Goal: Task Accomplishment & Management: Manage account settings

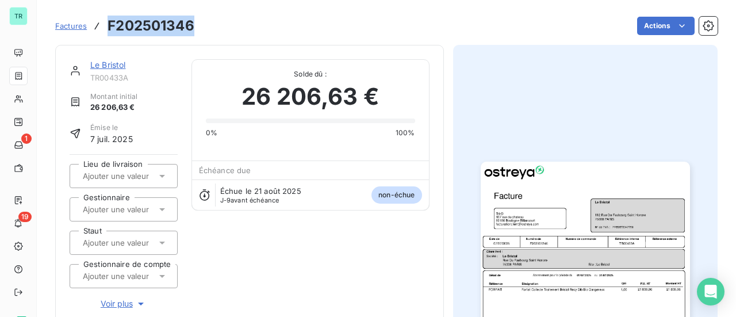
drag, startPoint x: 194, startPoint y: 30, endPoint x: 110, endPoint y: 21, distance: 84.4
click at [110, 21] on div "Factures F202501346 Actions" at bounding box center [386, 26] width 662 height 24
copy h3 "F202501346"
click at [117, 66] on link "Le Bristol" at bounding box center [108, 65] width 36 height 10
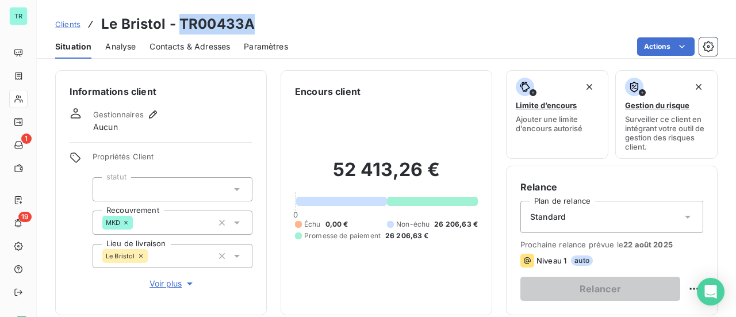
drag, startPoint x: 237, startPoint y: 22, endPoint x: 179, endPoint y: 22, distance: 58.1
click at [179, 22] on div "Clients Le Bristol - TR00433A" at bounding box center [386, 24] width 699 height 21
copy h3 "TR00433A"
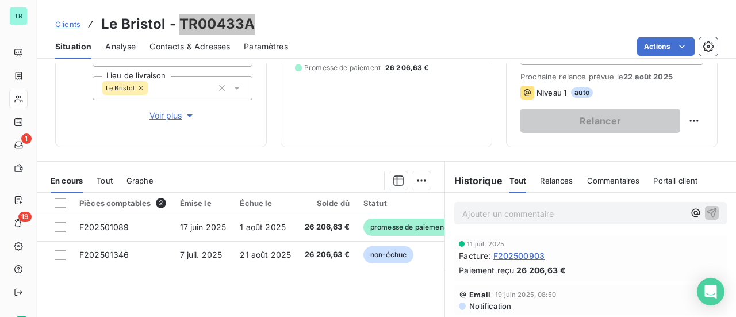
scroll to position [173, 0]
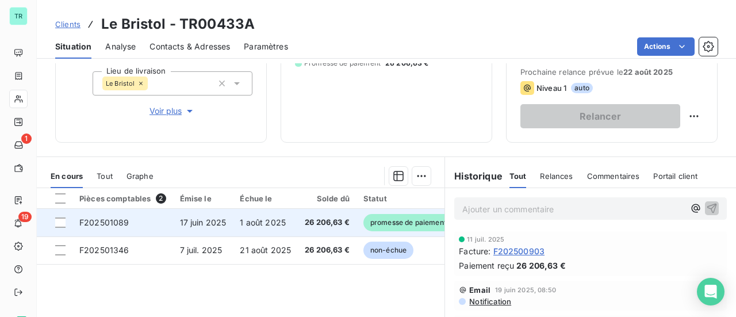
click at [124, 224] on span "F202501089" at bounding box center [104, 222] width 50 height 10
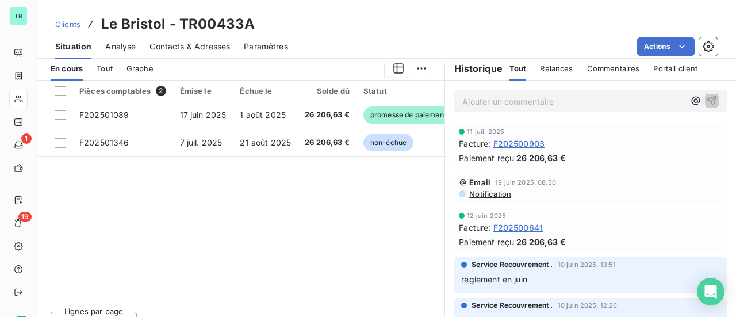
scroll to position [288, 0]
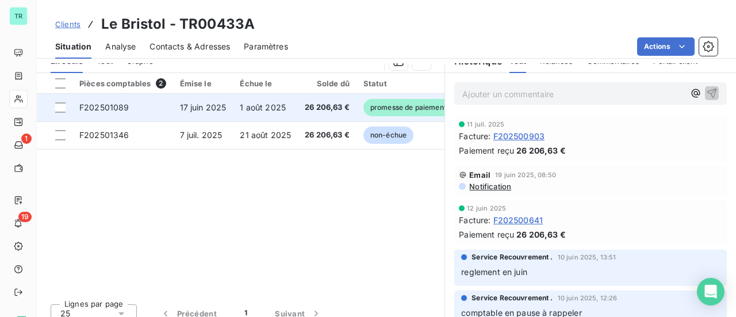
click at [119, 108] on span "F202501089" at bounding box center [104, 107] width 50 height 10
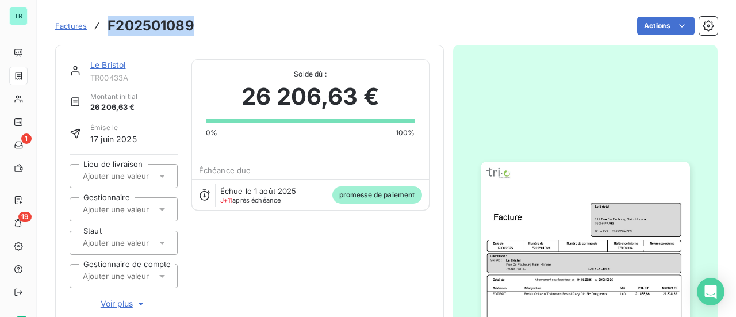
drag, startPoint x: 191, startPoint y: 22, endPoint x: 106, endPoint y: 20, distance: 85.1
click at [106, 20] on div "Factures F202501089" at bounding box center [124, 26] width 139 height 21
copy h3 "F202501089"
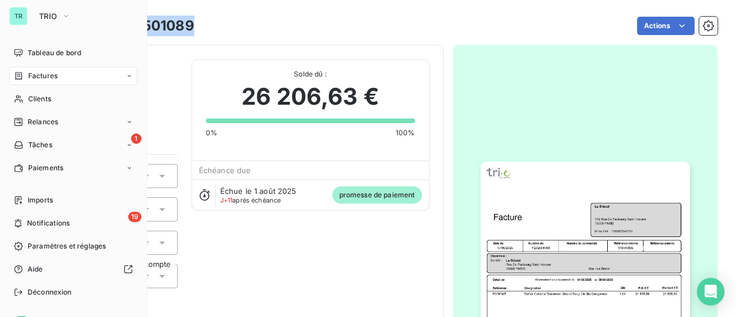
drag, startPoint x: 51, startPoint y: 79, endPoint x: 130, endPoint y: 80, distance: 79.4
click at [51, 79] on span "Factures" at bounding box center [42, 76] width 29 height 10
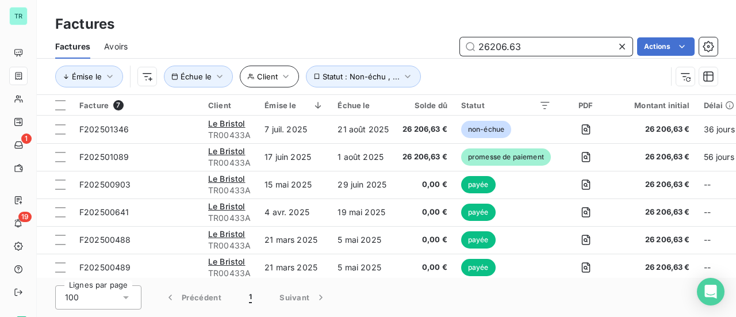
drag, startPoint x: 537, startPoint y: 49, endPoint x: 273, endPoint y: 72, distance: 265.5
click at [317, 64] on div "Factures Avoirs 26206.63 Actions Émise le Client Échue le Statut : Non-échu , .…" at bounding box center [386, 65] width 699 height 60
paste input "F202501317"
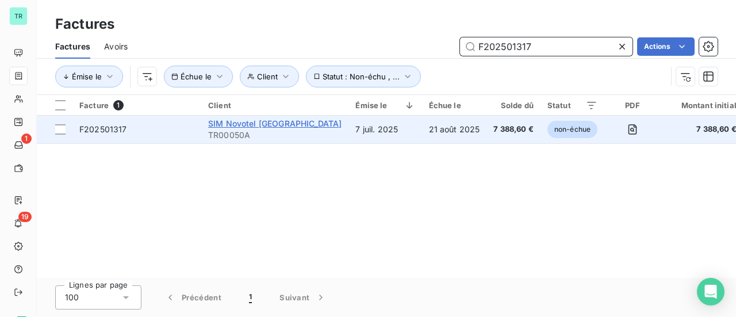
type input "F202501317"
click at [252, 122] on span "SIM Novotel Paris Est" at bounding box center [274, 123] width 133 height 10
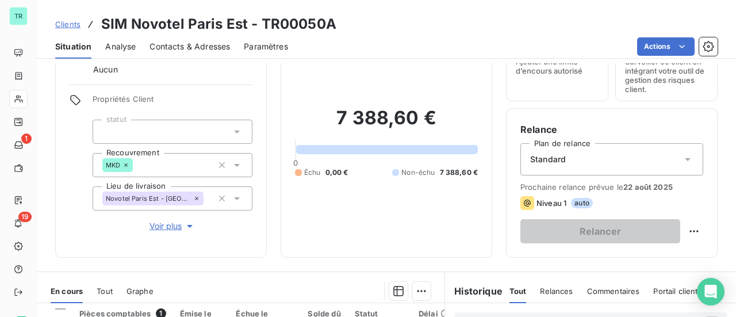
scroll to position [288, 0]
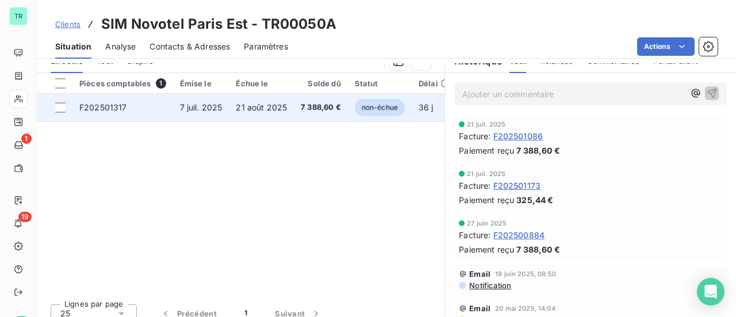
drag, startPoint x: 58, startPoint y: 106, endPoint x: 68, endPoint y: 107, distance: 10.4
click at [58, 106] on div at bounding box center [60, 107] width 10 height 10
click at [116, 106] on span "F202501317" at bounding box center [103, 107] width 48 height 10
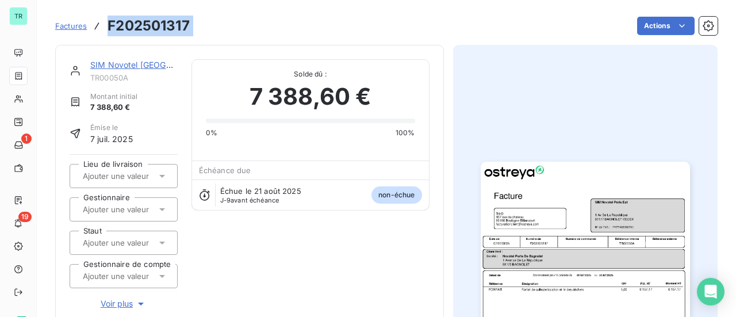
drag, startPoint x: 177, startPoint y: 25, endPoint x: 111, endPoint y: 27, distance: 65.6
click at [111, 27] on div "Factures F202501317 Actions" at bounding box center [386, 26] width 662 height 24
copy section "F202501317 Actions"
click at [147, 67] on link "SIM Novotel Paris Est" at bounding box center [156, 65] width 133 height 10
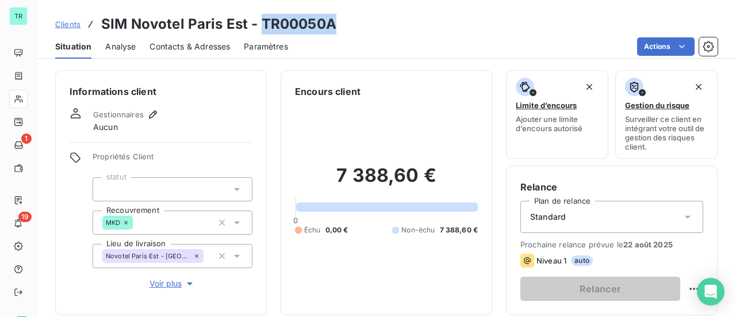
drag, startPoint x: 339, startPoint y: 25, endPoint x: 260, endPoint y: 26, distance: 78.8
click at [260, 26] on div "Clients SIM Novotel Paris Est - TR00050A" at bounding box center [386, 24] width 699 height 21
copy h3 "TR00050A"
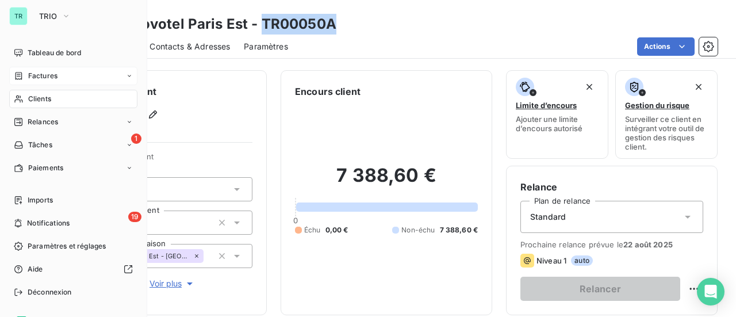
click at [44, 78] on span "Factures" at bounding box center [42, 76] width 29 height 10
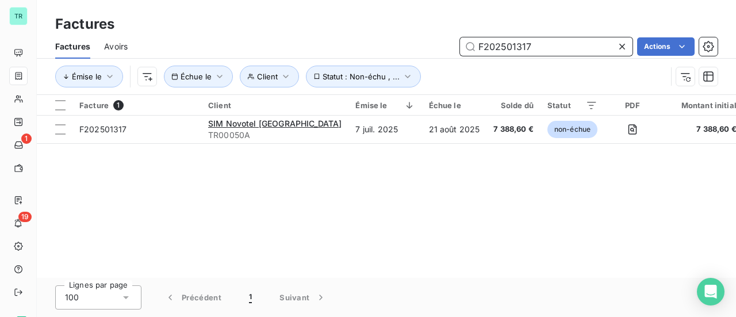
click at [549, 48] on input "F202501317" at bounding box center [546, 46] width 173 height 18
drag, startPoint x: 506, startPoint y: 48, endPoint x: 404, endPoint y: 52, distance: 102.4
click at [460, 48] on input "F202501317" at bounding box center [546, 46] width 173 height 18
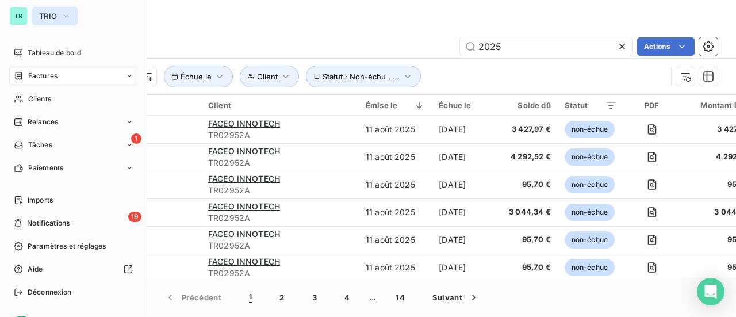
click at [68, 16] on icon "button" at bounding box center [66, 16] width 9 height 12
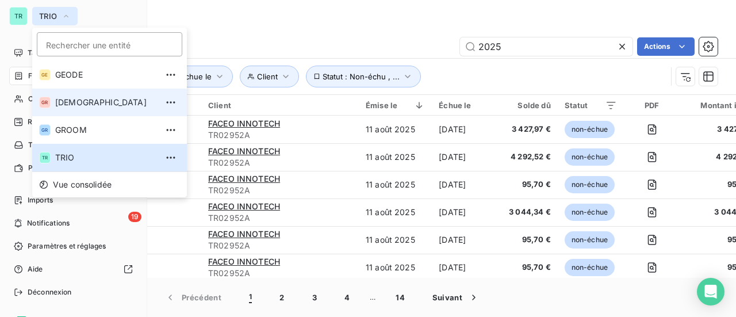
click at [98, 105] on span "[DEMOGRAPHIC_DATA]" at bounding box center [106, 103] width 102 height 12
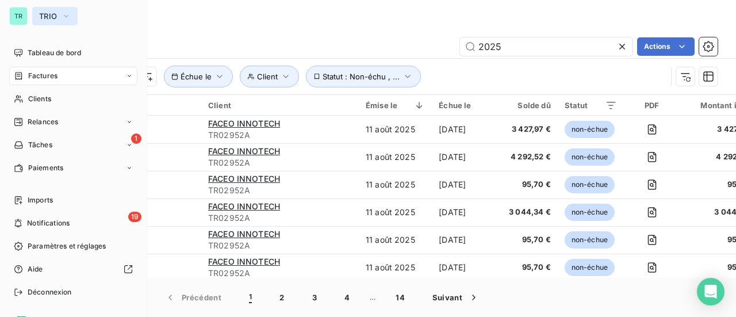
type input "202508530"
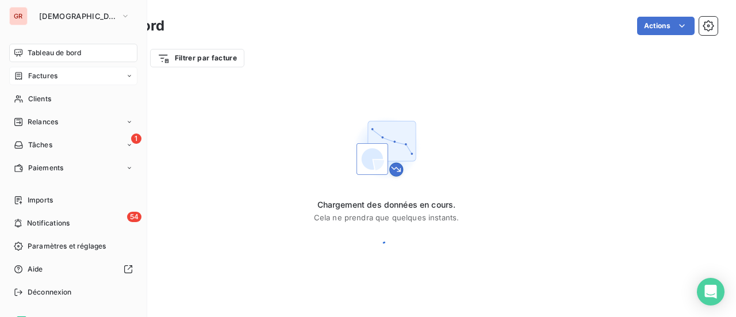
click at [49, 77] on span "Factures" at bounding box center [42, 76] width 29 height 10
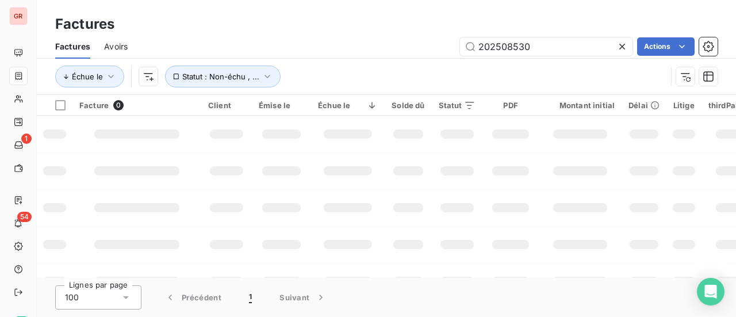
drag, startPoint x: 532, startPoint y: 49, endPoint x: 274, endPoint y: 36, distance: 258.5
click at [335, 36] on div "Factures Avoirs 202508530 Actions" at bounding box center [386, 47] width 699 height 24
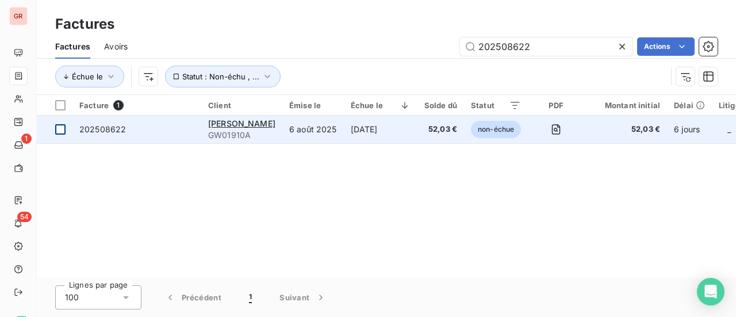
type input "202508622"
click at [60, 129] on div at bounding box center [60, 129] width 10 height 10
click at [256, 121] on span "Hermes Sellier" at bounding box center [241, 123] width 67 height 10
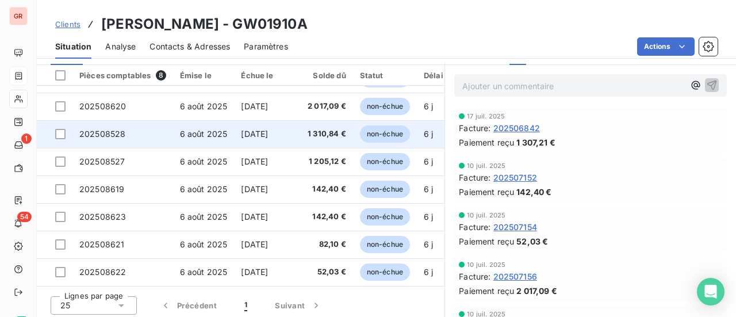
scroll to position [315, 0]
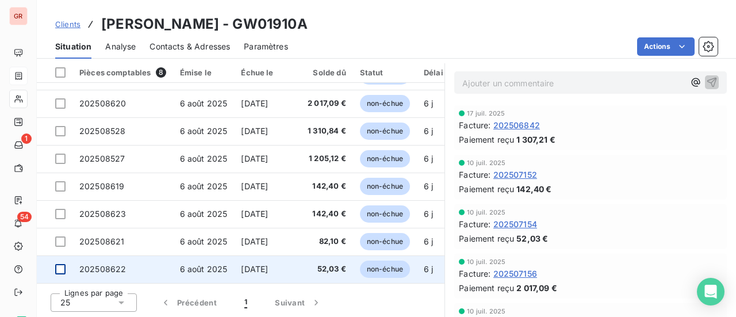
click at [64, 265] on div at bounding box center [60, 269] width 10 height 10
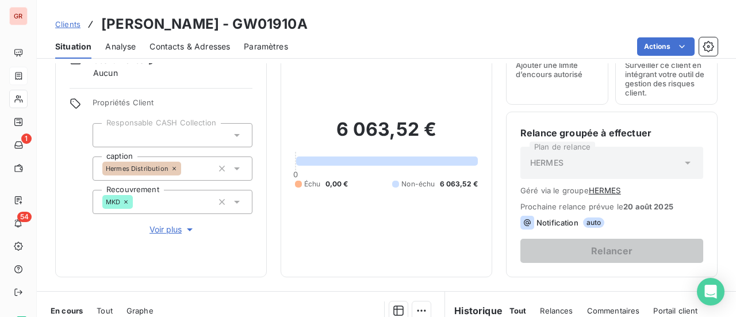
scroll to position [173, 0]
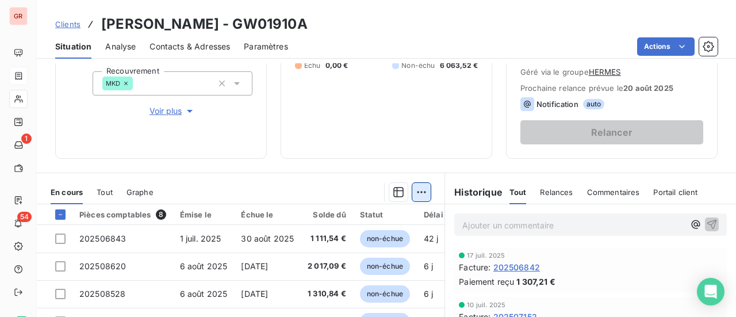
click at [420, 189] on html "GR 1 54 Clients Hermes Sellier - GW01910A Situation Analyse Contacts & Adresses…" at bounding box center [368, 158] width 736 height 317
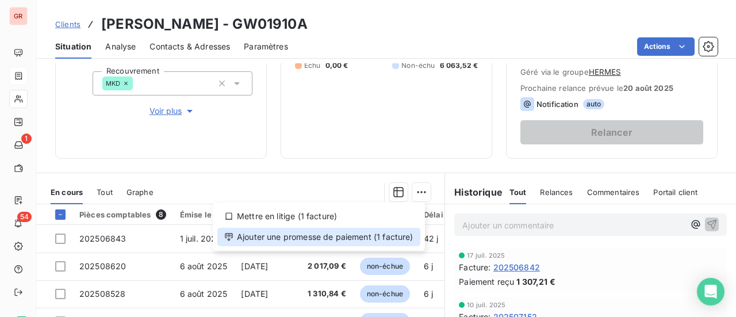
click at [286, 240] on div "Ajouter une promesse de paiement (1 facture)" at bounding box center [318, 237] width 203 height 18
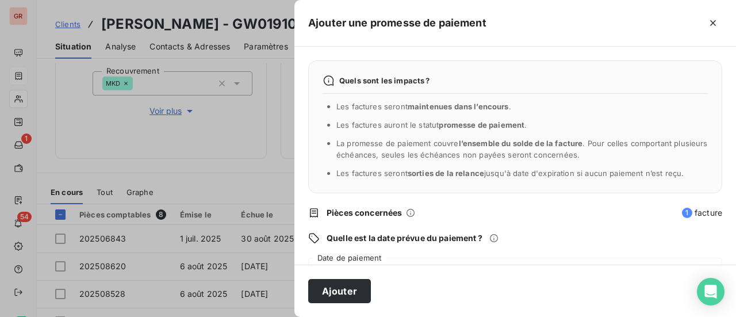
click at [382, 245] on div "Quels sont les impacts ? Les factures seront maintenues dans l’encours . Les fa…" at bounding box center [515, 156] width 442 height 218
click at [373, 213] on span "Pièces concernées" at bounding box center [365, 213] width 76 height 12
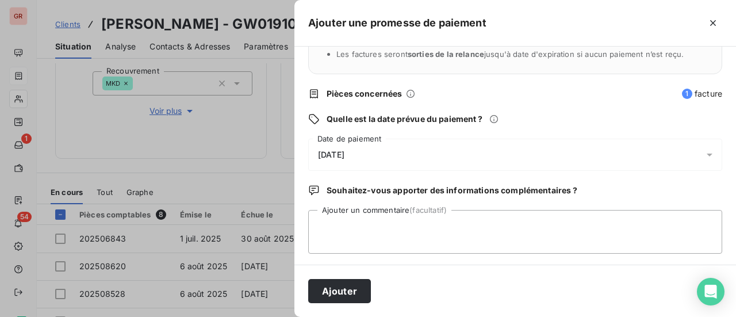
scroll to position [120, 0]
click at [362, 229] on textarea "Ajouter un commentaire (facultatif)" at bounding box center [515, 231] width 414 height 44
type textarea "aVIS DE VIREMENT"
drag, startPoint x: 400, startPoint y: 231, endPoint x: 259, endPoint y: 213, distance: 141.5
click at [262, 316] on div "Ajouter une promesse de paiement Quels sont les impacts ? Les factures seront m…" at bounding box center [368, 317] width 736 height 0
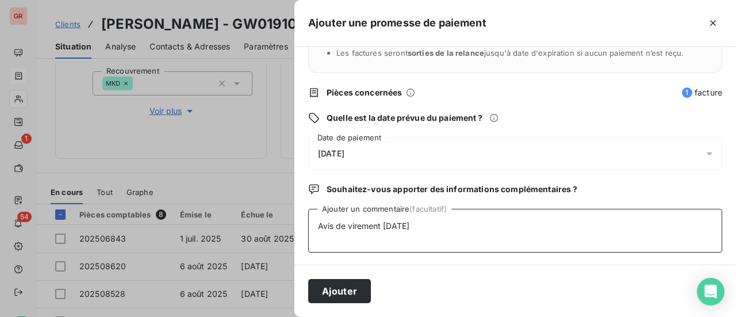
click at [384, 227] on textarea "Avis de virement 12-08-25" at bounding box center [515, 231] width 414 height 44
type textarea "Avis de virement du 12-08-25"
click at [355, 289] on button "Ajouter" at bounding box center [339, 291] width 63 height 24
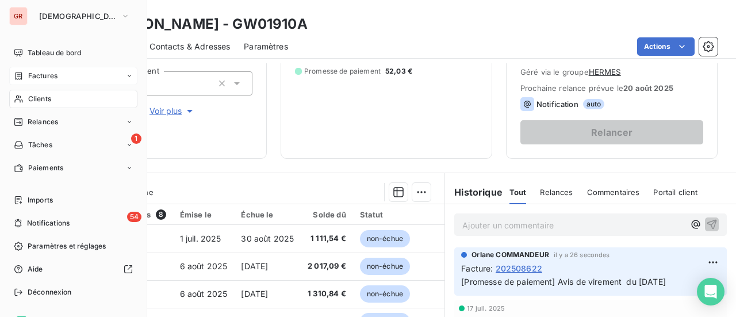
click at [42, 102] on span "Clients" at bounding box center [39, 99] width 23 height 10
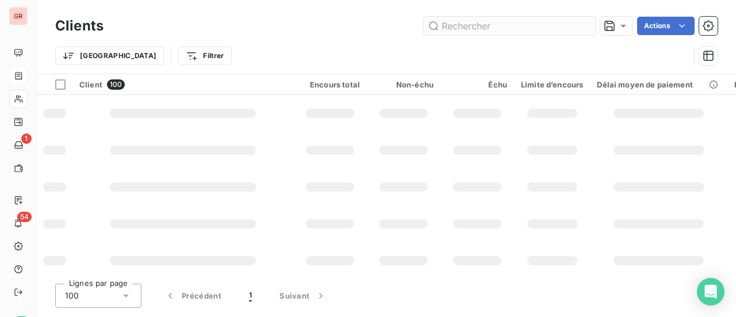
click at [504, 27] on input "text" at bounding box center [509, 26] width 173 height 18
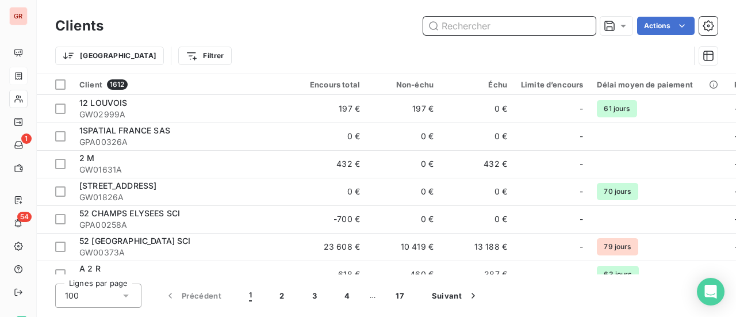
click at [472, 33] on input "text" at bounding box center [509, 26] width 173 height 18
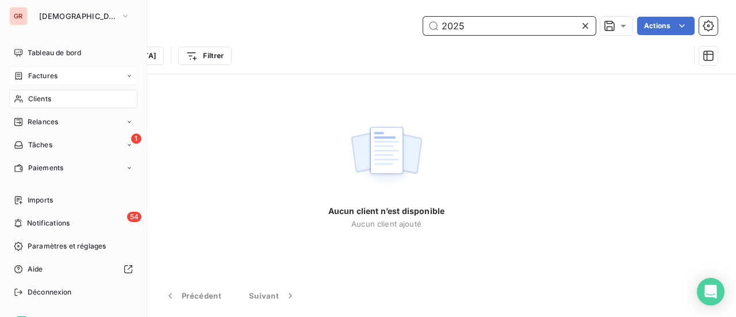
type input "2025"
click at [56, 78] on span "Factures" at bounding box center [42, 76] width 29 height 10
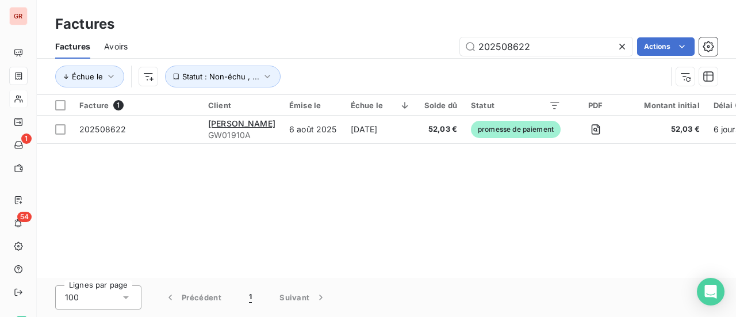
drag, startPoint x: 557, startPoint y: 48, endPoint x: 173, endPoint y: 51, distance: 384.1
click at [344, 48] on div "202508622 Actions" at bounding box center [429, 46] width 576 height 18
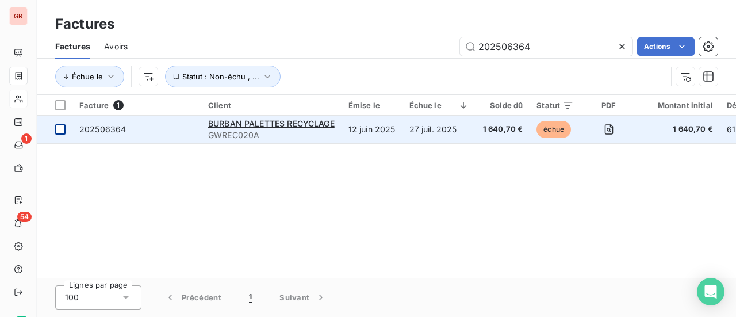
type input "202506364"
click at [59, 128] on div at bounding box center [60, 129] width 10 height 10
click at [256, 118] on div "BURBAN PALETTES RECYCLAGE" at bounding box center [271, 124] width 127 height 12
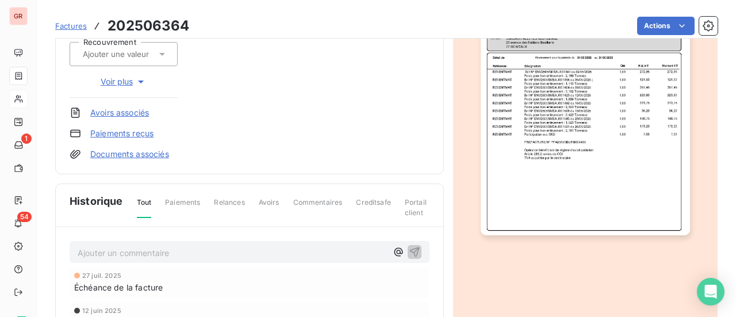
scroll to position [86, 0]
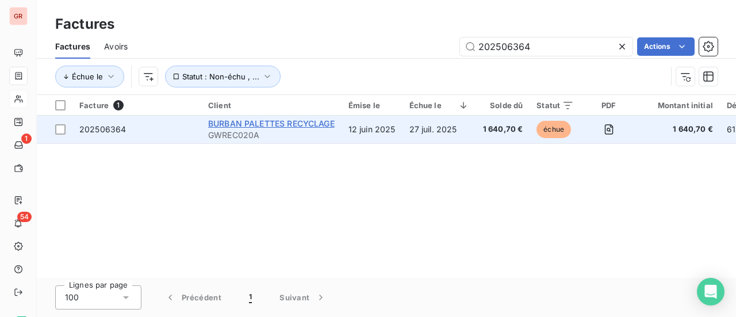
click at [238, 125] on span "BURBAN PALETTES RECYCLAGE" at bounding box center [271, 123] width 127 height 10
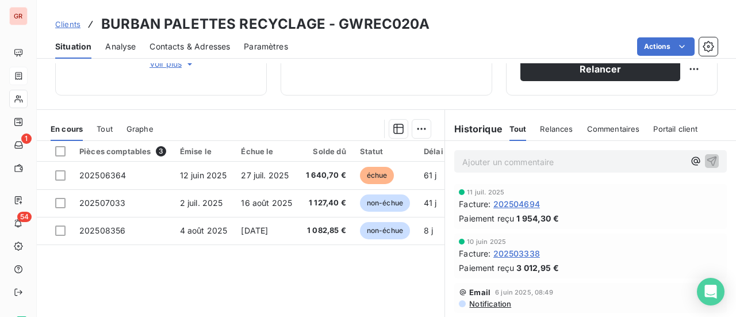
scroll to position [230, 0]
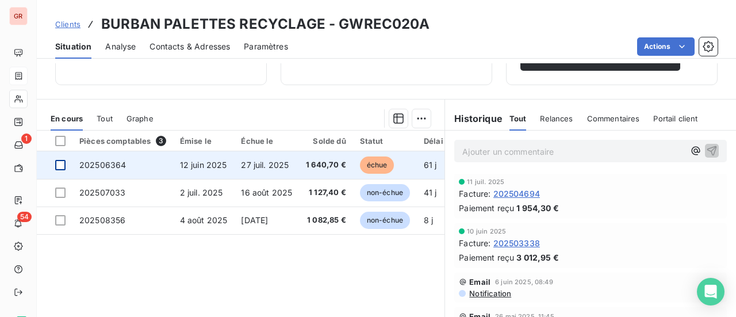
click at [64, 162] on div at bounding box center [60, 165] width 10 height 10
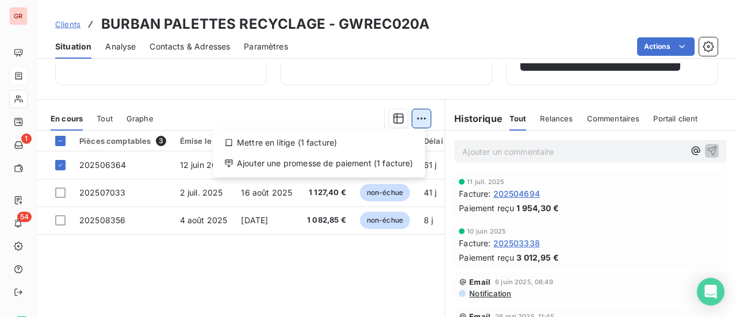
click at [416, 119] on html "GR 1 54 Clients BURBAN PALETTES RECYCLAGE - GWREC020A Situation Analyse Contact…" at bounding box center [368, 158] width 736 height 317
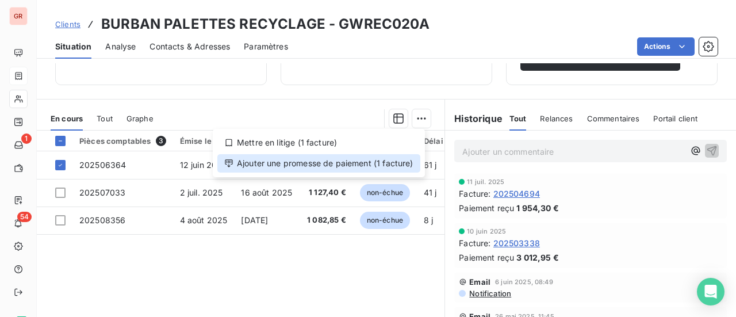
click at [335, 166] on div "Ajouter une promesse de paiement (1 facture)" at bounding box center [318, 163] width 203 height 18
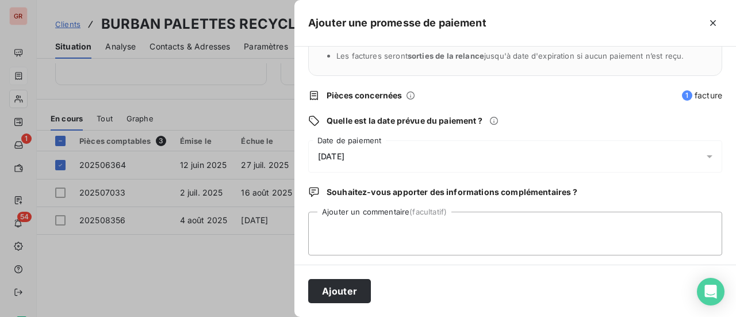
scroll to position [120, 0]
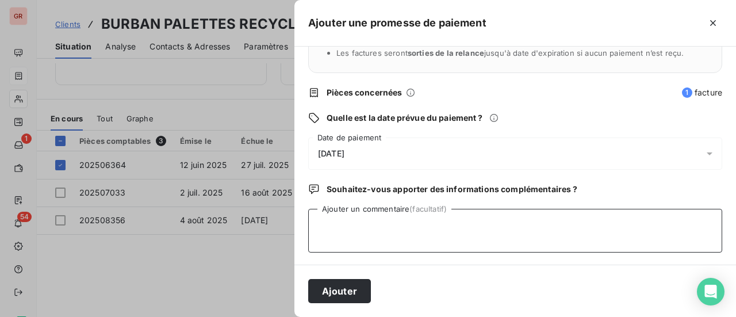
click at [388, 216] on textarea "Ajouter un commentaire (facultatif)" at bounding box center [515, 231] width 414 height 44
type textarea "Avis de virement le 12/08/25"
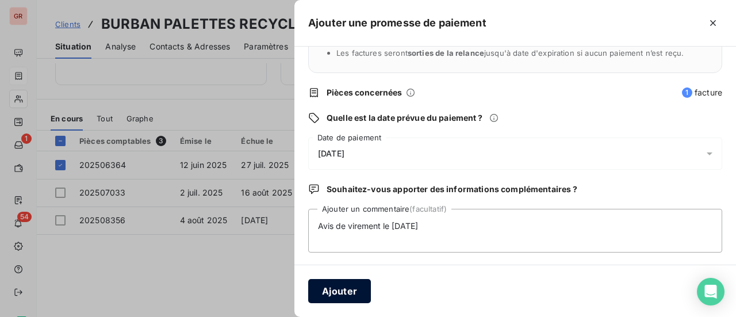
click at [353, 287] on button "Ajouter" at bounding box center [339, 291] width 63 height 24
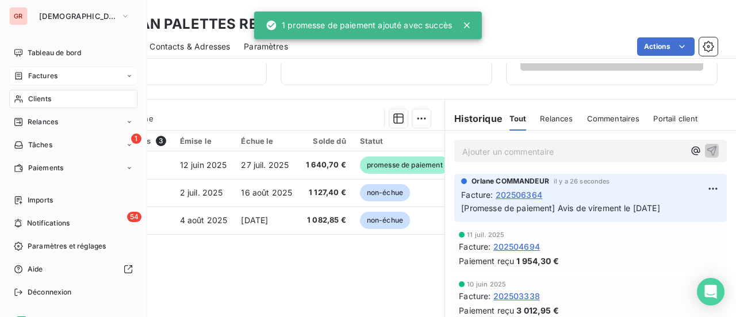
click at [45, 78] on span "Factures" at bounding box center [42, 76] width 29 height 10
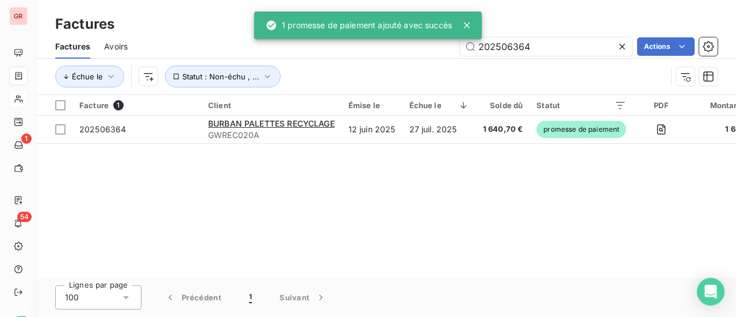
drag, startPoint x: 538, startPoint y: 47, endPoint x: 308, endPoint y: 47, distance: 230.0
click at [323, 47] on div "202506364 Actions" at bounding box center [429, 46] width 576 height 18
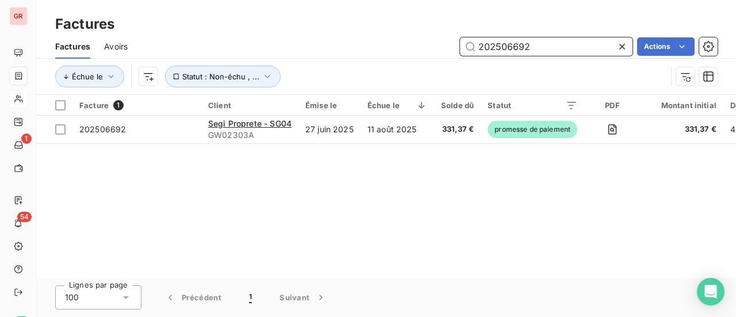
click at [550, 55] on input "202506692" at bounding box center [546, 46] width 173 height 18
drag, startPoint x: 536, startPoint y: 50, endPoint x: 25, endPoint y: 41, distance: 510.7
click at [242, 48] on div "202506692 Actions" at bounding box center [429, 46] width 576 height 18
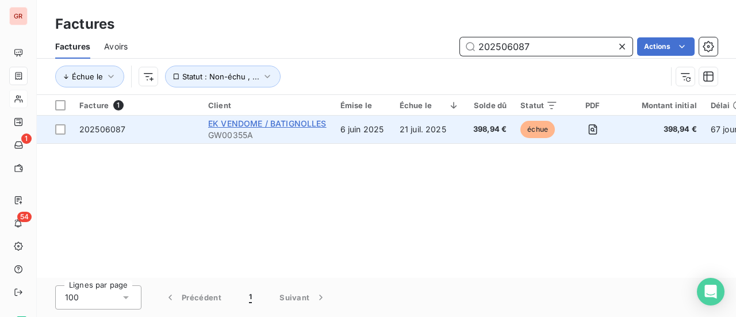
type input "202506087"
click at [244, 124] on span "EK VENDOME / BATIGNOLLES" at bounding box center [267, 123] width 118 height 10
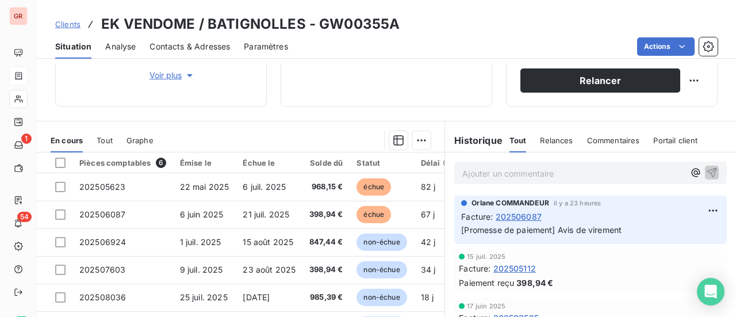
scroll to position [230, 0]
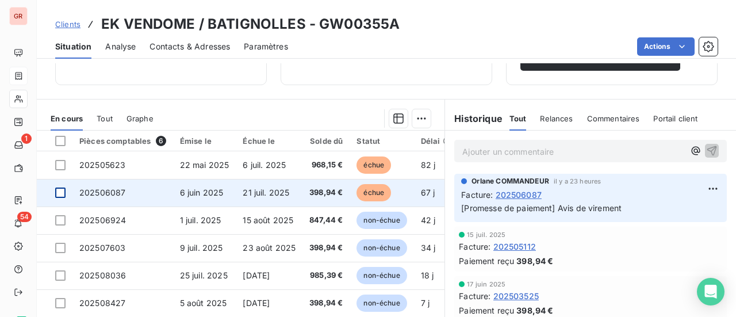
click at [62, 192] on div at bounding box center [60, 192] width 10 height 10
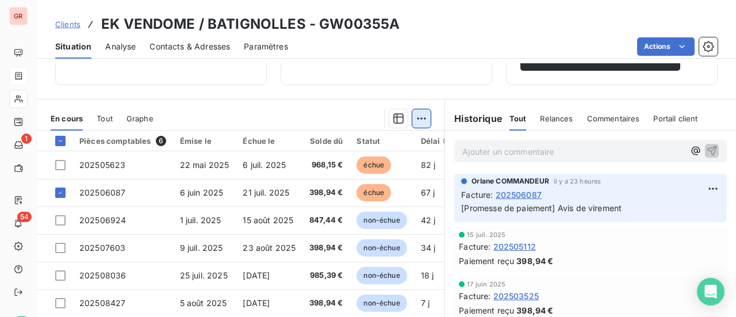
click at [419, 120] on html "GR 1 54 Clients EK VENDOME / BATIGNOLLES - GW00355A Situation Analyse Contacts …" at bounding box center [368, 158] width 736 height 317
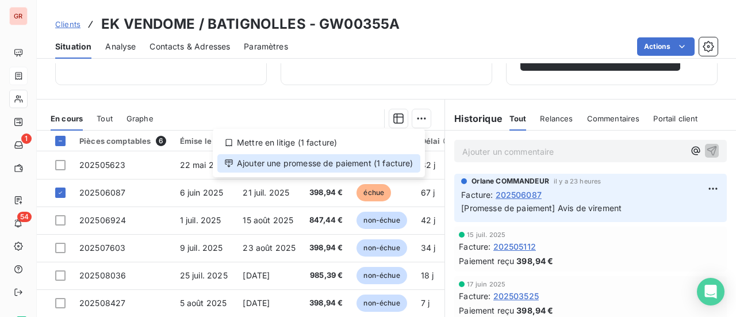
click at [315, 166] on div "Ajouter une promesse de paiement (1 facture)" at bounding box center [318, 163] width 203 height 18
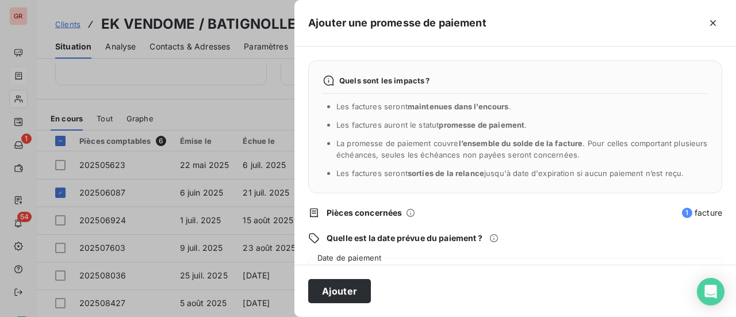
scroll to position [115, 0]
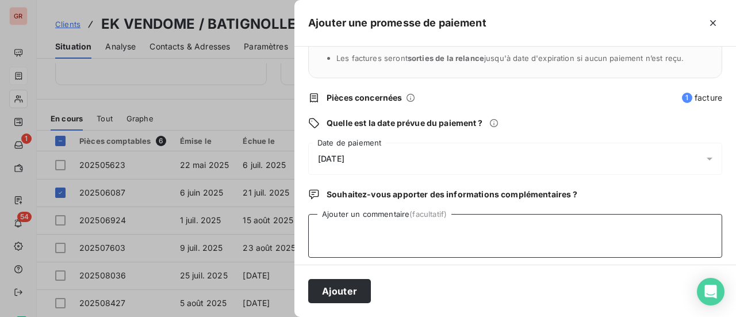
click at [365, 236] on textarea "Ajouter un commentaire (facultatif)" at bounding box center [515, 236] width 414 height 44
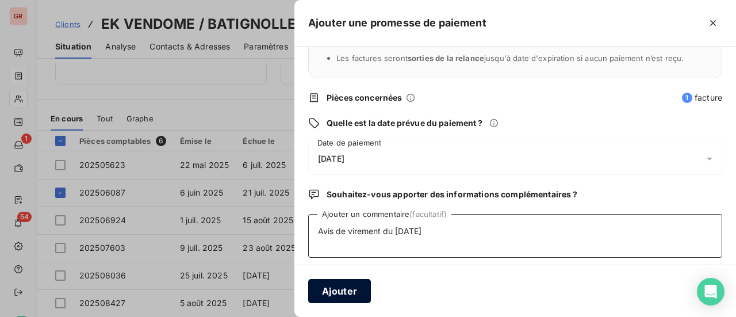
type textarea "Avis de virement du 11/08/2025"
click at [355, 294] on button "Ajouter" at bounding box center [339, 291] width 63 height 24
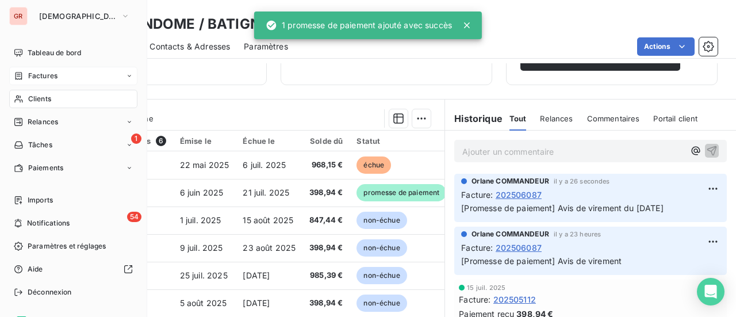
click at [40, 80] on span "Factures" at bounding box center [42, 76] width 29 height 10
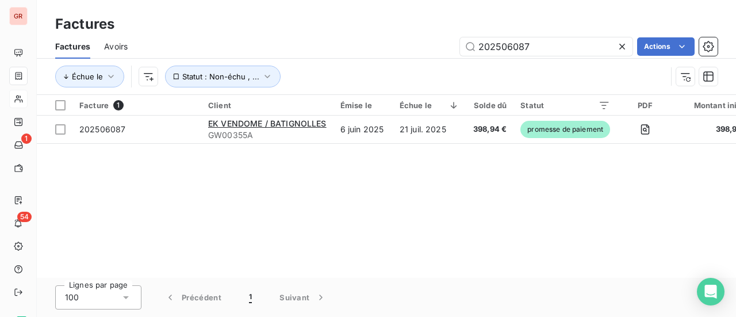
drag, startPoint x: 481, startPoint y: 44, endPoint x: 382, endPoint y: 45, distance: 99.5
click at [422, 45] on div "202506087 Actions" at bounding box center [429, 46] width 576 height 18
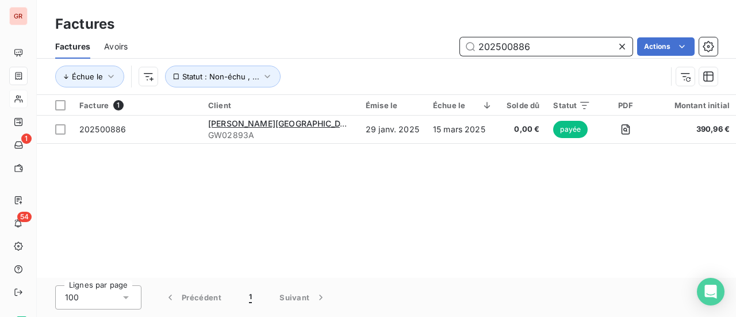
drag, startPoint x: 530, startPoint y: 51, endPoint x: 344, endPoint y: 53, distance: 185.8
click at [344, 53] on div "202500886 Actions" at bounding box center [429, 46] width 576 height 18
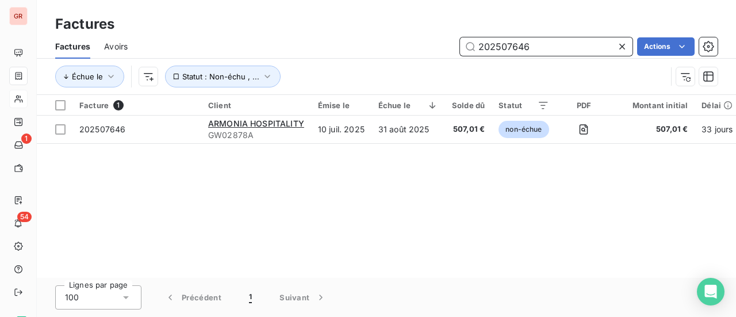
drag, startPoint x: 553, startPoint y: 51, endPoint x: 251, endPoint y: 49, distance: 301.3
click at [300, 49] on div "202507646 Actions" at bounding box center [429, 46] width 576 height 18
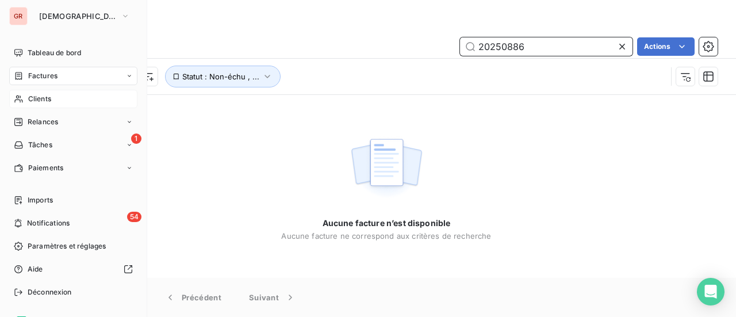
type input "20250886"
click at [52, 102] on div "Clients" at bounding box center [73, 99] width 128 height 18
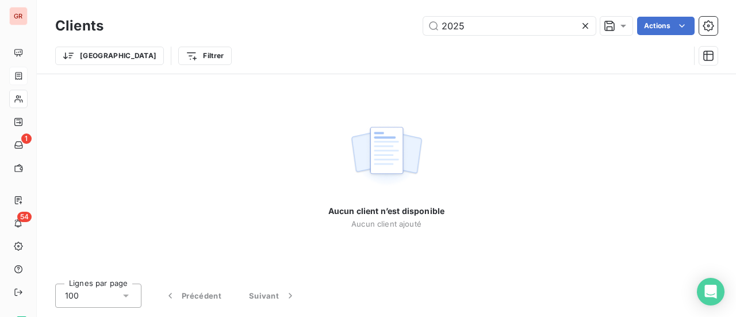
drag, startPoint x: 480, startPoint y: 26, endPoint x: 250, endPoint y: 32, distance: 230.1
click at [312, 28] on div "2025 Actions" at bounding box center [417, 26] width 600 height 18
drag, startPoint x: 493, startPoint y: 30, endPoint x: 284, endPoint y: 27, distance: 209.3
click at [300, 26] on div "amoni Actions" at bounding box center [417, 26] width 600 height 18
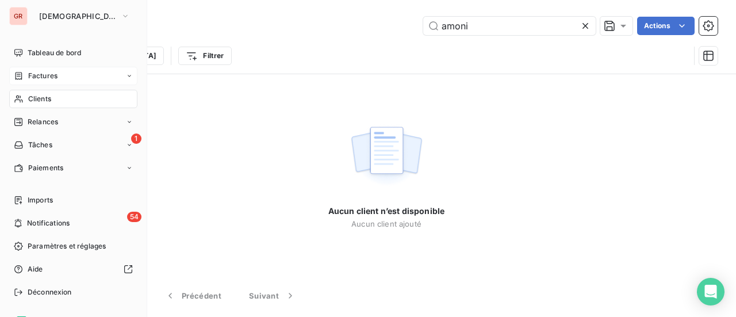
click at [42, 98] on span "Clients" at bounding box center [39, 99] width 23 height 10
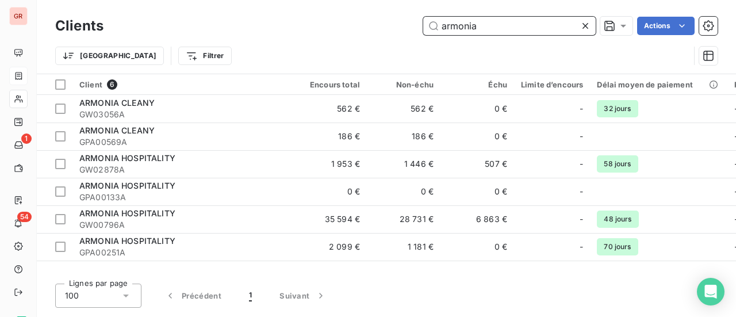
type input "armonia"
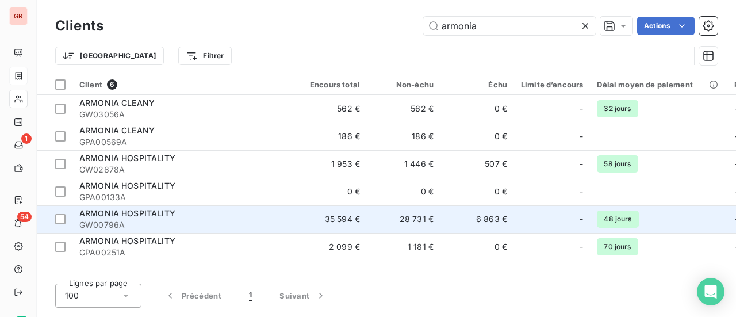
click at [166, 211] on span "ARMONIA HOSPITALITY" at bounding box center [127, 213] width 96 height 10
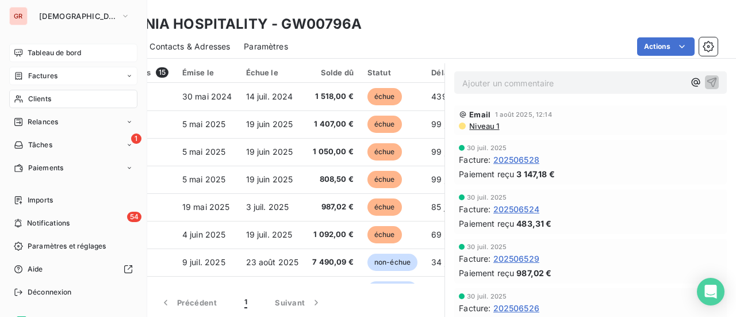
click at [55, 52] on span "Tableau de bord" at bounding box center [54, 53] width 53 height 10
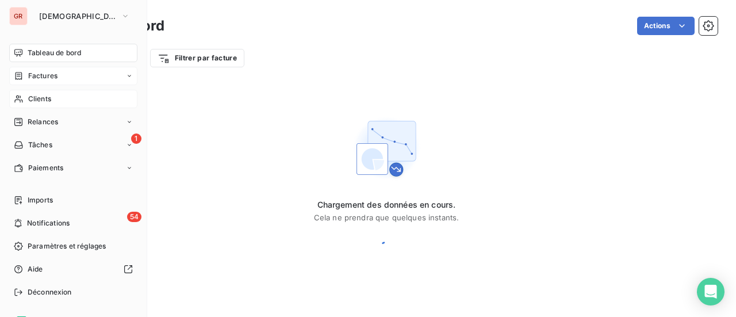
click at [56, 52] on span "Tableau de bord" at bounding box center [54, 53] width 53 height 10
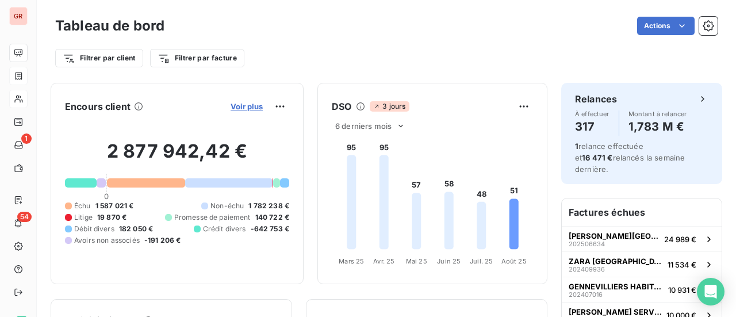
click at [241, 105] on span "Voir plus" at bounding box center [247, 106] width 32 height 9
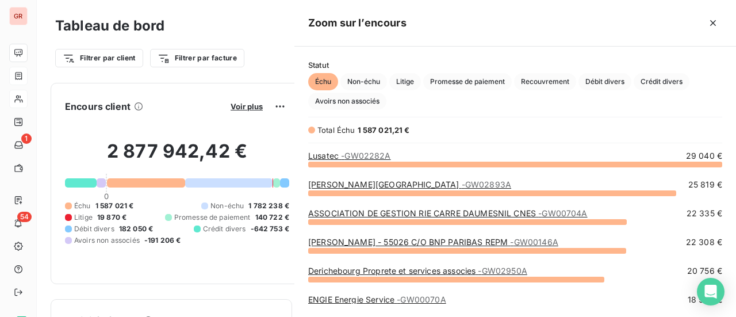
scroll to position [144, 432]
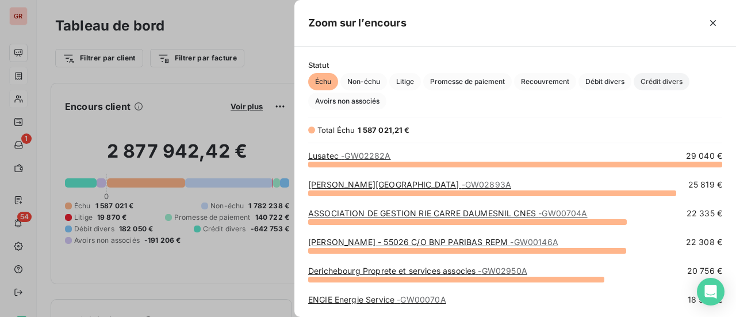
click at [666, 83] on span "Crédit divers" at bounding box center [662, 81] width 56 height 17
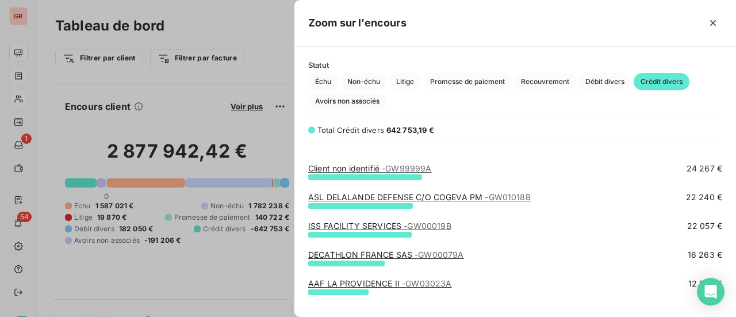
scroll to position [115, 0]
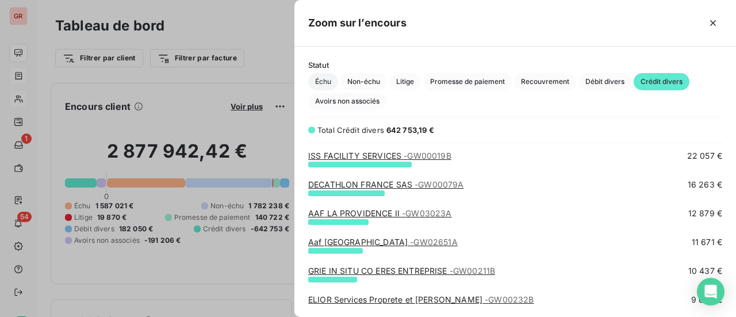
click at [324, 78] on span "Échu" at bounding box center [323, 81] width 30 height 17
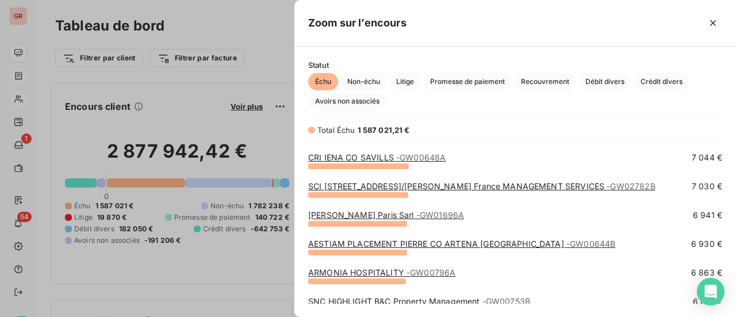
scroll to position [1610, 0]
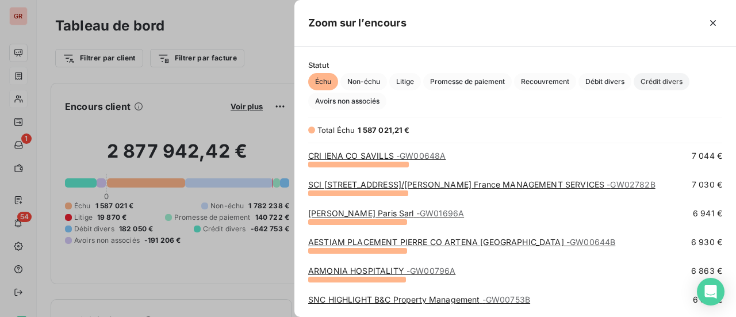
click at [665, 83] on span "Crédit divers" at bounding box center [662, 81] width 56 height 17
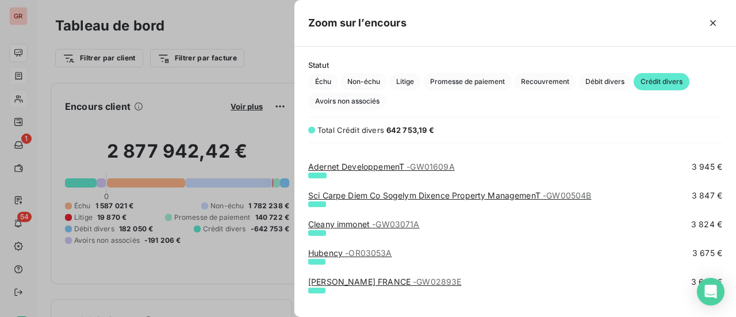
scroll to position [1035, 0]
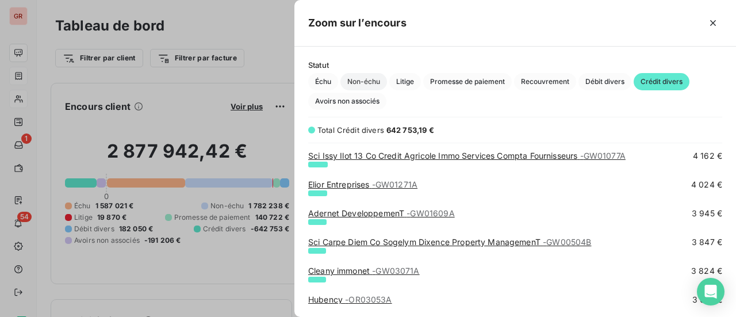
click at [368, 80] on span "Non-échu" at bounding box center [363, 81] width 47 height 17
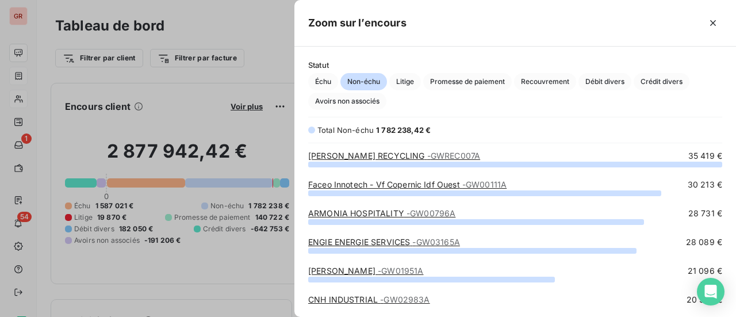
scroll to position [144, 432]
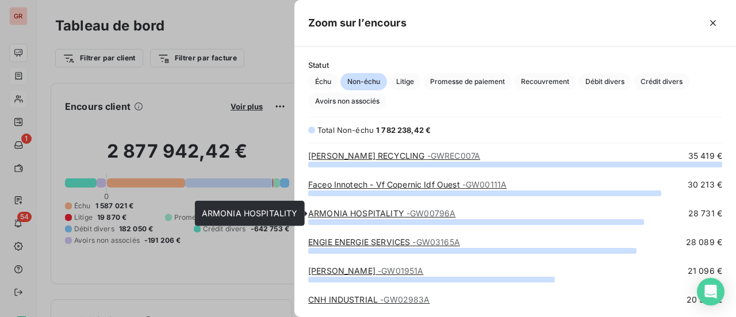
click at [387, 213] on link "ARMONIA HOSPITALITY - GW00796A" at bounding box center [381, 213] width 147 height 10
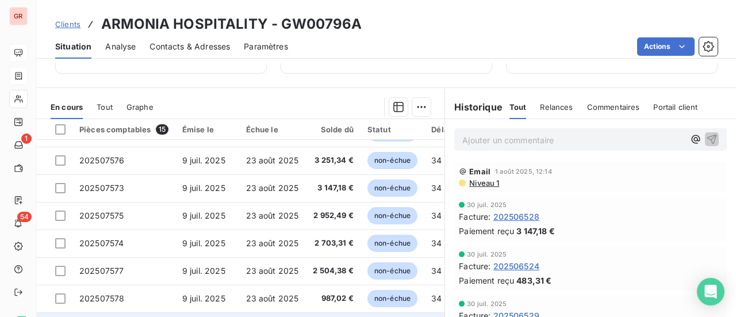
scroll to position [315, 0]
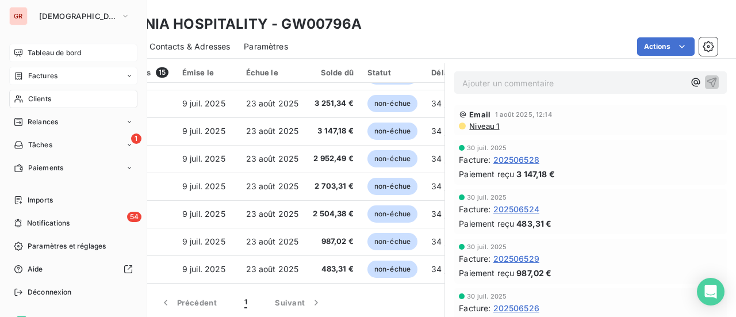
click at [47, 79] on span "Factures" at bounding box center [42, 76] width 29 height 10
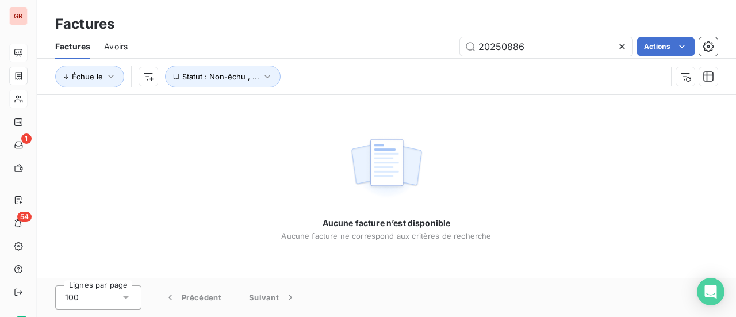
drag, startPoint x: 476, startPoint y: 53, endPoint x: 377, endPoint y: 55, distance: 98.9
click at [384, 55] on div "20250886 Actions" at bounding box center [429, 46] width 576 height 18
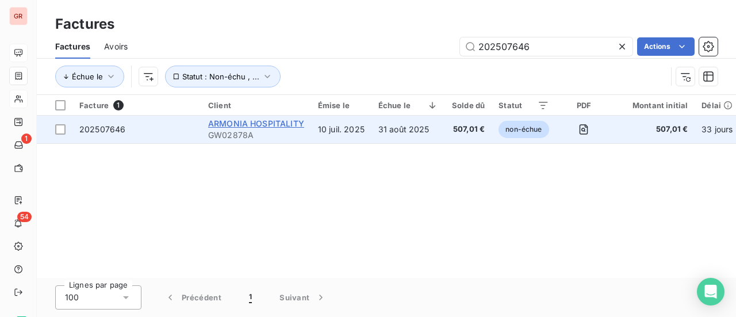
type input "202507646"
click at [257, 124] on span "ARMONIA HOSPITALITY" at bounding box center [256, 123] width 96 height 10
click at [269, 122] on span "ARMONIA HOSPITALITY" at bounding box center [256, 123] width 96 height 10
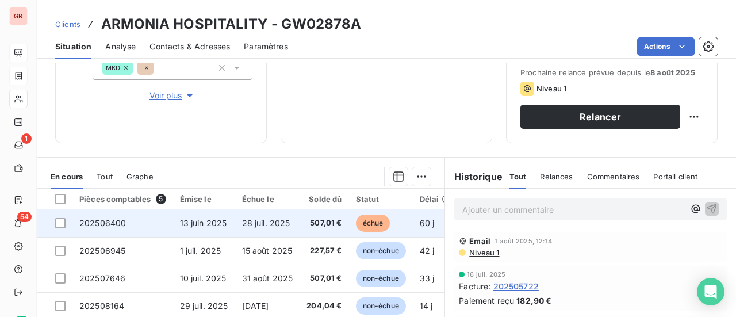
scroll to position [230, 0]
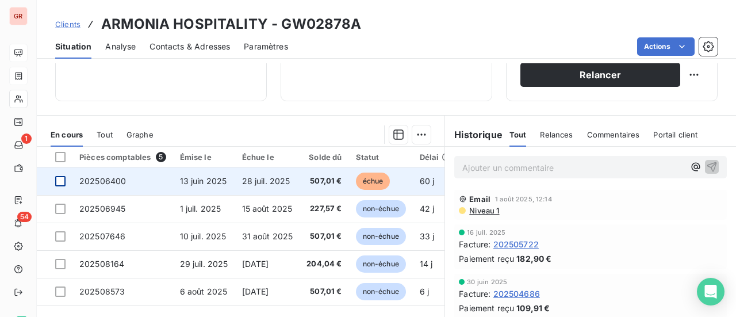
click at [64, 183] on div at bounding box center [60, 181] width 10 height 10
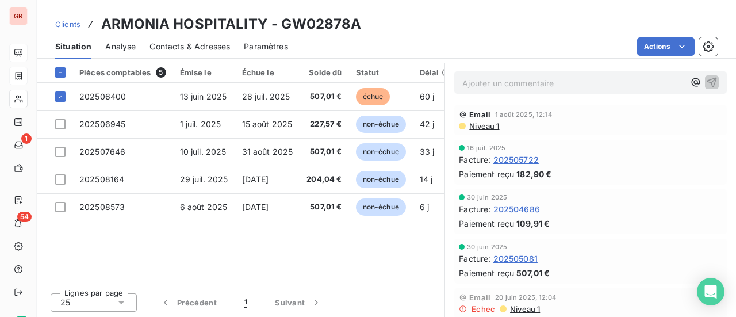
scroll to position [257, 0]
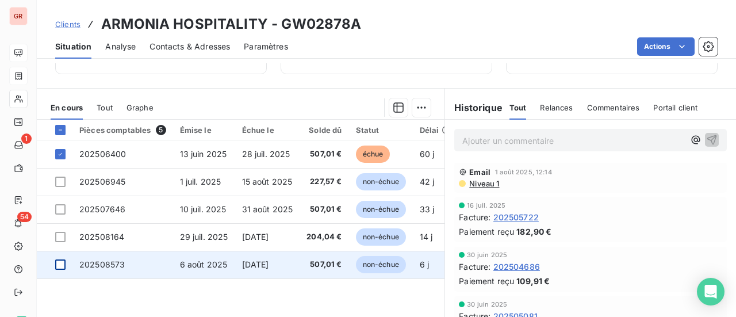
click at [58, 263] on div at bounding box center [60, 264] width 10 height 10
drag, startPoint x: 58, startPoint y: 266, endPoint x: 80, endPoint y: 270, distance: 22.8
click at [58, 266] on icon at bounding box center [60, 264] width 7 height 7
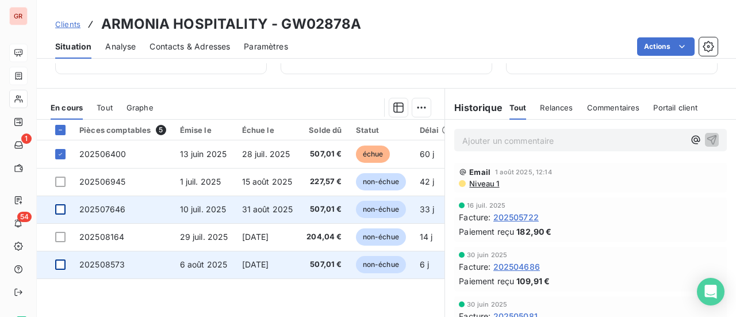
click at [56, 206] on div at bounding box center [60, 209] width 10 height 10
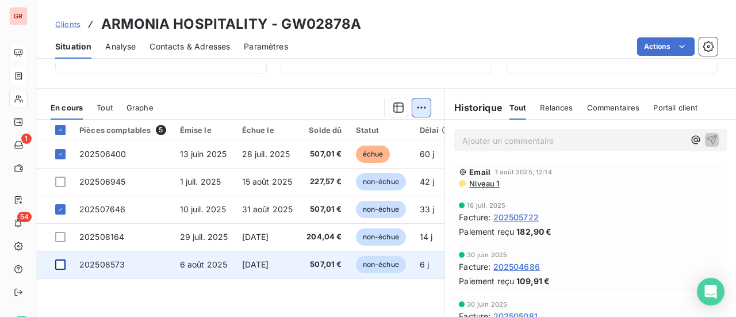
click at [422, 107] on html "GR 1 54 Clients ARMONIA HOSPITALITY - GW02878A Situation Analyse Contacts & Adr…" at bounding box center [368, 158] width 736 height 317
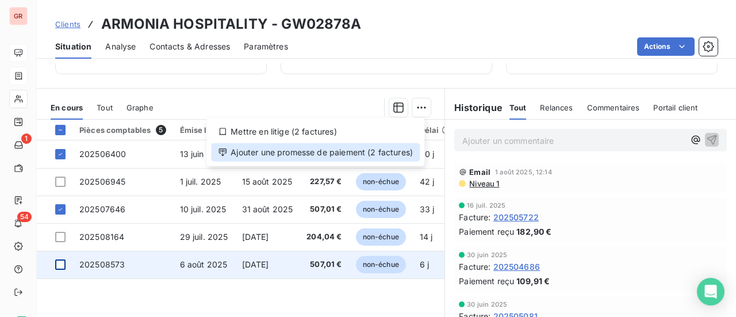
click at [280, 157] on div "Ajouter une promesse de paiement (2 factures)" at bounding box center [315, 152] width 209 height 18
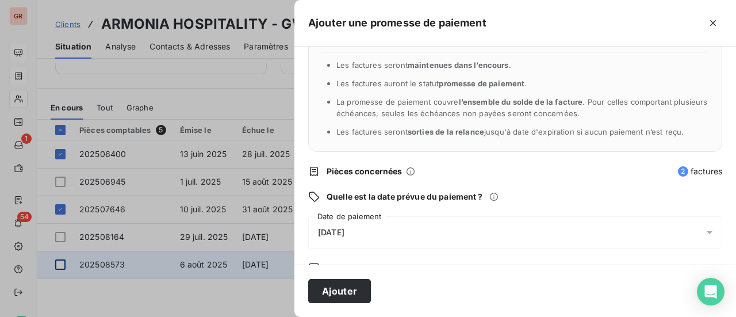
scroll to position [58, 0]
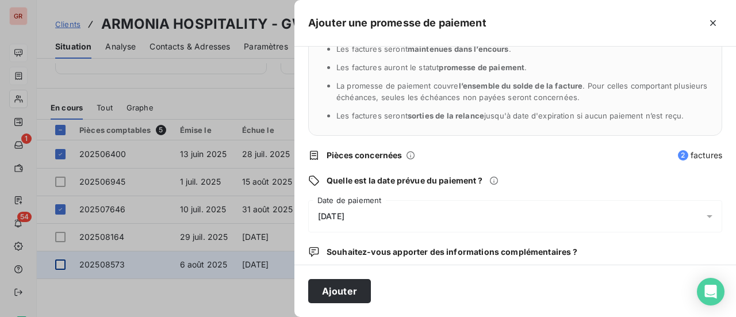
click at [344, 214] on span "13/08/2025" at bounding box center [331, 216] width 26 height 9
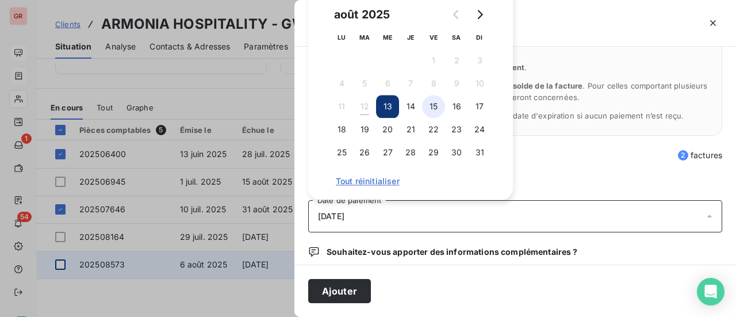
click at [431, 106] on button "15" at bounding box center [433, 106] width 23 height 23
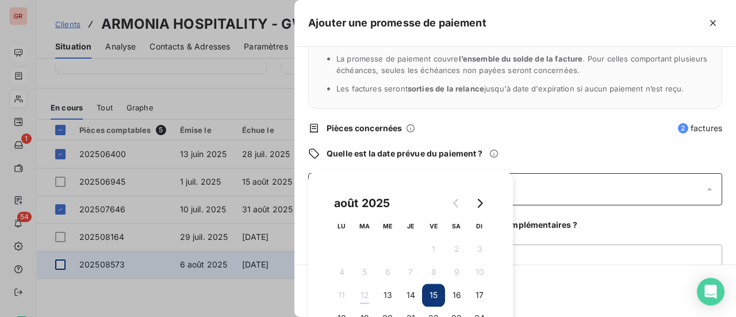
scroll to position [120, 0]
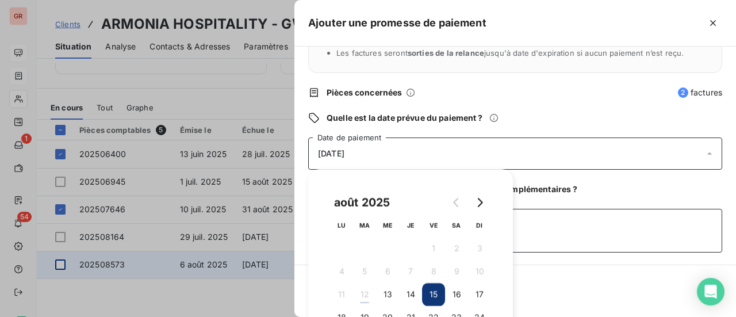
click at [554, 233] on textarea "Ajouter un commentaire (facultatif)" at bounding box center [515, 231] width 414 height 44
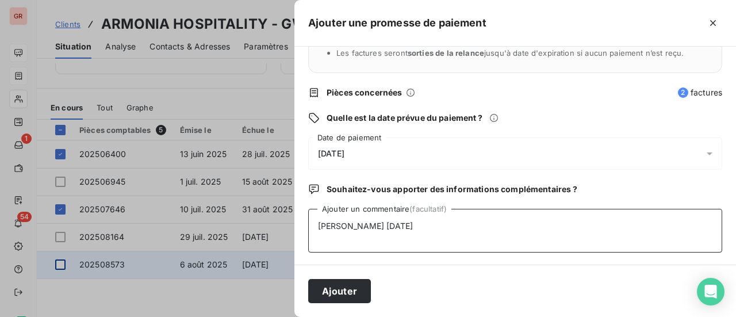
click at [362, 224] on textarea "avis de virt 08/08/25" at bounding box center [515, 231] width 414 height 44
type textarea "avis de virt du 08/08/25"
click at [350, 286] on button "Ajouter" at bounding box center [339, 291] width 63 height 24
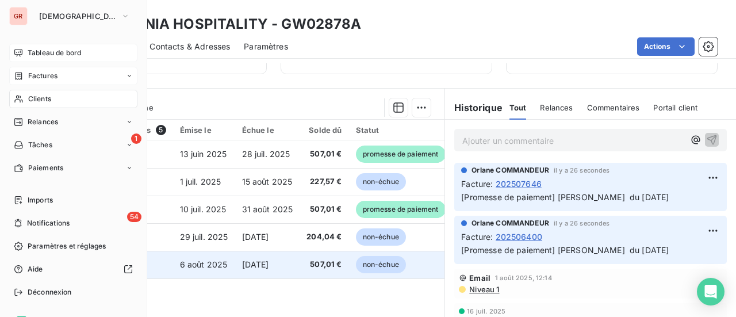
click at [59, 74] on div "Factures" at bounding box center [73, 76] width 128 height 18
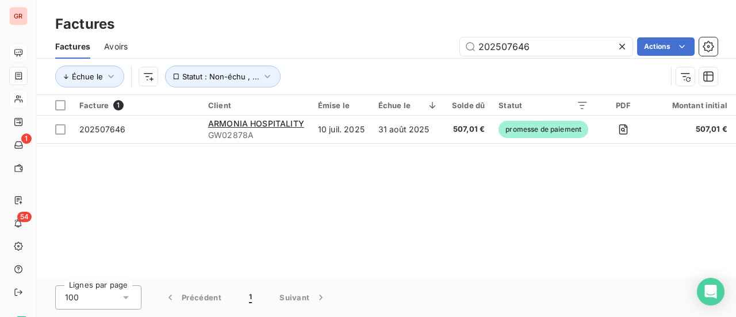
drag, startPoint x: 552, startPoint y: 48, endPoint x: 270, endPoint y: 48, distance: 282.3
click at [329, 48] on div "202507646 Actions" at bounding box center [429, 46] width 576 height 18
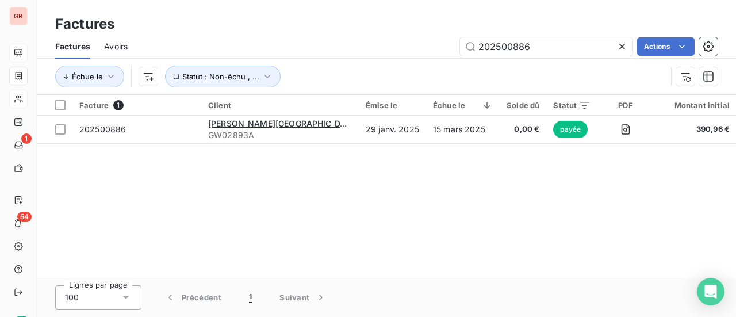
drag, startPoint x: 547, startPoint y: 53, endPoint x: 229, endPoint y: 49, distance: 318.6
click at [289, 49] on div "202500886 Actions" at bounding box center [429, 46] width 576 height 18
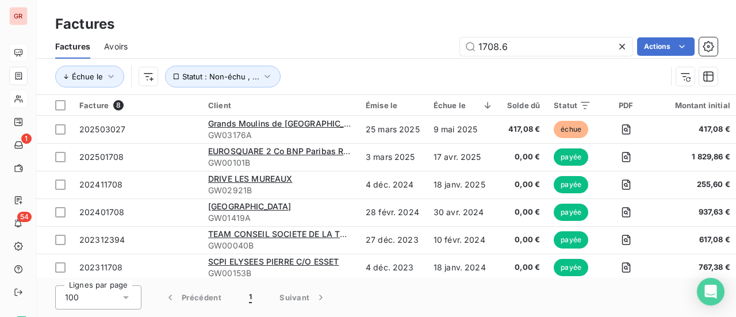
type input "1708.66"
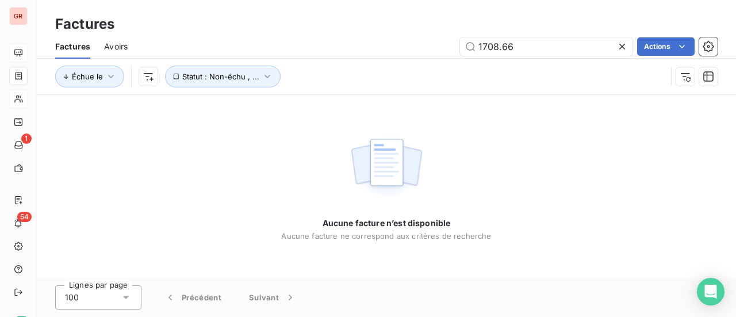
drag, startPoint x: 520, startPoint y: 53, endPoint x: 436, endPoint y: 53, distance: 84.5
click at [442, 53] on div "1708.66 Actions" at bounding box center [429, 46] width 576 height 18
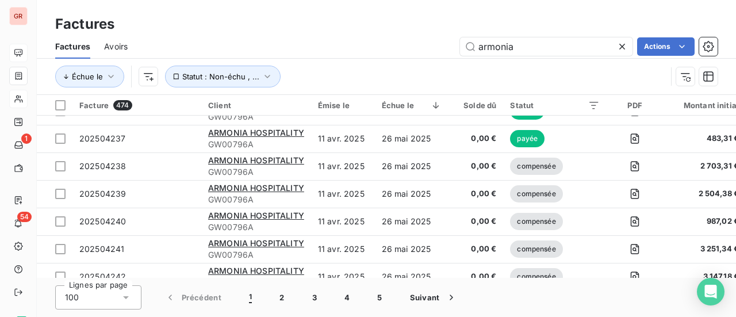
scroll to position [2603, 0]
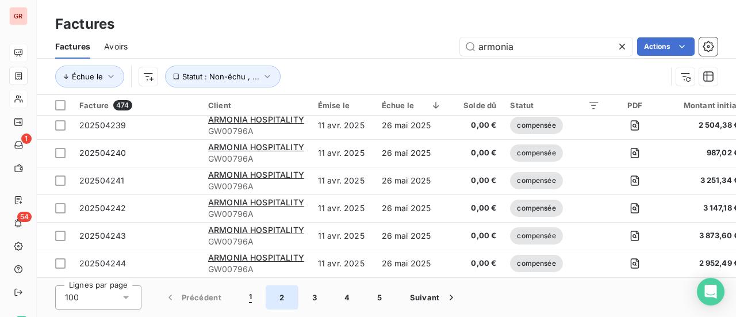
click at [285, 298] on button "2" at bounding box center [282, 297] width 32 height 24
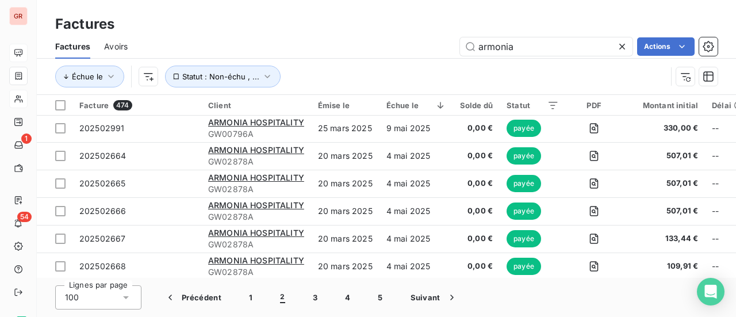
scroll to position [0, 0]
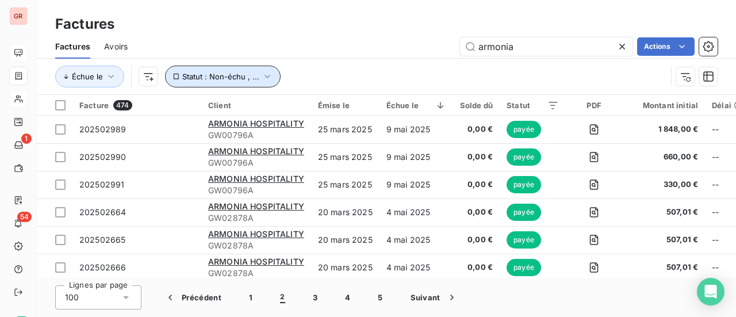
click at [268, 73] on icon "button" at bounding box center [268, 77] width 12 height 12
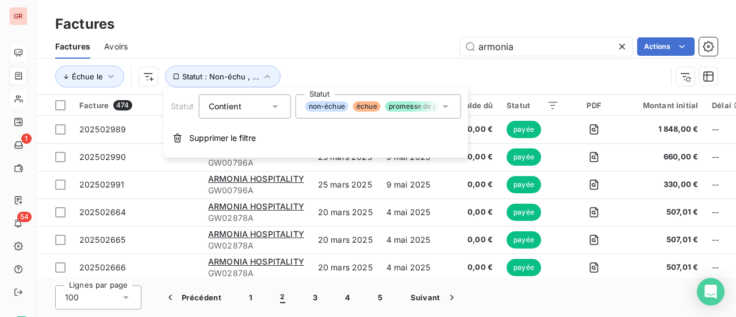
click at [446, 104] on icon at bounding box center [446, 107] width 12 height 12
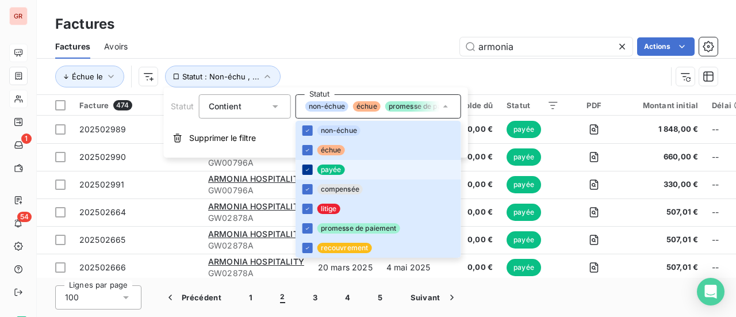
click at [305, 168] on icon at bounding box center [307, 169] width 7 height 7
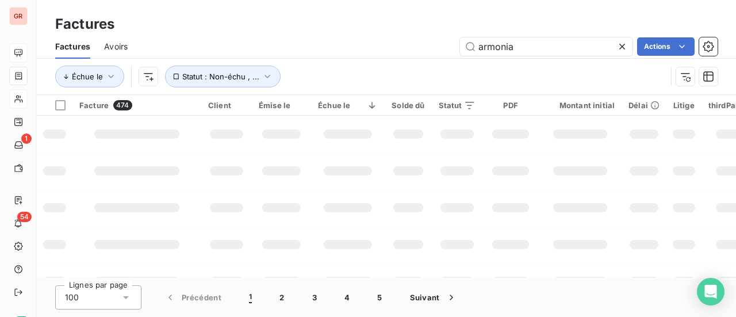
click at [518, 187] on td at bounding box center [510, 170] width 56 height 37
drag, startPoint x: 524, startPoint y: 46, endPoint x: 542, endPoint y: 48, distance: 17.9
click at [524, 46] on input "armonia" at bounding box center [546, 46] width 173 height 18
click at [477, 48] on input "armonia" at bounding box center [546, 46] width 173 height 18
drag, startPoint x: 446, startPoint y: 48, endPoint x: 342, endPoint y: 53, distance: 104.2
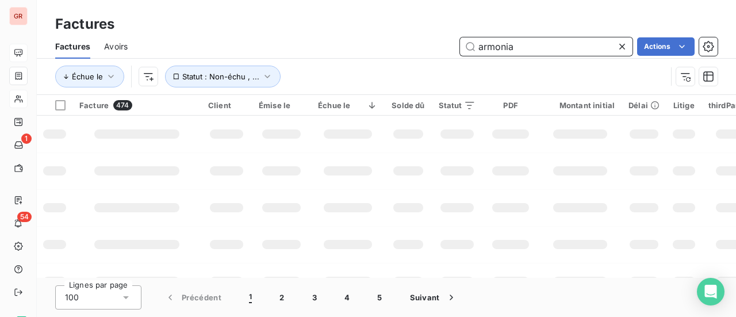
click at [378, 51] on div "armonia Actions" at bounding box center [429, 46] width 576 height 18
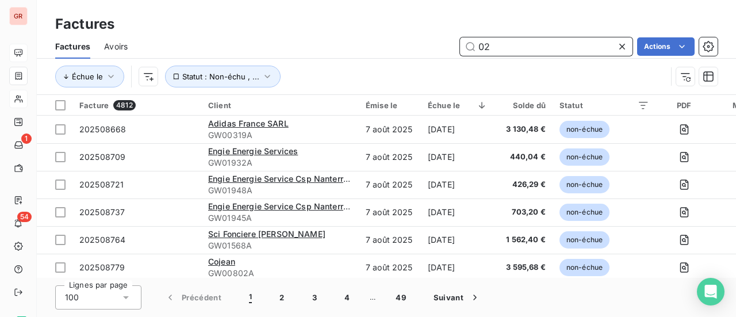
type input "0"
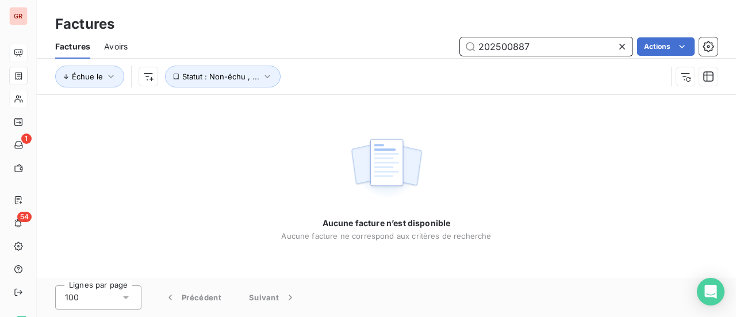
drag, startPoint x: 504, startPoint y: 49, endPoint x: 376, endPoint y: 59, distance: 128.6
click at [389, 49] on div "202500887 Actions" at bounding box center [429, 46] width 576 height 18
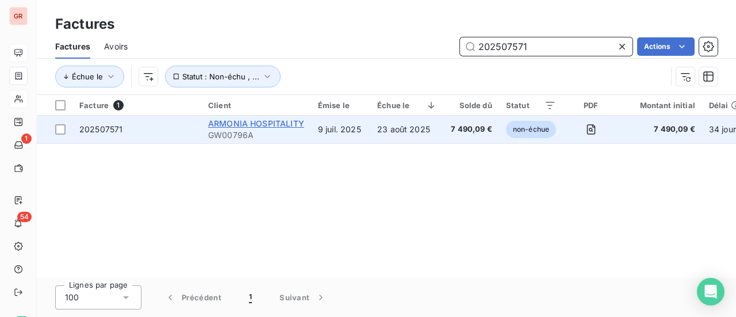
type input "202507571"
click at [275, 124] on span "ARMONIA HOSPITALITY" at bounding box center [256, 123] width 96 height 10
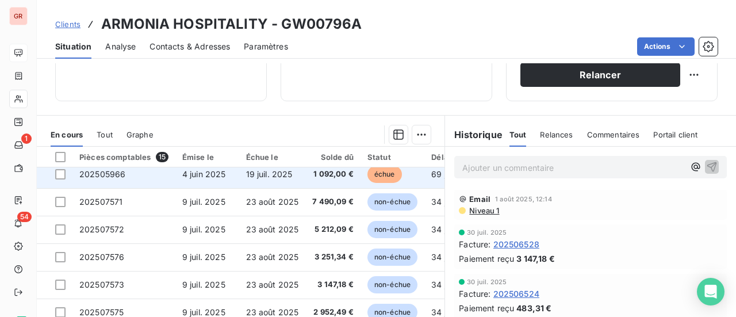
scroll to position [103, 0]
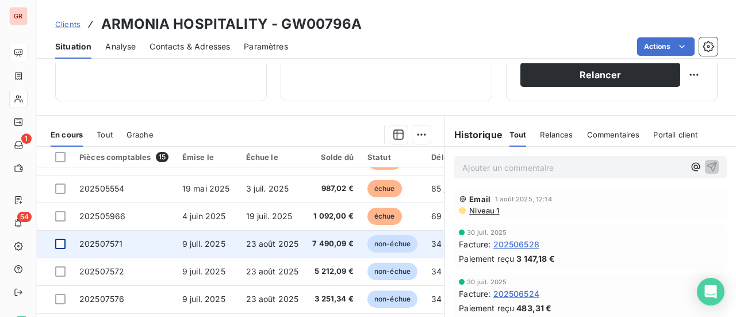
click at [58, 247] on div at bounding box center [60, 244] width 10 height 10
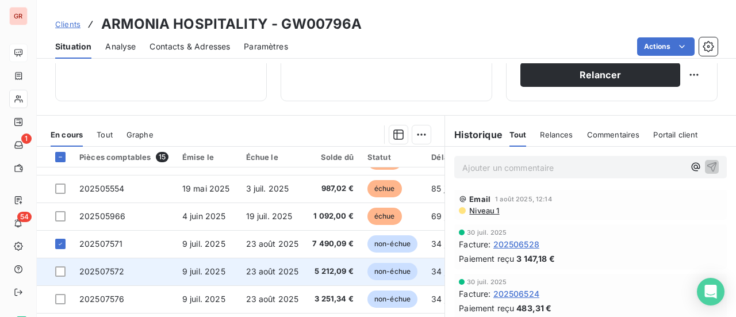
click at [67, 272] on td at bounding box center [55, 272] width 36 height 28
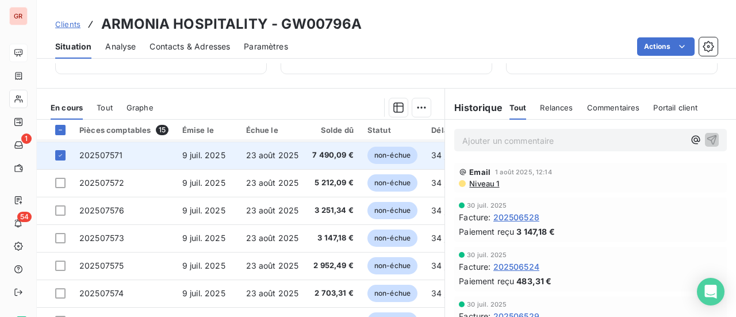
scroll to position [173, 0]
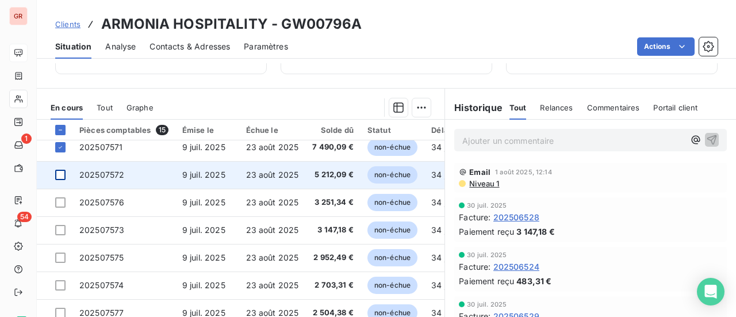
click at [61, 177] on div at bounding box center [60, 175] width 10 height 10
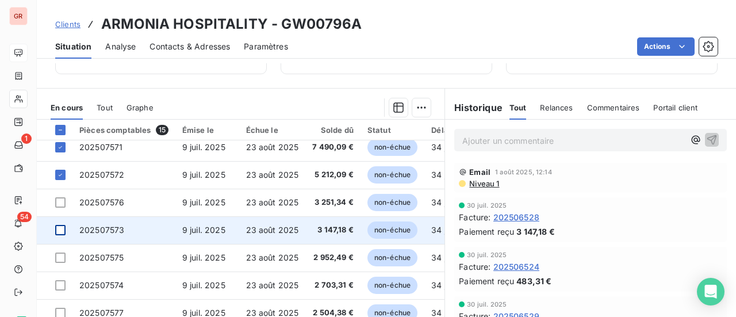
click at [64, 232] on div at bounding box center [60, 230] width 10 height 10
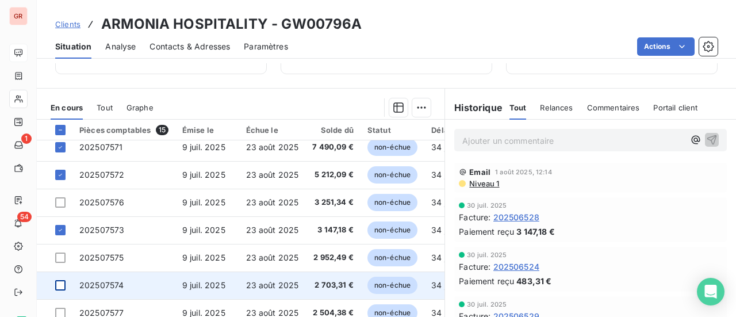
click at [61, 288] on div at bounding box center [60, 285] width 10 height 10
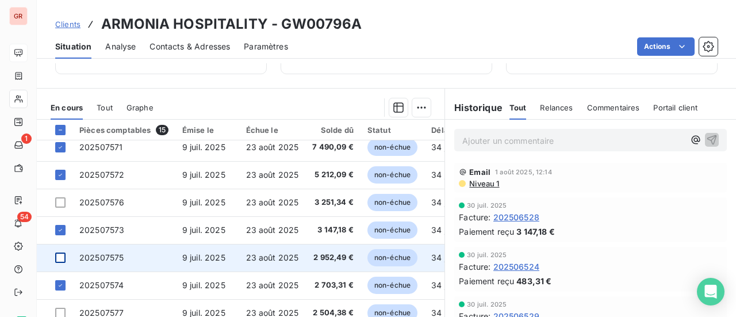
click at [60, 259] on div at bounding box center [60, 257] width 10 height 10
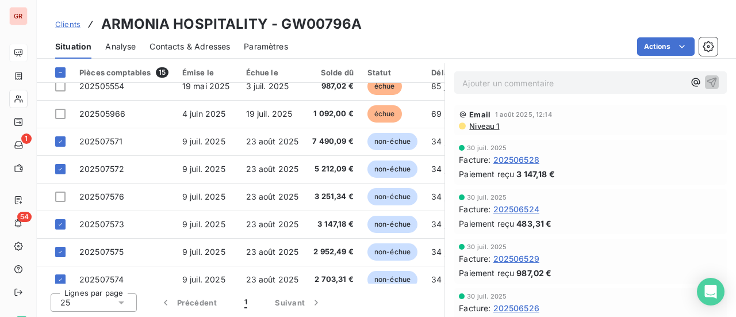
scroll to position [103, 0]
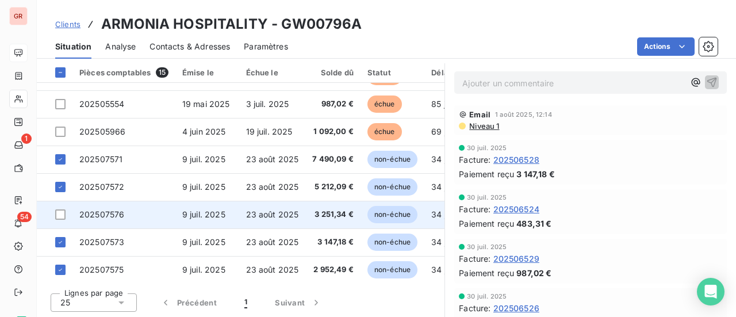
click at [67, 213] on td at bounding box center [55, 215] width 36 height 28
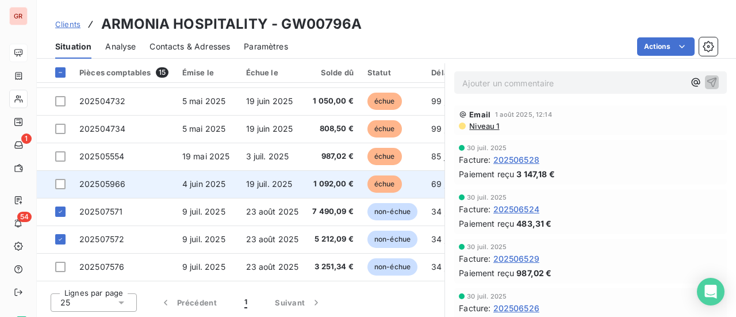
scroll to position [115, 0]
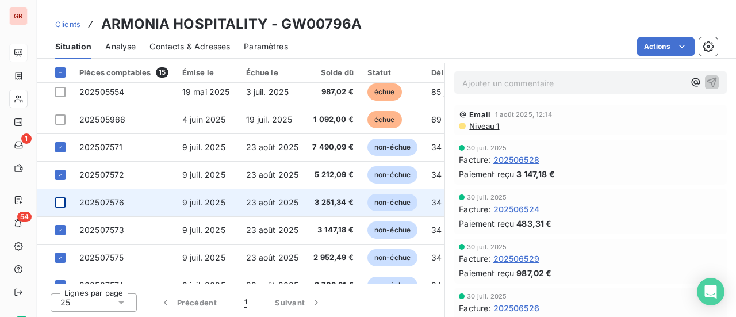
click at [60, 201] on div at bounding box center [60, 202] width 10 height 10
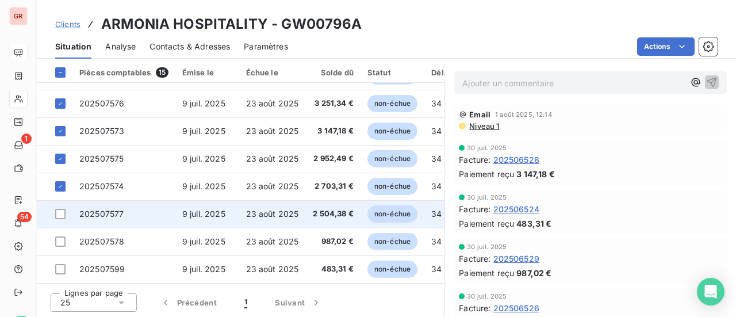
scroll to position [218, 0]
click at [60, 210] on div at bounding box center [60, 214] width 10 height 10
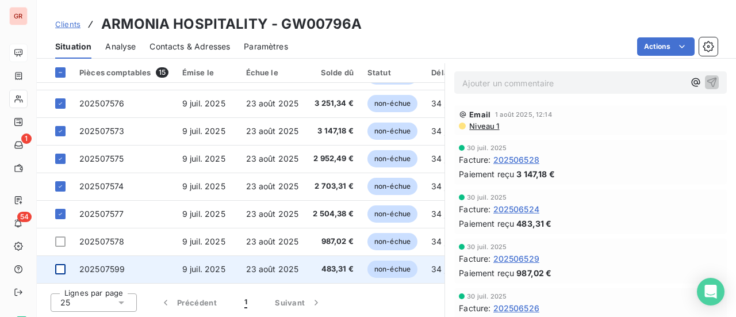
click at [59, 264] on div at bounding box center [60, 269] width 10 height 10
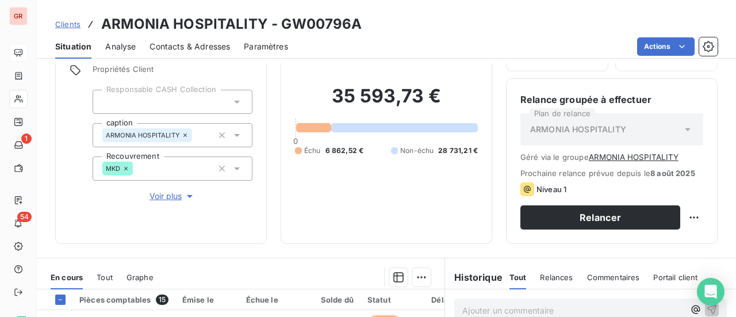
scroll to position [230, 0]
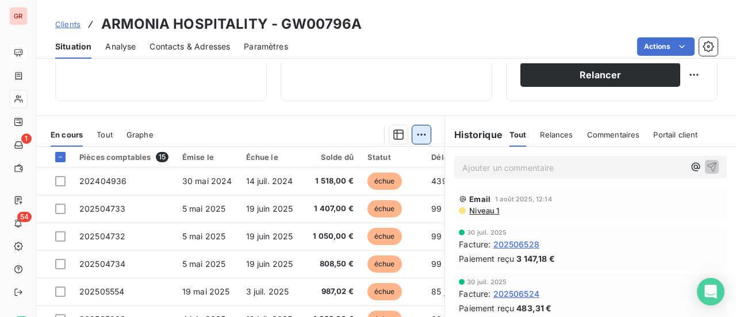
click at [417, 133] on html "GR 1 54 Clients ARMONIA HOSPITALITY - GW00796A Situation Analyse Contacts & Adr…" at bounding box center [368, 158] width 736 height 317
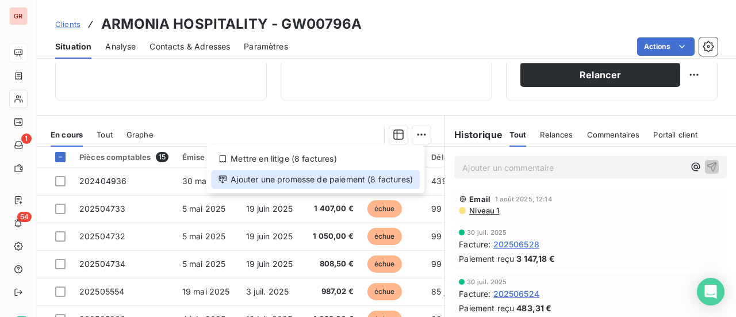
click at [274, 181] on div "Ajouter une promesse de paiement (8 factures)" at bounding box center [315, 179] width 209 height 18
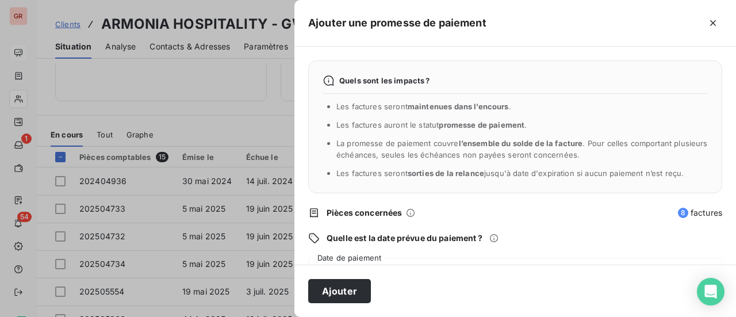
click at [339, 256] on div "Quels sont les impacts ? Les factures seront maintenues dans l’encours . Les fa…" at bounding box center [515, 156] width 442 height 218
click at [319, 258] on div "13/08/2025" at bounding box center [515, 274] width 414 height 32
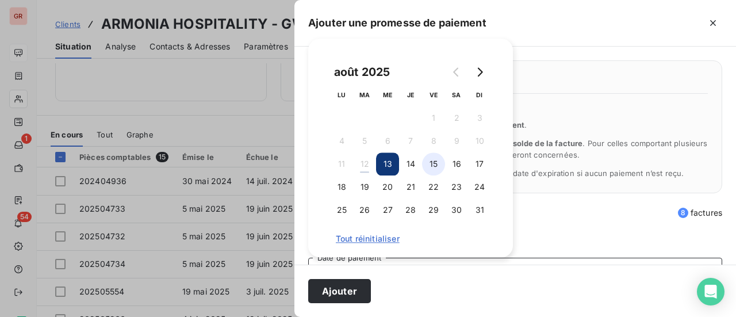
click at [436, 167] on button "15" at bounding box center [433, 163] width 23 height 23
click at [558, 240] on div "Quelle est la date prévue du paiement ?" at bounding box center [515, 238] width 414 height 12
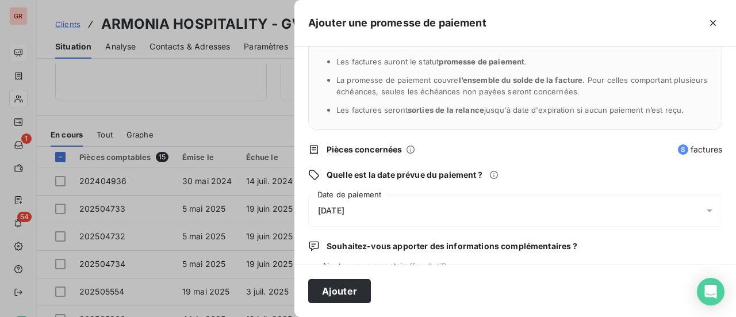
scroll to position [120, 0]
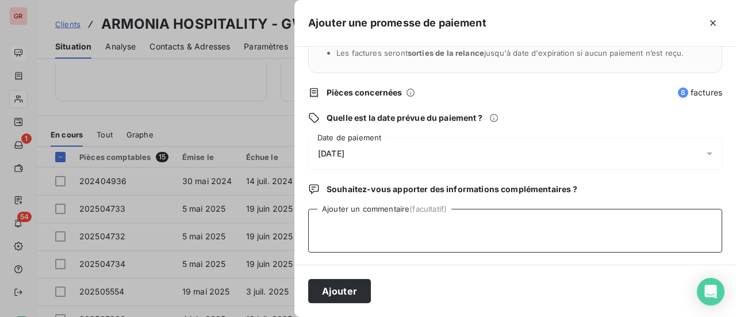
click at [326, 219] on textarea "Ajouter un commentaire (facultatif)" at bounding box center [515, 231] width 414 height 44
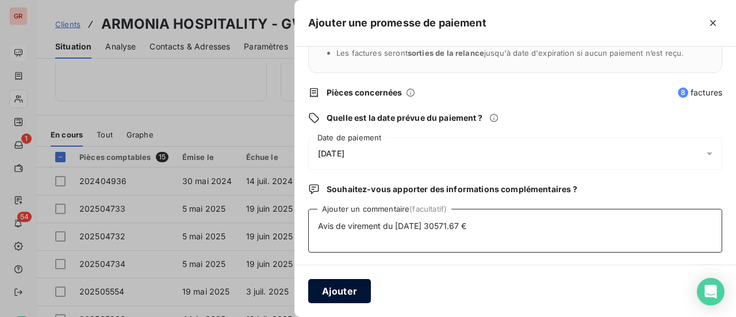
type textarea "Avis de virement du 08/08/25 30571.67 €"
click at [335, 288] on button "Ajouter" at bounding box center [339, 291] width 63 height 24
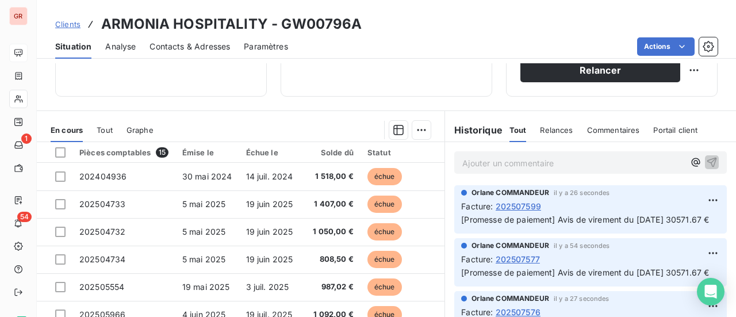
scroll to position [0, 0]
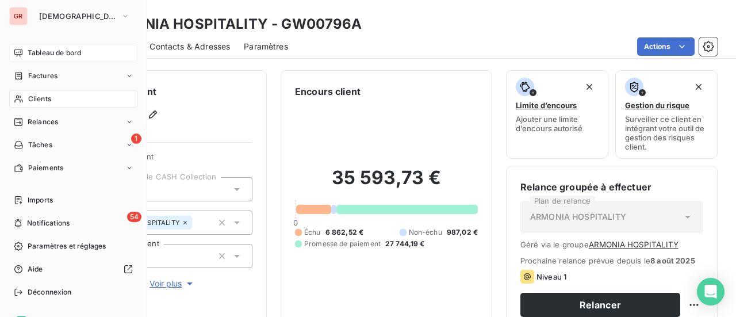
click at [51, 75] on span "Factures" at bounding box center [42, 76] width 29 height 10
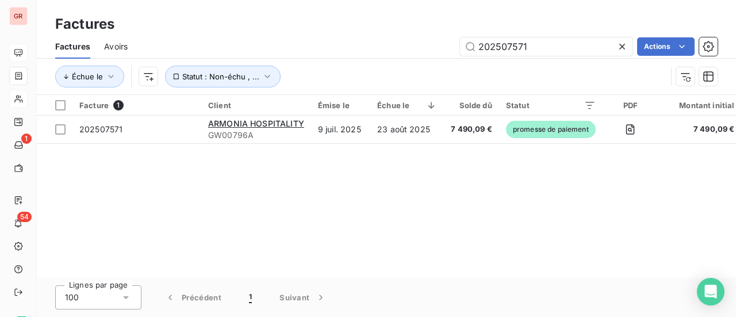
drag, startPoint x: 547, startPoint y: 45, endPoint x: 373, endPoint y: 48, distance: 174.3
click at [378, 48] on div "202507571 Actions" at bounding box center [429, 46] width 576 height 18
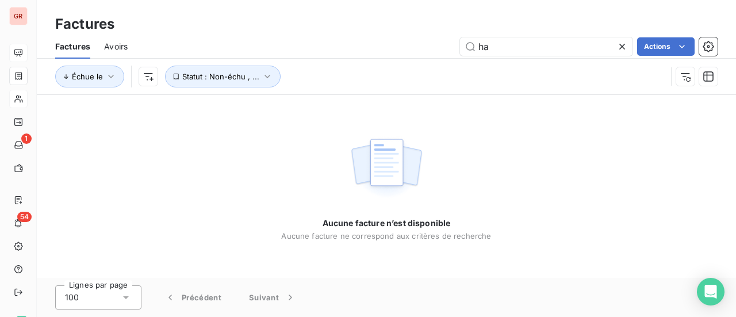
type input "h"
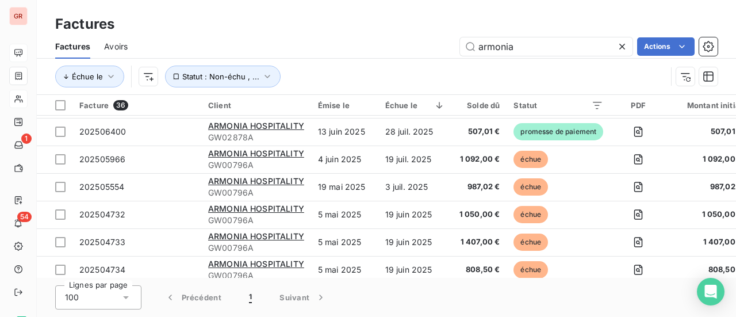
scroll to position [518, 0]
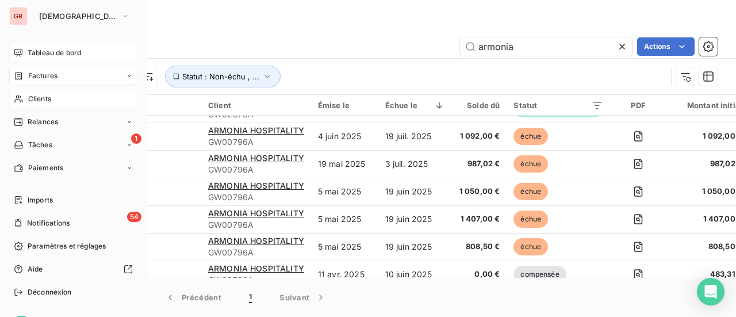
click at [50, 74] on span "Factures" at bounding box center [42, 76] width 29 height 10
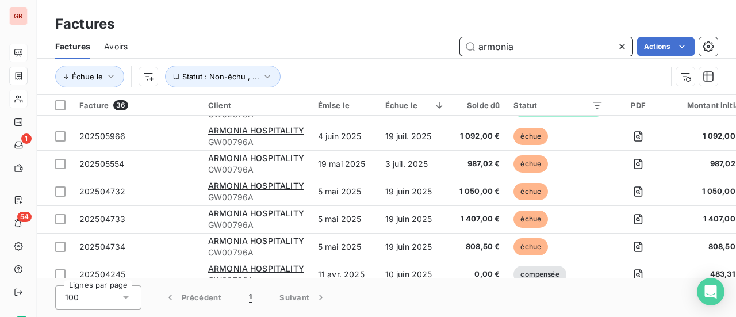
click at [277, 50] on div "armonia Actions" at bounding box center [429, 46] width 576 height 18
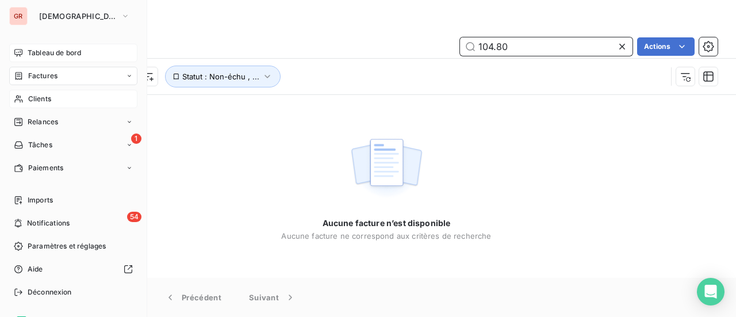
type input "104.80"
click at [72, 53] on span "Tableau de bord" at bounding box center [54, 53] width 53 height 10
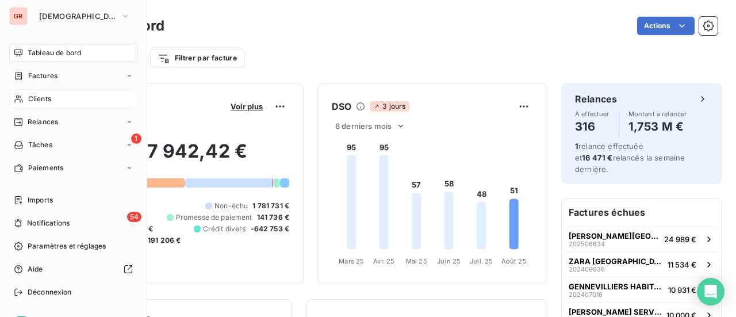
click at [56, 76] on span "Factures" at bounding box center [42, 76] width 29 height 10
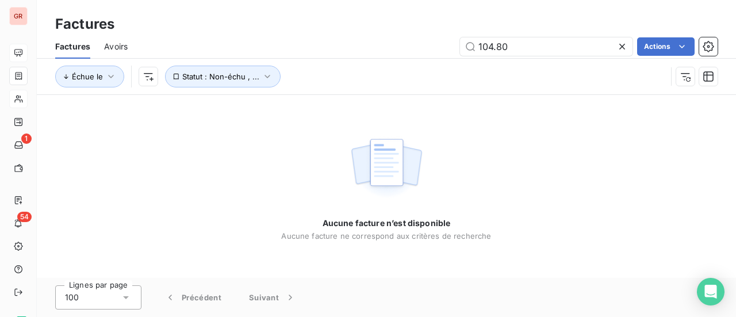
drag, startPoint x: 366, startPoint y: 48, endPoint x: 262, endPoint y: 48, distance: 103.5
click at [344, 48] on div "104.80 Actions" at bounding box center [429, 46] width 576 height 18
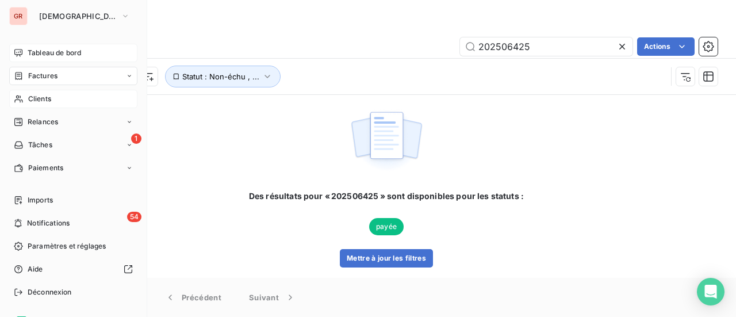
click at [44, 79] on span "Factures" at bounding box center [42, 76] width 29 height 10
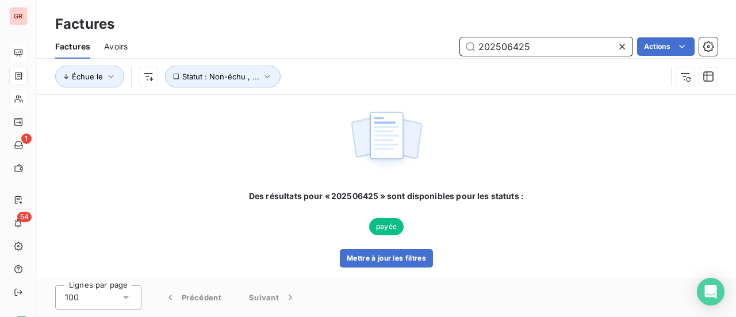
drag, startPoint x: 534, startPoint y: 49, endPoint x: 268, endPoint y: 50, distance: 266.2
click at [332, 50] on div "202506425 Actions" at bounding box center [429, 46] width 576 height 18
drag, startPoint x: 542, startPoint y: 43, endPoint x: 186, endPoint y: 56, distance: 355.6
click at [320, 47] on div "202506701 Actions" at bounding box center [429, 46] width 576 height 18
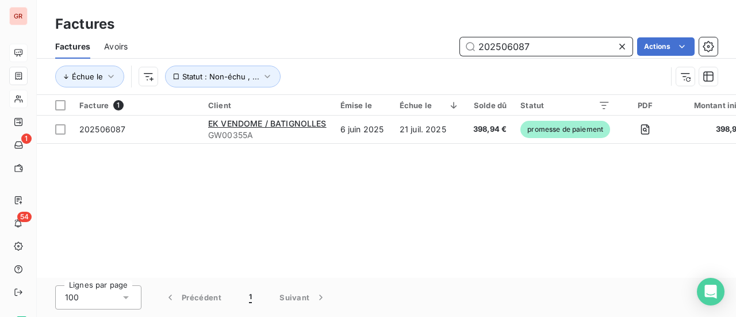
drag, startPoint x: 540, startPoint y: 50, endPoint x: 373, endPoint y: 56, distance: 166.9
click at [374, 56] on div "Factures Avoirs 202506087 Actions" at bounding box center [386, 47] width 699 height 24
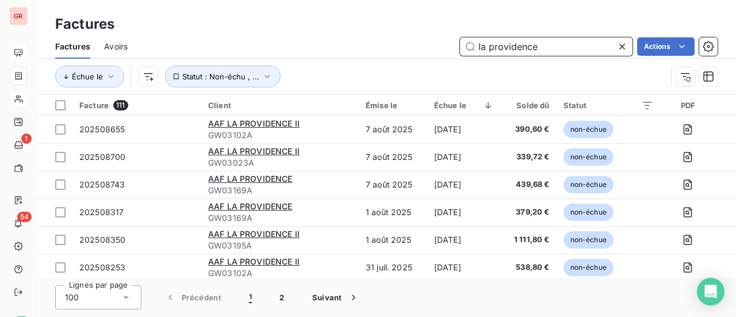
type input "la providence"
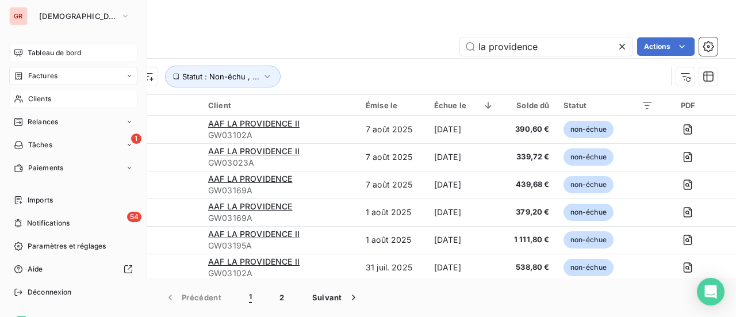
click at [62, 51] on span "Tableau de bord" at bounding box center [54, 53] width 53 height 10
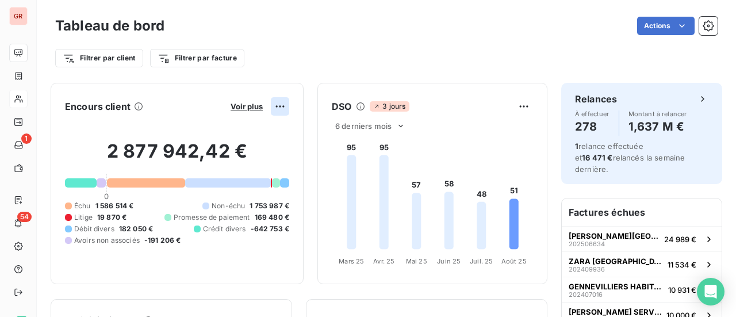
click at [274, 105] on html "GR 1 54 Tableau de bord Actions Filtrer par client Filtrer par facture Encours …" at bounding box center [368, 158] width 736 height 317
click at [233, 108] on html "GR 1 54 Tableau de bord Actions Filtrer par client Filtrer par facture Encours …" at bounding box center [368, 158] width 736 height 317
click at [239, 104] on span "Voir plus" at bounding box center [247, 106] width 32 height 9
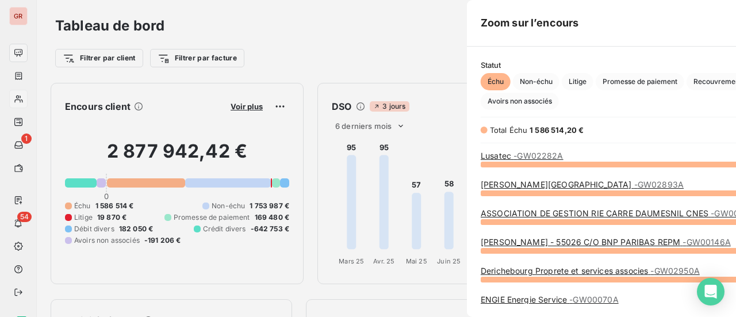
scroll to position [144, 432]
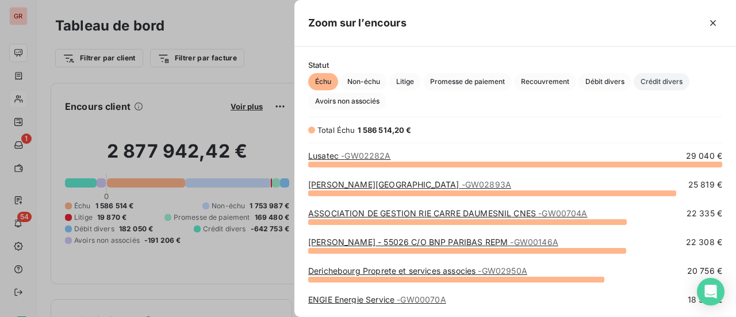
click at [677, 82] on span "Crédit divers" at bounding box center [662, 81] width 56 height 17
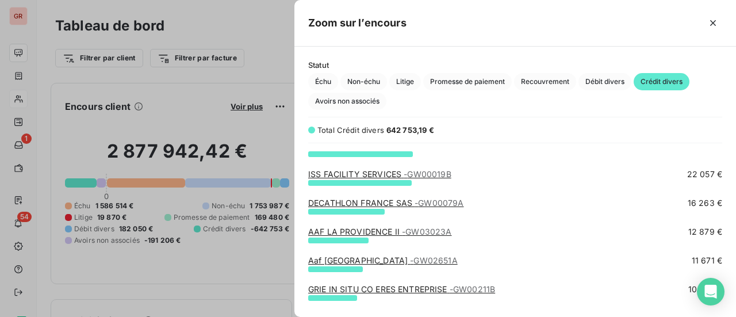
scroll to position [115, 0]
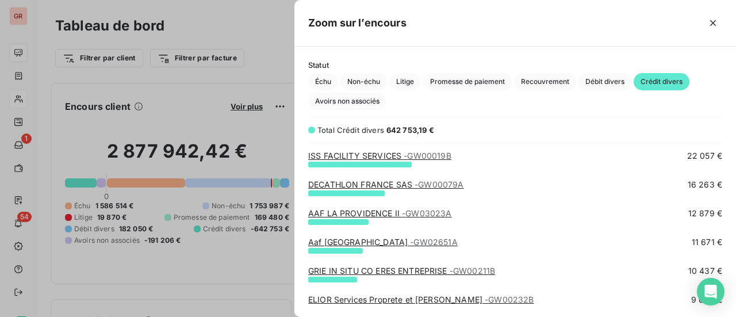
click at [369, 214] on link "AAF LA PROVIDENCE II - GW03023A" at bounding box center [380, 213] width 144 height 10
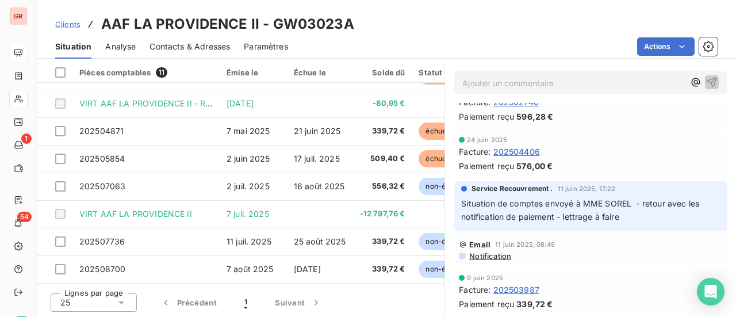
scroll to position [58, 0]
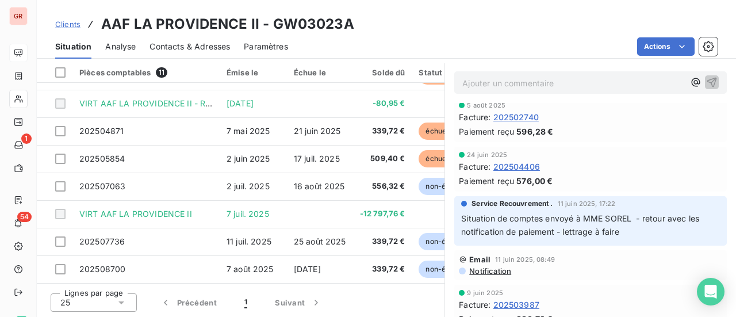
click at [213, 44] on span "Contacts & Adresses" at bounding box center [190, 47] width 81 height 12
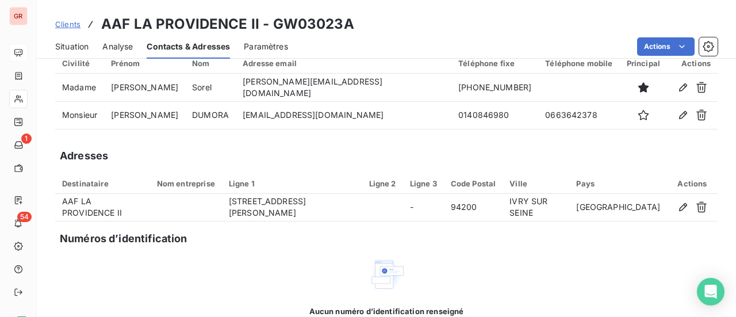
scroll to position [0, 0]
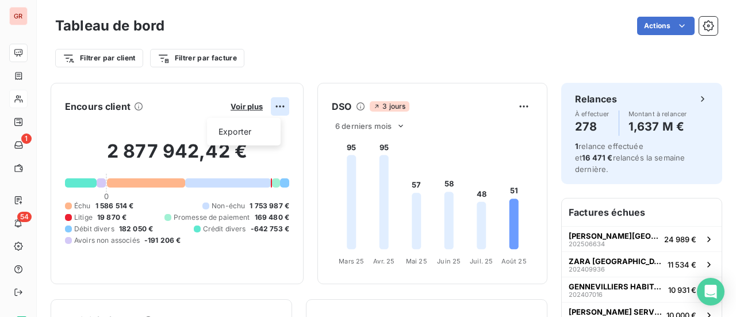
click at [276, 105] on html "GR 1 54 Tableau de bord Actions Filtrer par client Filtrer par facture Encours …" at bounding box center [368, 158] width 736 height 317
click at [246, 103] on html "GR 1 54 Tableau de bord Actions Filtrer par client Filtrer par facture Encours …" at bounding box center [368, 158] width 736 height 317
click at [248, 105] on span "Voir plus" at bounding box center [247, 106] width 32 height 9
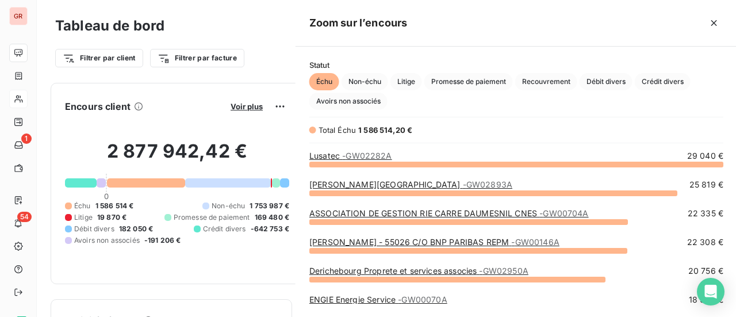
scroll to position [308, 432]
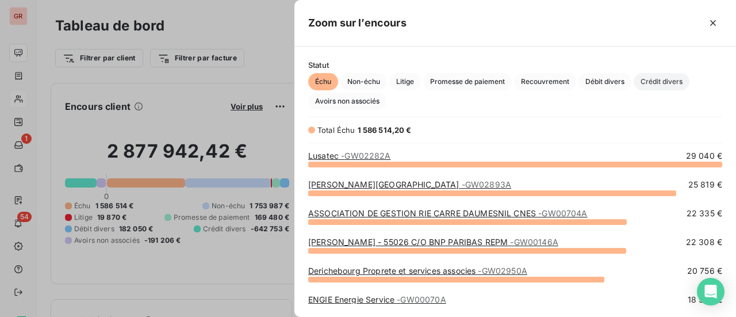
click at [666, 79] on span "Crédit divers" at bounding box center [662, 81] width 56 height 17
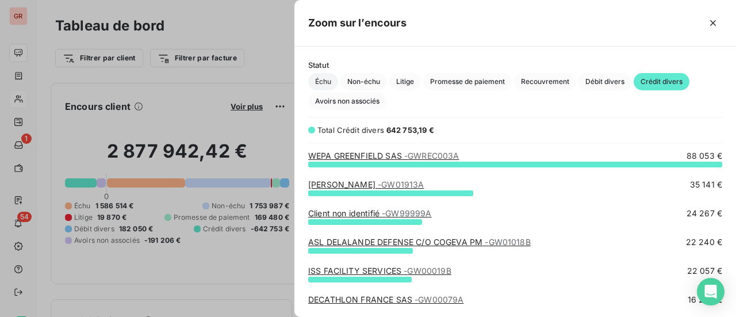
click at [322, 86] on span "Échu" at bounding box center [323, 81] width 30 height 17
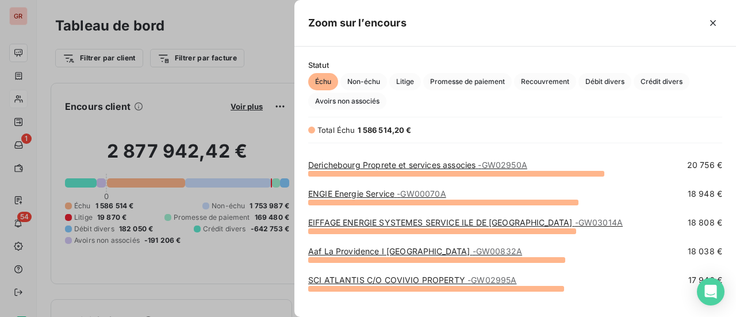
scroll to position [115, 0]
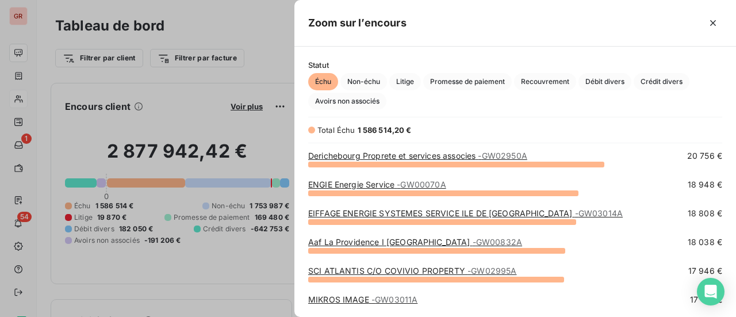
click at [357, 242] on link "Aaf La Providence I Eden - GW00832A" at bounding box center [415, 242] width 214 height 10
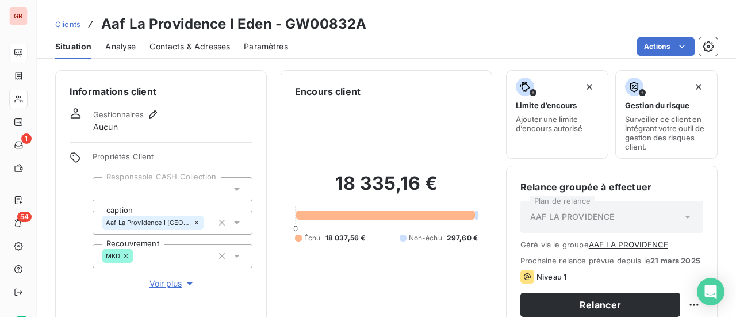
click at [208, 44] on span "Contacts & Adresses" at bounding box center [190, 47] width 81 height 12
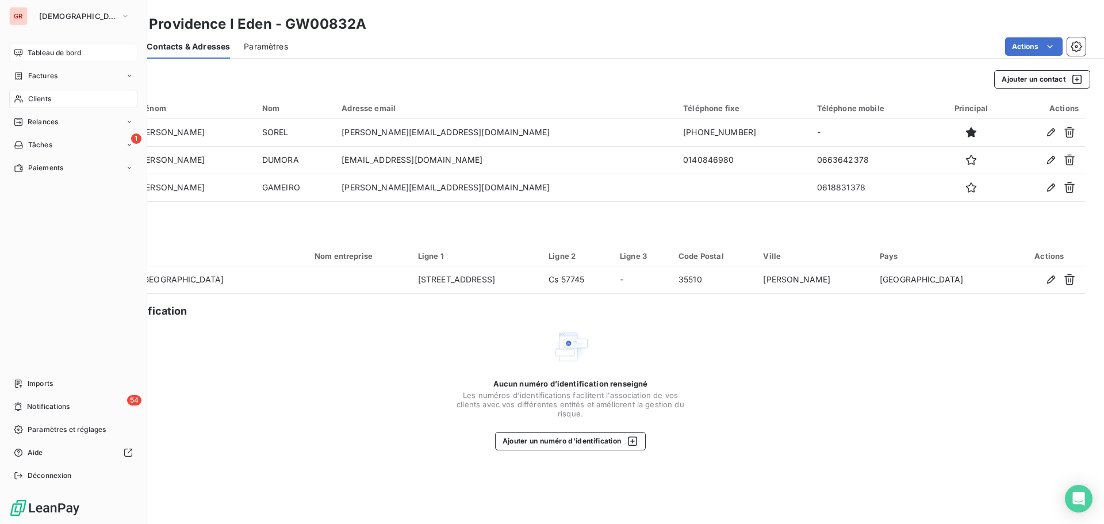
click at [40, 78] on span "Factures" at bounding box center [42, 76] width 29 height 10
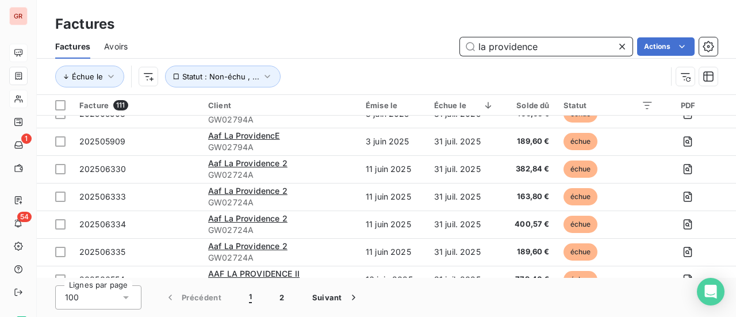
scroll to position [1150, 0]
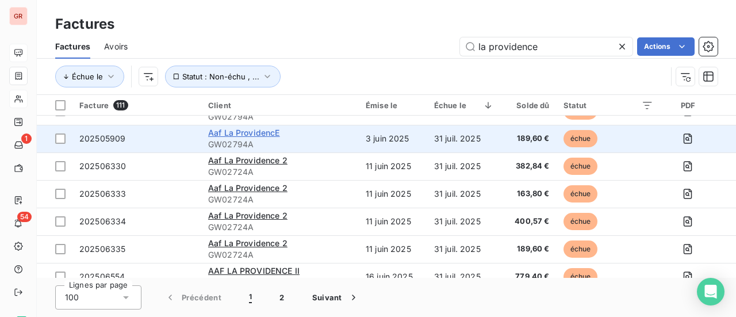
click at [259, 132] on span "Aaf La ProvidencE" at bounding box center [244, 133] width 72 height 10
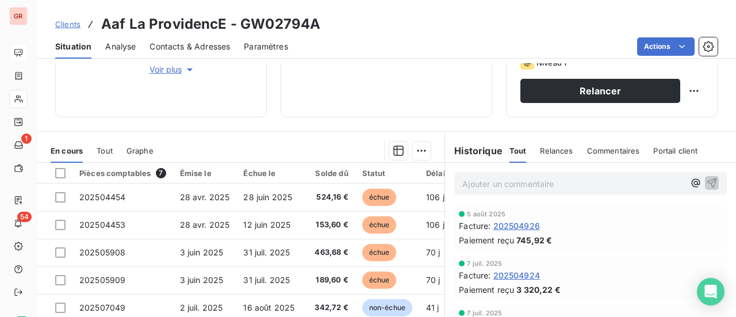
scroll to position [142, 0]
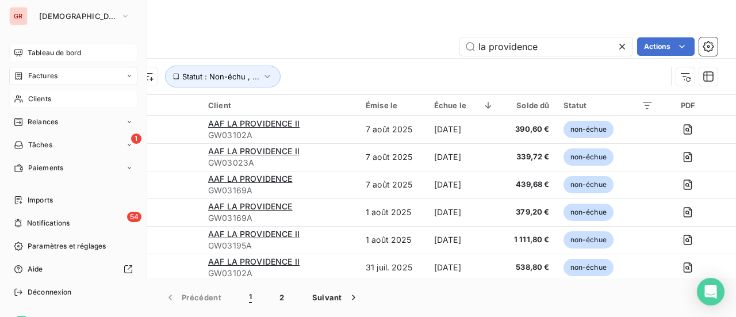
click at [49, 99] on span "Clients" at bounding box center [39, 99] width 23 height 10
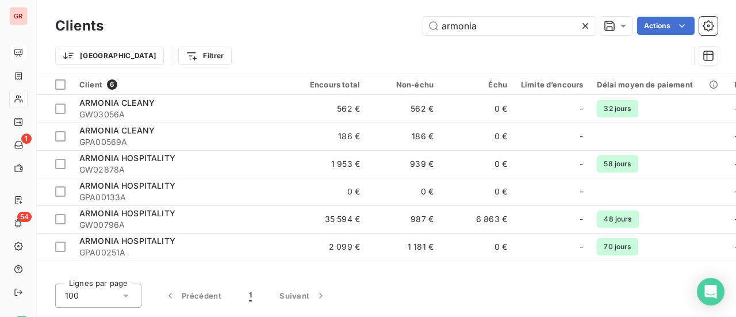
drag, startPoint x: 494, startPoint y: 28, endPoint x: 235, endPoint y: 36, distance: 258.9
click at [313, 29] on div "armonia Actions" at bounding box center [417, 26] width 600 height 18
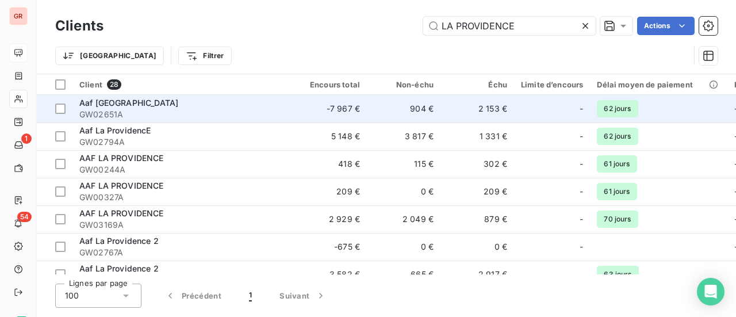
type input "LA PROVIDENCE"
click at [145, 102] on span "Aaf [GEOGRAPHIC_DATA]" at bounding box center [128, 103] width 99 height 10
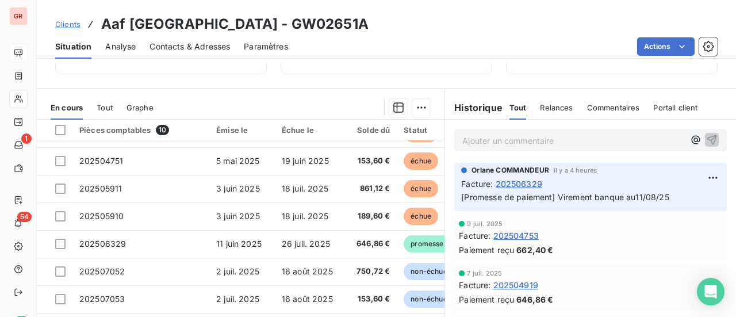
scroll to position [315, 0]
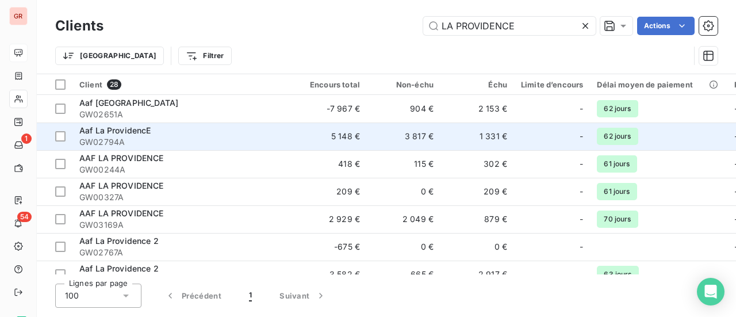
click at [131, 135] on div "Aaf La ProvidencE" at bounding box center [182, 131] width 207 height 12
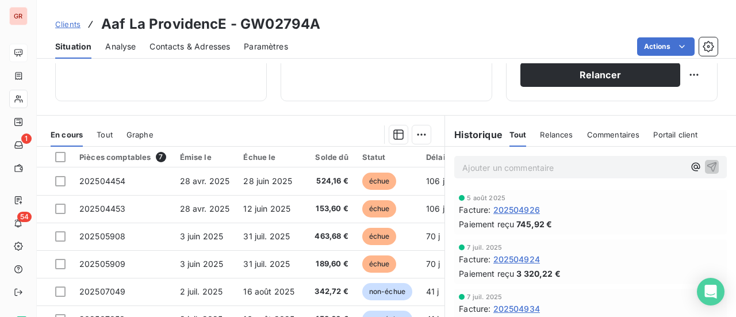
scroll to position [315, 0]
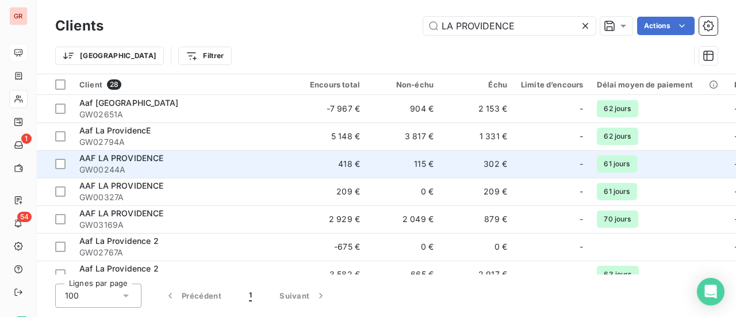
click at [151, 167] on span "GW00244A" at bounding box center [182, 170] width 207 height 12
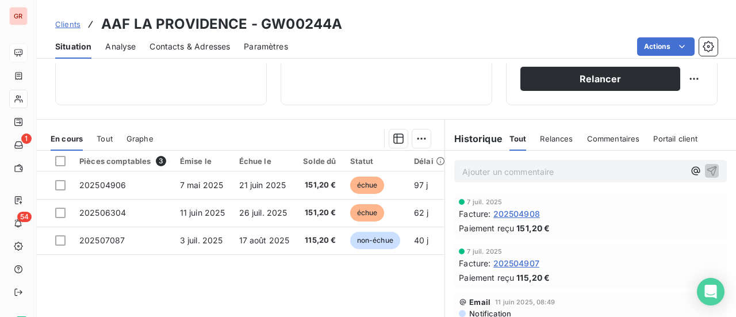
scroll to position [230, 0]
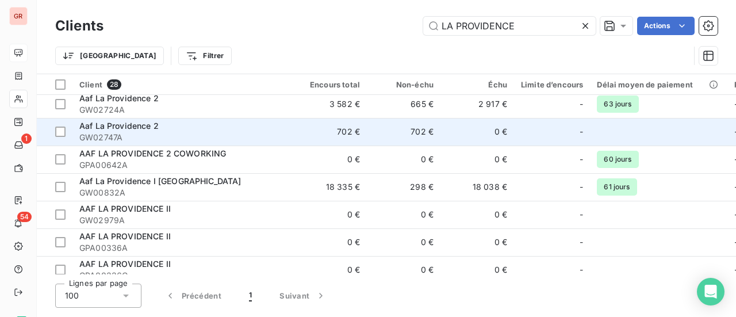
scroll to position [173, 0]
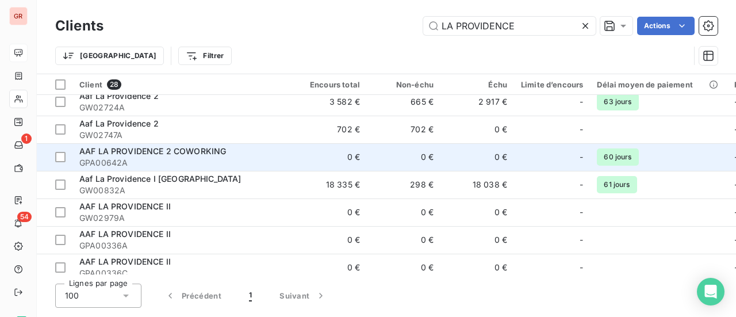
click at [168, 151] on span "AAF LA PROVIDENCE 2 COWORKING" at bounding box center [152, 151] width 147 height 10
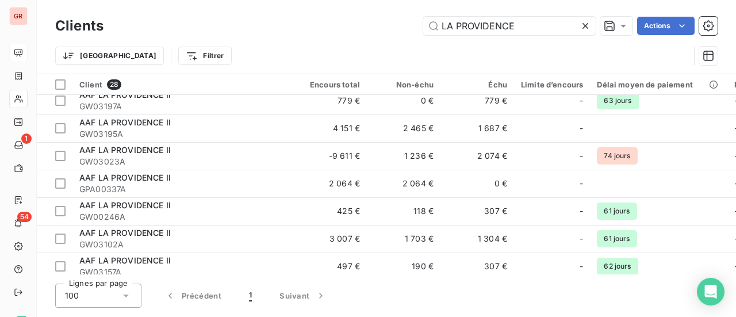
scroll to position [460, 0]
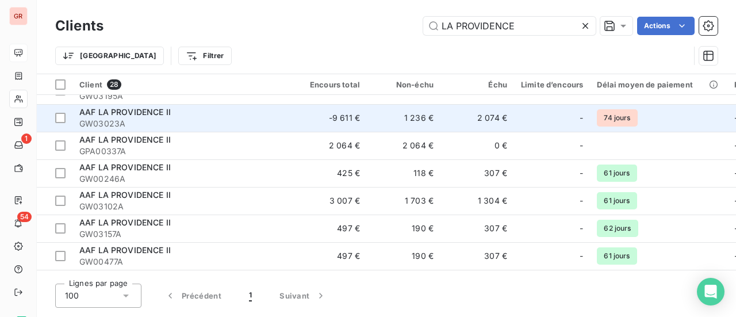
click at [141, 112] on span "AAF LA PROVIDENCE II" at bounding box center [124, 112] width 91 height 10
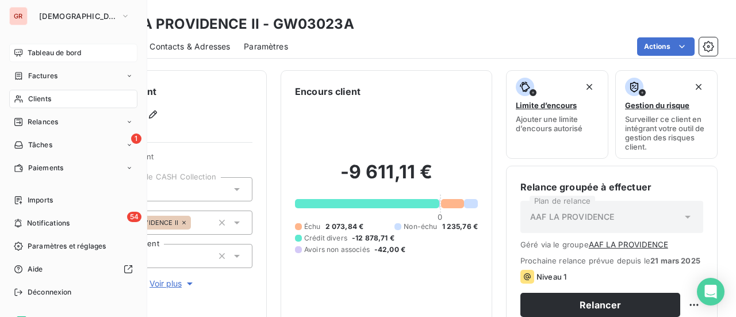
click at [50, 99] on span "Clients" at bounding box center [39, 99] width 23 height 10
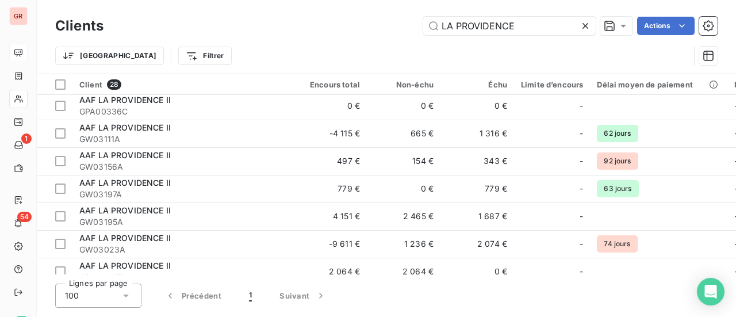
scroll to position [345, 0]
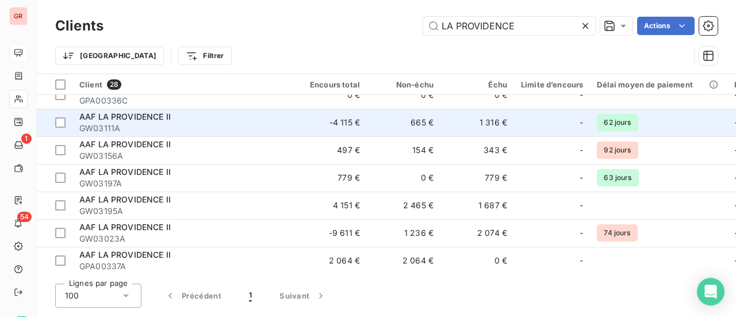
click at [154, 121] on div "AAF LA PROVIDENCE II" at bounding box center [182, 117] width 207 height 12
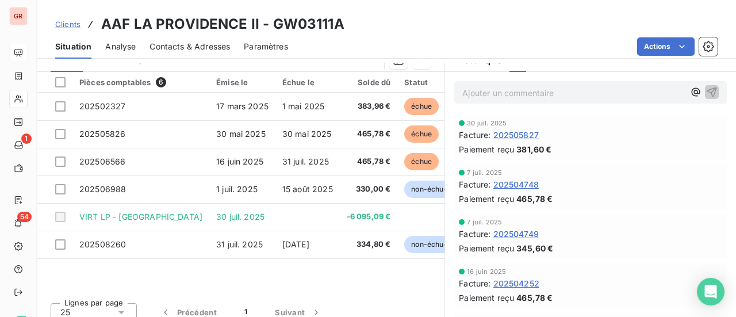
scroll to position [315, 0]
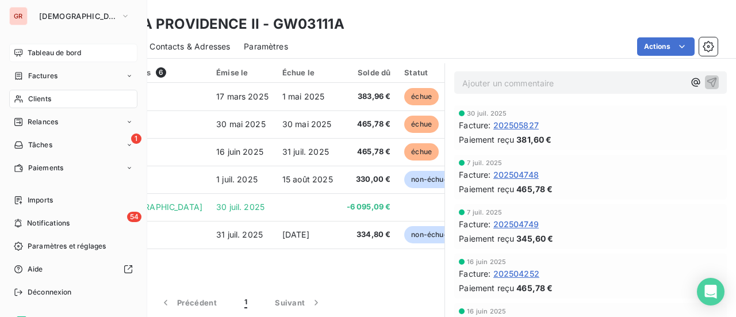
drag, startPoint x: 35, startPoint y: 186, endPoint x: 6, endPoint y: 185, distance: 29.4
click at [32, 185] on div "Tableau de bord Factures Clients Relances 1 Tâches Paiements Imports 54 Notific…" at bounding box center [73, 173] width 128 height 258
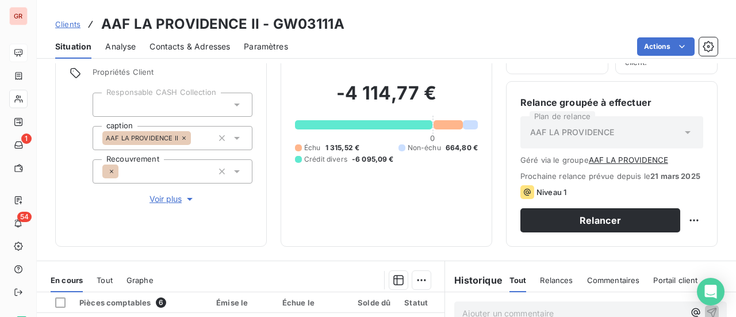
scroll to position [0, 0]
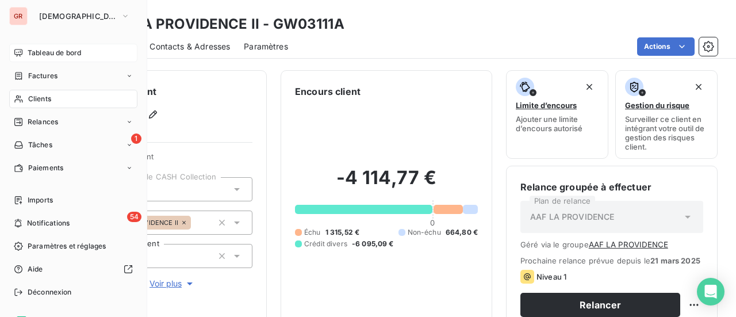
drag, startPoint x: 44, startPoint y: 53, endPoint x: 74, endPoint y: 53, distance: 29.9
click at [44, 53] on span "Tableau de bord" at bounding box center [54, 53] width 53 height 10
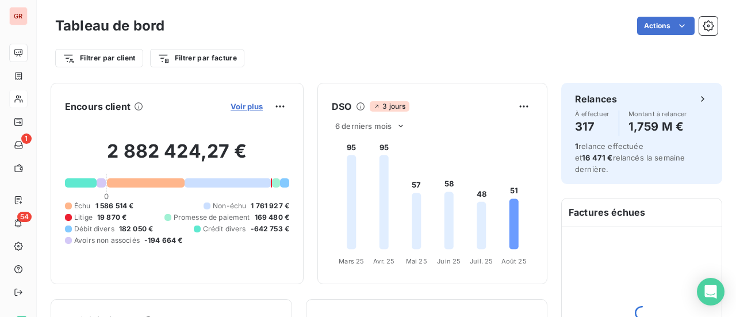
click at [243, 107] on span "Voir plus" at bounding box center [247, 106] width 32 height 9
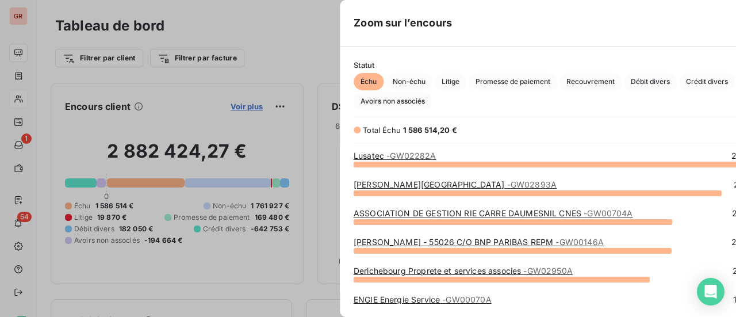
scroll to position [144, 432]
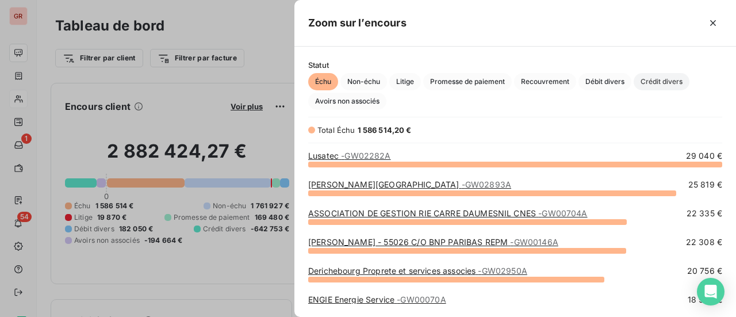
click at [674, 82] on span "Crédit divers" at bounding box center [662, 81] width 56 height 17
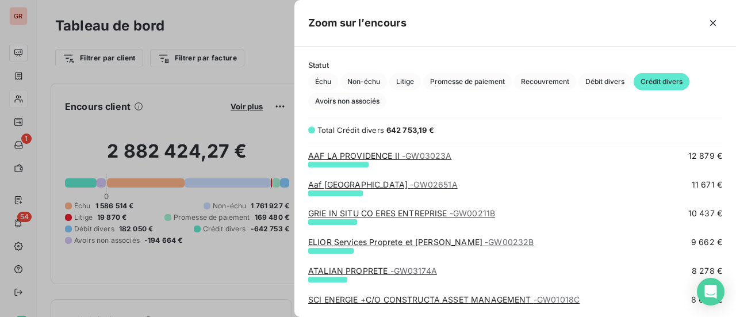
scroll to position [115, 0]
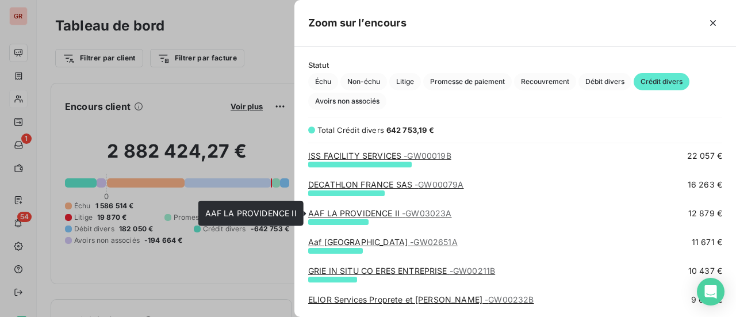
click at [426, 212] on span "- GW03023A" at bounding box center [426, 213] width 49 height 10
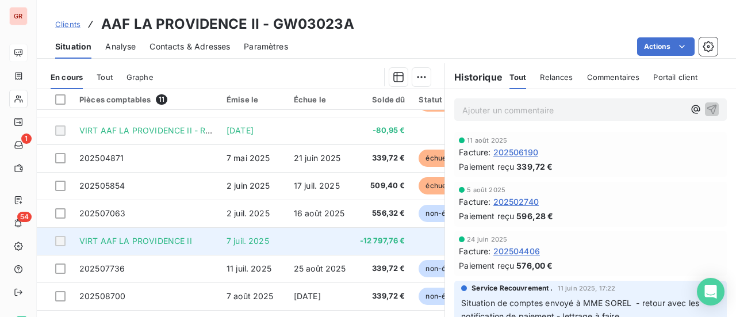
scroll to position [315, 0]
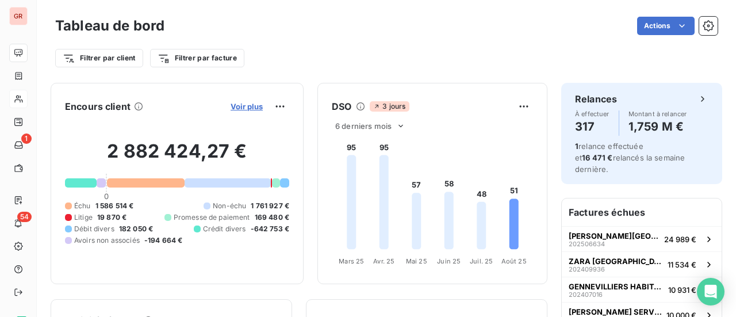
click at [236, 108] on span "Voir plus" at bounding box center [247, 106] width 32 height 9
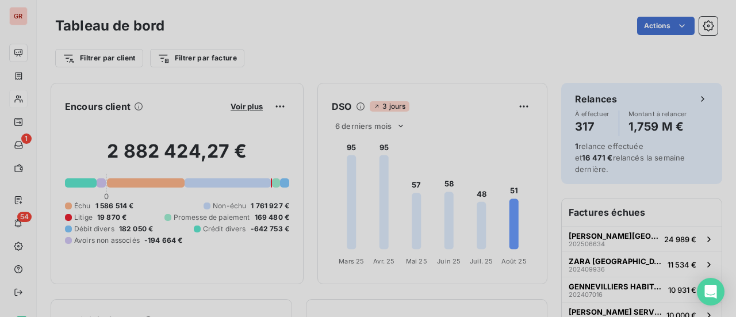
scroll to position [9, 9]
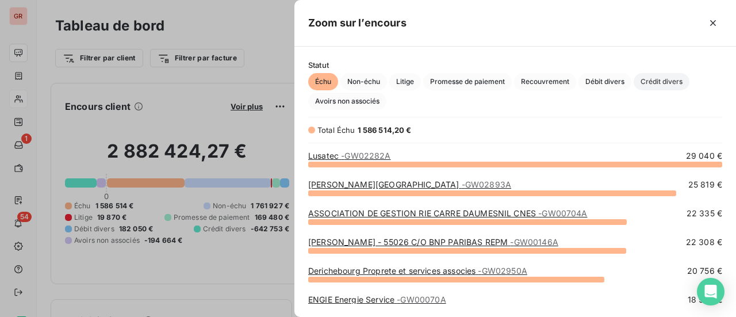
click at [664, 80] on span "Crédit divers" at bounding box center [662, 81] width 56 height 17
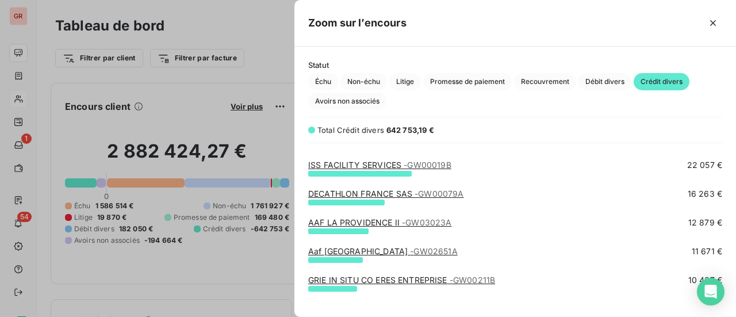
scroll to position [115, 0]
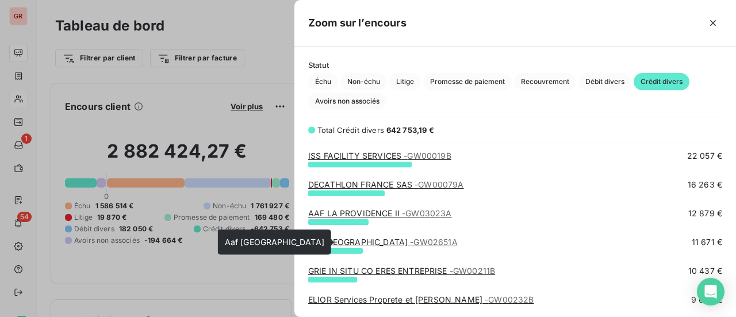
click at [374, 244] on link "Aaf La Providence - GW02651A" at bounding box center [383, 242] width 150 height 10
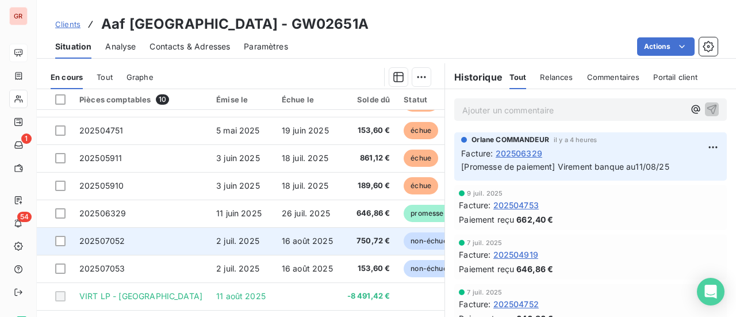
scroll to position [315, 0]
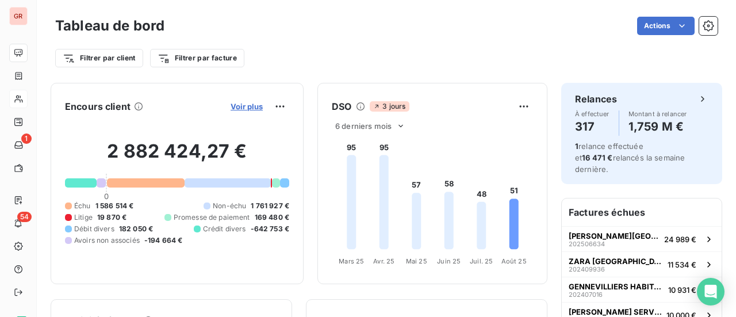
click at [250, 103] on span "Voir plus" at bounding box center [247, 106] width 32 height 9
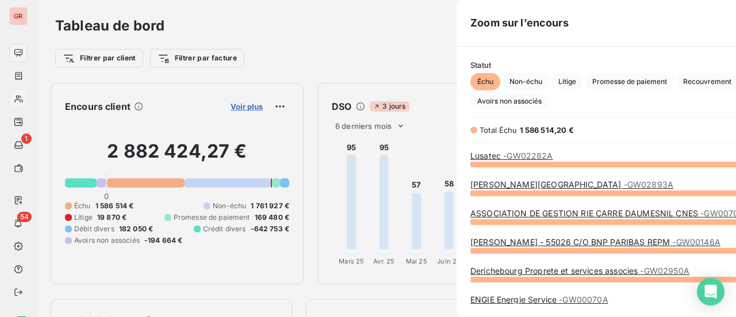
scroll to position [308, 432]
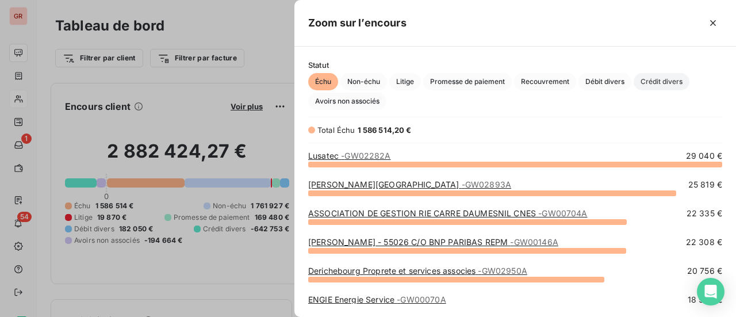
click at [664, 81] on span "Crédit divers" at bounding box center [662, 81] width 56 height 17
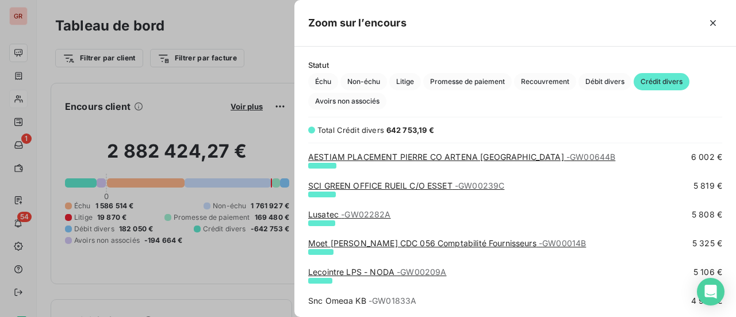
scroll to position [575, 0]
drag, startPoint x: 327, startPoint y: 79, endPoint x: 329, endPoint y: 86, distance: 7.1
click at [327, 79] on span "Échu" at bounding box center [323, 81] width 30 height 17
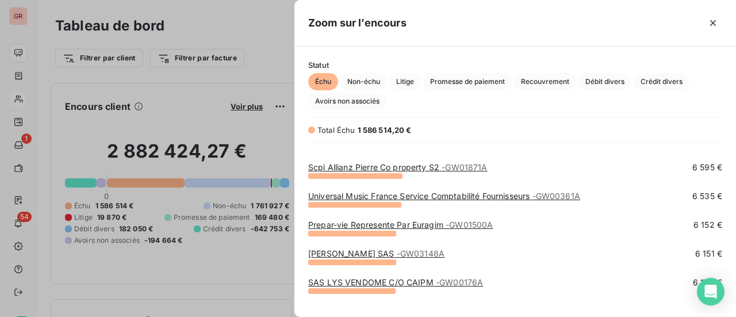
scroll to position [1840, 0]
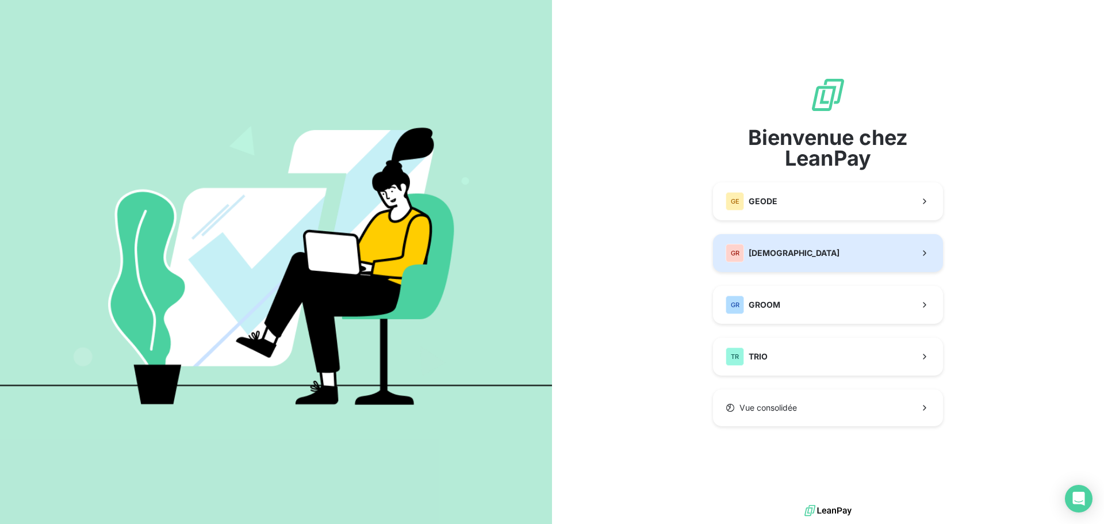
click at [780, 254] on span "[DEMOGRAPHIC_DATA]" at bounding box center [794, 253] width 91 height 12
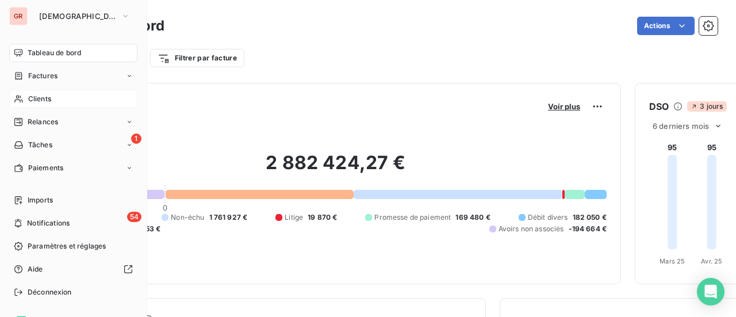
click at [50, 98] on span "Clients" at bounding box center [39, 99] width 23 height 10
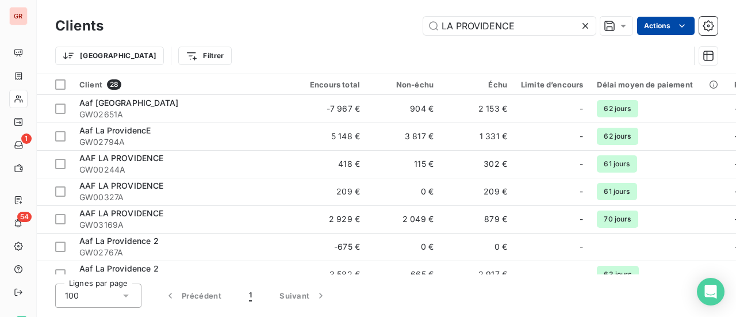
type input "LA PROVIDENCE"
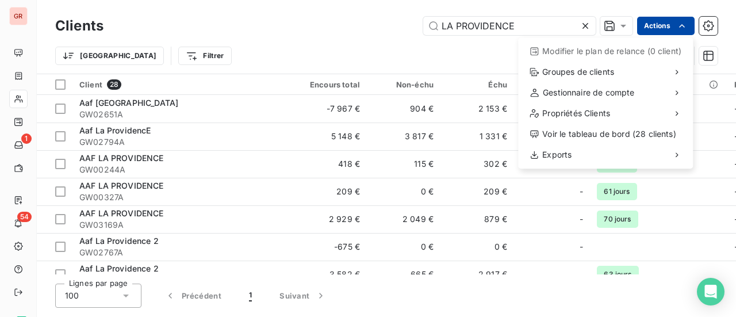
click at [460, 52] on html "GR 1 54 Clients LA PROVIDENCE Actions Modifier le plan de relance (0 client) Gr…" at bounding box center [368, 158] width 736 height 317
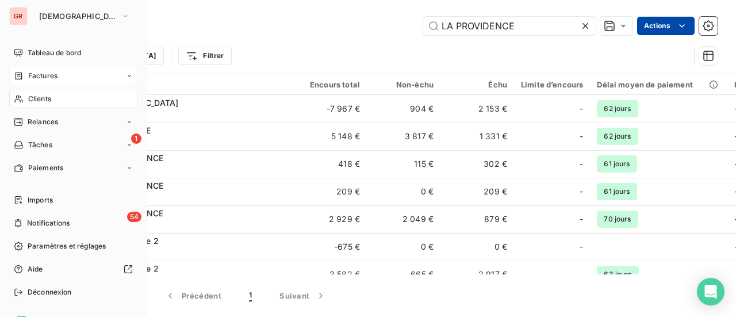
click at [41, 75] on span "Factures" at bounding box center [42, 76] width 29 height 10
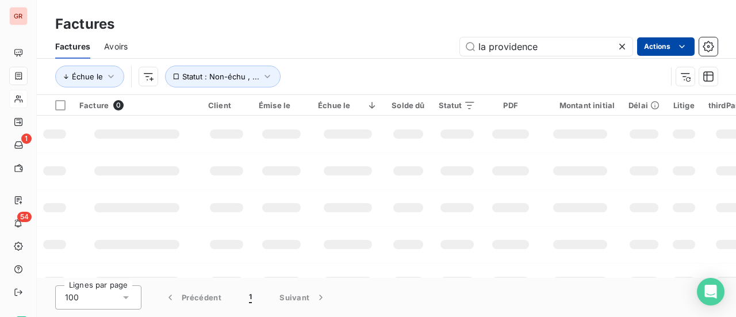
click at [660, 45] on html "GR 1 54 Factures Factures Avoirs la providence Actions Échue le Statut : Non-éc…" at bounding box center [368, 158] width 736 height 317
click at [313, 186] on html "GR 1 54 Factures Factures Avoirs la providence Actions Échue le Statut : Non-éc…" at bounding box center [368, 158] width 736 height 317
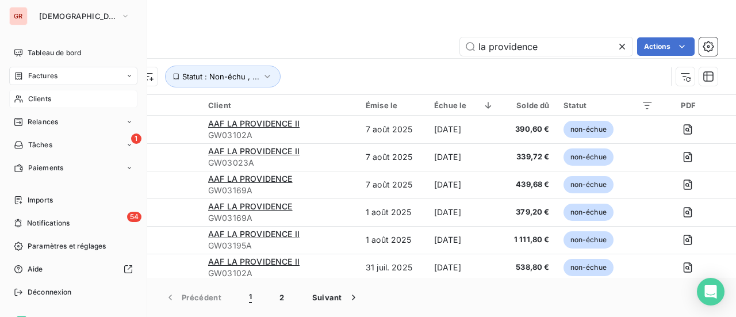
click at [51, 102] on span "Clients" at bounding box center [39, 99] width 23 height 10
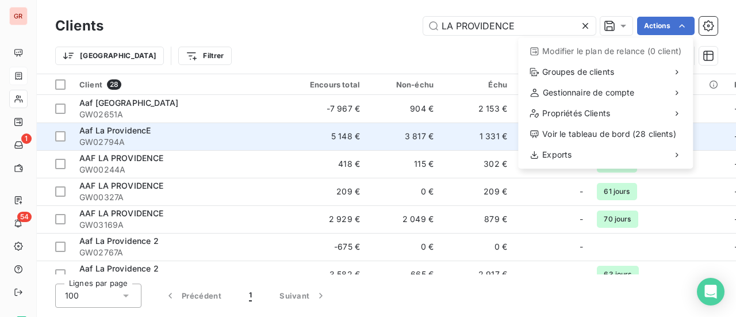
click at [131, 130] on html "GR 1 54 Clients LA PROVIDENCE Actions Modifier le plan de relance (0 client) Gr…" at bounding box center [368, 158] width 736 height 317
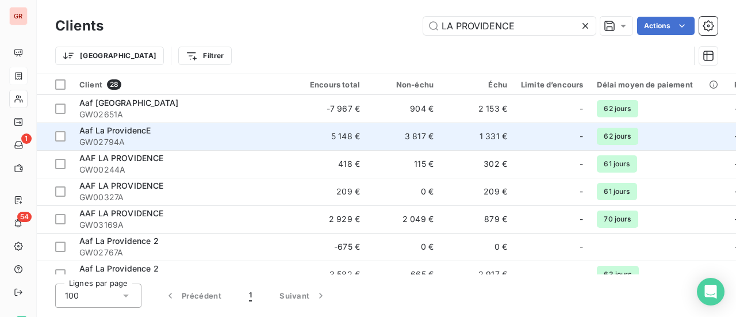
click at [117, 135] on span "Aaf La ProvidencE" at bounding box center [115, 130] width 72 height 10
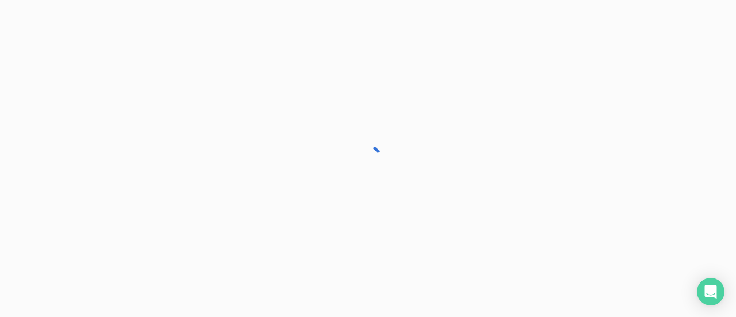
click at [117, 135] on div at bounding box center [368, 158] width 736 height 317
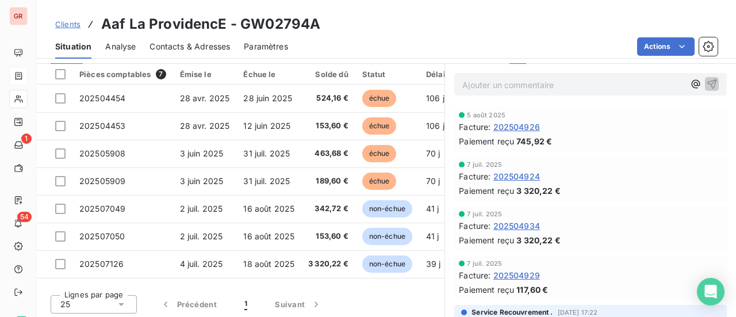
scroll to position [315, 0]
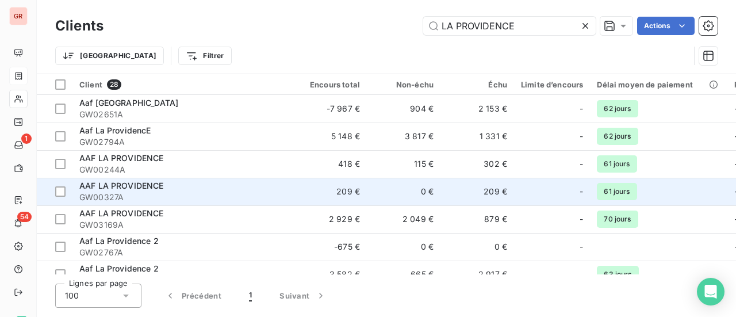
click at [153, 189] on span "AAF LA PROVIDENCE" at bounding box center [121, 186] width 85 height 10
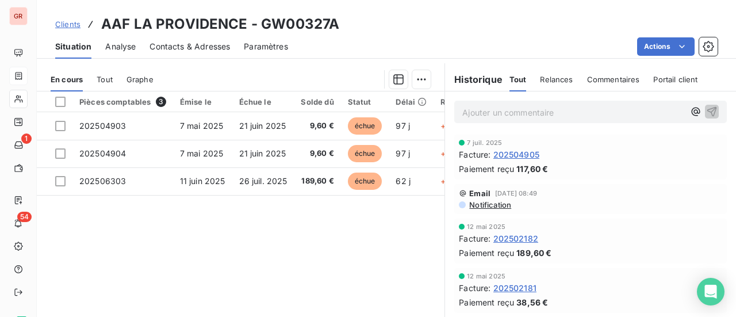
scroll to position [288, 0]
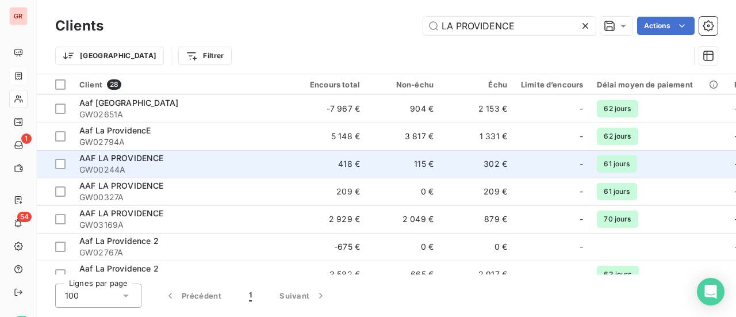
click at [147, 158] on span "AAF LA PROVIDENCE" at bounding box center [121, 158] width 85 height 10
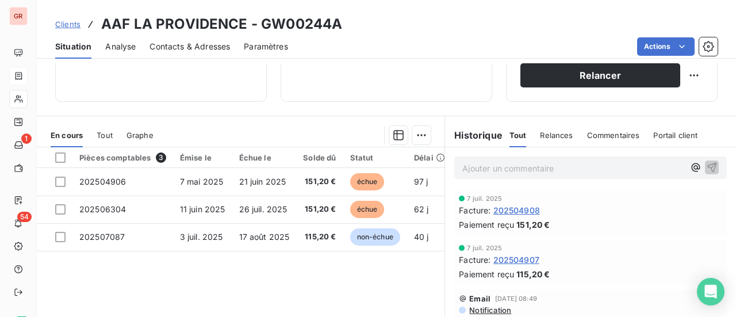
scroll to position [230, 0]
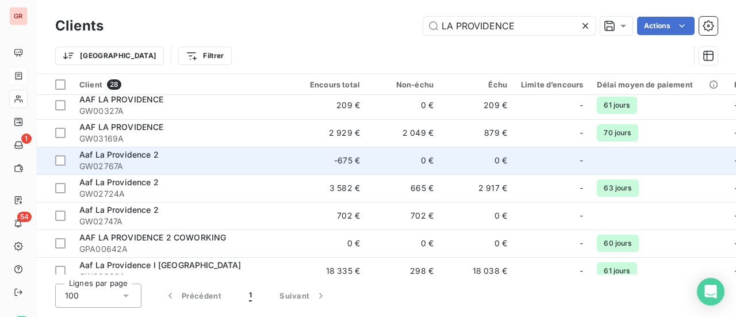
scroll to position [173, 0]
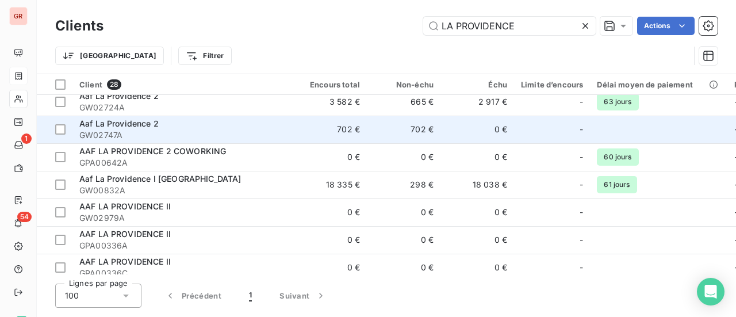
click at [145, 122] on span "Aaf La Providence 2" at bounding box center [118, 123] width 79 height 10
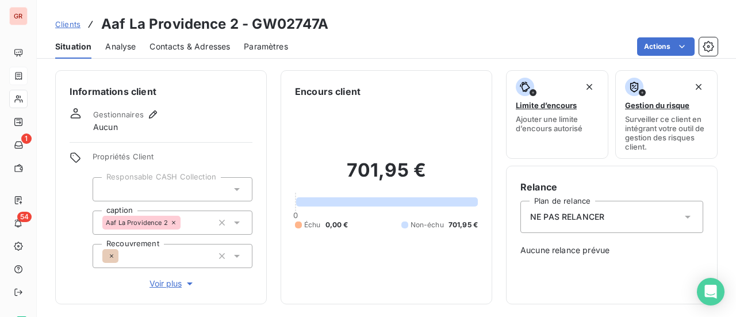
scroll to position [230, 0]
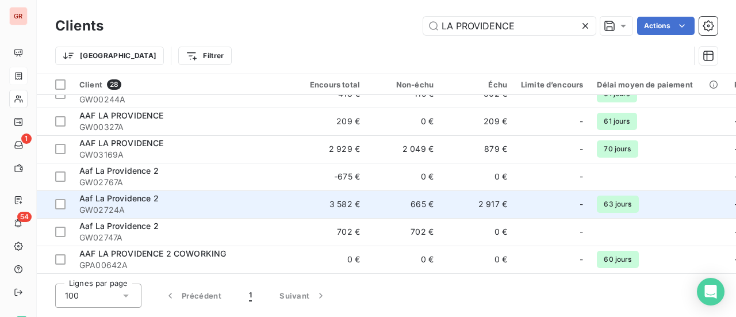
scroll to position [173, 0]
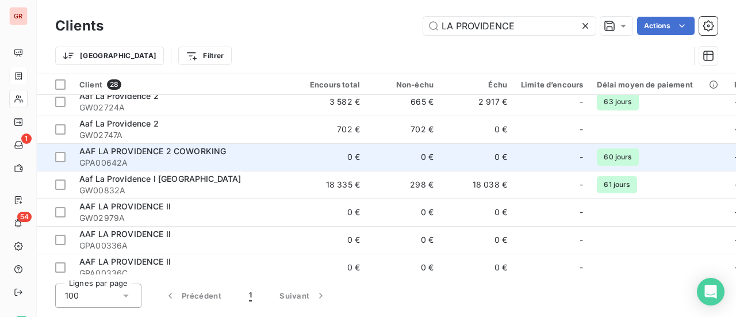
click at [133, 157] on span "GPA00642A" at bounding box center [182, 163] width 207 height 12
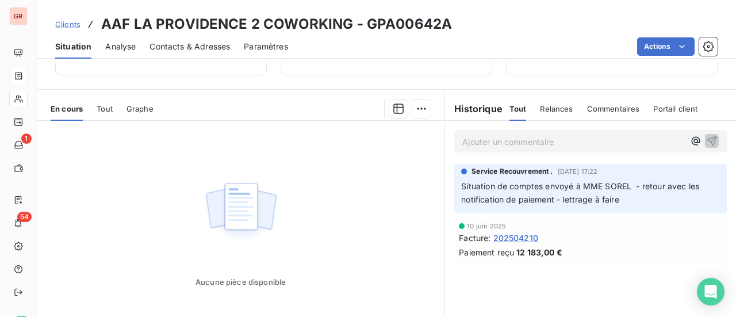
scroll to position [230, 0]
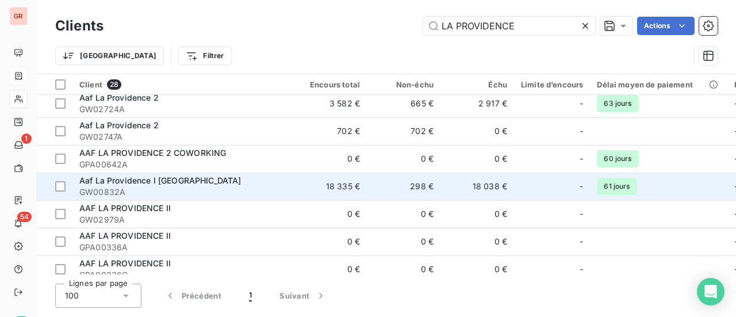
scroll to position [173, 0]
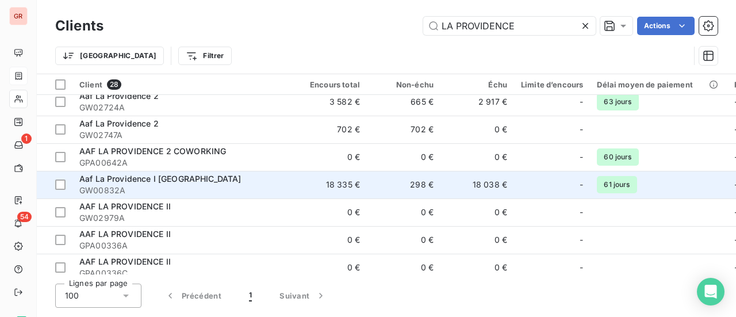
click at [158, 182] on span "Aaf La Providence I Eden" at bounding box center [160, 179] width 162 height 10
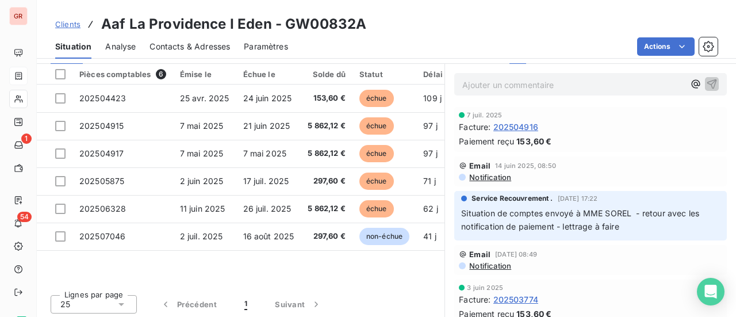
scroll to position [315, 0]
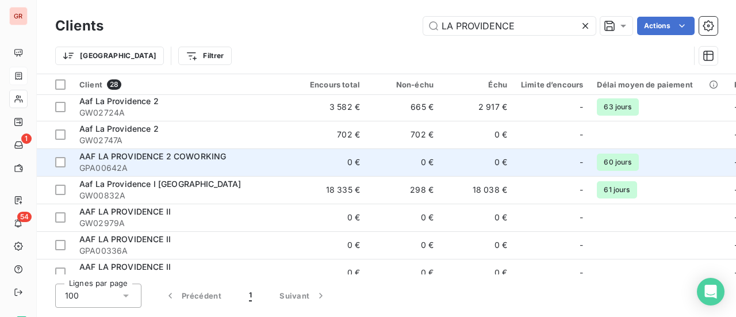
scroll to position [173, 0]
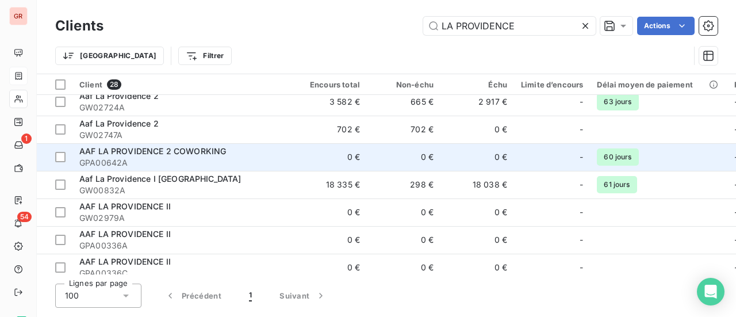
click at [181, 155] on span "AAF LA PROVIDENCE 2 COWORKING" at bounding box center [152, 151] width 147 height 10
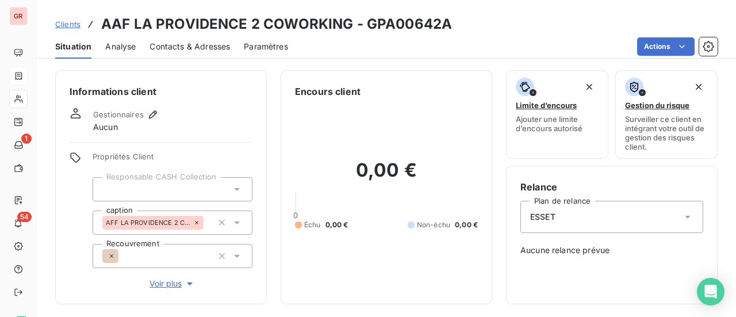
scroll to position [288, 0]
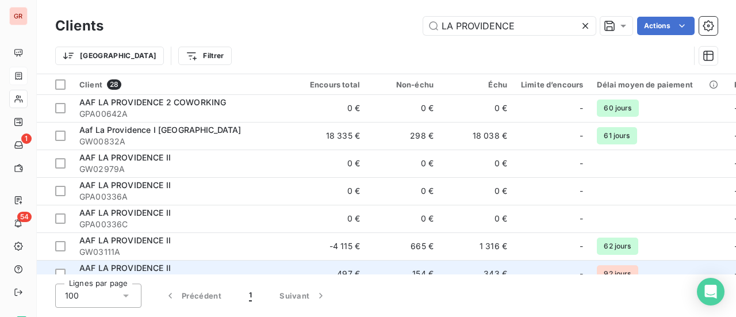
scroll to position [288, 0]
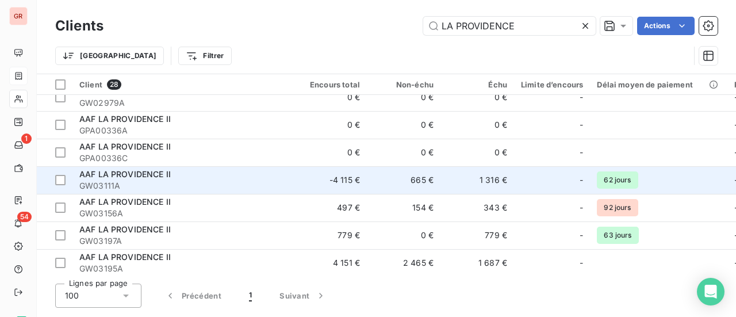
click at [131, 174] on span "AAF LA PROVIDENCE II" at bounding box center [124, 174] width 91 height 10
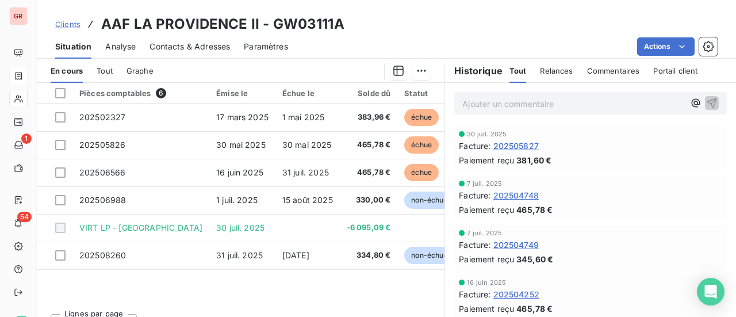
scroll to position [315, 0]
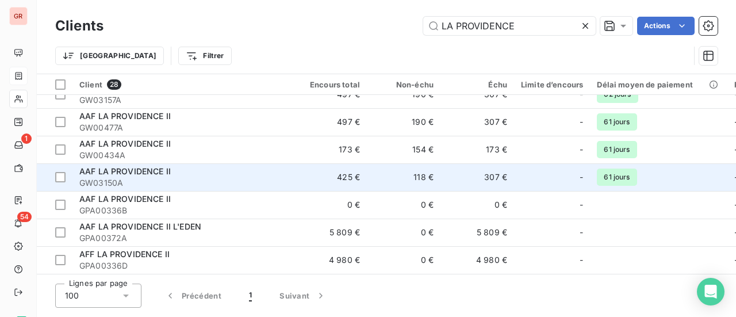
scroll to position [598, 0]
click at [139, 163] on td "AAF LA PROVIDENCE II GW03150A" at bounding box center [182, 177] width 221 height 28
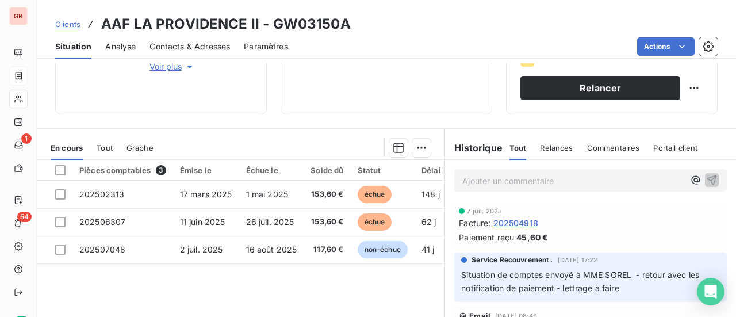
scroll to position [230, 0]
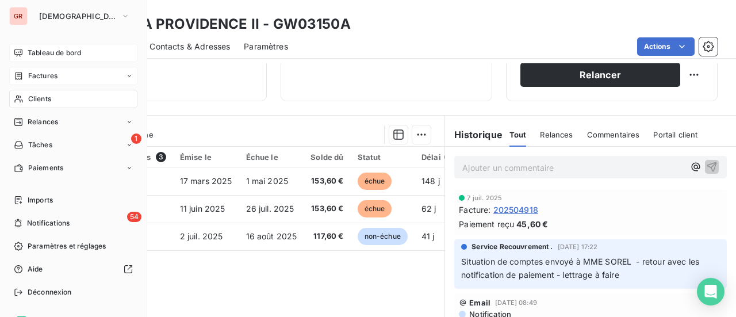
click at [52, 54] on span "Tableau de bord" at bounding box center [54, 53] width 53 height 10
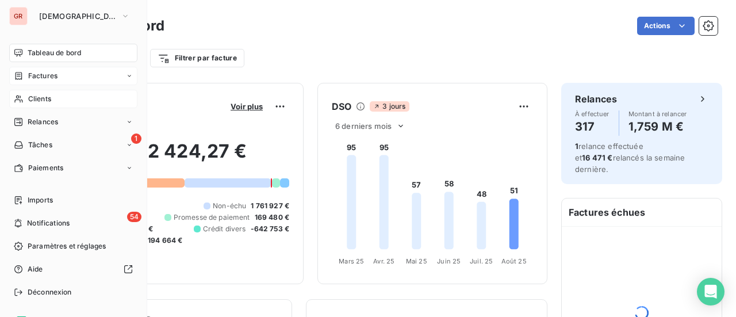
click at [43, 80] on span "Factures" at bounding box center [42, 76] width 29 height 10
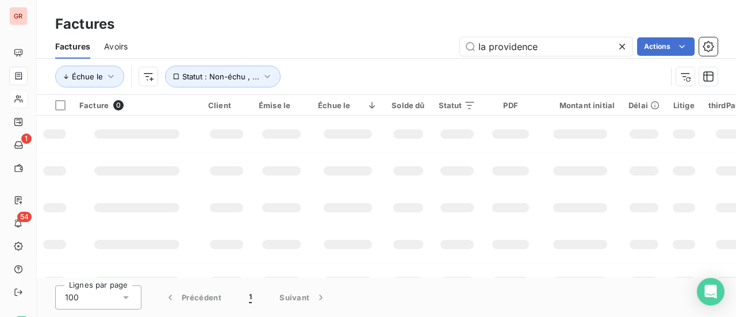
drag, startPoint x: 557, startPoint y: 48, endPoint x: 308, endPoint y: 55, distance: 249.1
click at [366, 47] on div "la providence Actions" at bounding box center [429, 46] width 576 height 18
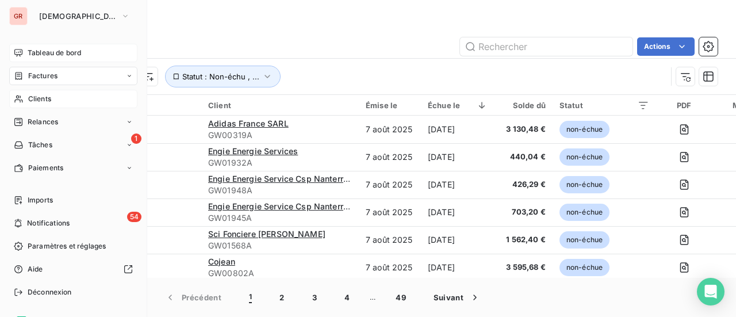
click at [71, 55] on span "Tableau de bord" at bounding box center [54, 53] width 53 height 10
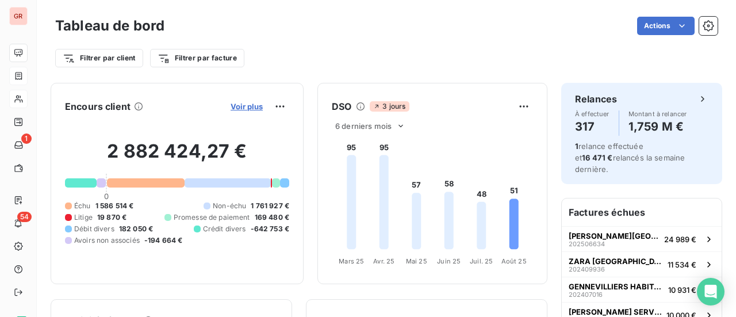
click at [242, 108] on span "Voir plus" at bounding box center [247, 106] width 32 height 9
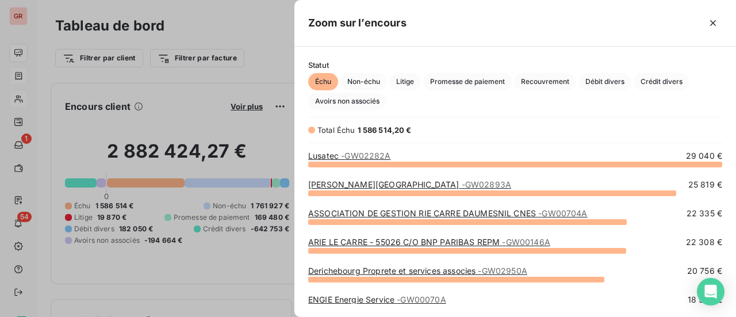
scroll to position [144, 432]
click at [671, 85] on span "Crédit divers" at bounding box center [662, 81] width 56 height 17
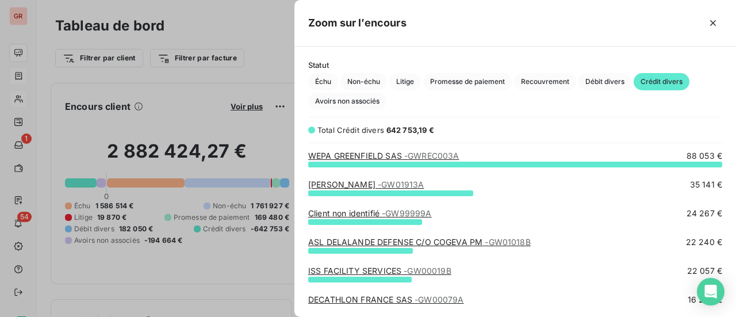
scroll to position [9, 9]
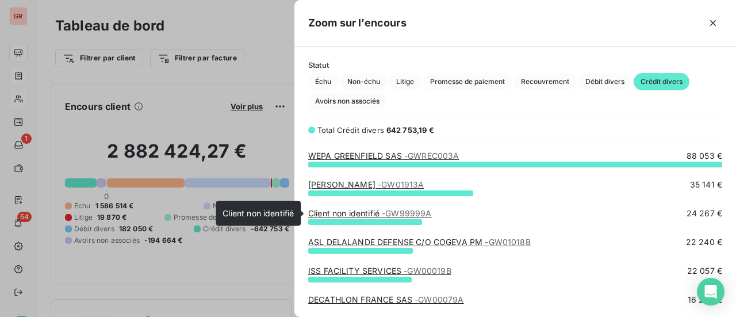
click at [386, 214] on span "- GW99999A" at bounding box center [406, 213] width 49 height 10
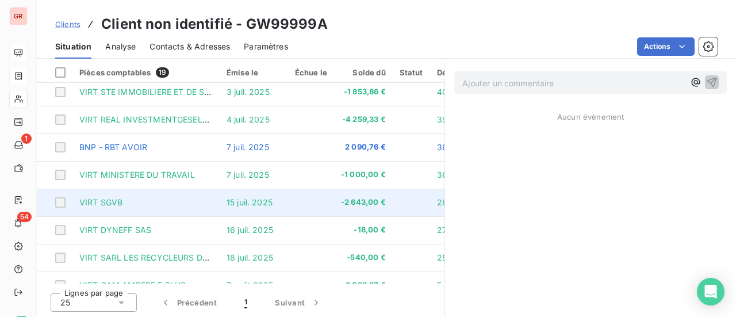
scroll to position [328, 0]
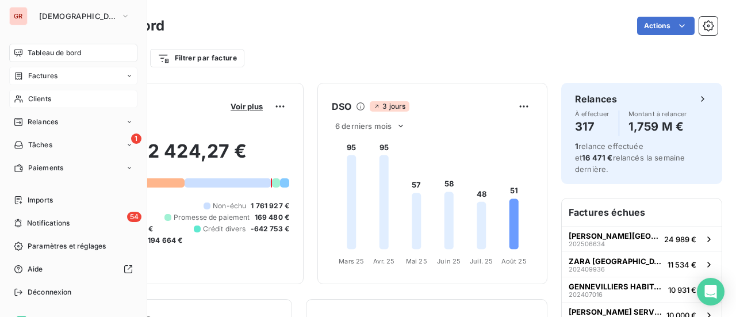
click at [56, 54] on span "Tableau de bord" at bounding box center [54, 53] width 53 height 10
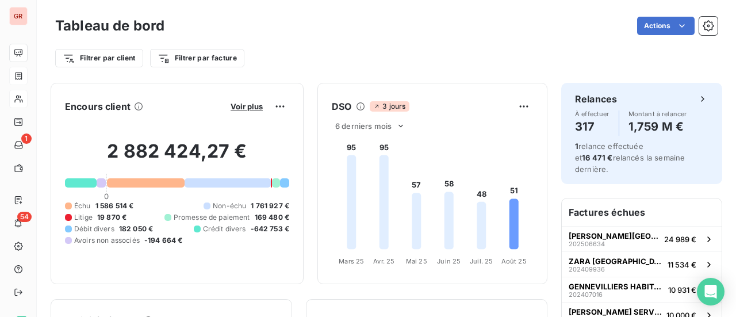
click at [386, 56] on div "Filtrer par client Filtrer par facture" at bounding box center [386, 58] width 662 height 22
click at [235, 107] on span "Voir plus" at bounding box center [247, 106] width 32 height 9
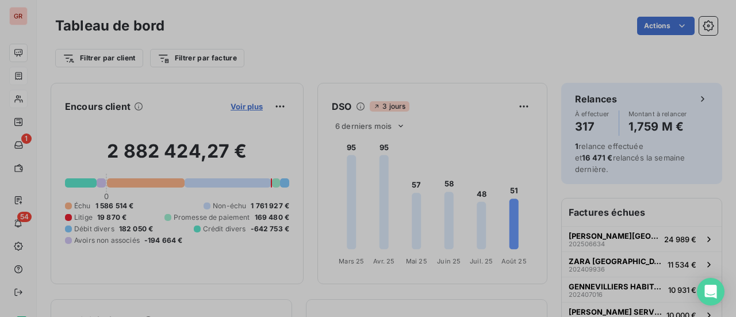
scroll to position [9, 9]
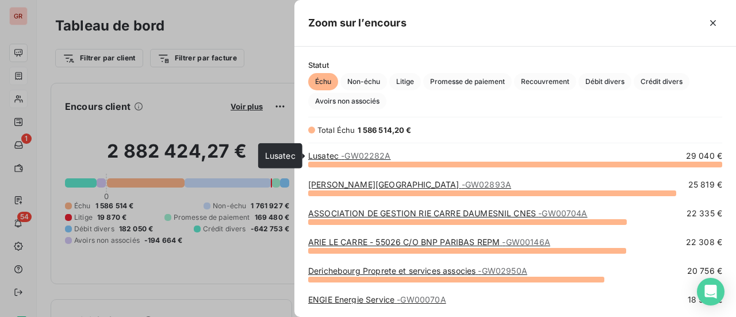
click at [366, 157] on span "- GW02282A" at bounding box center [365, 156] width 49 height 10
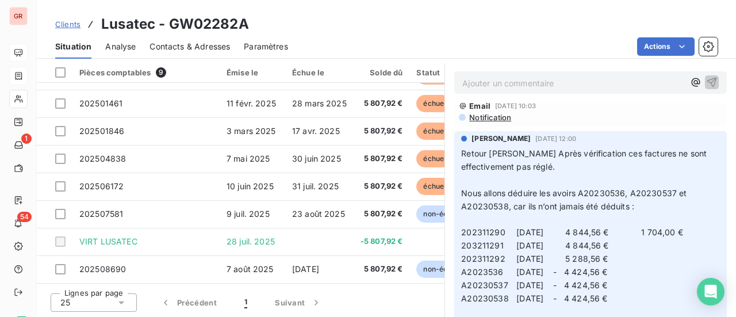
scroll to position [1668, 0]
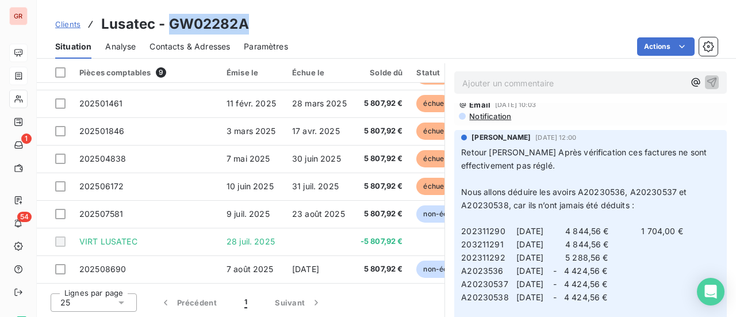
drag, startPoint x: 252, startPoint y: 27, endPoint x: 173, endPoint y: 21, distance: 79.6
click at [173, 21] on div "Clients Lusatec - GW02282A" at bounding box center [386, 24] width 699 height 21
copy h3 "GW02282A"
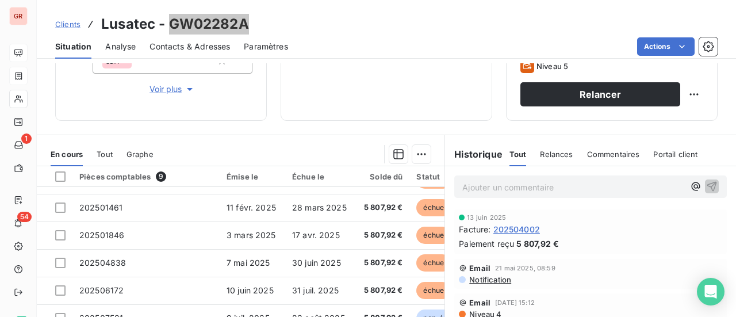
scroll to position [183, 0]
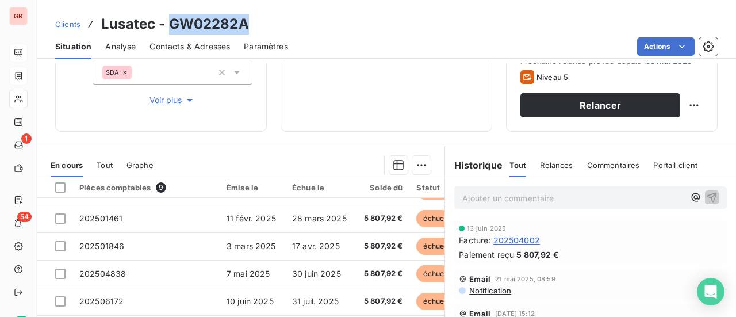
click at [559, 161] on span "Relances" at bounding box center [556, 164] width 33 height 9
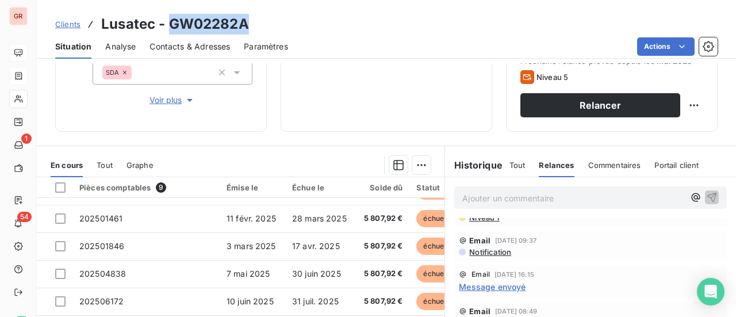
scroll to position [460, 0]
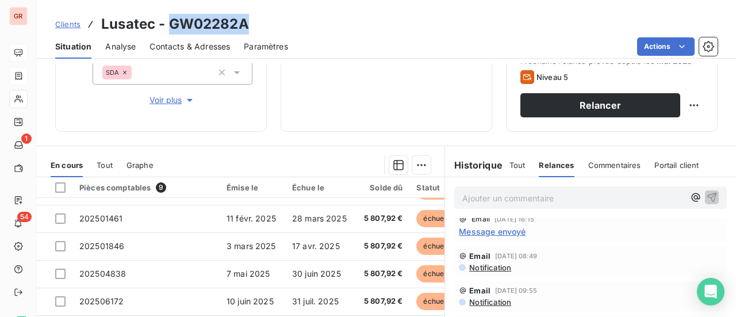
click at [183, 47] on span "Contacts & Adresses" at bounding box center [190, 47] width 81 height 12
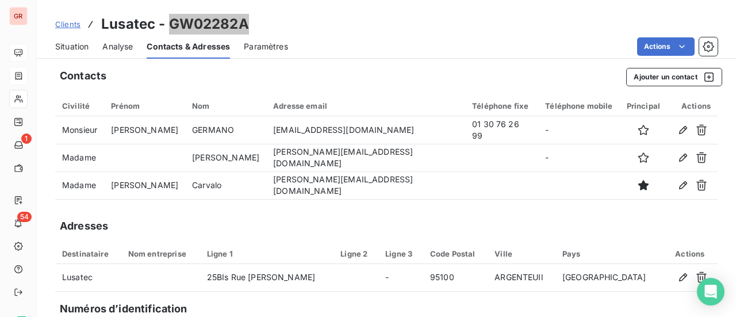
scroll to position [0, 0]
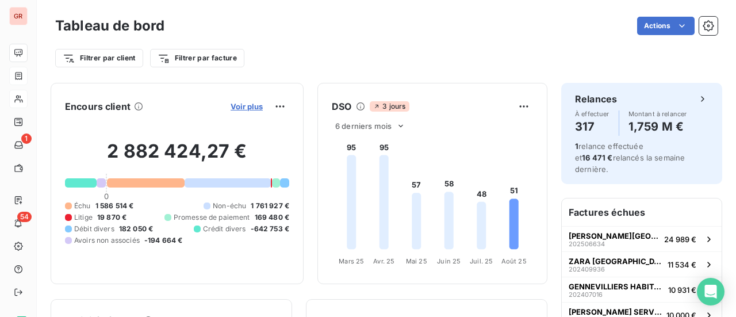
click at [248, 106] on span "Voir plus" at bounding box center [247, 106] width 32 height 9
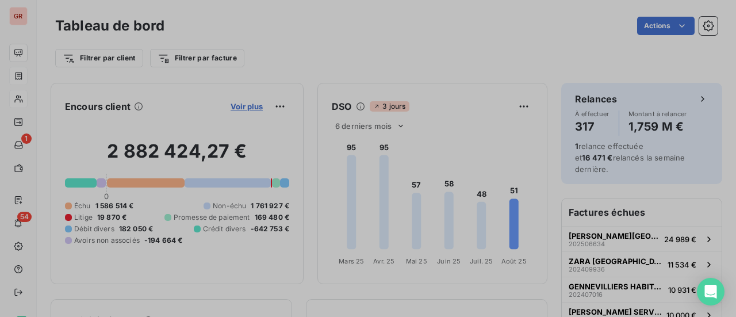
scroll to position [308, 432]
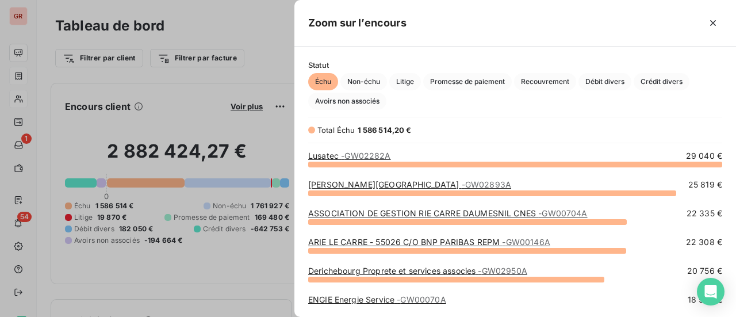
click at [321, 84] on span "Échu" at bounding box center [323, 81] width 30 height 17
click at [385, 152] on span "- GW02282A" at bounding box center [365, 156] width 49 height 10
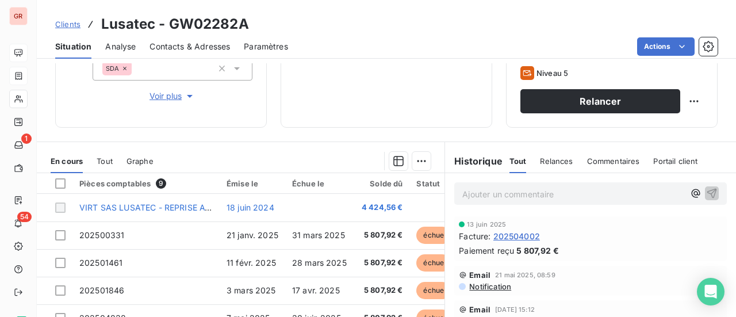
scroll to position [183, 0]
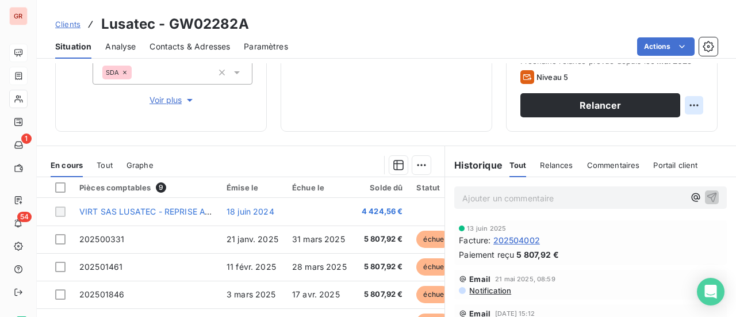
click at [687, 104] on html "GR 1 54 Clients Lusatec - GW02282A Situation Analyse Contacts & Adresses Paramè…" at bounding box center [368, 158] width 736 height 317
click at [685, 46] on html "GR 1 54 Clients Lusatec - GW02282A Situation Analyse Contacts & Adresses Paramè…" at bounding box center [368, 158] width 736 height 317
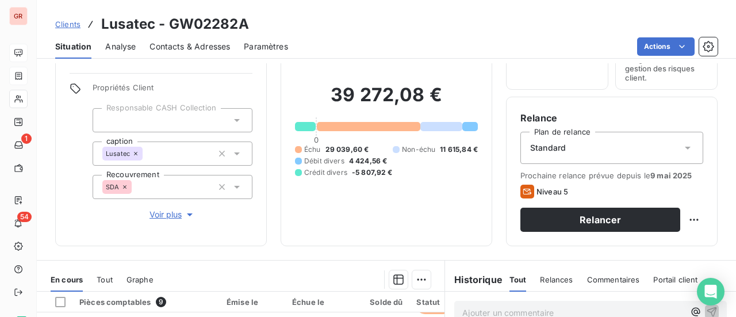
scroll to position [0, 0]
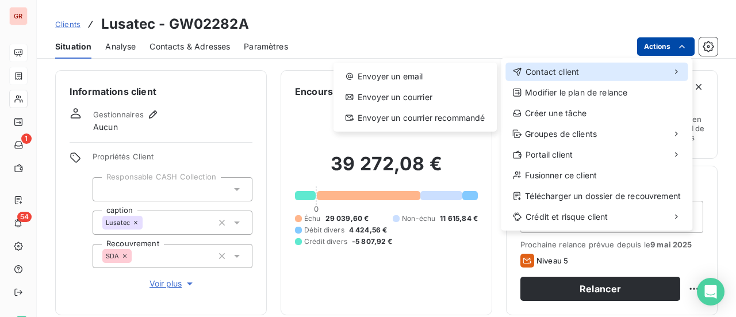
click at [561, 70] on span "Contact client" at bounding box center [552, 72] width 53 height 12
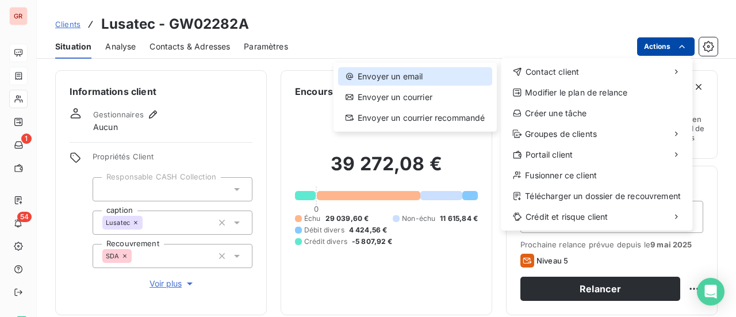
click at [394, 76] on div "Envoyer un email" at bounding box center [415, 76] width 154 height 18
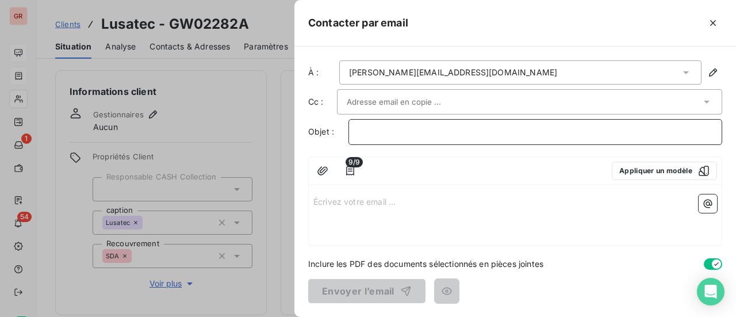
click at [374, 127] on p "﻿" at bounding box center [535, 131] width 354 height 13
drag, startPoint x: 428, startPoint y: 124, endPoint x: 434, endPoint y: 130, distance: 8.1
click at [429, 125] on p "Détail virement" at bounding box center [535, 131] width 354 height 13
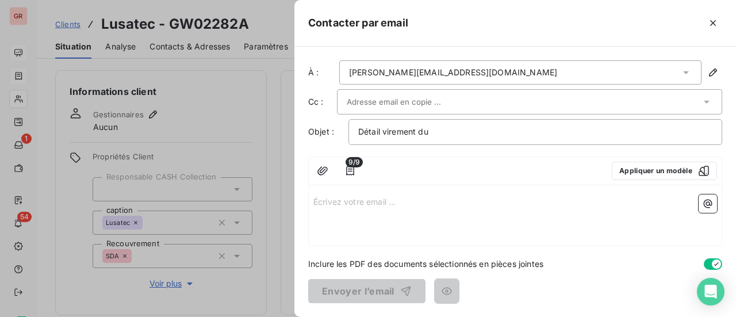
drag, startPoint x: 355, startPoint y: 206, endPoint x: 465, endPoint y: 212, distance: 110.0
click at [465, 212] on div "Écrivez votre email ... ﻿" at bounding box center [515, 218] width 413 height 56
drag, startPoint x: 481, startPoint y: 16, endPoint x: 410, endPoint y: 24, distance: 71.8
click at [410, 24] on div at bounding box center [565, 23] width 314 height 18
click at [453, 133] on p "Détail virement du" at bounding box center [535, 131] width 354 height 13
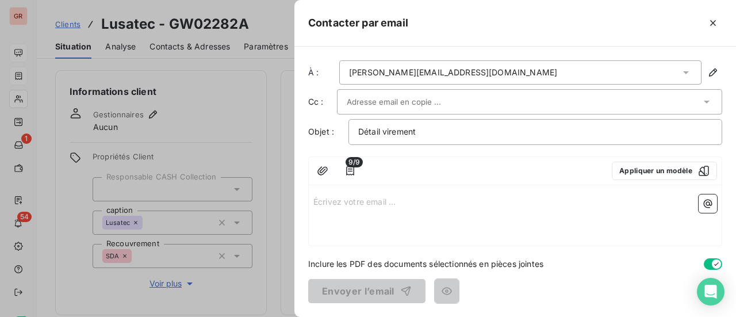
click at [357, 131] on div "Détail virement" at bounding box center [535, 132] width 374 height 26
click at [356, 131] on div "Détail virement" at bounding box center [535, 132] width 374 height 26
click at [430, 136] on p "Détail virement" at bounding box center [535, 131] width 354 height 13
click at [359, 131] on span "Détail virement" at bounding box center [387, 132] width 58 height 10
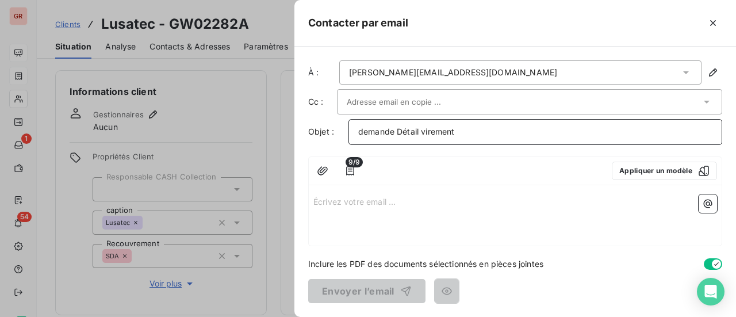
click at [474, 133] on p "demande Détail virement" at bounding box center [535, 131] width 354 height 13
click at [362, 197] on p "Écrivez votre email ... ﻿" at bounding box center [515, 200] width 404 height 13
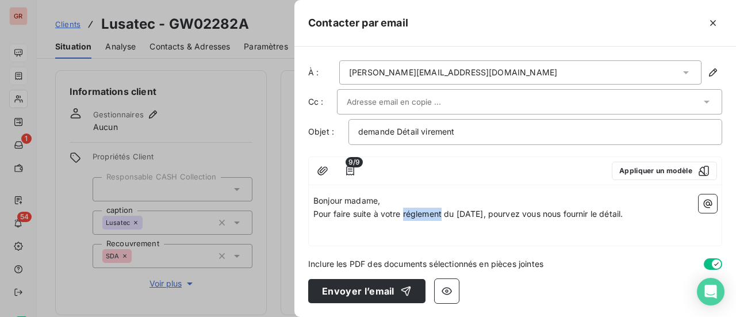
drag, startPoint x: 415, startPoint y: 214, endPoint x: 409, endPoint y: 211, distance: 6.7
click at [409, 211] on span "Pour faire suite à votre réglement du 28 juillet 2025, pourvez vous nous fourni…" at bounding box center [467, 214] width 309 height 10
drag, startPoint x: 529, startPoint y: 216, endPoint x: 550, endPoint y: 252, distance: 42.2
click at [550, 262] on div "Inclure les PDF des documents sélectionnés en pièces jointes" at bounding box center [515, 264] width 414 height 12
click at [547, 212] on span "Pour faire suite à votre règlement du 28 juillet 2025, pourvez vous nous fourni…" at bounding box center [467, 214] width 309 height 10
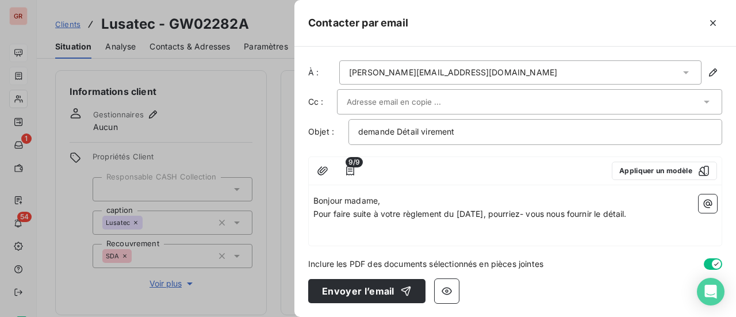
click at [627, 212] on span "Pour faire suite à votre règlement du 28 juillet 2025, pourriez- vous nous four…" at bounding box center [469, 214] width 313 height 10
click at [627, 213] on span "Pour faire suite à votre règlement du 28 juillet 2025, pourriez- vous nous four…" at bounding box center [469, 214] width 313 height 10
click at [332, 219] on span "Pour faire suite à votre règlement du 28 juillet 2025, pourriez- vous nous four…" at bounding box center [502, 214] width 378 height 10
click at [365, 221] on p "Pour faire suite à votre règlement du 28 juillet 2025, pourriez- vous nous four…" at bounding box center [515, 214] width 404 height 13
click at [704, 205] on icon "button" at bounding box center [708, 204] width 12 height 12
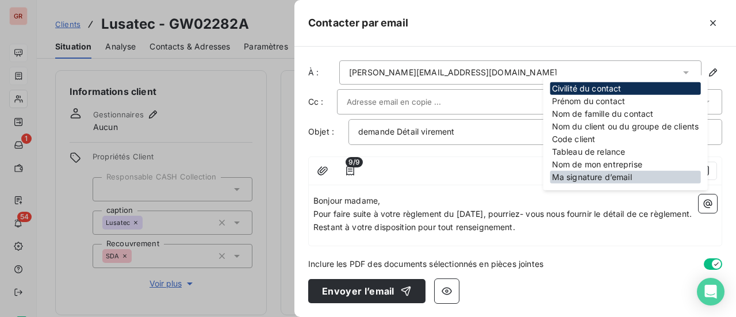
click at [616, 178] on div "Ma signature d’email" at bounding box center [625, 177] width 151 height 13
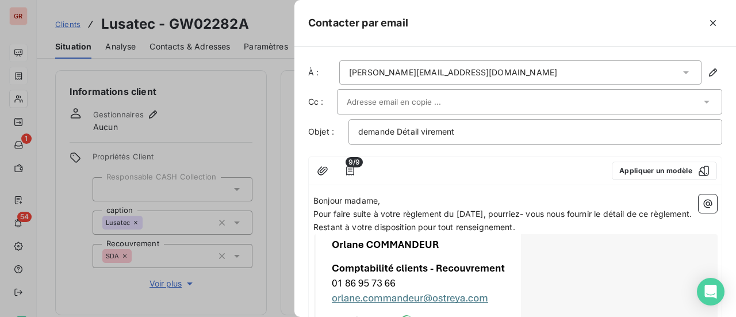
click at [528, 234] on p "Restant à votre disposition pour tout renseignement." at bounding box center [515, 227] width 404 height 13
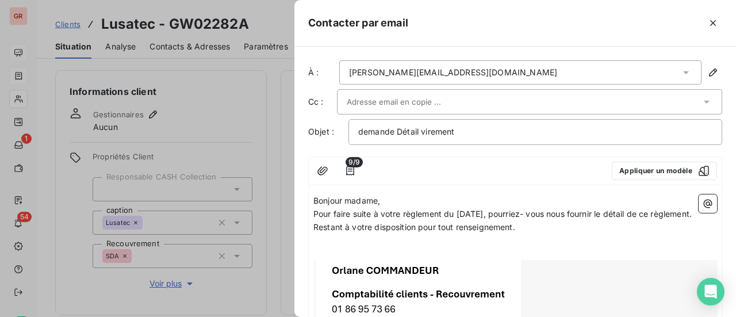
click at [524, 234] on p "Restant à votre disposition pour tout renseignement." at bounding box center [515, 227] width 404 height 13
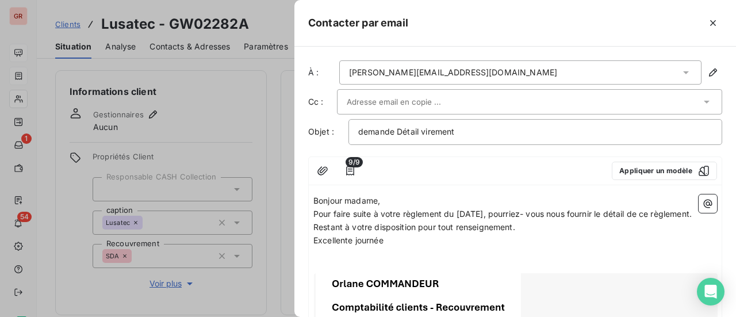
click at [375, 221] on p "Pour faire suite à votre règlement du 28 juillet 2025, pourriez- vous nous four…" at bounding box center [515, 214] width 404 height 13
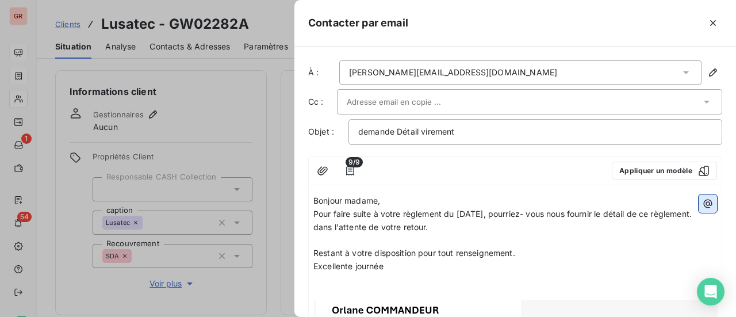
click at [702, 201] on icon "button" at bounding box center [708, 204] width 12 height 12
click at [474, 234] on p "dans l'attente de votre retour." at bounding box center [515, 227] width 404 height 13
click at [361, 221] on p "Pour faire suite à votre règlement du 28 juillet 2025, pourriez- vous nous four…" at bounding box center [515, 214] width 404 height 13
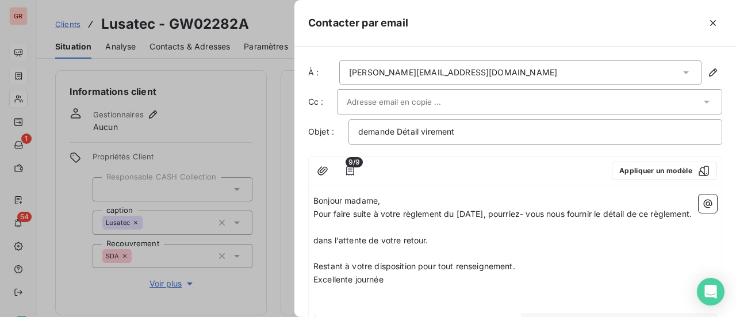
click at [315, 212] on span "Pour faire suite à votre règlement du 28 juillet 2025, pourriez- vous nous four…" at bounding box center [502, 214] width 378 height 10
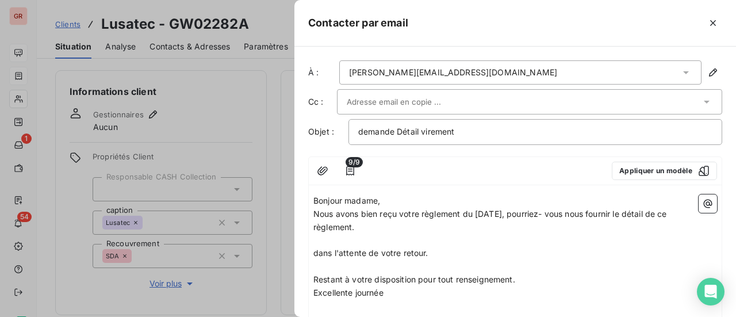
click at [537, 214] on span "Nous avons bien reçu votre règlement du 28 juillet 2025, pourriez- vous nous fo…" at bounding box center [491, 220] width 356 height 23
click at [318, 231] on p "pourriez- vous nous fournir le détail de ce règlement." at bounding box center [515, 227] width 404 height 13
click at [313, 227] on span "Pourriez- vous nous fournir le détail de ce règlement." at bounding box center [415, 227] width 204 height 10
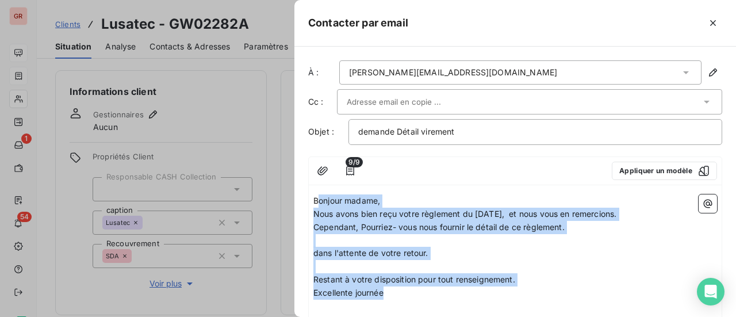
drag, startPoint x: 316, startPoint y: 199, endPoint x: 419, endPoint y: 297, distance: 142.4
copy div "onjour madame, Nous avons bien reçu votre règlement du 28 juillet 2025, et nous…"
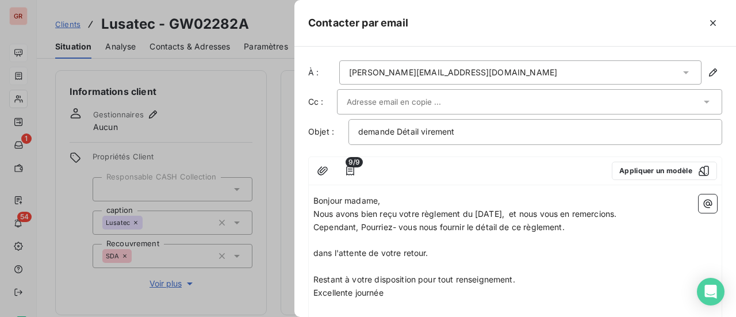
click at [313, 198] on span "Bonjour madame," at bounding box center [346, 201] width 67 height 10
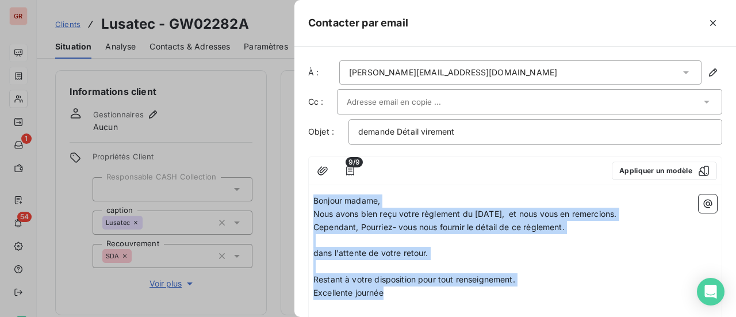
drag, startPoint x: 314, startPoint y: 198, endPoint x: 478, endPoint y: 296, distance: 191.3
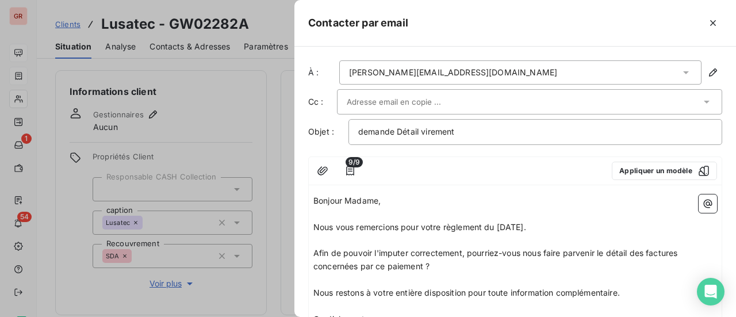
click at [400, 200] on p "Bonjour Madame," at bounding box center [515, 200] width 404 height 13
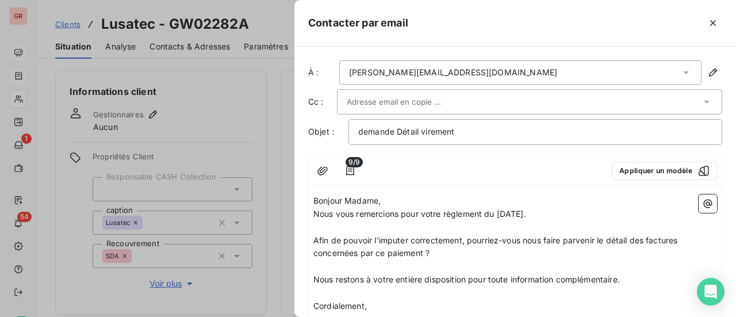
click at [526, 212] on span "Nous vous remercions pour votre règlement du 28 juillet 2025." at bounding box center [419, 214] width 213 height 10
drag, startPoint x: 622, startPoint y: 213, endPoint x: 629, endPoint y: 226, distance: 14.9
click at [594, 213] on span "Nous vous remercions pour votre règlement du 28 juillet 2025 d'un montant de ." at bounding box center [453, 214] width 281 height 10
click at [626, 216] on span "Nous vous remercions pour votre règlement du 28 juillet 2025 d'un montant de 58…" at bounding box center [469, 214] width 312 height 10
click at [664, 212] on p "Nous vous remercions pour votre règlement du 28 juillet 2025 d'un montant de 5 …" at bounding box center [515, 214] width 404 height 13
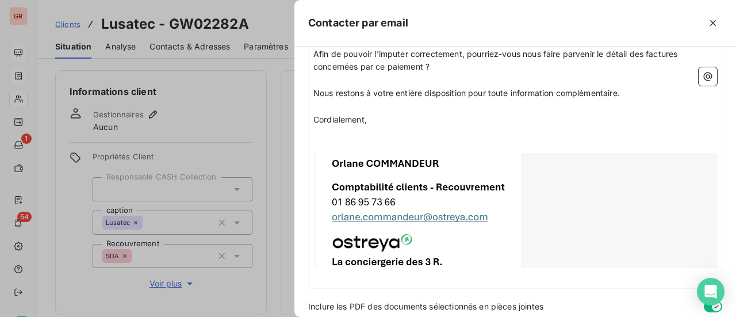
scroll to position [55, 0]
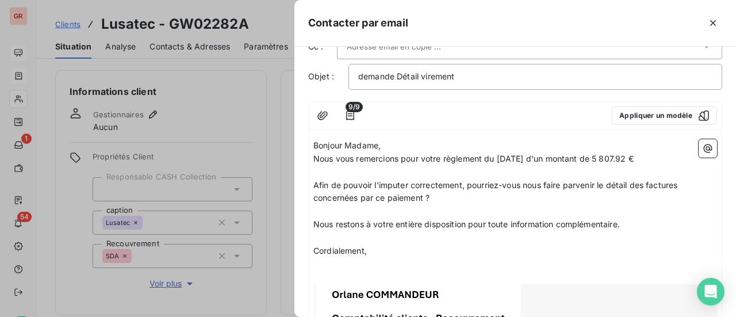
click at [446, 201] on p "Afin de pouvoir l'imputer correctement, pourriez-vous nous faire parvenir le dé…" at bounding box center [515, 192] width 404 height 26
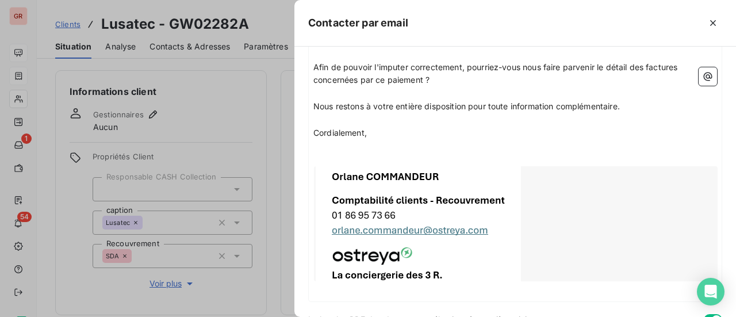
scroll to position [228, 0]
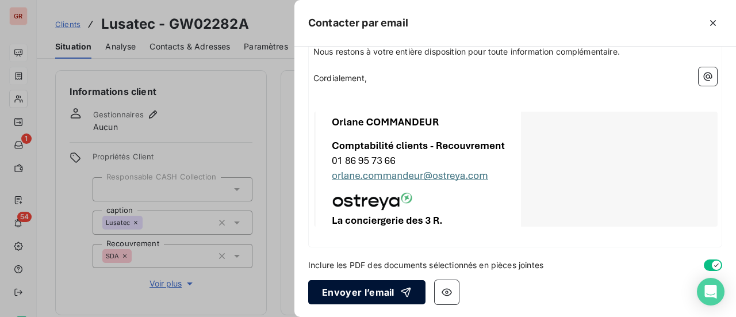
click at [373, 298] on button "Envoyer l’email" at bounding box center [366, 292] width 117 height 24
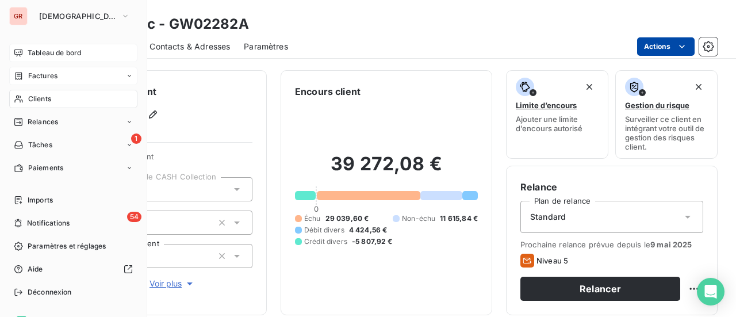
click at [51, 53] on span "Tableau de bord" at bounding box center [54, 53] width 53 height 10
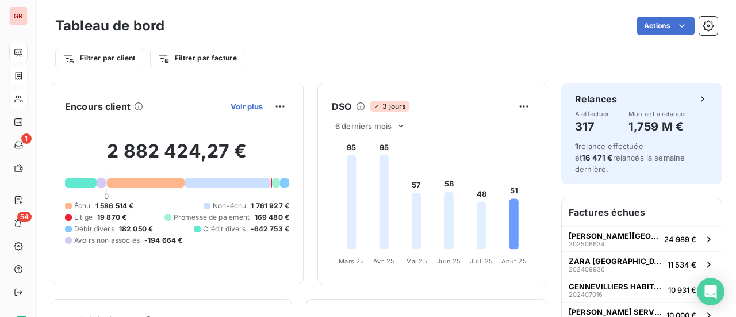
click at [232, 108] on span "Voir plus" at bounding box center [247, 106] width 32 height 9
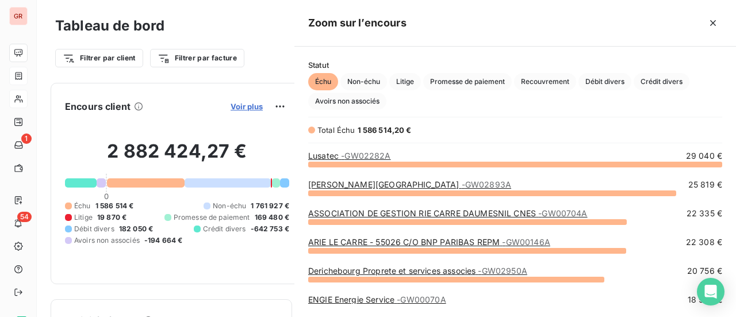
scroll to position [144, 432]
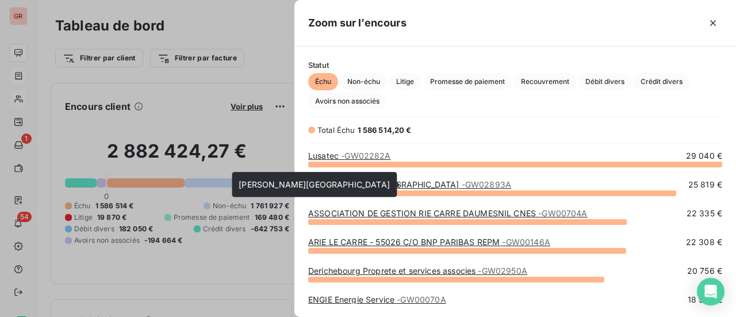
click at [347, 186] on link "ZARA FRANCE - GW02893A" at bounding box center [409, 184] width 203 height 10
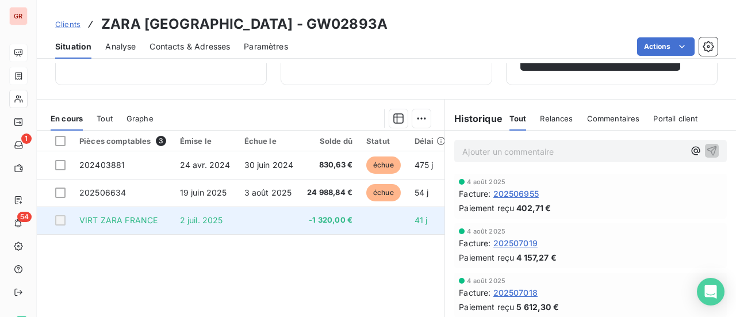
scroll to position [288, 0]
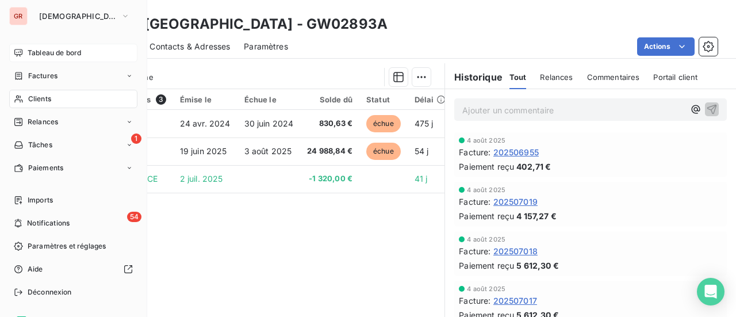
drag, startPoint x: 49, startPoint y: 80, endPoint x: 138, endPoint y: 76, distance: 88.6
click at [49, 80] on span "Factures" at bounding box center [42, 76] width 29 height 10
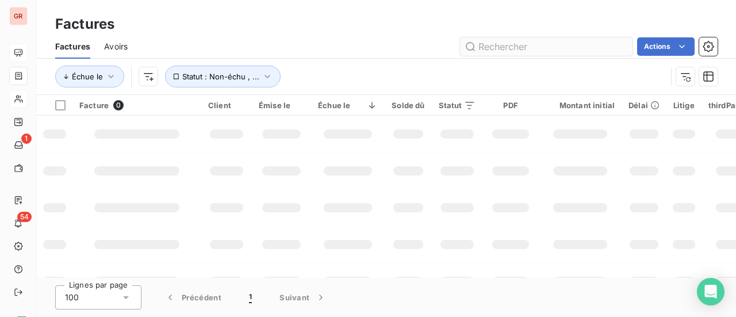
click at [532, 45] on input "text" at bounding box center [546, 46] width 173 height 18
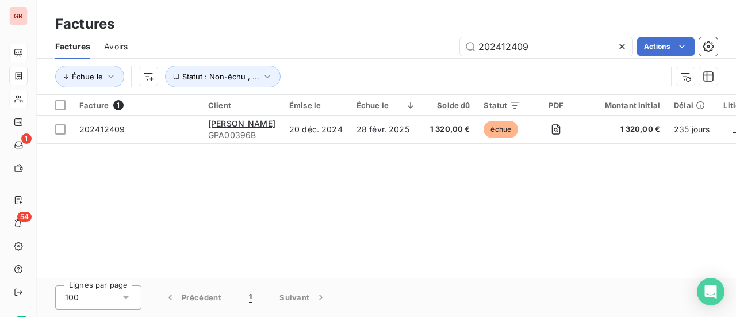
drag, startPoint x: 532, startPoint y: 52, endPoint x: 381, endPoint y: 52, distance: 151.8
click at [391, 52] on div "202412409 Actions" at bounding box center [429, 46] width 576 height 18
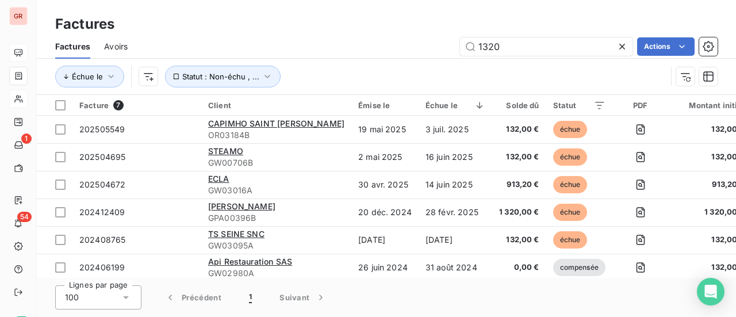
type input "1320"
click at [518, 47] on input "1320" at bounding box center [546, 46] width 173 height 18
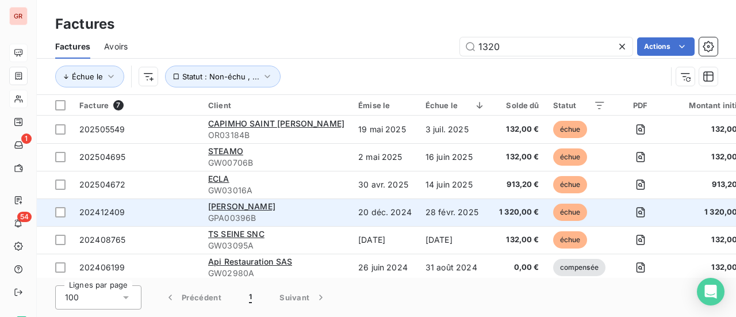
click at [256, 214] on span "GPA00396B" at bounding box center [276, 218] width 136 height 12
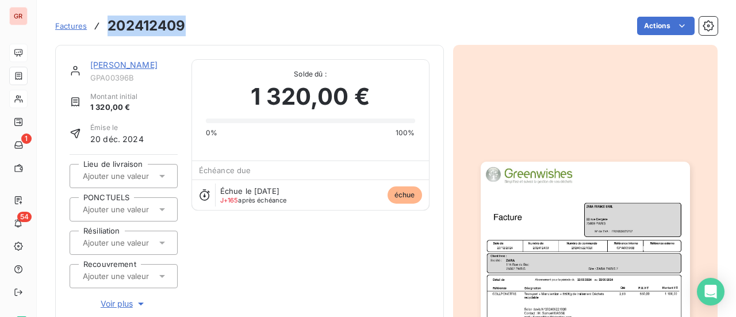
drag, startPoint x: 184, startPoint y: 30, endPoint x: 108, endPoint y: 29, distance: 75.9
click at [108, 29] on h3 "202412409" at bounding box center [147, 26] width 78 height 21
copy h3 "202412409"
click at [138, 67] on link "ZARA FRANCE SARL" at bounding box center [123, 65] width 67 height 10
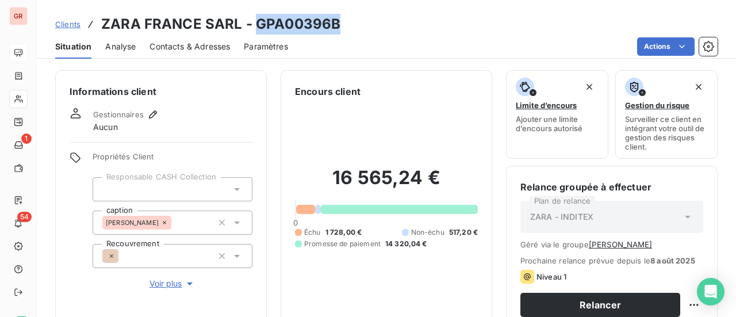
drag, startPoint x: 337, startPoint y: 28, endPoint x: 253, endPoint y: 26, distance: 84.0
click at [253, 26] on div "Clients ZARA FRANCE SARL - GPA00396B" at bounding box center [386, 24] width 699 height 21
copy h3 "GPA00396B"
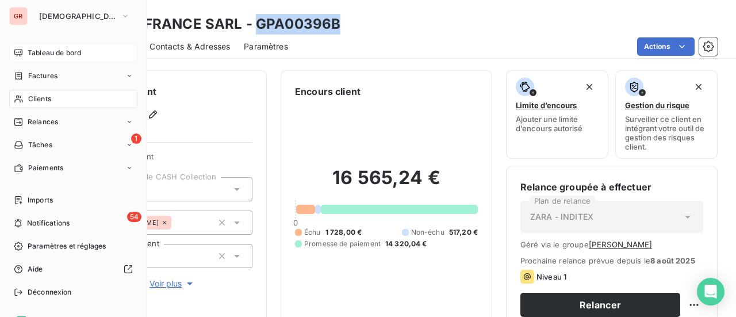
click at [56, 54] on span "Tableau de bord" at bounding box center [54, 53] width 53 height 10
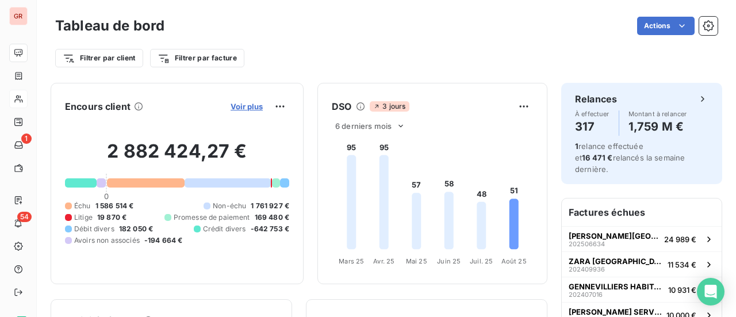
click at [242, 106] on span "Voir plus" at bounding box center [247, 106] width 32 height 9
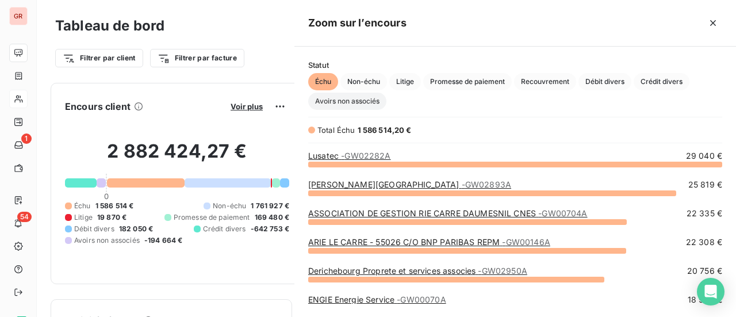
scroll to position [144, 432]
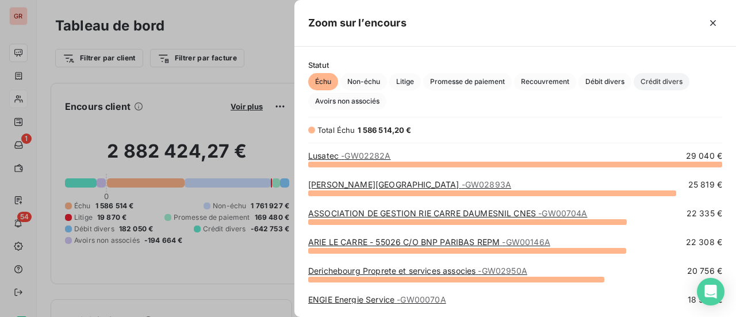
click at [669, 82] on span "Crédit divers" at bounding box center [662, 81] width 56 height 17
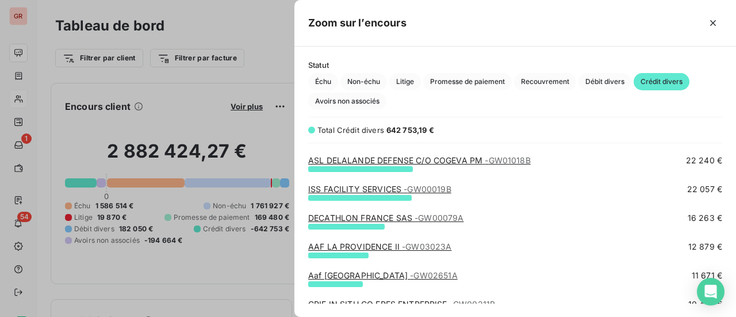
scroll to position [115, 0]
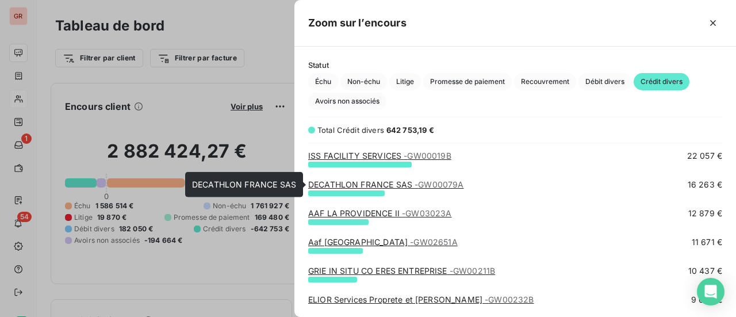
click at [375, 183] on link "DECATHLON FRANCE SAS - GW00079A" at bounding box center [386, 184] width 156 height 10
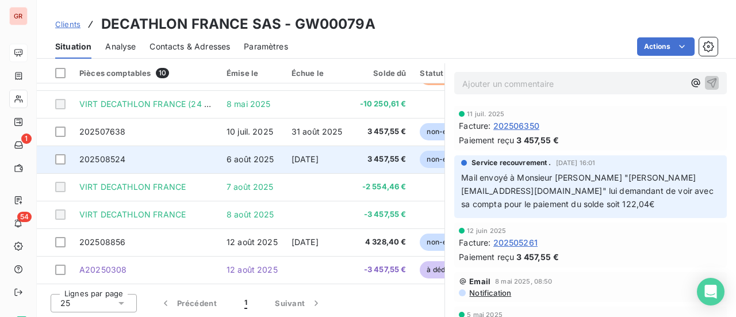
scroll to position [298, 0]
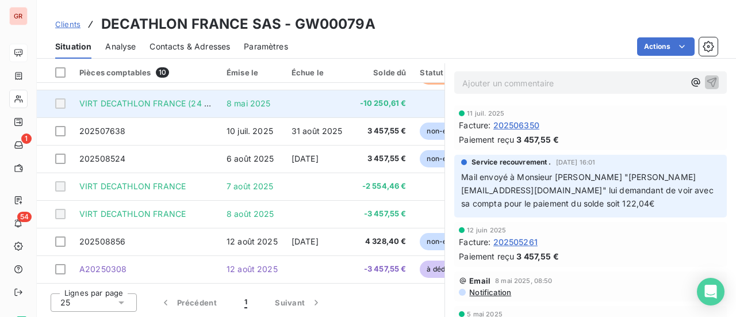
click at [182, 99] on span "VIRT DECATHLON FRANCE (24 388.21€)" at bounding box center [159, 103] width 160 height 10
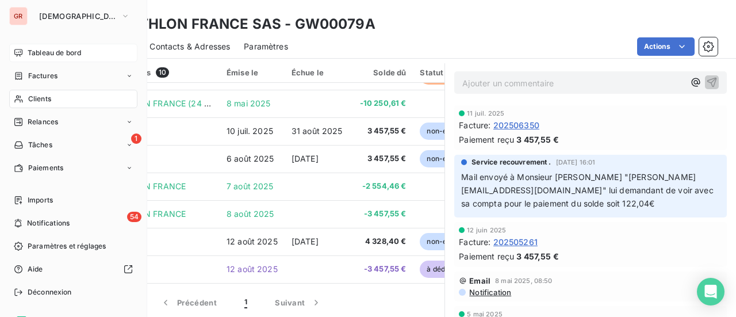
drag, startPoint x: 53, startPoint y: 72, endPoint x: 135, endPoint y: 79, distance: 81.9
click at [54, 72] on span "Factures" at bounding box center [42, 76] width 29 height 10
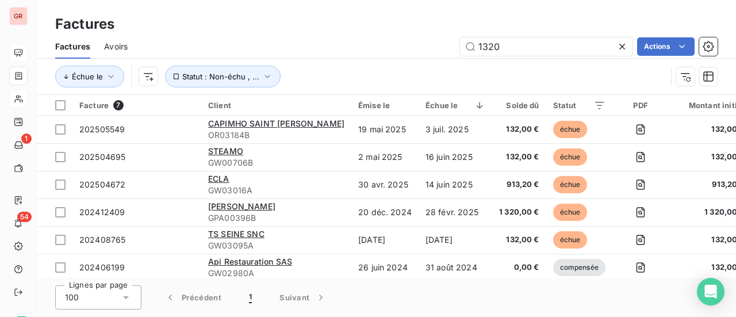
drag, startPoint x: 469, startPoint y: 48, endPoint x: 313, endPoint y: 53, distance: 156.5
click at [391, 49] on div "1320 Actions" at bounding box center [429, 46] width 576 height 18
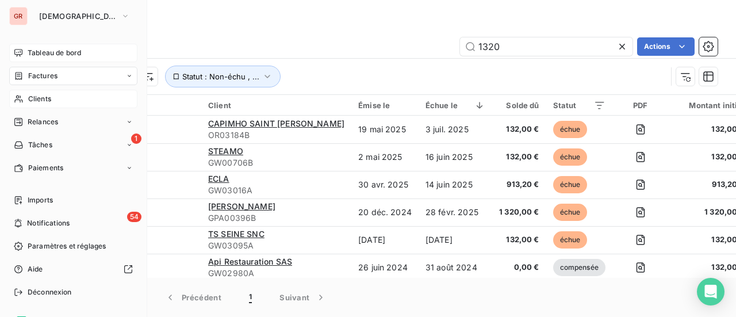
click at [53, 79] on span "Factures" at bounding box center [42, 76] width 29 height 10
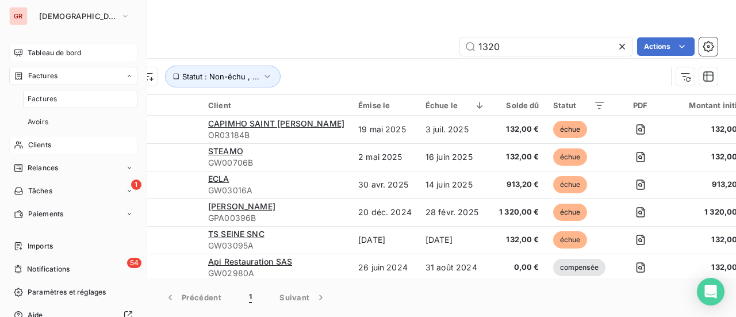
click at [53, 53] on span "Tableau de bord" at bounding box center [54, 53] width 53 height 10
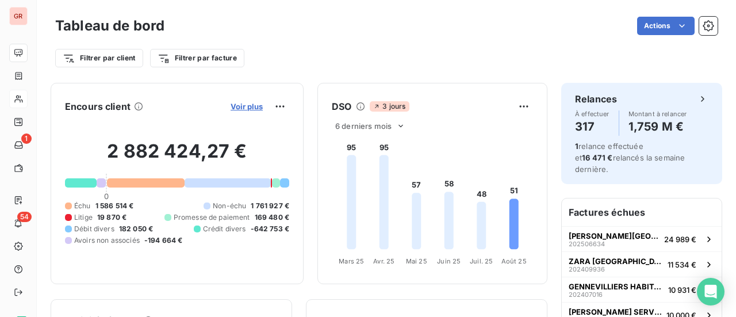
click at [240, 106] on span "Voir plus" at bounding box center [247, 106] width 32 height 9
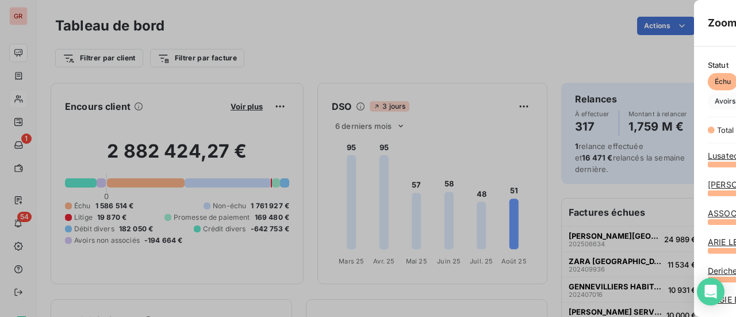
scroll to position [308, 432]
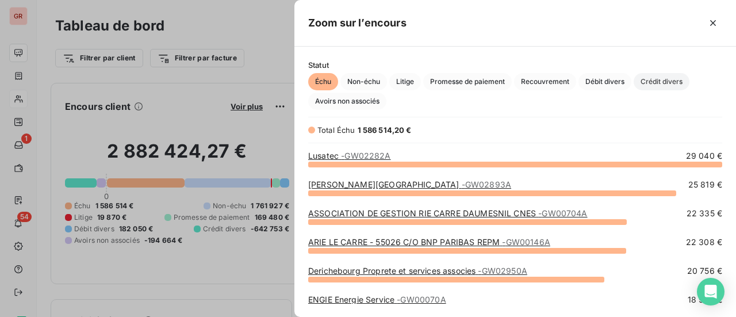
click at [666, 80] on span "Crédit divers" at bounding box center [662, 81] width 56 height 17
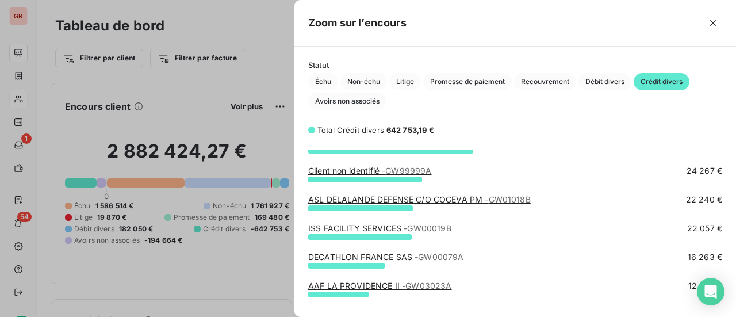
scroll to position [115, 0]
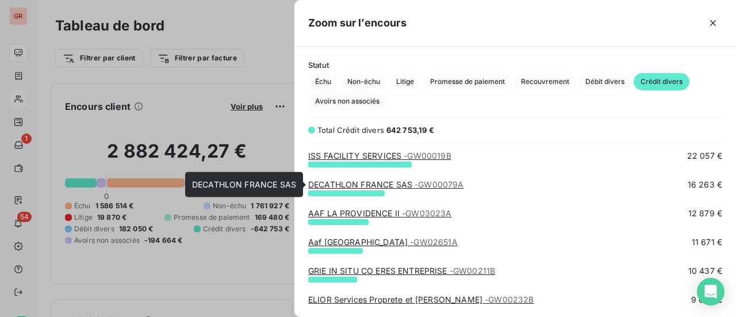
click at [375, 186] on link "DECATHLON FRANCE SAS - GW00079A" at bounding box center [386, 184] width 156 height 10
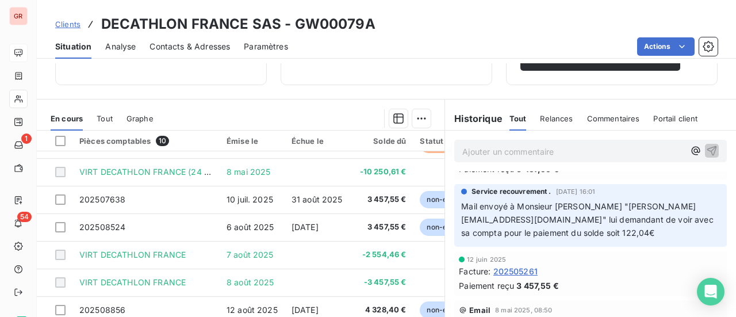
scroll to position [58, 0]
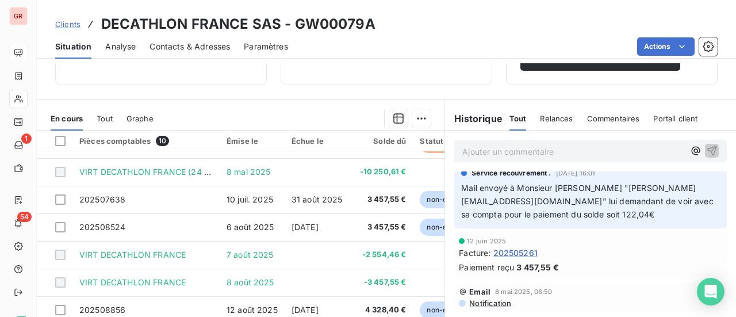
click at [184, 47] on span "Contacts & Adresses" at bounding box center [190, 47] width 81 height 12
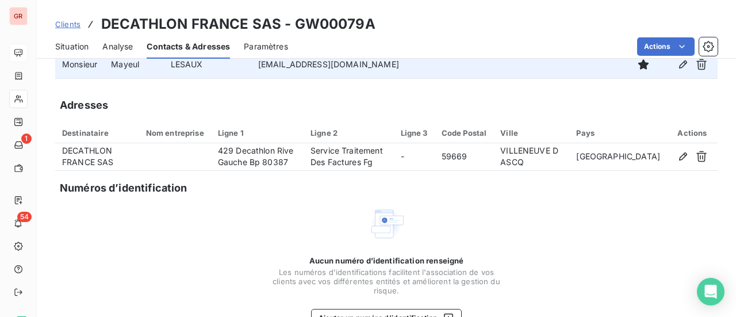
scroll to position [151, 0]
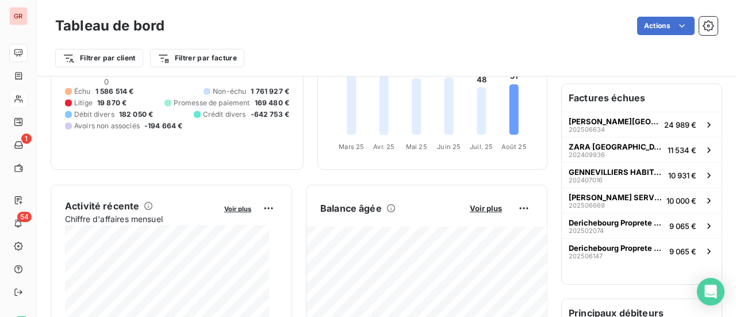
scroll to position [173, 0]
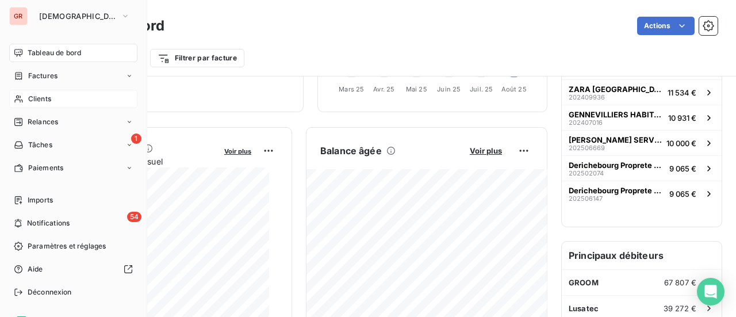
click at [68, 53] on span "Tableau de bord" at bounding box center [54, 53] width 53 height 10
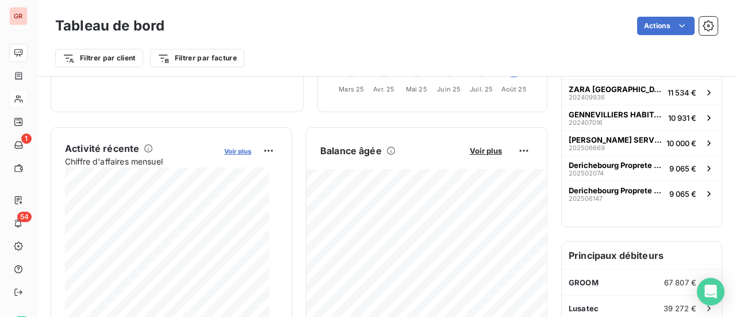
click at [235, 151] on span "Voir plus" at bounding box center [237, 151] width 27 height 8
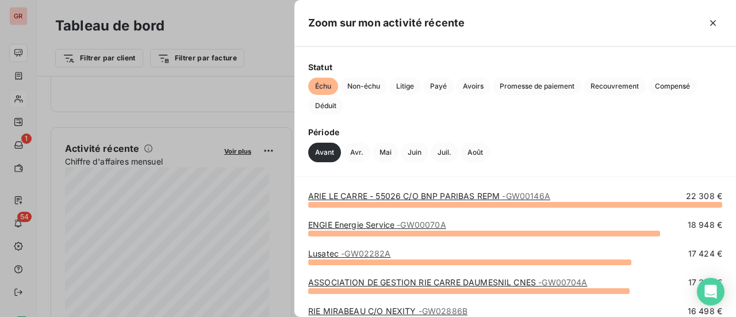
click at [183, 120] on div at bounding box center [368, 158] width 736 height 317
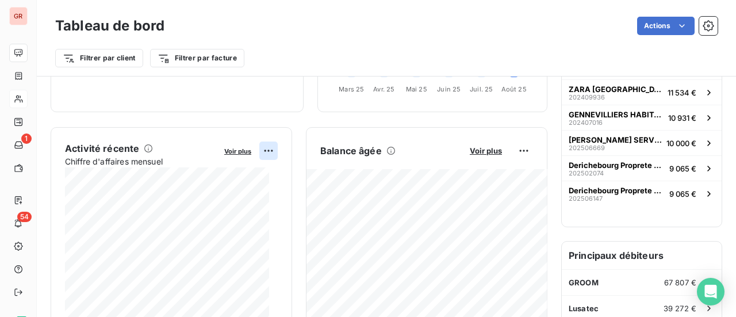
click at [262, 151] on html "GR 1 54 Tableau de bord Actions Filtrer par client Filtrer par facture Encours …" at bounding box center [368, 158] width 736 height 317
click at [224, 148] on html "GR 1 54 Tableau de bord Actions Filtrer par client Filtrer par facture Encours …" at bounding box center [368, 158] width 736 height 317
click at [225, 151] on span "Voir plus" at bounding box center [237, 151] width 27 height 8
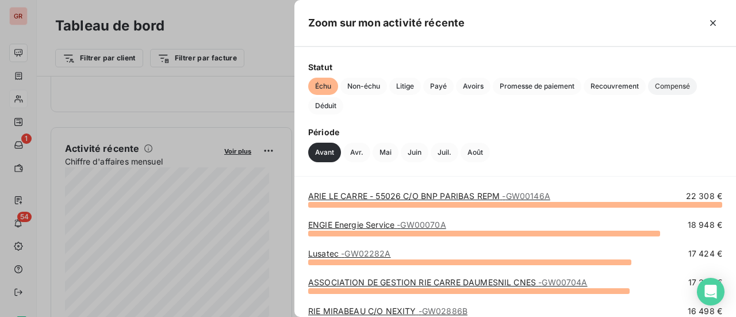
click at [673, 86] on span "Compensé" at bounding box center [672, 86] width 49 height 17
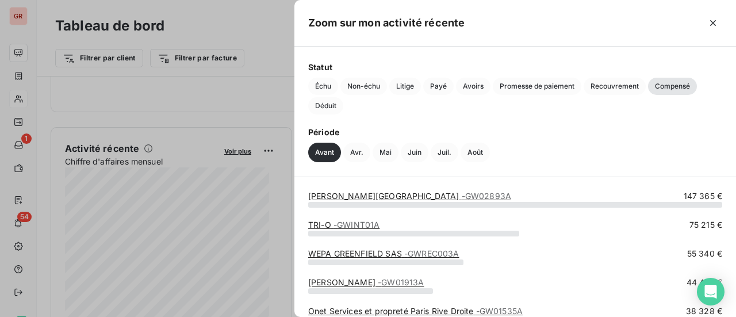
click at [225, 87] on div at bounding box center [368, 158] width 736 height 317
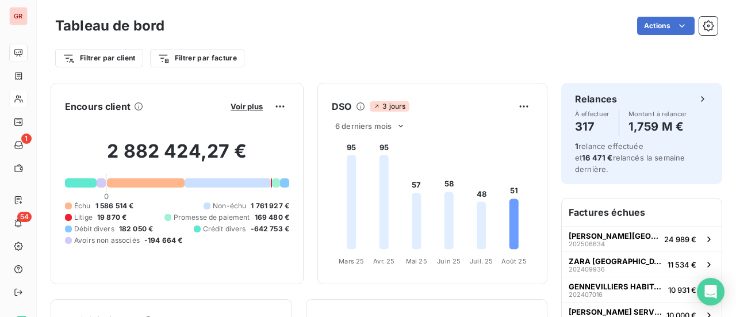
scroll to position [1, 0]
click at [235, 106] on span "Voir plus" at bounding box center [247, 105] width 32 height 9
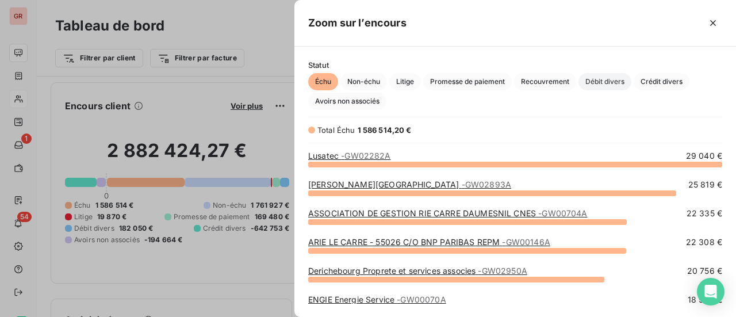
scroll to position [9, 9]
click at [672, 80] on span "Crédit divers" at bounding box center [662, 81] width 56 height 17
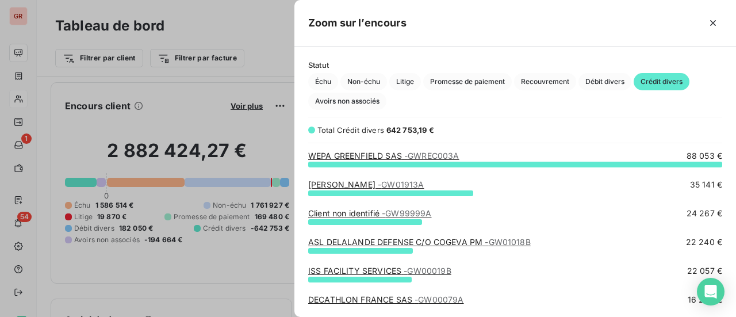
scroll to position [58, 0]
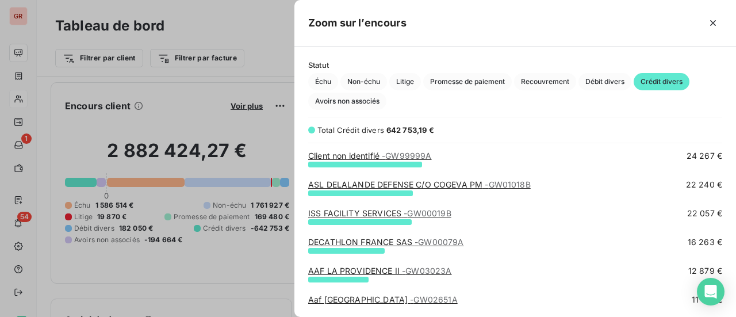
click at [397, 239] on link "DECATHLON FRANCE SAS - GW00079A" at bounding box center [386, 242] width 156 height 10
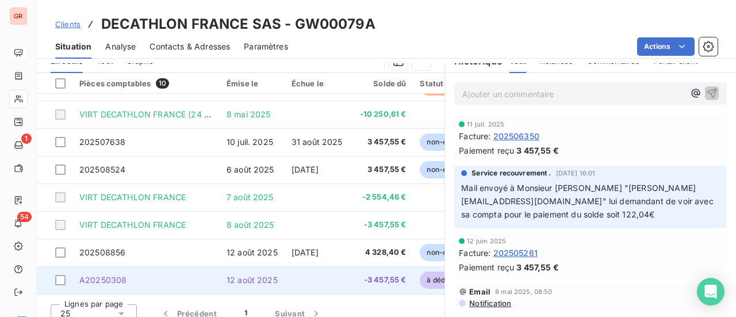
scroll to position [298, 0]
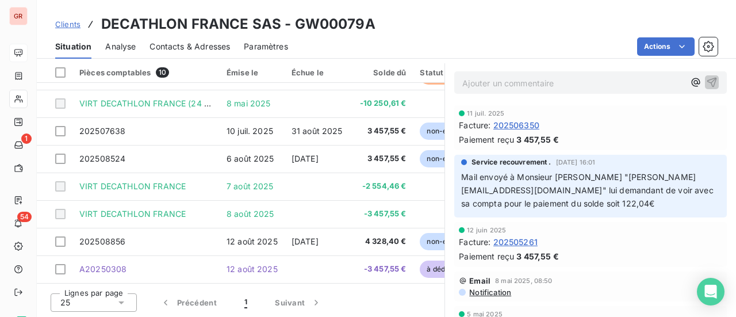
drag, startPoint x: 439, startPoint y: 86, endPoint x: 493, endPoint y: 90, distance: 53.7
click at [469, 90] on div "Ajouter un commentaire ﻿" at bounding box center [590, 82] width 291 height 41
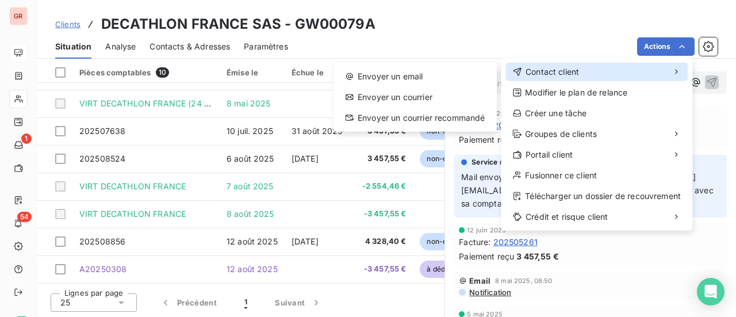
click at [561, 71] on span "Contact client" at bounding box center [552, 72] width 53 height 12
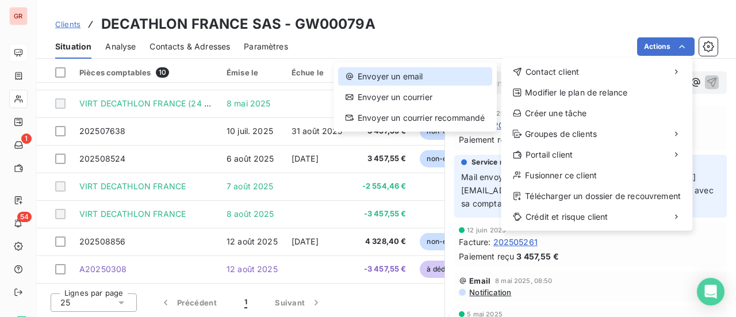
click at [417, 80] on div "Envoyer un email" at bounding box center [415, 76] width 154 height 18
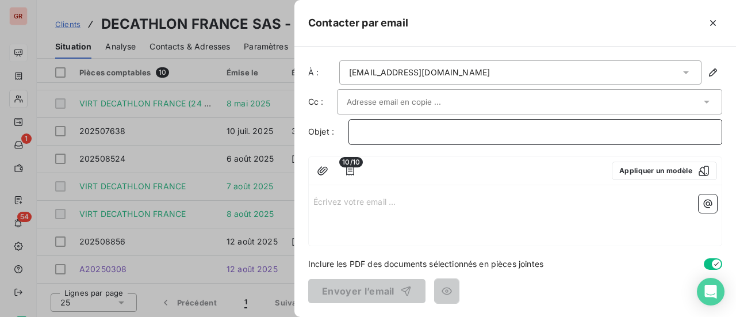
click at [400, 131] on p "﻿" at bounding box center [535, 131] width 354 height 13
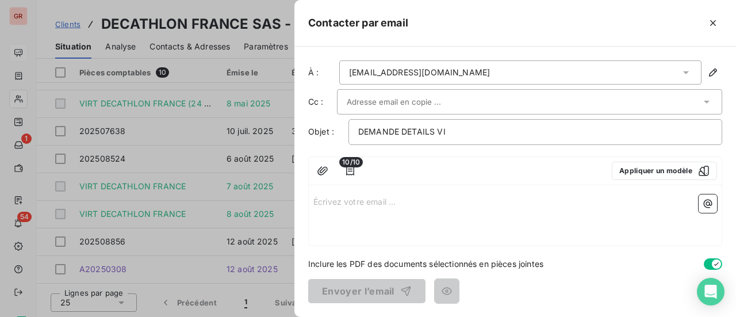
click at [323, 198] on p "Écrivez votre email ... ﻿" at bounding box center [515, 200] width 404 height 13
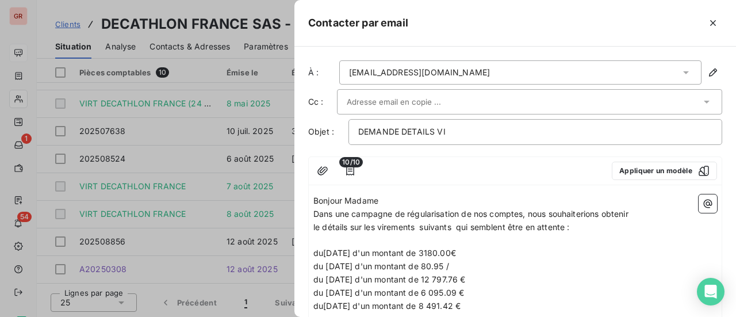
drag, startPoint x: 390, startPoint y: 197, endPoint x: 347, endPoint y: 197, distance: 42.6
click at [347, 197] on p "Bonjour Madame" at bounding box center [515, 200] width 404 height 13
click at [581, 231] on p "le détails sur les virements suivants qui semblent être en attente :" at bounding box center [515, 227] width 404 height 13
drag, startPoint x: 576, startPoint y: 224, endPoint x: 459, endPoint y: 232, distance: 117.6
click at [459, 232] on div "Bonjour, Dans une campagne de régularisation de nos comptes, nous souhaiterions…" at bounding box center [515, 299] width 404 height 210
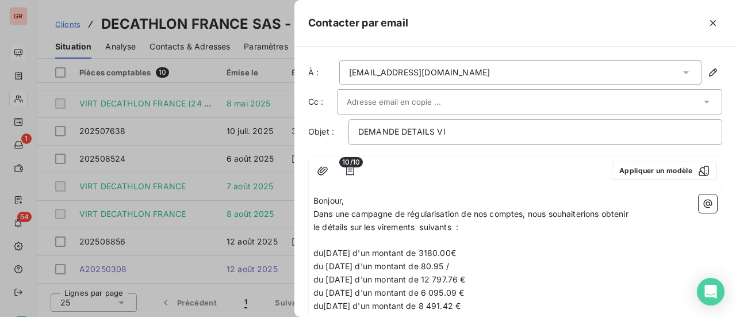
drag, startPoint x: 443, startPoint y: 20, endPoint x: 503, endPoint y: 32, distance: 60.9
click at [507, 33] on div "Contacter par email" at bounding box center [515, 23] width 442 height 47
drag, startPoint x: 374, startPoint y: 251, endPoint x: 323, endPoint y: 249, distance: 51.2
click at [323, 249] on span "du14 aout 2024 d'un montant de 3180.00€" at bounding box center [384, 253] width 143 height 10
drag, startPoint x: 446, startPoint y: 249, endPoint x: 427, endPoint y: 250, distance: 19.0
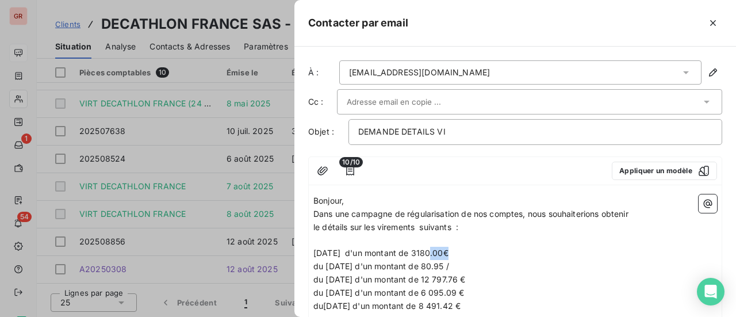
click at [427, 250] on span "8 mai 2025 d'un montant de 3180.00€" at bounding box center [380, 253] width 135 height 10
click at [476, 253] on span "8 mai 2025 d'un montant de 15 250.61.00€" at bounding box center [401, 253] width 176 height 10
drag, startPoint x: 377, startPoint y: 267, endPoint x: 312, endPoint y: 266, distance: 65.0
click at [312, 266] on div "Bonjour, Dans une campagne de régularisation de nos comptes, nous souhaiterions…" at bounding box center [515, 300] width 413 height 220
drag, startPoint x: 360, startPoint y: 263, endPoint x: 362, endPoint y: 270, distance: 7.7
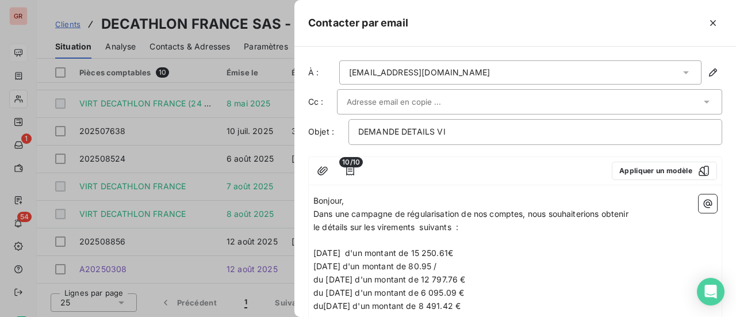
click at [361, 263] on span "7 aout 2024 d'un montant de 80.95 /" at bounding box center [375, 266] width 124 height 10
click at [548, 263] on p "7 aout 2025 d'un montant de 80.95 /" at bounding box center [515, 266] width 404 height 13
drag, startPoint x: 463, startPoint y: 265, endPoint x: 429, endPoint y: 265, distance: 33.9
click at [429, 265] on p "7 aout 2025 d'un montant de 80.95 /" at bounding box center [515, 266] width 404 height 13
drag, startPoint x: 325, startPoint y: 279, endPoint x: 289, endPoint y: 279, distance: 36.2
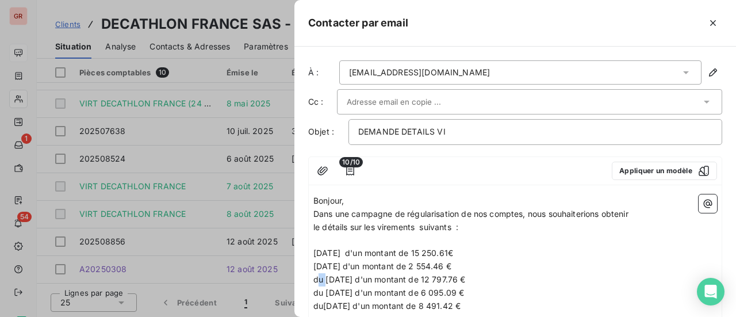
click at [300, 278] on div "À : mayeul.lesaux@decathlon.com Cc : Objet : DEMANDE DETAILS VI 10/10 Appliquer…" at bounding box center [515, 182] width 442 height 270
drag, startPoint x: 319, startPoint y: 279, endPoint x: 282, endPoint y: 285, distance: 37.2
click at [302, 280] on div "À : mayeul.lesaux@decathlon.com Cc : Objet : DEMANDE DETAILS VI 10/10 Appliquer…" at bounding box center [515, 182] width 442 height 270
drag, startPoint x: 342, startPoint y: 279, endPoint x: 321, endPoint y: 278, distance: 20.7
click at [321, 278] on span "8 juillet 2025 d'un montant de 12 797.76 €" at bounding box center [383, 279] width 140 height 10
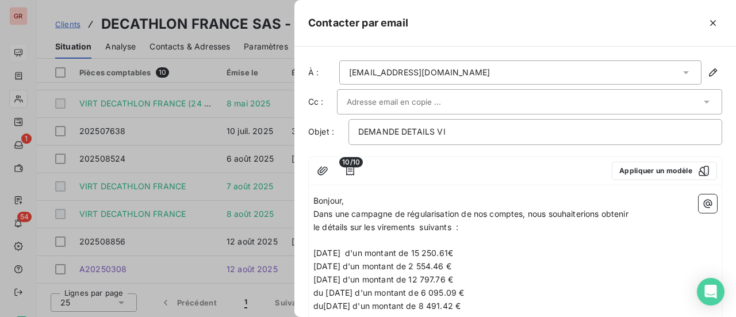
click at [481, 276] on p "8 aout 2025 d'un montant de 12 797.76 €" at bounding box center [515, 279] width 404 height 13
drag, startPoint x: 468, startPoint y: 278, endPoint x: 430, endPoint y: 277, distance: 37.4
click at [430, 277] on span "8 aout 2025 d'un montant de 12 797.76 €" at bounding box center [383, 279] width 140 height 10
click at [451, 265] on span "7 aout 2025 d'un montant de 2 554.46 €" at bounding box center [382, 266] width 138 height 10
click at [451, 263] on span "7 aout 2025 d'un montant de 2 554.46 €" at bounding box center [382, 266] width 138 height 10
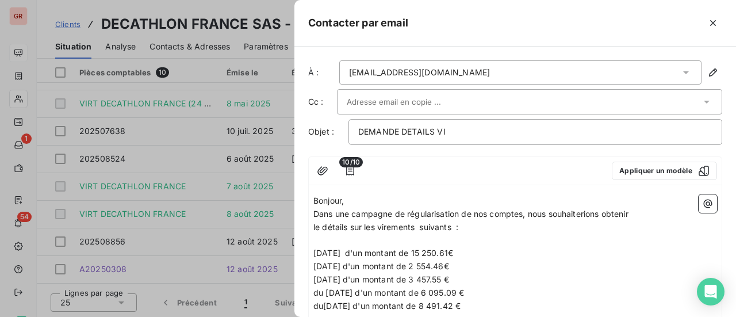
click at [449, 280] on span "8 aout 2025 d'un montant de 3 457.55 €" at bounding box center [381, 279] width 136 height 10
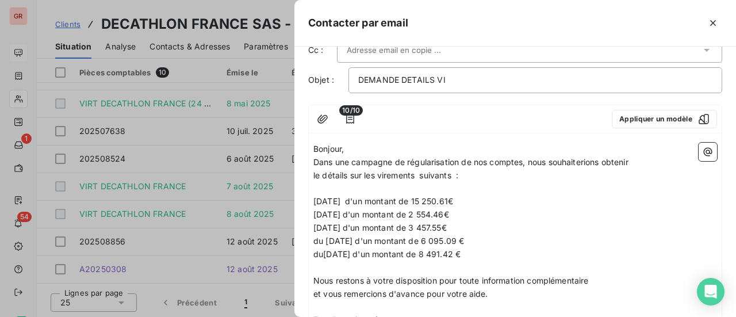
scroll to position [115, 0]
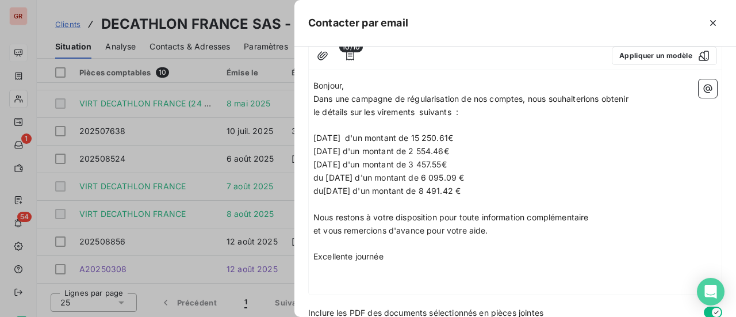
drag, startPoint x: 315, startPoint y: 178, endPoint x: 484, endPoint y: 188, distance: 169.4
click at [484, 188] on div "Bonjour, Dans une campagne de régularisation de nos comptes, nous souhaiterions…" at bounding box center [515, 184] width 404 height 210
click at [528, 175] on p "du 30 juillet 2025 d'un montant de 6 095.09 €" at bounding box center [515, 177] width 404 height 13
drag, startPoint x: 485, startPoint y: 190, endPoint x: 311, endPoint y: 193, distance: 174.3
click at [311, 193] on div "Bonjour, Dans une campagne de régularisation de nos comptes, nous souhaiterions…" at bounding box center [515, 185] width 413 height 220
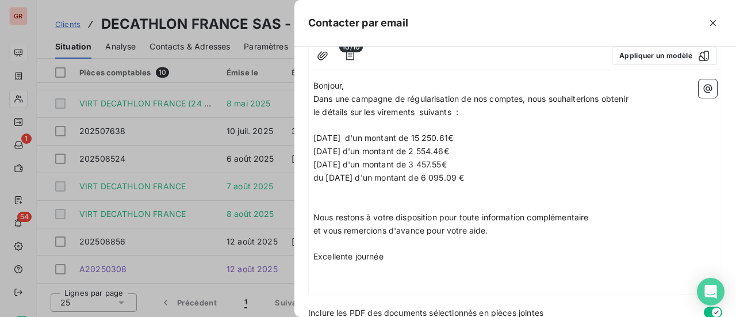
drag, startPoint x: 500, startPoint y: 178, endPoint x: 307, endPoint y: 179, distance: 193.2
click at [307, 179] on div "À : mayeul.lesaux@decathlon.com Cc : Objet : DEMANDE DETAILS VI 10/10 Appliquer…" at bounding box center [515, 182] width 442 height 270
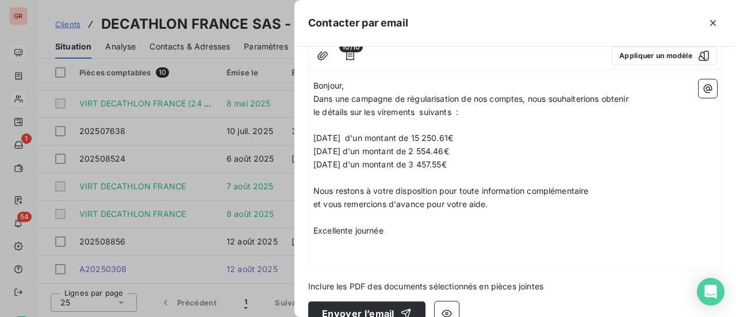
click at [500, 206] on p "et vous remercions d'avance pour votre aide." at bounding box center [515, 204] width 404 height 13
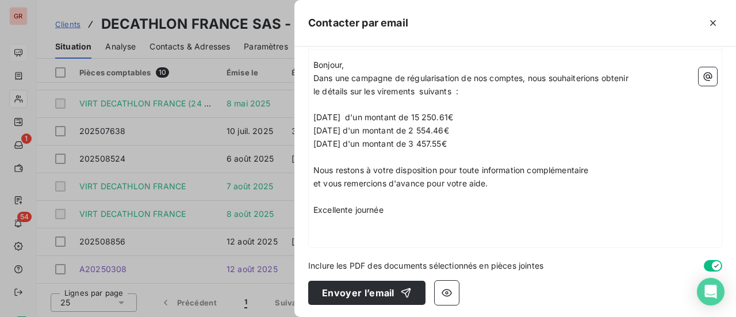
click at [344, 229] on p "﻿" at bounding box center [515, 235] width 404 height 13
click at [702, 74] on icon "button" at bounding box center [708, 77] width 12 height 12
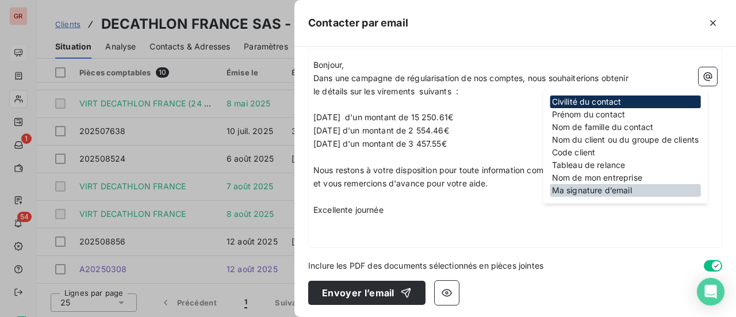
click at [625, 189] on div "Ma signature d’email" at bounding box center [625, 190] width 151 height 13
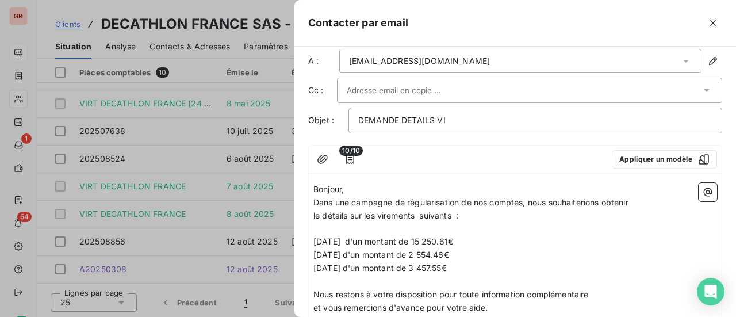
scroll to position [0, 0]
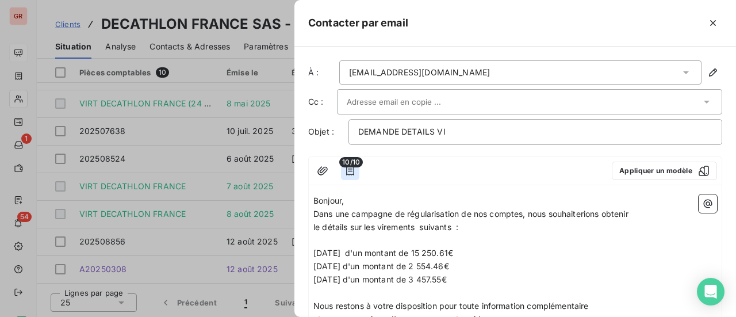
click at [348, 169] on icon "button" at bounding box center [350, 171] width 12 height 12
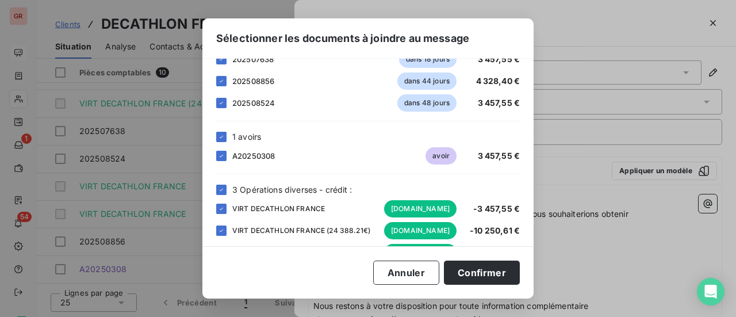
scroll to position [181, 0]
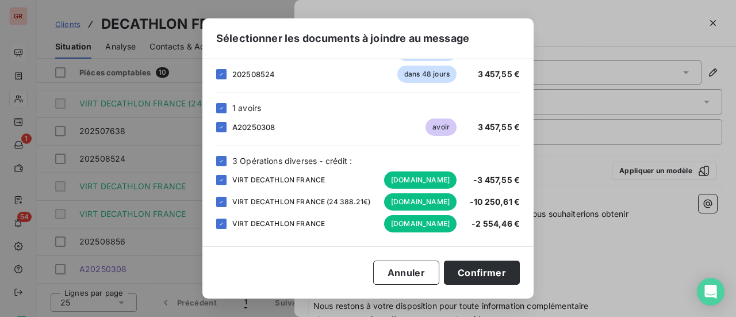
click at [587, 24] on div "Sélectionner les documents à joindre au message Veuillez choisir les éléments q…" at bounding box center [368, 158] width 736 height 317
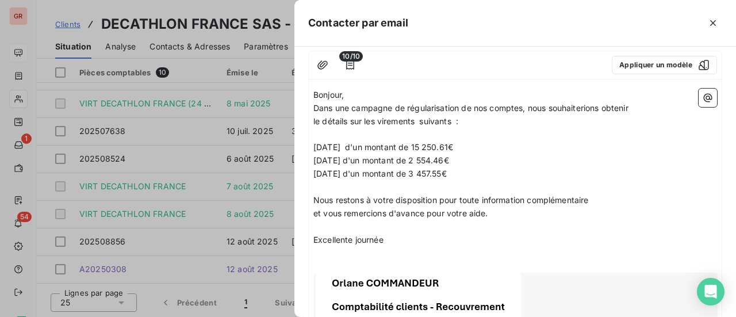
scroll to position [115, 0]
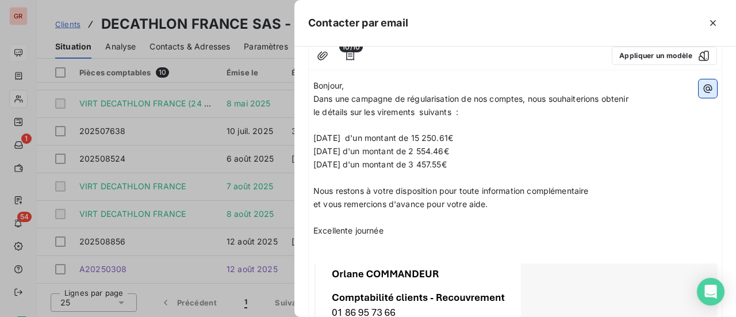
click at [702, 88] on icon "button" at bounding box center [708, 89] width 12 height 12
click at [491, 164] on p "8 aout 2025 d'un montant de 3 457.55€" at bounding box center [515, 164] width 404 height 13
click at [315, 79] on p "Bonjour," at bounding box center [515, 85] width 404 height 13
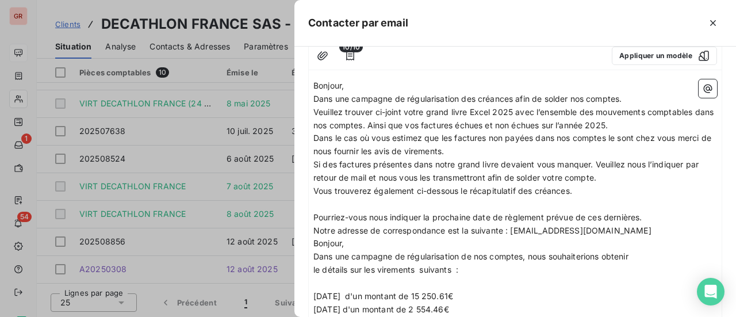
click at [654, 216] on p "Pourriez-vous nous indiquer la prochaine date de règlement prévue de ces derniè…" at bounding box center [515, 217] width 404 height 13
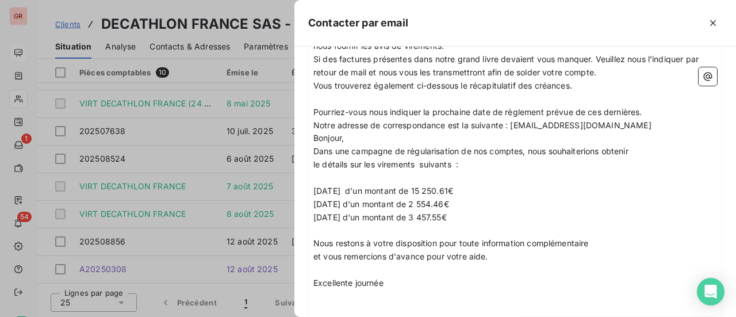
scroll to position [230, 0]
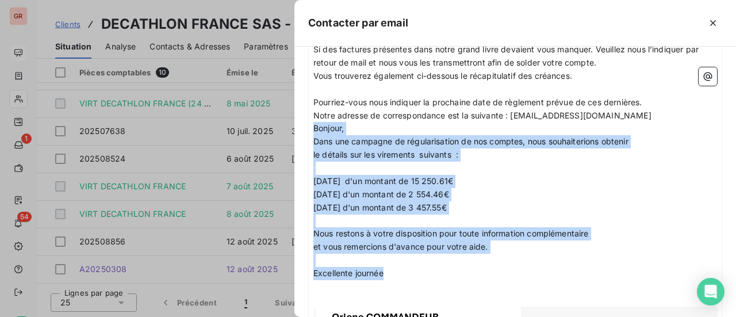
drag, startPoint x: 313, startPoint y: 129, endPoint x: 423, endPoint y: 274, distance: 182.2
click at [423, 274] on div "Bonjour, Dans une campagne de régularisation des créances afin de solder nos co…" at bounding box center [515, 200] width 404 height 473
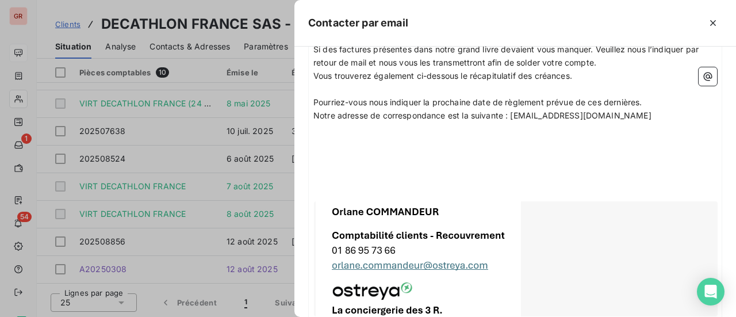
click at [315, 138] on p "﻿" at bounding box center [515, 141] width 404 height 13
click at [351, 162] on p "﻿" at bounding box center [515, 168] width 404 height 13
click at [317, 167] on span "bien cordialement" at bounding box center [347, 168] width 69 height 10
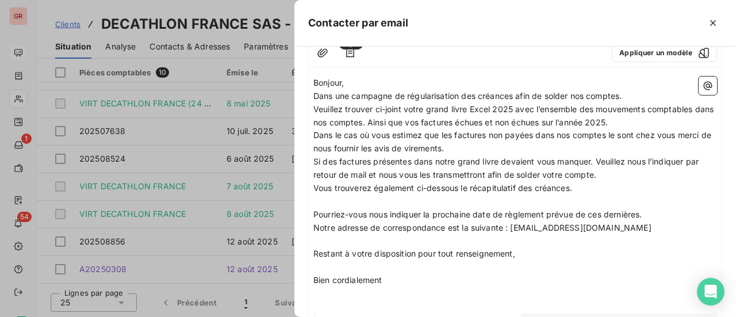
scroll to position [0, 0]
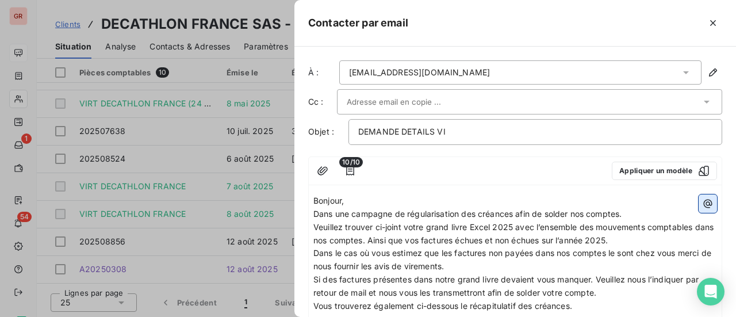
click at [702, 202] on icon "button" at bounding box center [708, 204] width 12 height 12
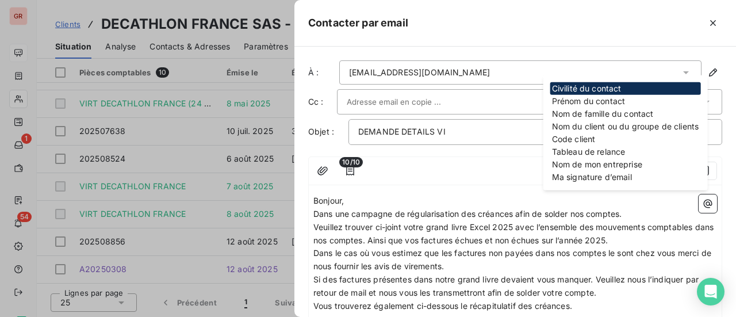
click at [458, 162] on div at bounding box center [486, 171] width 234 height 18
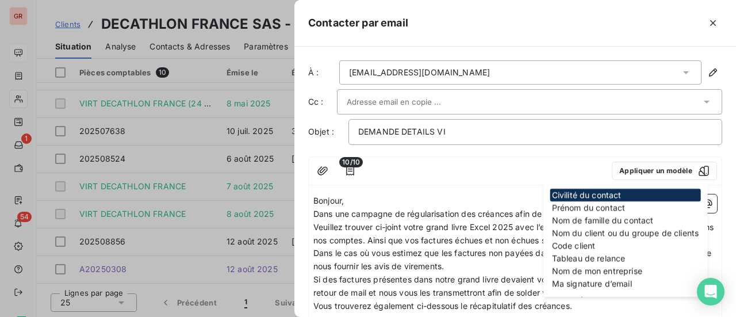
scroll to position [58, 0]
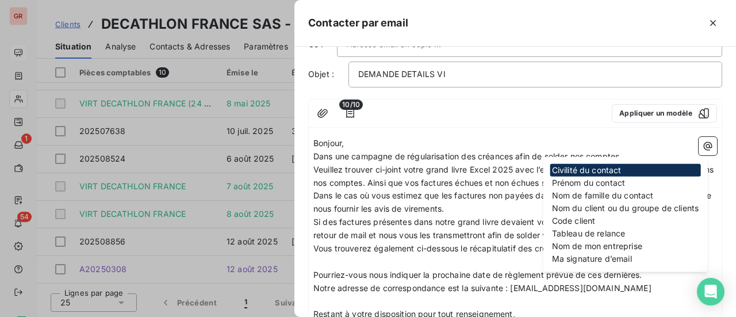
click at [502, 206] on p "Dans le cas où vous estimez que les factures non payées dans nos comptes le son…" at bounding box center [515, 202] width 404 height 26
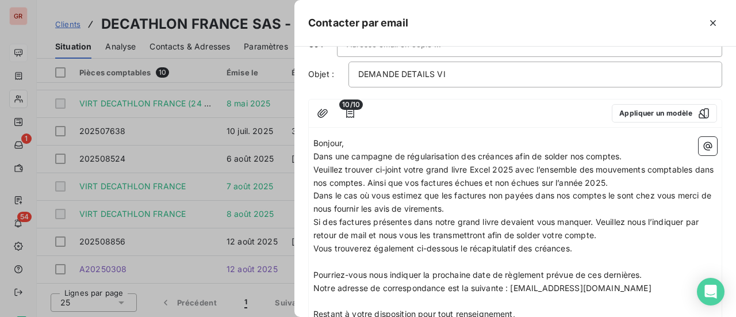
click at [580, 249] on p "Vous trouverez également ci-dessous le récapitulatif des créances." at bounding box center [515, 248] width 404 height 13
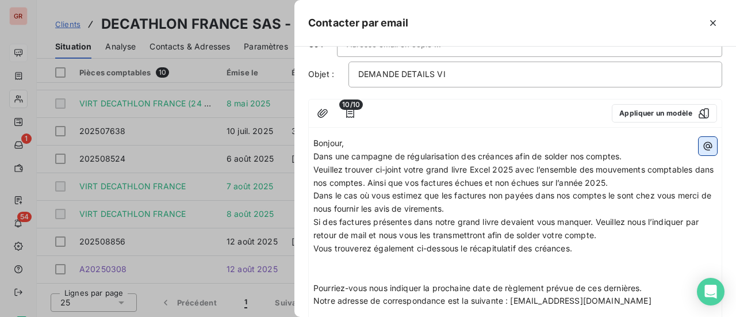
click at [702, 148] on icon "button" at bounding box center [708, 146] width 12 height 12
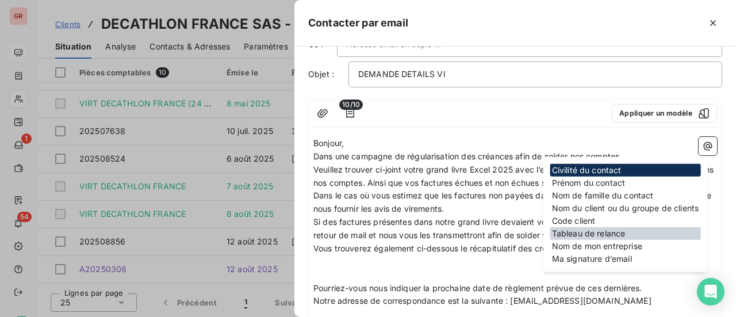
click at [608, 232] on div "Tableau de relance" at bounding box center [625, 233] width 151 height 13
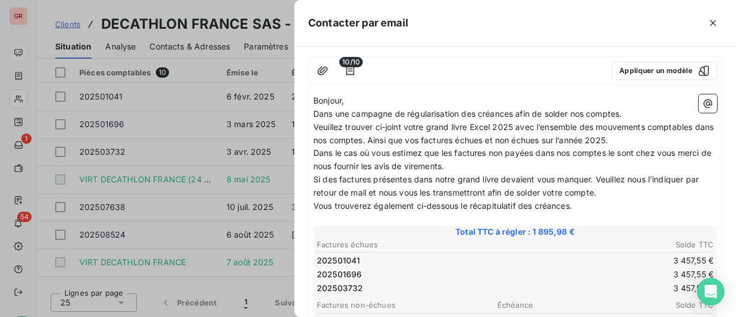
scroll to position [115, 0]
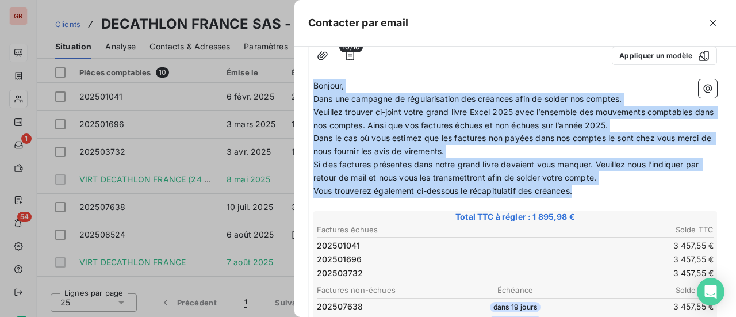
drag, startPoint x: 315, startPoint y: 83, endPoint x: 580, endPoint y: 189, distance: 285.1
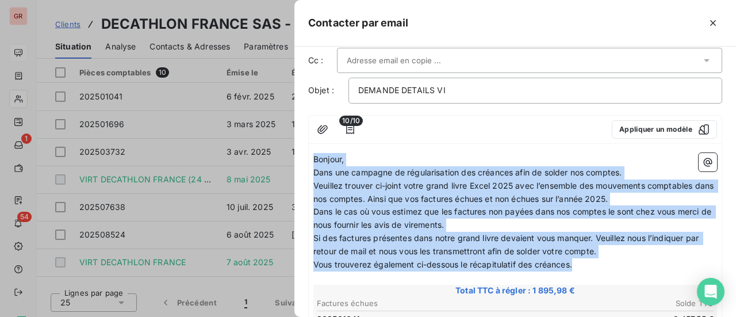
scroll to position [0, 0]
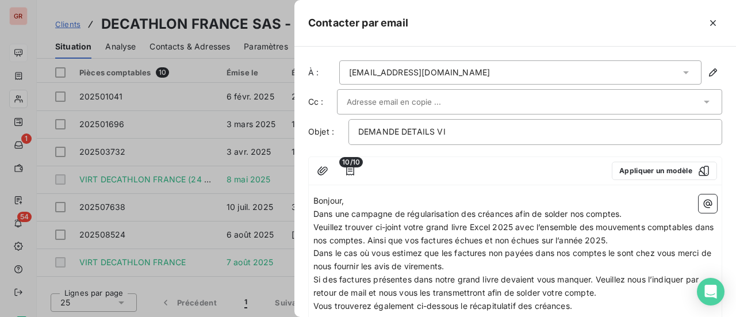
click at [485, 99] on div at bounding box center [524, 101] width 354 height 17
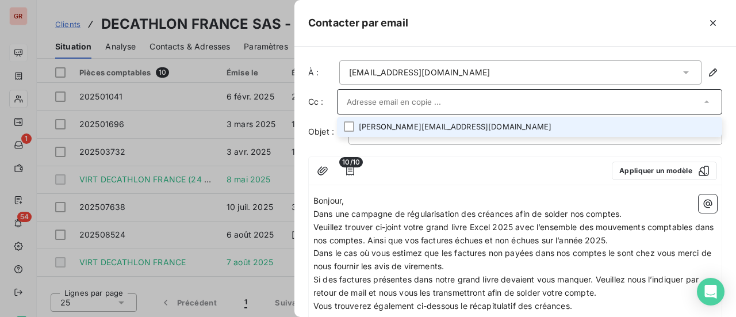
click at [473, 127] on li "stanislas.bugey@decathlon.com" at bounding box center [529, 127] width 385 height 20
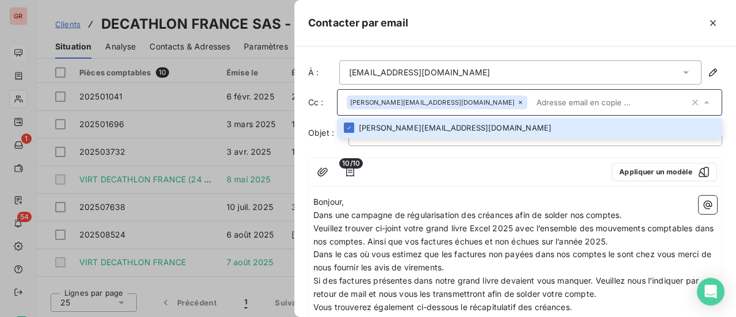
click at [510, 167] on div at bounding box center [486, 172] width 234 height 18
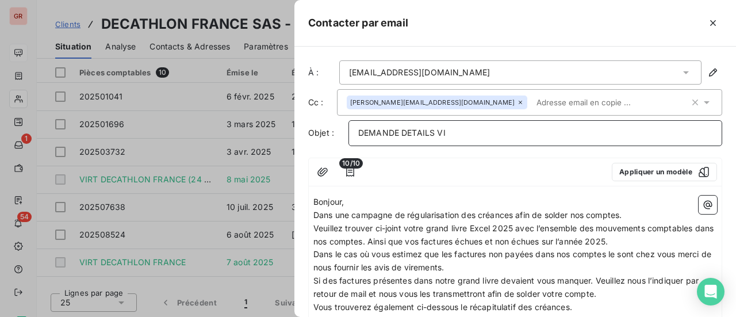
click at [458, 129] on p "DEMANDE DETAILS VI" at bounding box center [535, 133] width 354 height 13
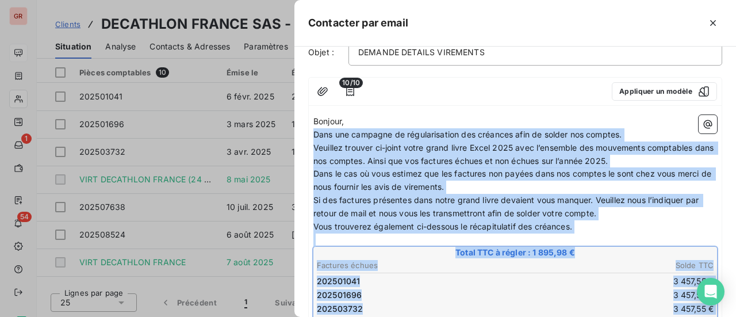
scroll to position [116, 0]
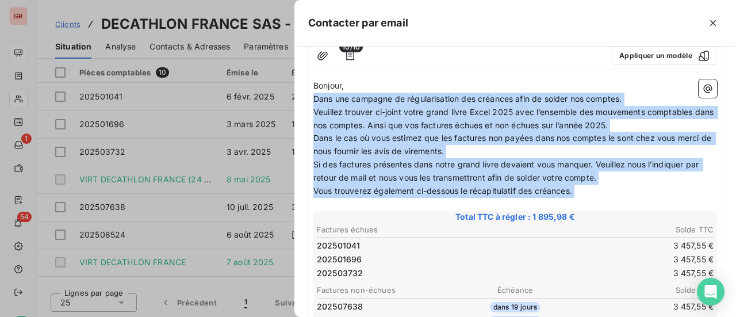
drag, startPoint x: 314, startPoint y: 213, endPoint x: 592, endPoint y: 197, distance: 278.8
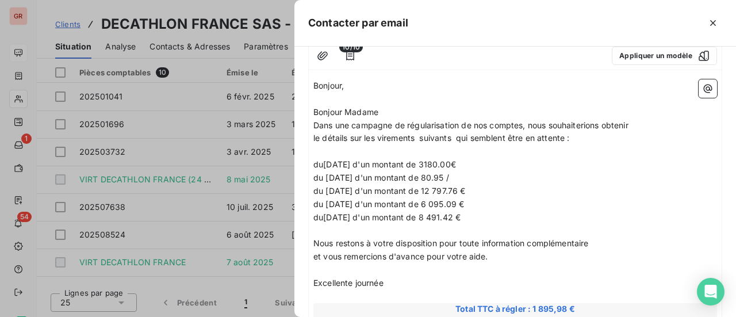
click at [322, 159] on span "du14 aout 2024 d'un montant de 3180.00€" at bounding box center [384, 164] width 143 height 10
drag, startPoint x: 373, startPoint y: 162, endPoint x: 302, endPoint y: 163, distance: 70.7
click at [302, 163] on div "À : mayeul.lesaux@decathlon.com Cc : stanislas.bugey@decathlon.com Objet : DEMA…" at bounding box center [515, 182] width 442 height 270
drag, startPoint x: 450, startPoint y: 162, endPoint x: 418, endPoint y: 163, distance: 31.6
click at [418, 163] on span "08/05/25 d'un montant de 3180.00€" at bounding box center [379, 164] width 133 height 10
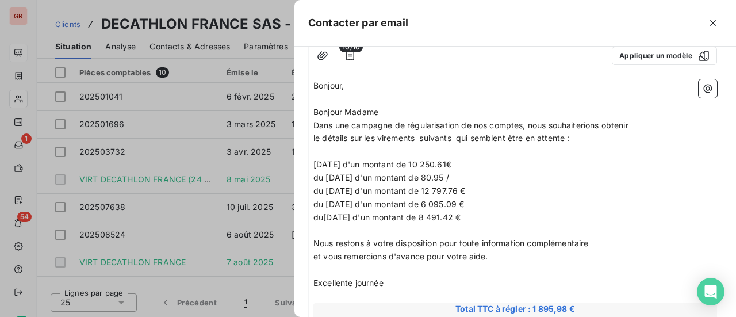
click at [314, 178] on span "du 25 novembre 2024 d'un montant de 80.95 /" at bounding box center [381, 178] width 136 height 10
drag, startPoint x: 443, startPoint y: 161, endPoint x: 419, endPoint y: 163, distance: 24.2
click at [419, 163] on span "08/05/25 d'un montant de 10 250.61€" at bounding box center [382, 164] width 138 height 10
click at [494, 160] on p "08/05/25 d'un montant de 24 388.21€" at bounding box center [515, 164] width 404 height 13
click at [315, 176] on span "du 25 novembre 2024 d'un montant de 80.95 /" at bounding box center [381, 178] width 136 height 10
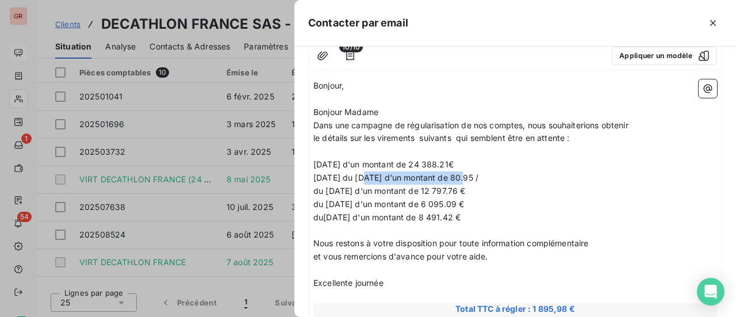
drag, startPoint x: 470, startPoint y: 176, endPoint x: 370, endPoint y: 173, distance: 100.7
click at [370, 173] on span "7 AOUT 2025 du 25 novembre 2024 d'un montant de 80.95 /" at bounding box center [395, 178] width 165 height 10
click at [420, 177] on span "7 AOUT 2025 montant de 80.95 /" at bounding box center [366, 178] width 106 height 10
drag, startPoint x: 451, startPoint y: 178, endPoint x: 416, endPoint y: 178, distance: 34.5
click at [416, 178] on p "7 AOUT 2025 montant de 80.95 /" at bounding box center [515, 177] width 404 height 13
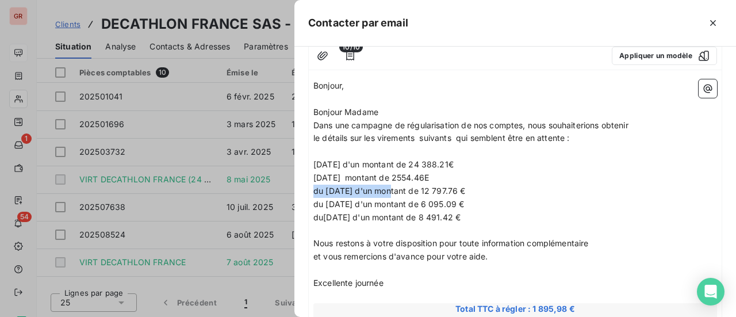
drag, startPoint x: 377, startPoint y: 190, endPoint x: 312, endPoint y: 187, distance: 65.6
drag, startPoint x: 472, startPoint y: 189, endPoint x: 435, endPoint y: 189, distance: 36.2
click at [435, 189] on span "8 AOUT 2025 d'un montant de 12 797.76 €" at bounding box center [383, 191] width 140 height 10
drag, startPoint x: 484, startPoint y: 204, endPoint x: 313, endPoint y: 203, distance: 170.8
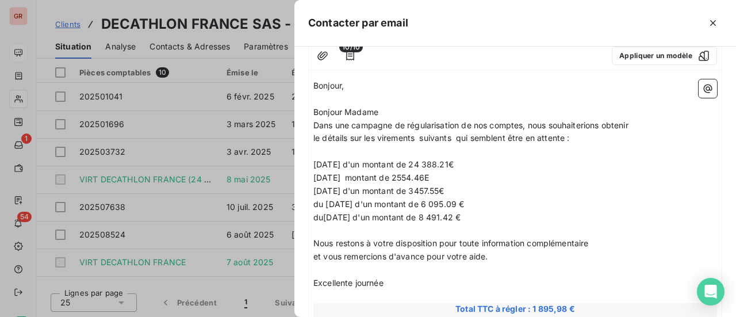
click at [313, 203] on span "du 30 juillet 2025 d'un montant de 6 095.09 €" at bounding box center [388, 204] width 151 height 10
drag, startPoint x: 484, startPoint y: 213, endPoint x: 312, endPoint y: 214, distance: 171.9
click at [344, 176] on span "7 AOUT 2025 montant de 2554.46E" at bounding box center [371, 178] width 116 height 10
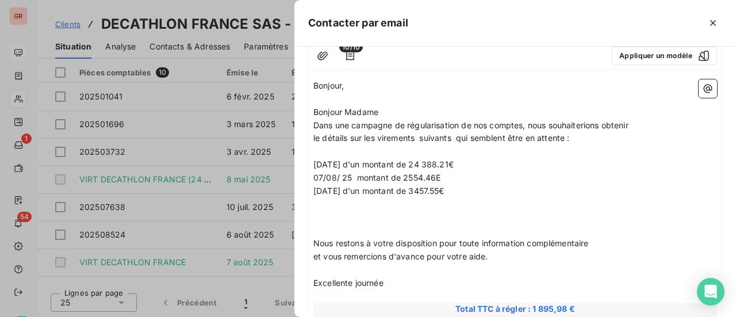
click at [344, 194] on span "8 AOUT 2025 d'un montant de 3457.55€" at bounding box center [378, 191] width 131 height 10
click at [407, 178] on span "07/08/ 25 montant de 2554.46E" at bounding box center [377, 178] width 128 height 10
click at [423, 190] on span "08/08/25 d'un montant de 3457.55€" at bounding box center [378, 191] width 131 height 10
click at [324, 206] on p at bounding box center [515, 204] width 404 height 13
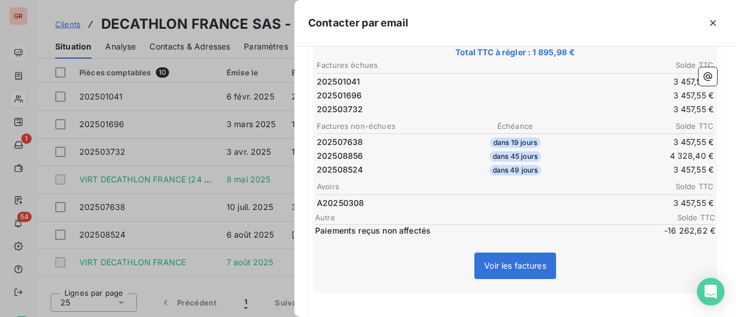
scroll to position [289, 0]
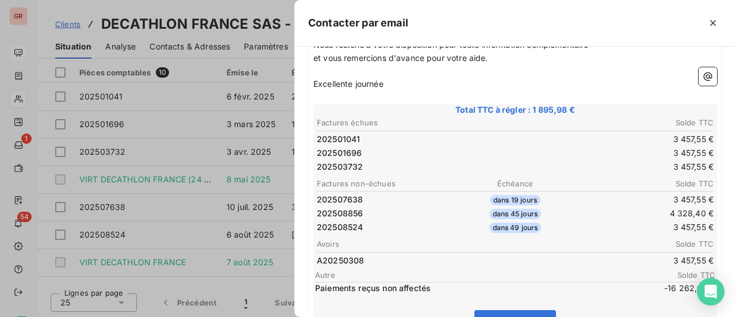
click at [396, 148] on td "202501696" at bounding box center [415, 153] width 198 height 13
drag, startPoint x: 421, startPoint y: 154, endPoint x: 653, endPoint y: 102, distance: 238.0
click at [654, 104] on span "Total TTC à régler : 1 895,98 €" at bounding box center [515, 110] width 400 height 12
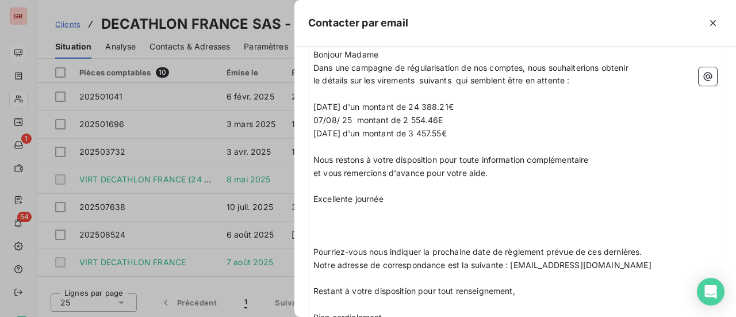
scroll to position [174, 0]
click at [493, 173] on p "et vous remercions d'avance pour votre aide." at bounding box center [515, 173] width 404 height 13
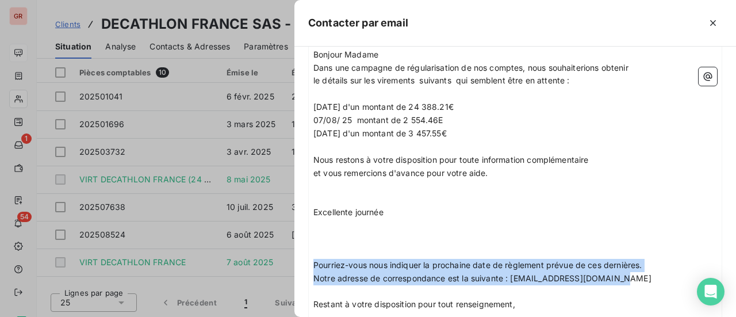
drag, startPoint x: 313, startPoint y: 263, endPoint x: 621, endPoint y: 282, distance: 308.3
click at [621, 282] on div "Bonjour, ﻿ Bonjour Madame Dans une campagne de régularisation de nos comptes, n…" at bounding box center [515, 258] width 404 height 473
copy div "Pourriez-vous nous indiquer la prochaine date de règlement prévue de ces derniè…"
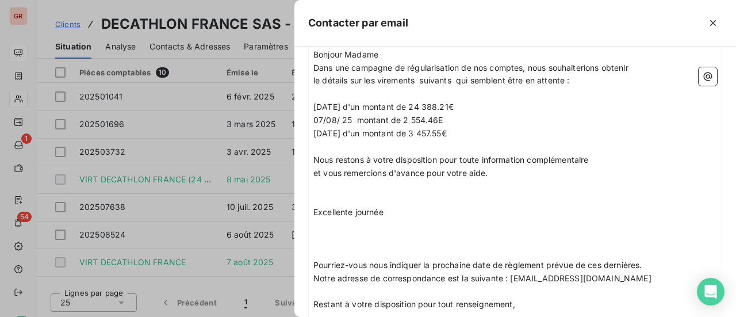
click at [332, 186] on p "﻿" at bounding box center [515, 185] width 404 height 13
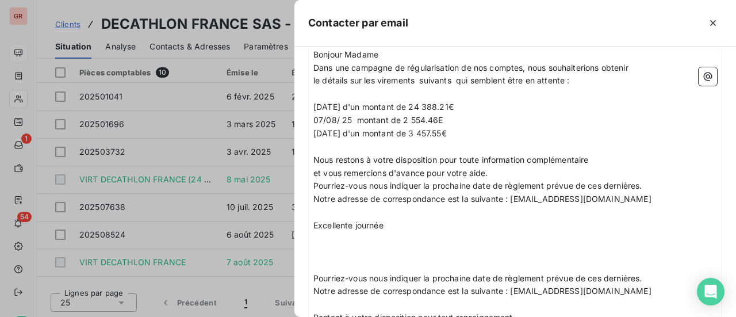
click at [502, 173] on p "et vous remercions d'avance pour votre aide." at bounding box center [515, 173] width 404 height 13
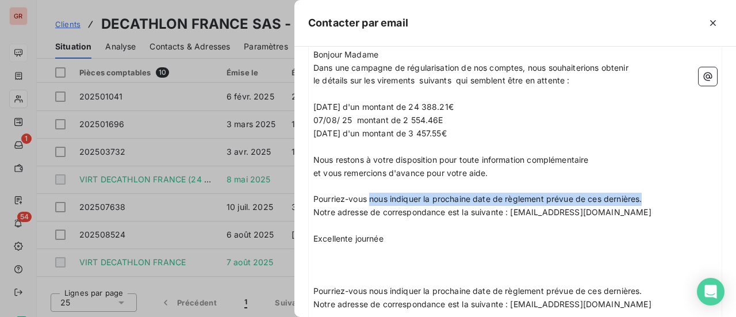
drag, startPoint x: 641, startPoint y: 196, endPoint x: 374, endPoint y: 195, distance: 266.8
click at [372, 195] on p "Pourriez-vous nous indiquer la prochaine date de règlement prévue de ces derniè…" at bounding box center [515, 199] width 404 height 13
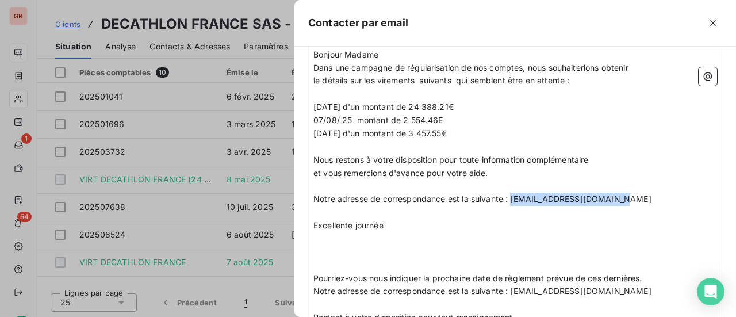
drag, startPoint x: 621, startPoint y: 198, endPoint x: 511, endPoint y: 197, distance: 109.8
click at [511, 197] on p "Notre adresse de correspondance est la suivante : recouvrement@ostreya.com" at bounding box center [515, 199] width 404 height 13
drag, startPoint x: 533, startPoint y: 200, endPoint x: 554, endPoint y: 198, distance: 20.8
drag, startPoint x: 554, startPoint y: 198, endPoint x: 652, endPoint y: 108, distance: 133.1
click at [653, 107] on p "08/05/25 d'un montant de 24 388.21€" at bounding box center [515, 107] width 404 height 13
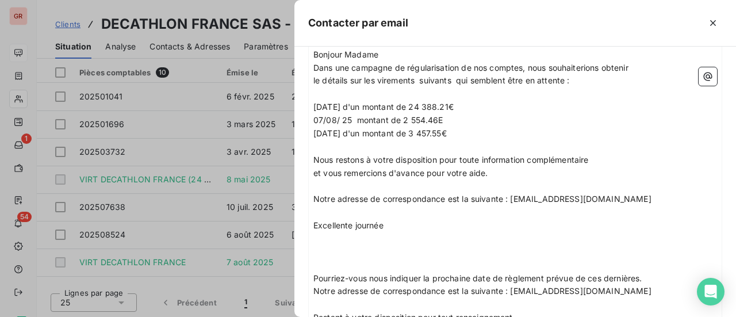
click at [344, 252] on p "﻿" at bounding box center [515, 252] width 404 height 13
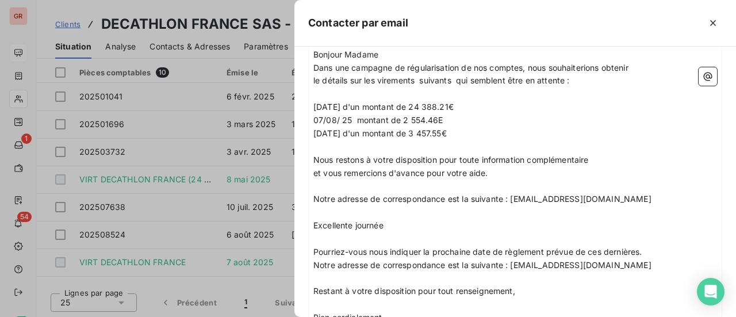
drag, startPoint x: 313, startPoint y: 246, endPoint x: 328, endPoint y: 281, distance: 38.9
click at [328, 281] on div "Bonjour, ﻿ Bonjour Madame Dans une campagne de régularisation de nos comptes, n…" at bounding box center [515, 251] width 413 height 469
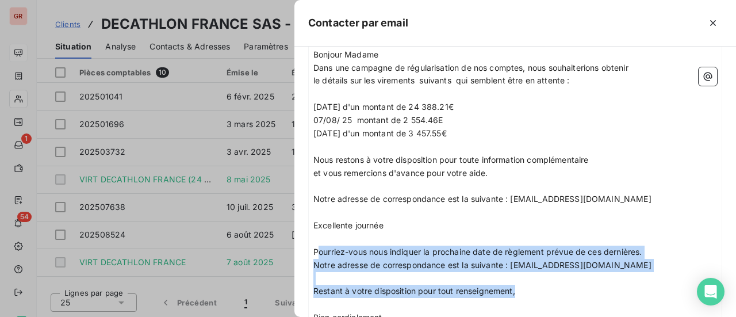
drag, startPoint x: 319, startPoint y: 246, endPoint x: 575, endPoint y: 256, distance: 256.7
click at [535, 290] on div "Bonjour, ﻿ Bonjour Madame Dans une campagne de régularisation de nos comptes, n…" at bounding box center [515, 252] width 404 height 460
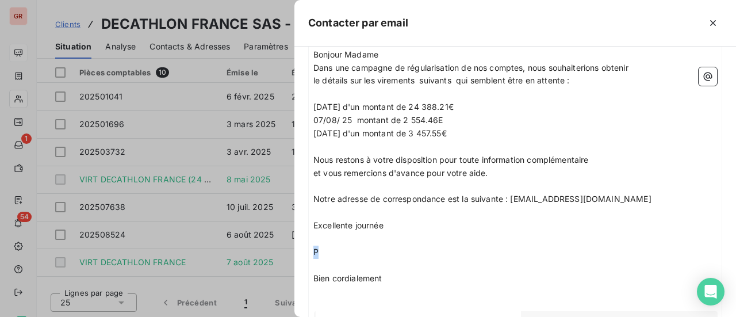
drag, startPoint x: 329, startPoint y: 254, endPoint x: 298, endPoint y: 257, distance: 30.7
click at [304, 254] on div "À : mayeul.lesaux@decathlon.com Cc : stanislas.bugey@decathlon.com Objet : DEMA…" at bounding box center [515, 182] width 442 height 270
drag, startPoint x: 389, startPoint y: 274, endPoint x: 292, endPoint y: 275, distance: 97.8
click at [292, 317] on div "Contacter par email À : mayeul.lesaux@decathlon.com Cc : stanislas.bugey@decath…" at bounding box center [368, 317] width 736 height 0
click at [316, 246] on p "﻿" at bounding box center [515, 252] width 404 height 13
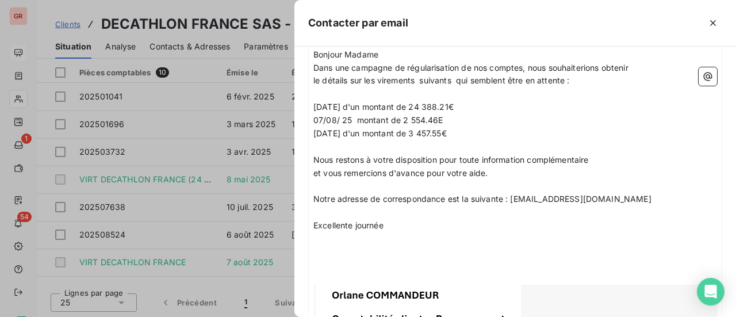
click at [319, 250] on p "﻿" at bounding box center [515, 252] width 404 height 13
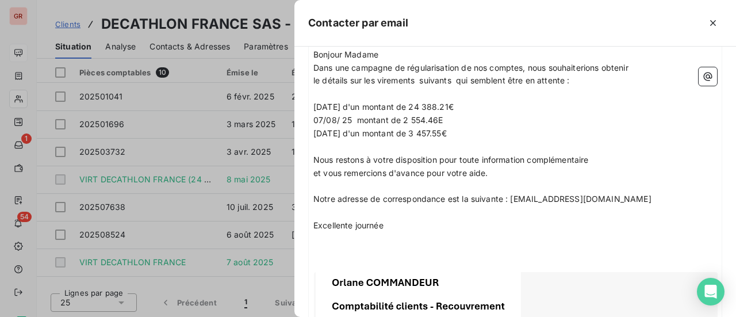
click at [469, 133] on p "08/08/25 d'un montant de 3 457.55€" at bounding box center [515, 133] width 404 height 13
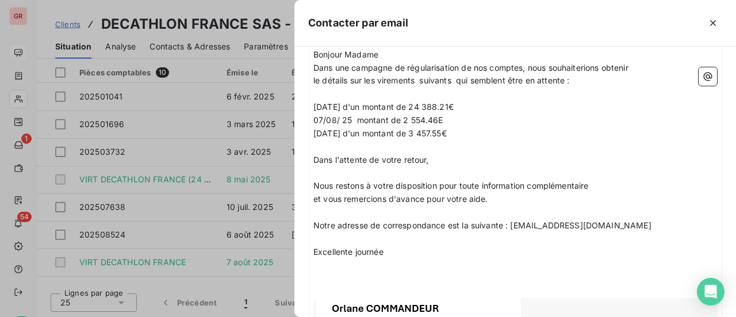
click at [339, 168] on p at bounding box center [515, 173] width 404 height 13
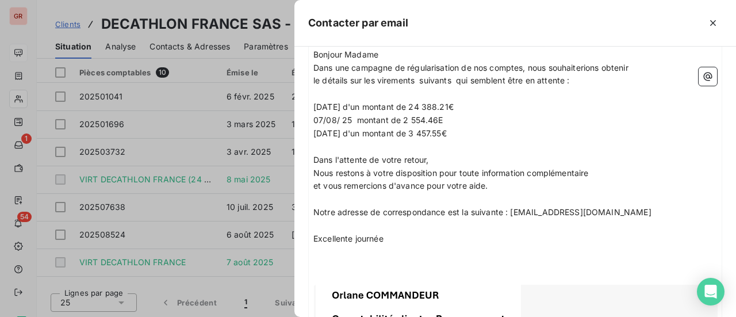
click at [463, 156] on p "Dans l'attente de votre retour," at bounding box center [515, 160] width 404 height 13
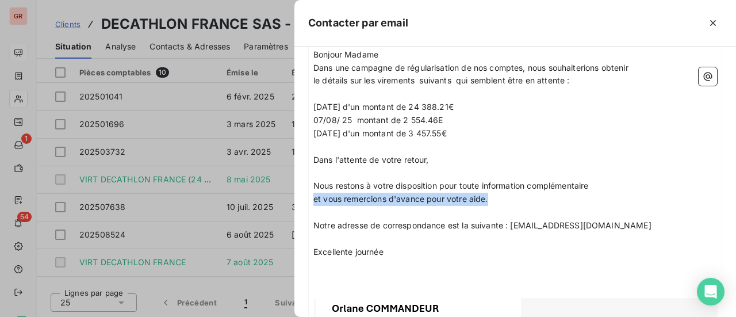
drag, startPoint x: 491, startPoint y: 197, endPoint x: 313, endPoint y: 197, distance: 177.7
click at [313, 197] on p "et vous remercions d'avance pour votre aide." at bounding box center [515, 199] width 404 height 13
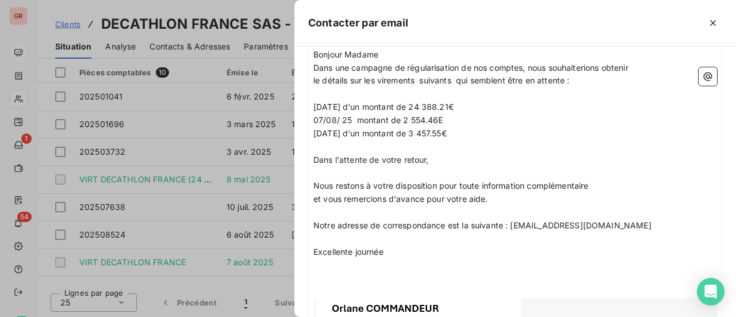
click at [496, 269] on p "﻿" at bounding box center [515, 265] width 404 height 13
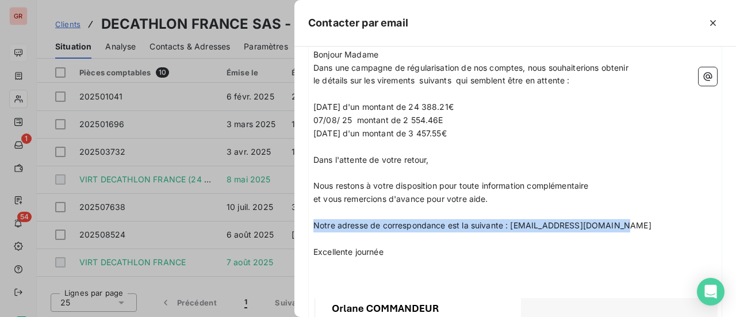
drag, startPoint x: 635, startPoint y: 222, endPoint x: 328, endPoint y: 225, distance: 307.1
click at [312, 223] on div "Bonjour, ﻿ Bonjour Madame Dans une campagne de régularisation de nos comptes, n…" at bounding box center [515, 225] width 413 height 416
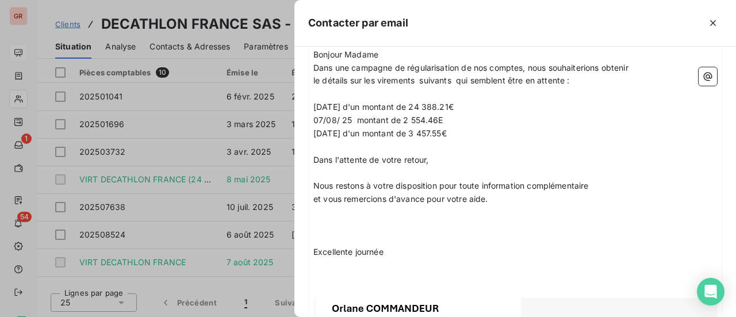
click at [471, 133] on p "08/08/25 d'un montant de 3 457.55€" at bounding box center [515, 133] width 404 height 13
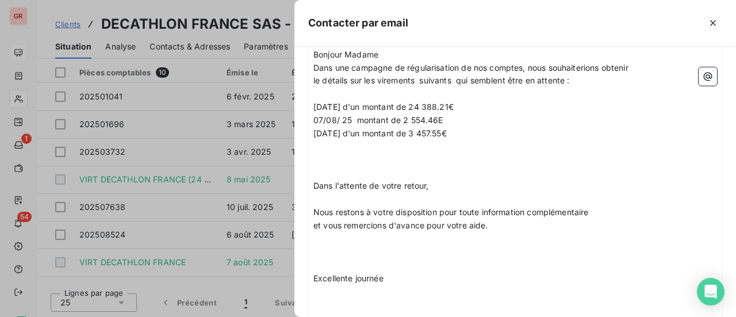
click at [313, 156] on p "﻿" at bounding box center [515, 160] width 404 height 13
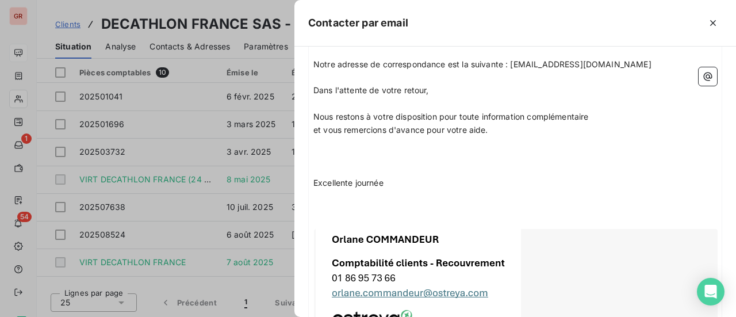
scroll to position [289, 0]
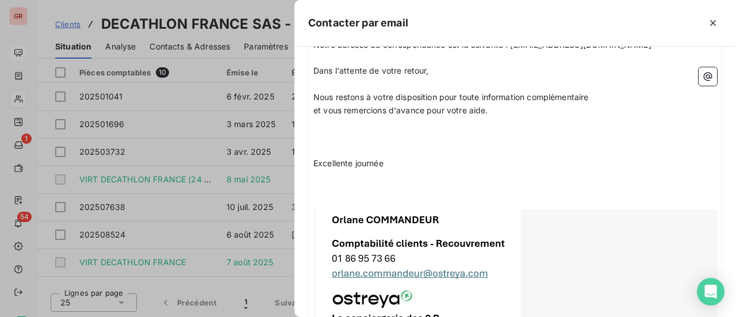
click at [334, 192] on p "﻿" at bounding box center [515, 189] width 404 height 13
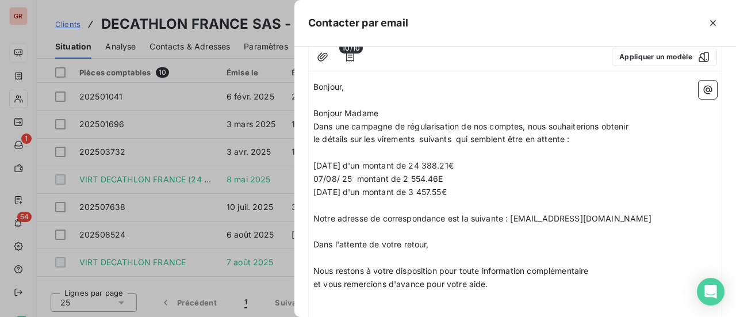
scroll to position [230, 0]
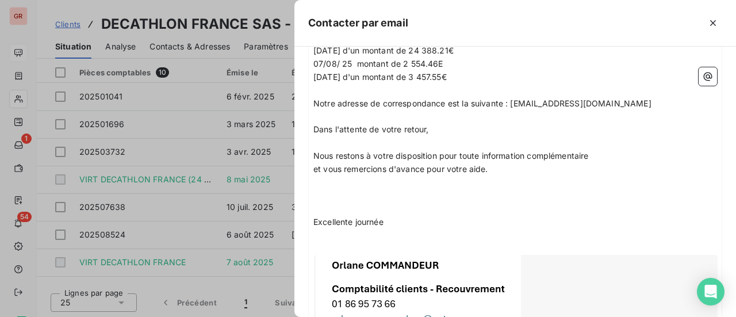
click at [350, 189] on p "﻿" at bounding box center [515, 195] width 404 height 13
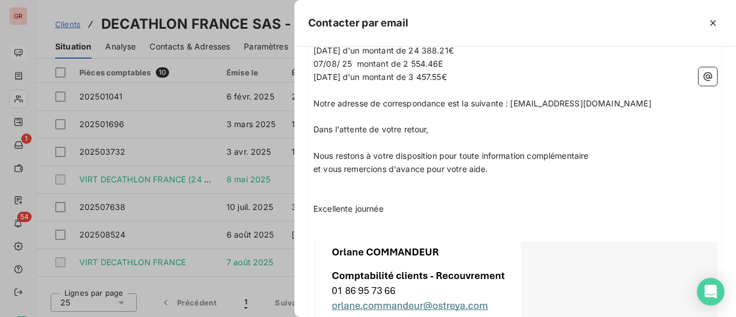
drag, startPoint x: 317, startPoint y: 187, endPoint x: 324, endPoint y: 189, distance: 7.7
click at [317, 187] on p "﻿" at bounding box center [515, 182] width 404 height 13
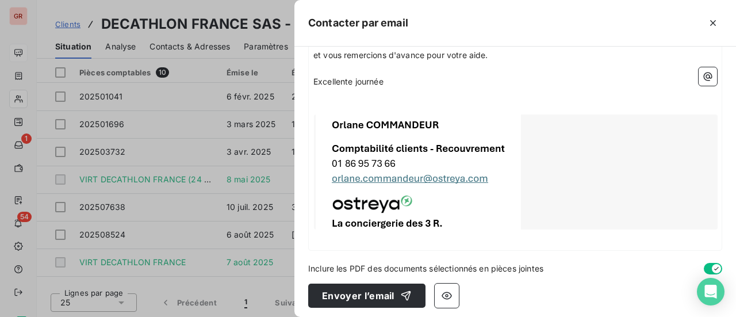
scroll to position [347, 0]
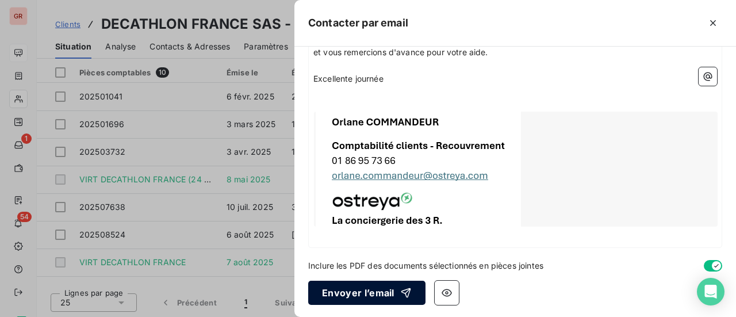
click at [383, 292] on button "Envoyer l’email" at bounding box center [366, 293] width 117 height 24
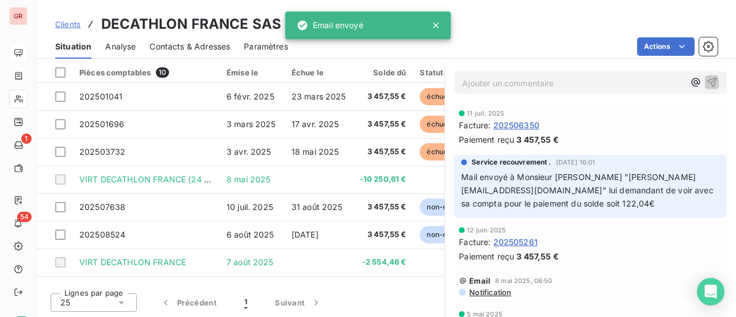
click at [438, 24] on icon at bounding box center [436, 25] width 6 height 6
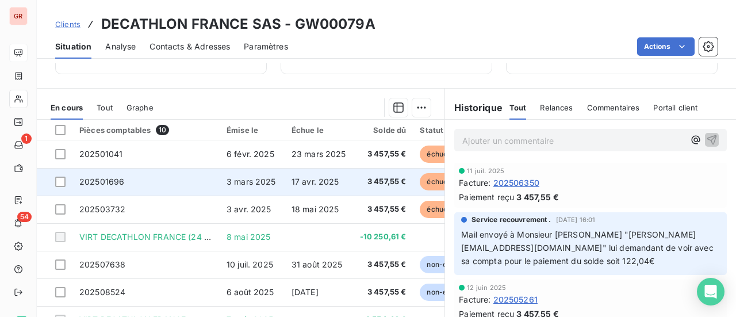
scroll to position [0, 0]
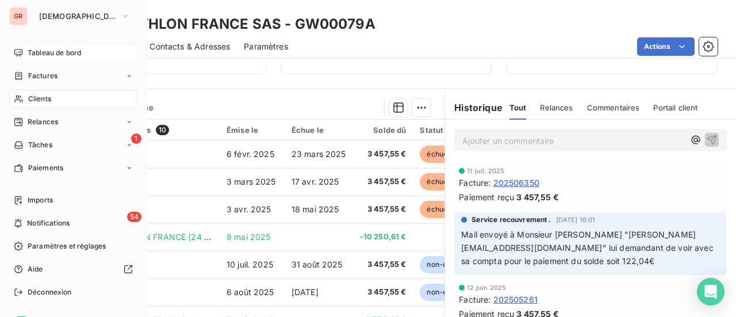
click at [58, 55] on span "Tableau de bord" at bounding box center [54, 53] width 53 height 10
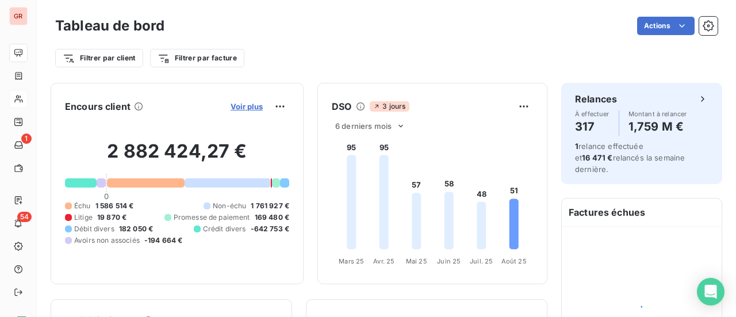
click at [238, 105] on span "Voir plus" at bounding box center [247, 106] width 32 height 9
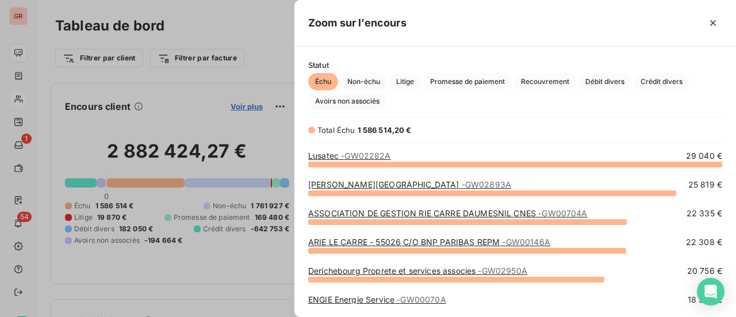
scroll to position [144, 432]
click at [676, 80] on span "Crédit divers" at bounding box center [662, 81] width 56 height 17
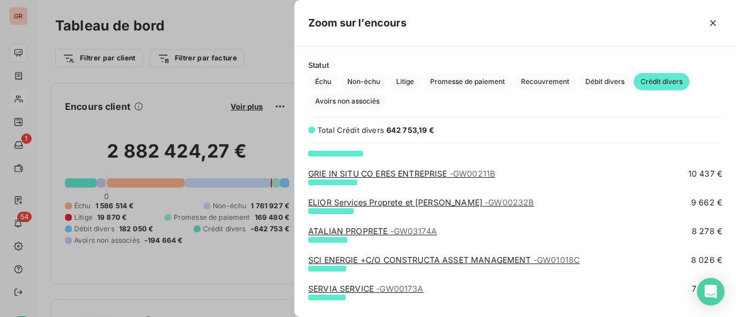
scroll to position [230, 0]
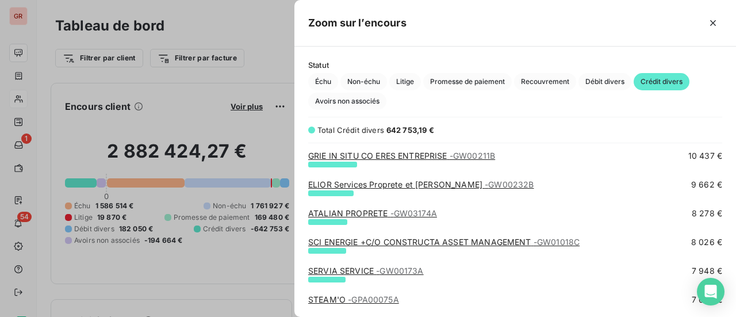
click at [392, 187] on link "ELIOR Services Proprete et Sante - GW00232B" at bounding box center [421, 184] width 226 height 10
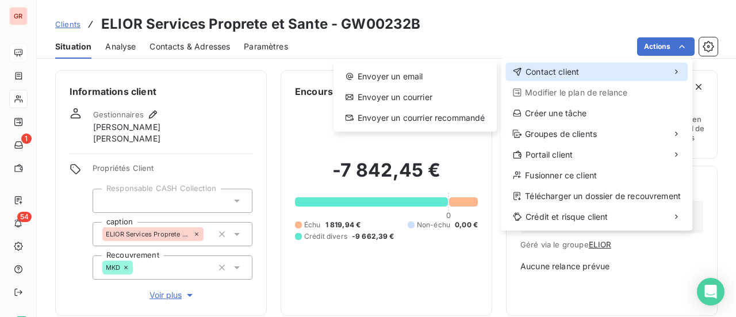
click at [554, 73] on span "Contact client" at bounding box center [552, 72] width 53 height 12
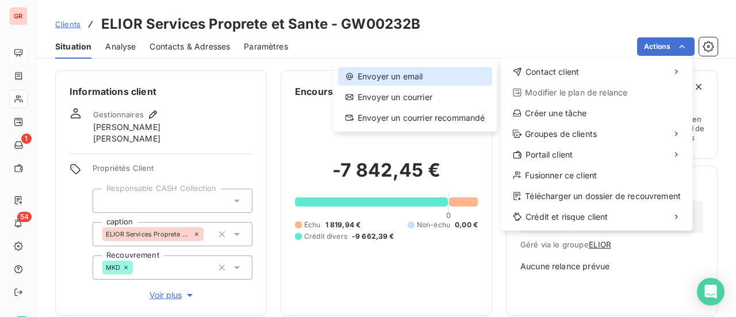
click at [405, 79] on div "Envoyer un email" at bounding box center [415, 76] width 154 height 18
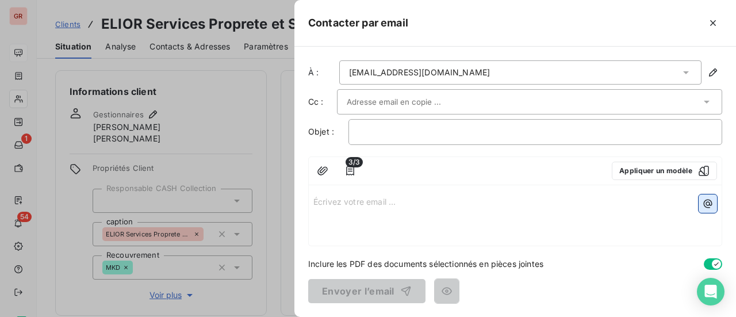
click at [707, 205] on icon "button" at bounding box center [708, 204] width 12 height 12
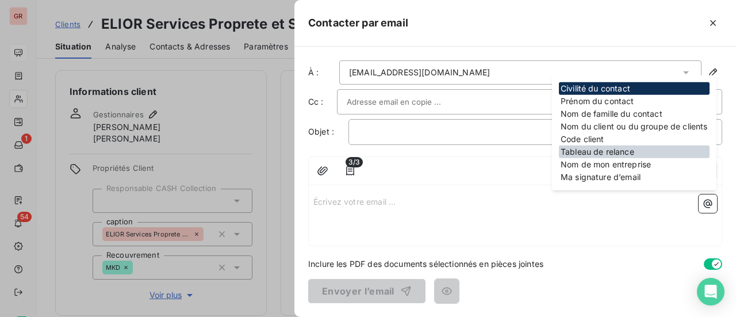
click at [625, 152] on div "Tableau de relance" at bounding box center [634, 151] width 151 height 13
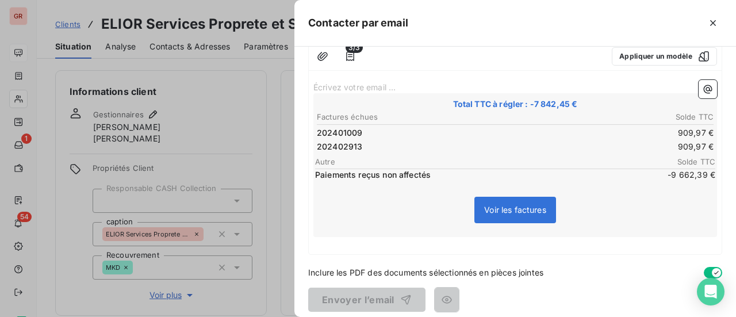
scroll to position [115, 0]
click at [712, 26] on icon "button" at bounding box center [713, 23] width 12 height 12
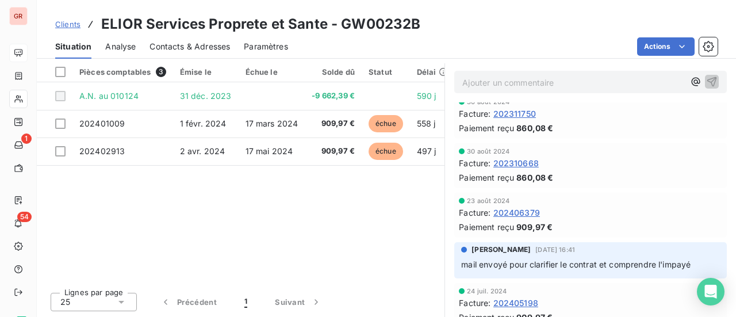
scroll to position [173, 0]
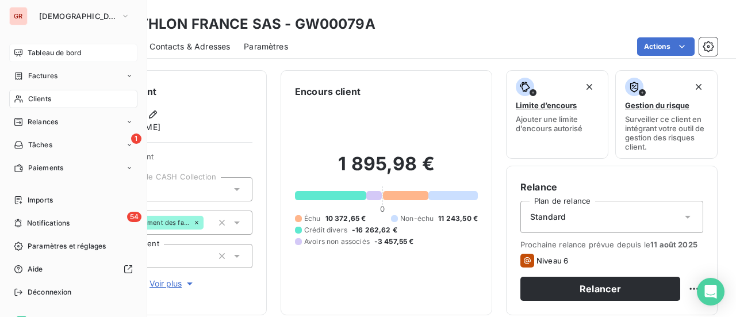
click at [51, 55] on span "Tableau de bord" at bounding box center [54, 53] width 53 height 10
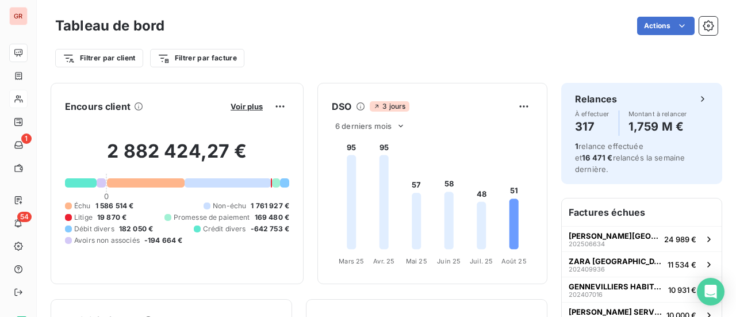
click at [237, 101] on div "Voir plus" at bounding box center [258, 106] width 62 height 18
click at [242, 107] on span "Voir plus" at bounding box center [247, 106] width 32 height 9
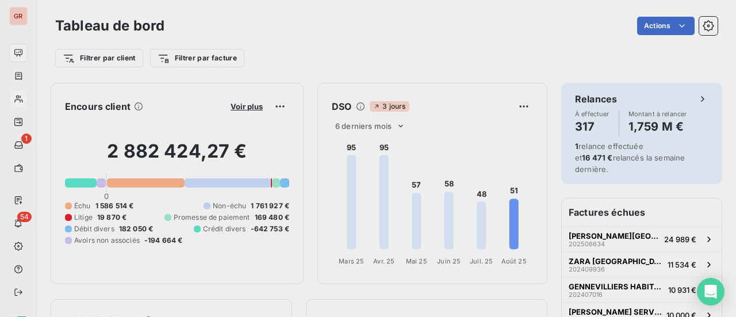
scroll to position [308, 432]
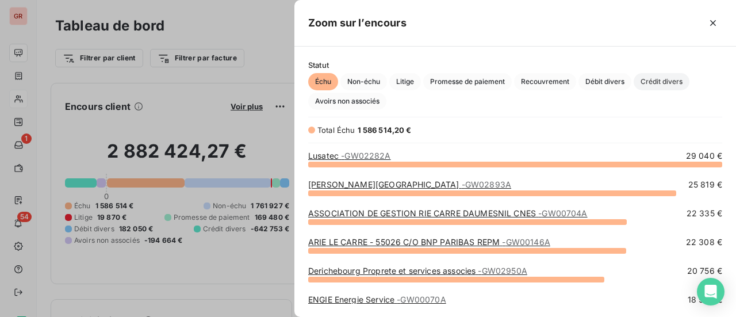
click at [669, 84] on span "Crédit divers" at bounding box center [662, 81] width 56 height 17
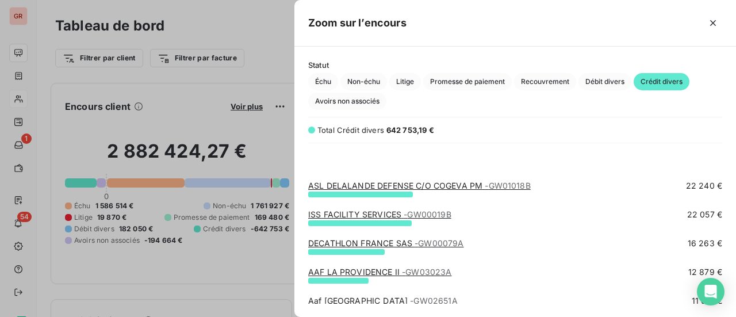
scroll to position [115, 0]
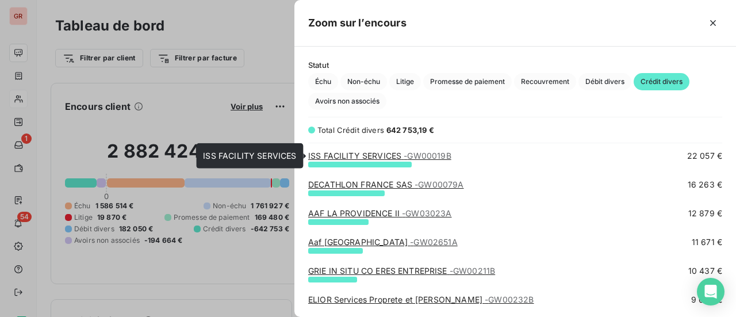
click at [382, 159] on link "ISS FACILITY SERVICES - GW00019B" at bounding box center [379, 156] width 143 height 10
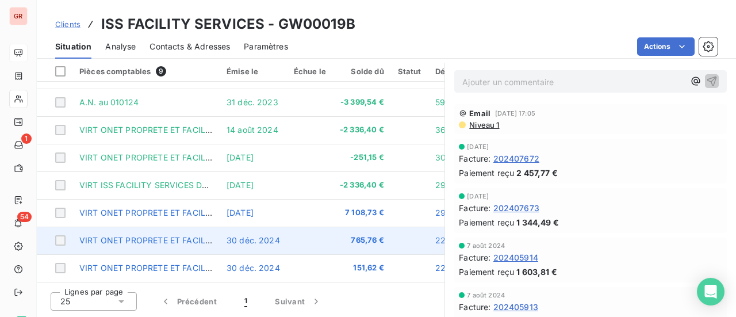
scroll to position [324, 0]
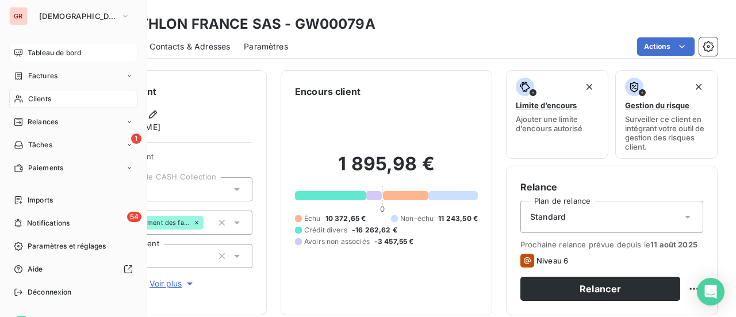
click at [52, 53] on span "Tableau de bord" at bounding box center [54, 53] width 53 height 10
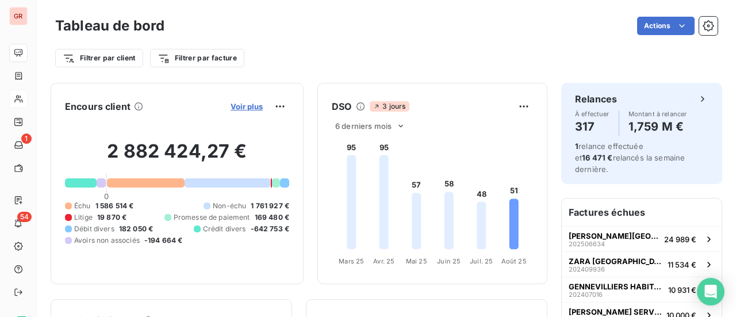
click at [250, 104] on span "Voir plus" at bounding box center [247, 106] width 32 height 9
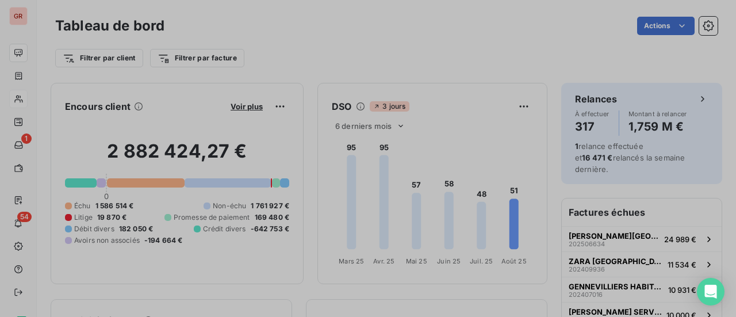
scroll to position [308, 432]
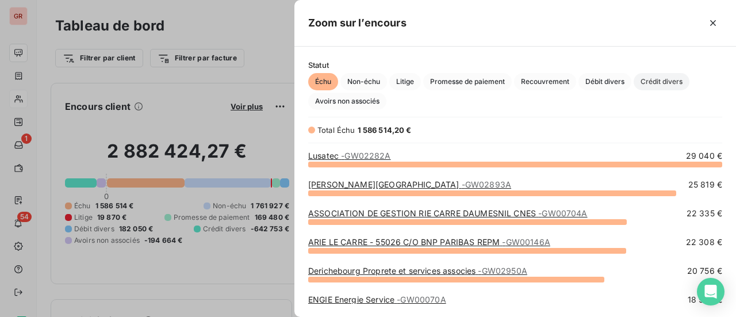
click at [667, 81] on span "Crédit divers" at bounding box center [662, 81] width 56 height 17
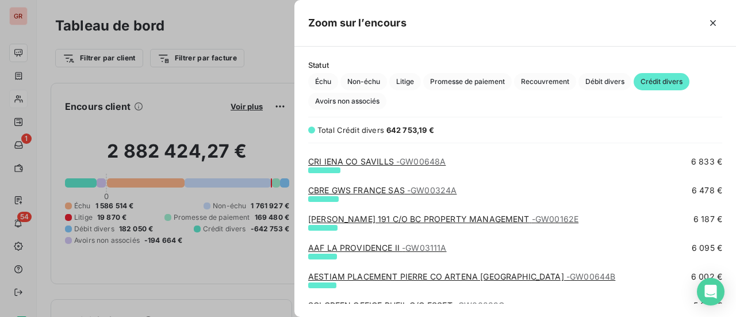
scroll to position [460, 0]
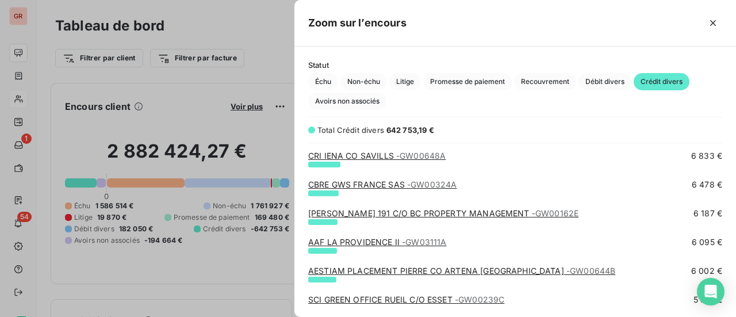
click at [459, 213] on link "ARISTIDE BRIAND 191 C/O BC PROPERTY MANAGEMENT - GW00162E" at bounding box center [443, 213] width 270 height 10
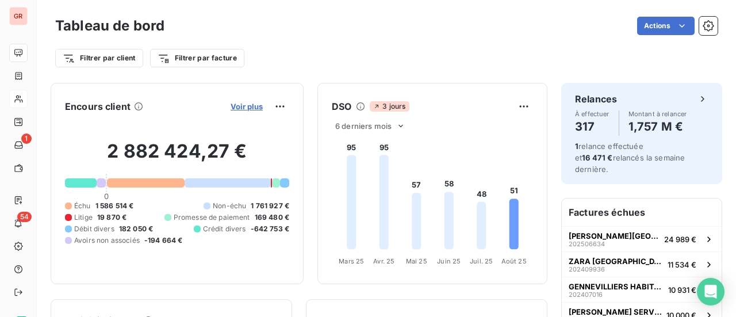
click at [243, 109] on span "Voir plus" at bounding box center [247, 106] width 32 height 9
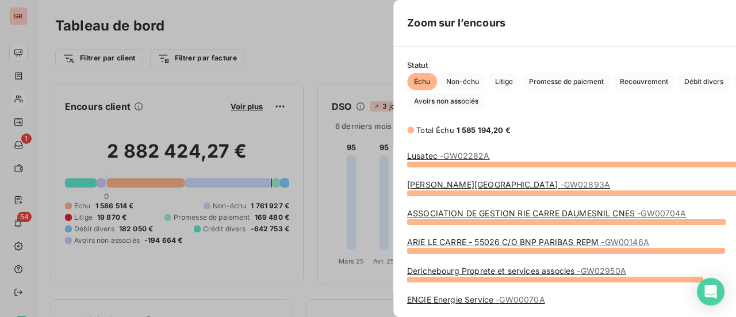
scroll to position [308, 432]
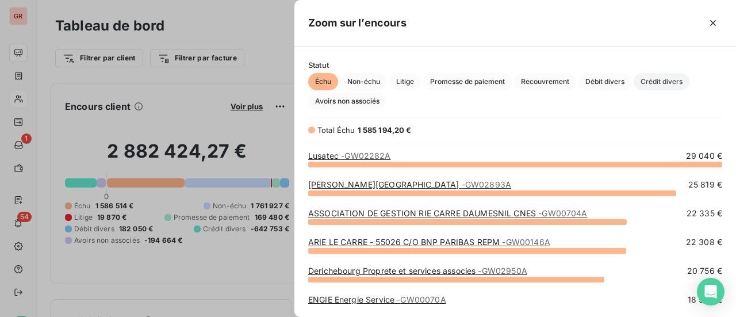
click at [664, 84] on span "Crédit divers" at bounding box center [662, 81] width 56 height 17
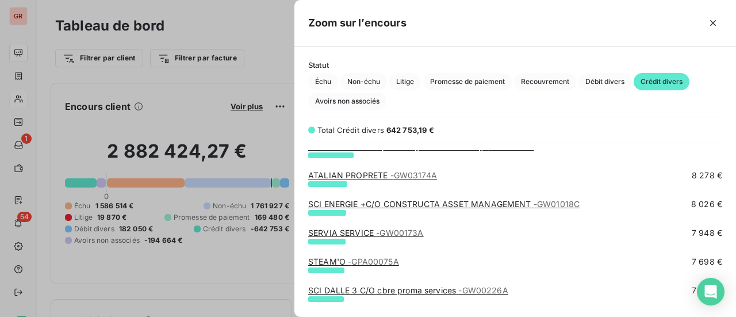
scroll to position [288, 0]
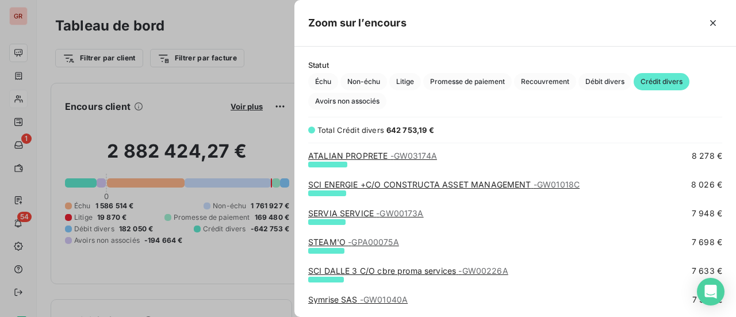
click at [350, 212] on link "SERVIA SERVICE - GW00173A" at bounding box center [366, 213] width 116 height 10
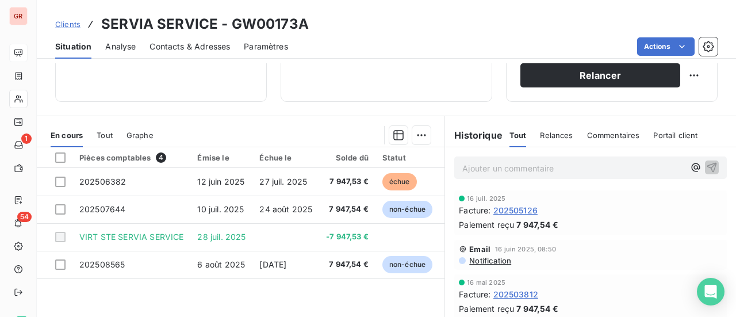
scroll to position [230, 0]
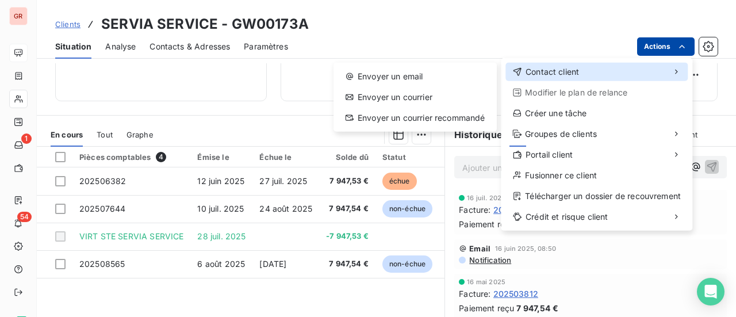
click at [563, 75] on span "Contact client" at bounding box center [552, 72] width 53 height 12
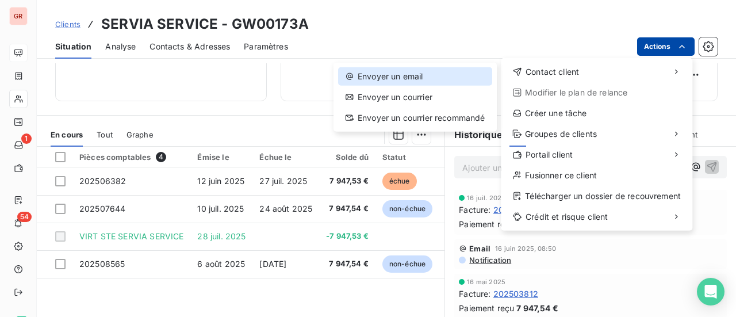
click at [390, 76] on div "Envoyer un email" at bounding box center [415, 76] width 154 height 18
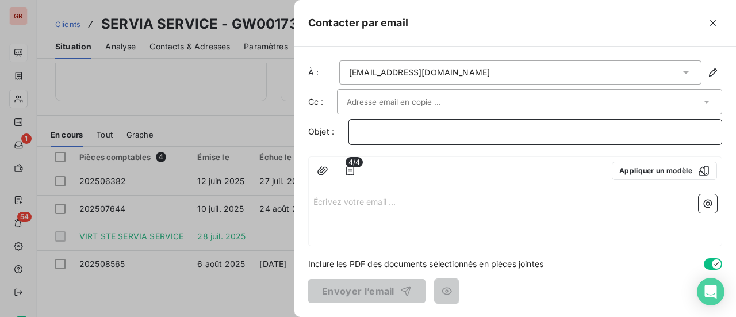
click at [370, 132] on p "﻿" at bounding box center [535, 131] width 354 height 13
drag, startPoint x: 494, startPoint y: 136, endPoint x: 459, endPoint y: 132, distance: 34.7
click at [459, 132] on p "DEMANDE DE DETAIL DE VIRMENT" at bounding box center [535, 131] width 354 height 13
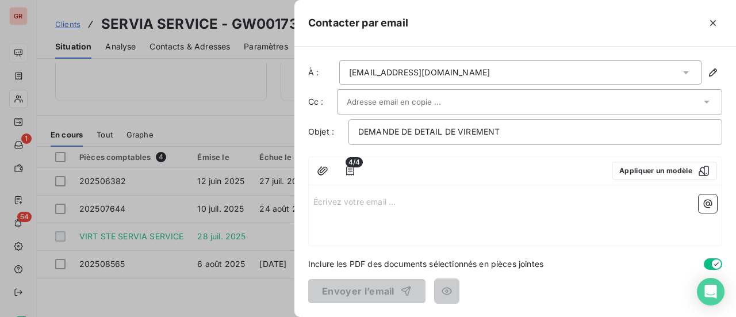
click at [330, 200] on p "Écrivez votre email ... ﻿" at bounding box center [515, 200] width 404 height 13
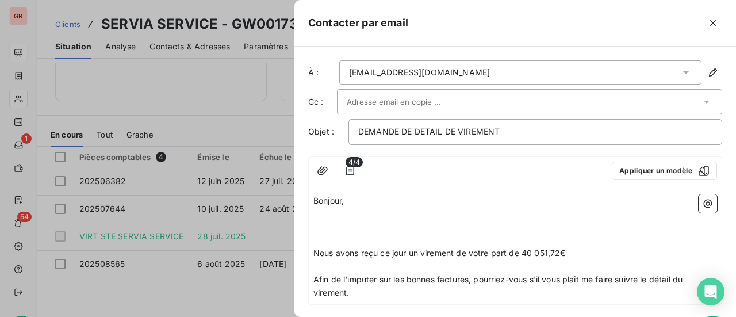
click at [338, 221] on p at bounding box center [515, 227] width 404 height 13
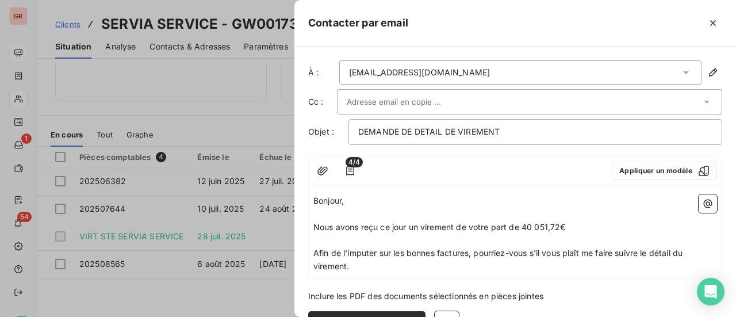
click at [352, 195] on p "Bonjour," at bounding box center [515, 200] width 404 height 13
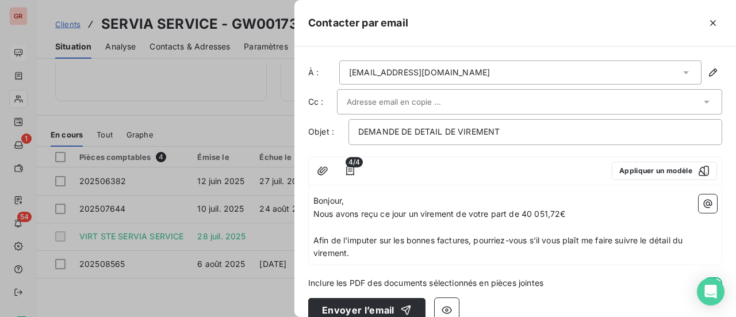
click at [315, 213] on span "Nous avons reçu ce jour un virement de votre part de 40 051,72€" at bounding box center [439, 214] width 252 height 10
click at [380, 213] on span "Nous avons reçu ce jour un virement de votre part de 40 051,72€" at bounding box center [439, 214] width 252 height 10
drag, startPoint x: 380, startPoint y: 213, endPoint x: 359, endPoint y: 211, distance: 20.3
click at [359, 211] on span "Nous avons reçu ce jour un virement de votre part de 40 051,72€" at bounding box center [439, 214] width 252 height 10
drag, startPoint x: 390, startPoint y: 214, endPoint x: 362, endPoint y: 209, distance: 28.2
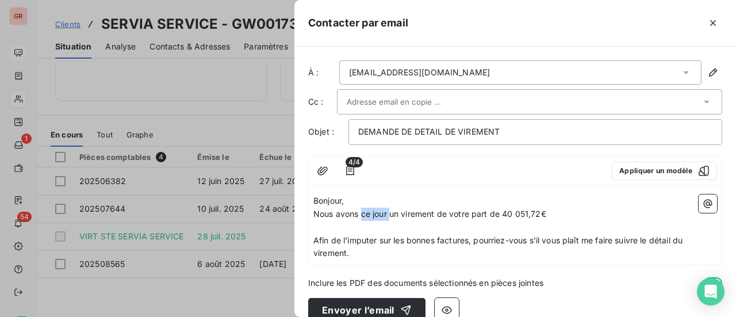
click at [362, 209] on span "Nous avons ce jour un virement de votre part de 40 051,72€" at bounding box center [429, 214] width 233 height 10
drag, startPoint x: 531, startPoint y: 212, endPoint x: 493, endPoint y: 212, distance: 37.4
click at [493, 212] on span "Nous avons reçu un virement de votre part de 40 051,72€" at bounding box center [425, 214] width 224 height 10
click at [519, 213] on p "Nous avons reçu un virement de votre part de €" at bounding box center [515, 214] width 404 height 13
click at [480, 211] on span "Nous avons reçu un virement de votre part de €" at bounding box center [405, 214] width 185 height 10
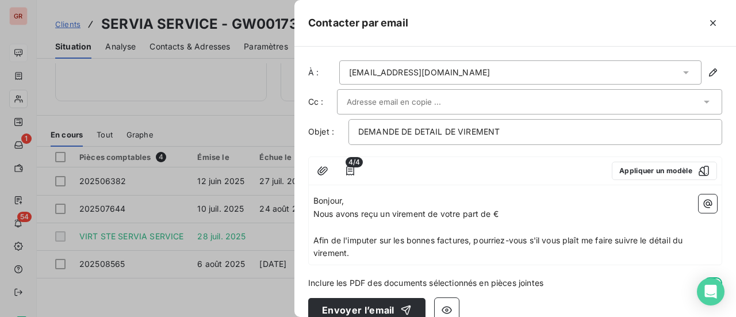
click at [259, 240] on div at bounding box center [368, 158] width 736 height 317
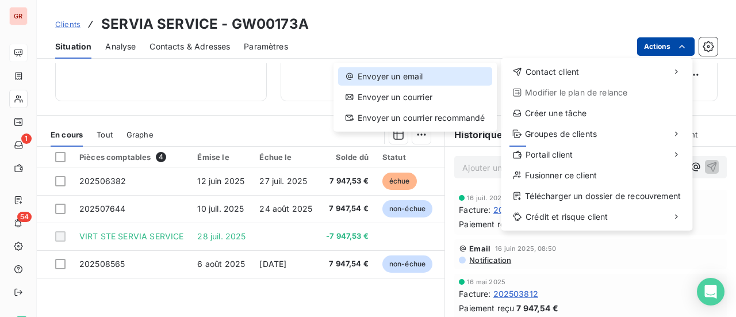
click at [405, 70] on div "Envoyer un email" at bounding box center [415, 76] width 154 height 18
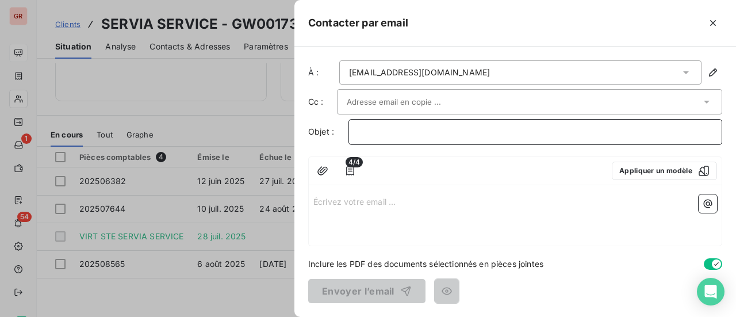
click at [378, 132] on p "﻿" at bounding box center [535, 131] width 354 height 13
click at [324, 197] on p "Écrivez votre email ... ﻿" at bounding box center [515, 200] width 404 height 13
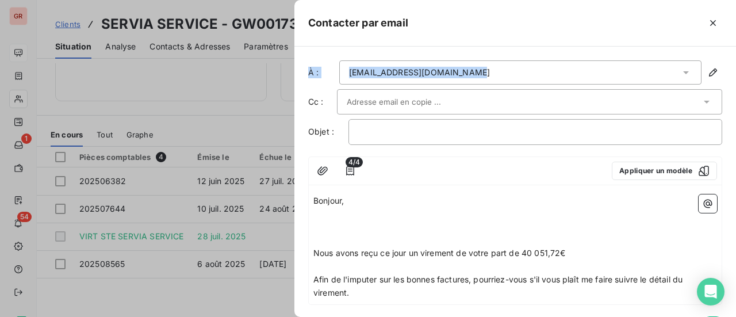
drag, startPoint x: 458, startPoint y: 17, endPoint x: 617, endPoint y: 39, distance: 160.2
click at [638, 56] on div "Contacter par email À : comptable@servia-service.fr Cc : Objet : ﻿ 4/4 Applique…" at bounding box center [515, 158] width 442 height 317
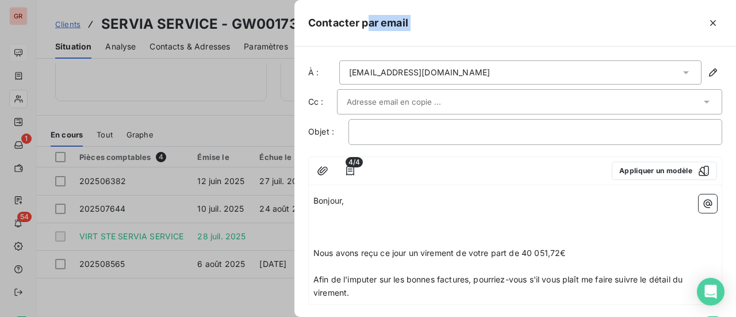
drag, startPoint x: 584, startPoint y: 9, endPoint x: 368, endPoint y: 28, distance: 217.0
click at [368, 28] on div "Contacter par email" at bounding box center [515, 23] width 442 height 47
drag, startPoint x: 560, startPoint y: 252, endPoint x: 523, endPoint y: 251, distance: 36.8
click at [523, 251] on span "Nous avons reçu ce jour un virement de votre part de 40 051,72€" at bounding box center [439, 253] width 252 height 10
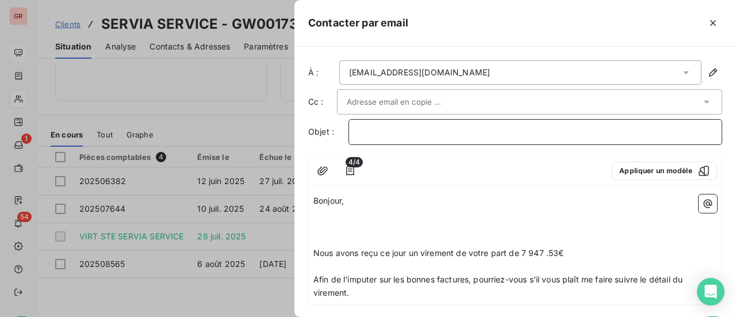
click at [370, 129] on p "﻿" at bounding box center [535, 131] width 354 height 13
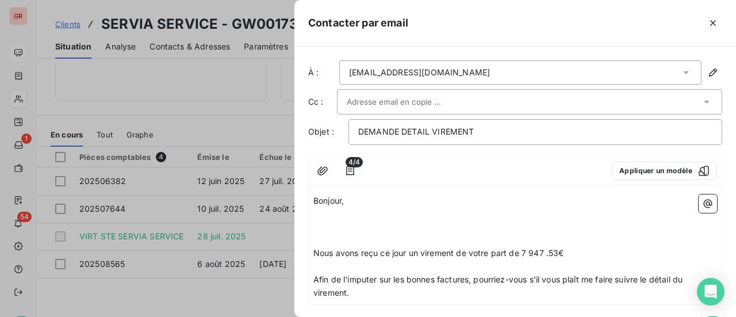
click at [357, 204] on p "Bonjour," at bounding box center [515, 200] width 404 height 13
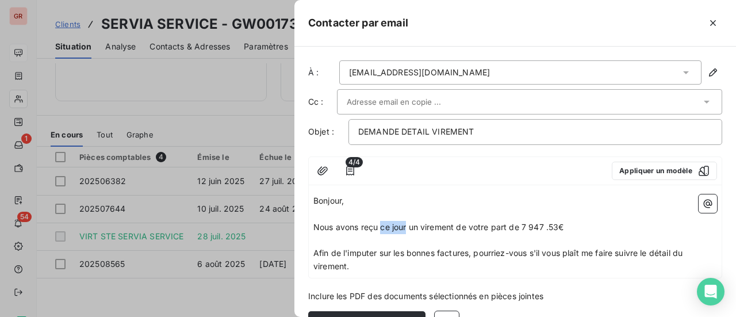
drag, startPoint x: 408, startPoint y: 226, endPoint x: 382, endPoint y: 225, distance: 26.5
click at [382, 225] on span "Nous avons reçu ce jour un virement de votre part de 7 947 .53€" at bounding box center [438, 227] width 250 height 10
click at [607, 226] on p "Nous avons reçu LE 28 juillet un virement de votre part de 7 947 .53€" at bounding box center [515, 227] width 404 height 13
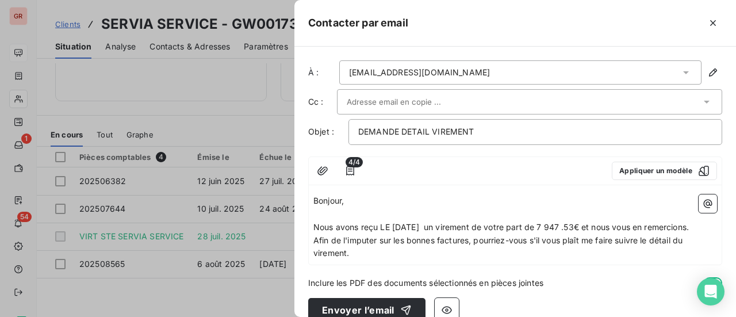
scroll to position [17, 0]
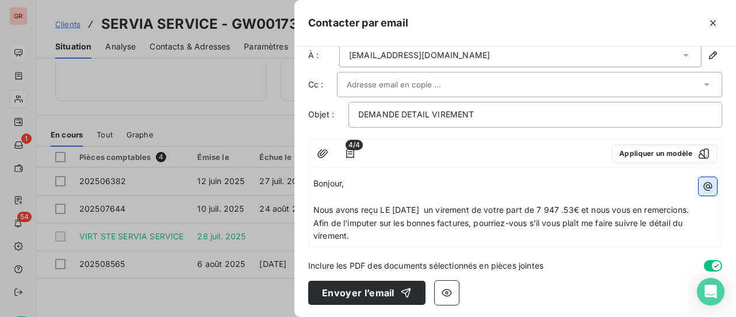
click at [702, 185] on icon "button" at bounding box center [708, 187] width 12 height 12
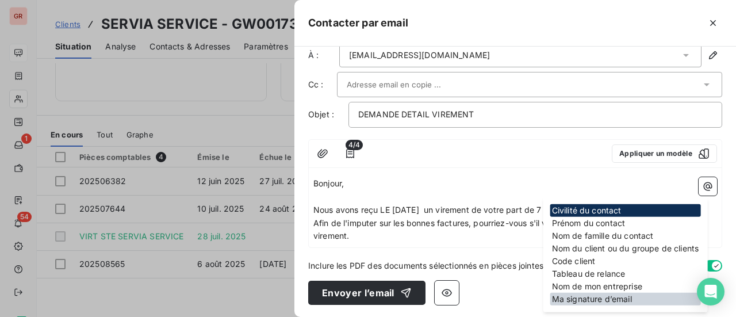
click at [612, 297] on div "Ma signature d’email" at bounding box center [625, 299] width 151 height 13
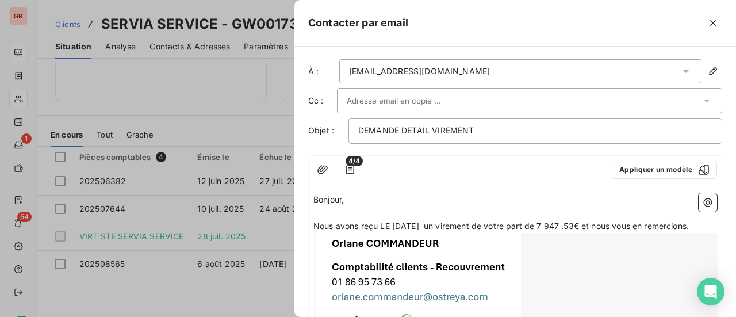
scroll to position [0, 0]
click at [702, 227] on p "Nous avons reçu LE 28 juillet un virement de votre part de 7 947 .53€ et nous v…" at bounding box center [515, 227] width 404 height 13
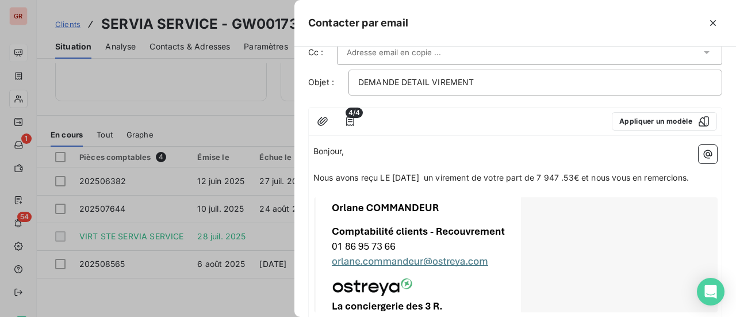
scroll to position [115, 0]
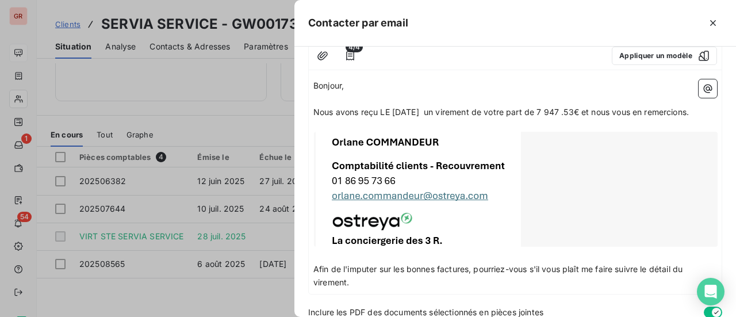
click at [458, 149] on div at bounding box center [516, 189] width 404 height 115
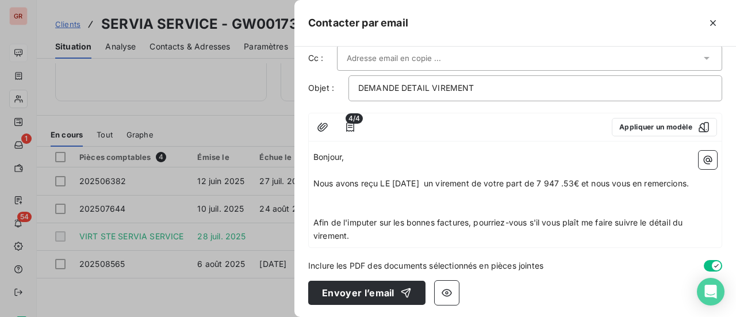
scroll to position [30, 0]
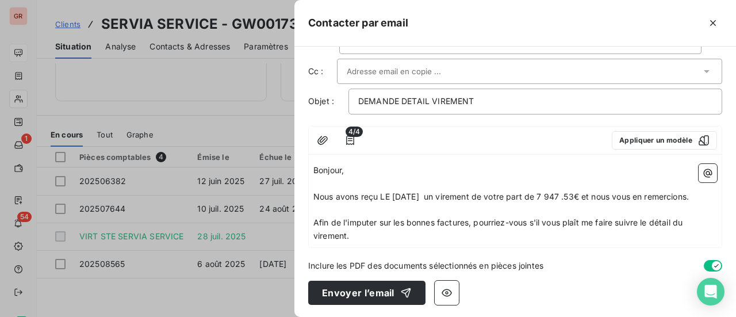
click at [704, 194] on p "Nous avons reçu LE 28 juillet un virement de votre part de 7 947 .53€ et nous v…" at bounding box center [515, 196] width 404 height 13
click at [587, 194] on span "Nous avons reçu LE 28 juillet un virement de votre part de 7 947 .53€ et nous v…" at bounding box center [501, 196] width 376 height 10
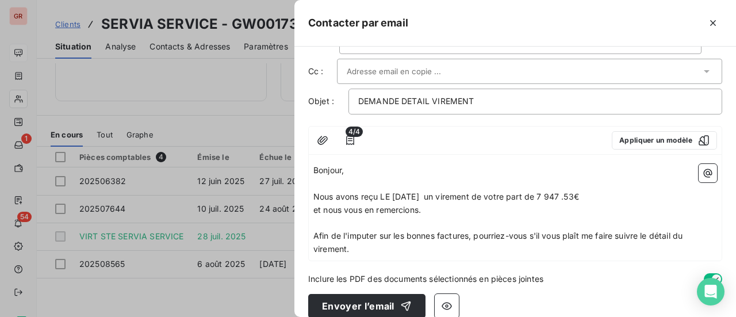
scroll to position [44, 0]
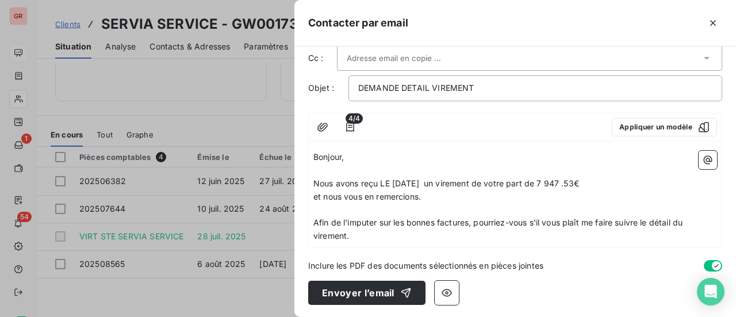
click at [436, 194] on p "et nous vous en remercions." at bounding box center [515, 196] width 404 height 13
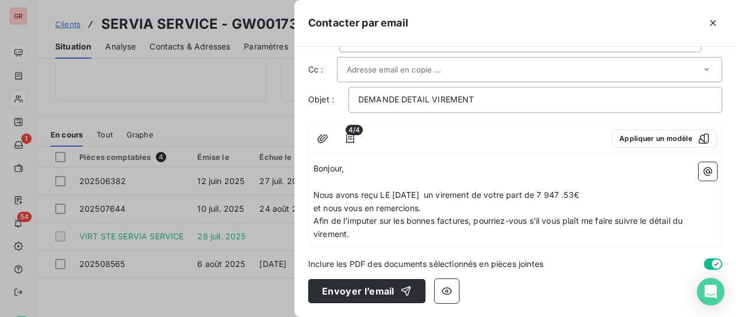
scroll to position [30, 0]
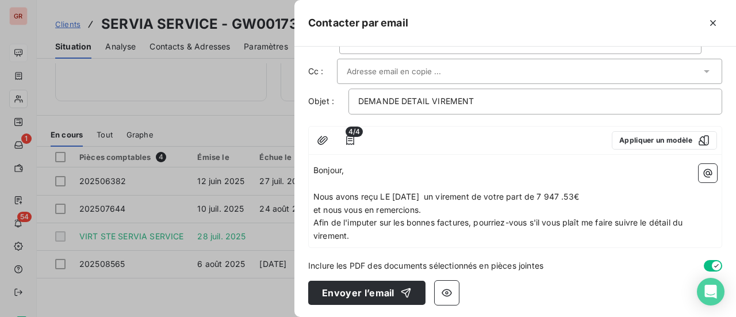
click at [362, 234] on p "Afin de l'imputer sur les bonnes factures, pourriez-vous s'il vous plaît me fai…" at bounding box center [515, 229] width 404 height 26
click at [323, 244] on div "Bonjour, ﻿ Nous avons reçu LE 28 juillet un virement de votre part de 7 947 .53…" at bounding box center [515, 203] width 413 height 88
click at [359, 239] on p "Afin de l'imputer sur les bonnes factures, pourriez-vous s'il vous plaît me fai…" at bounding box center [515, 229] width 404 height 26
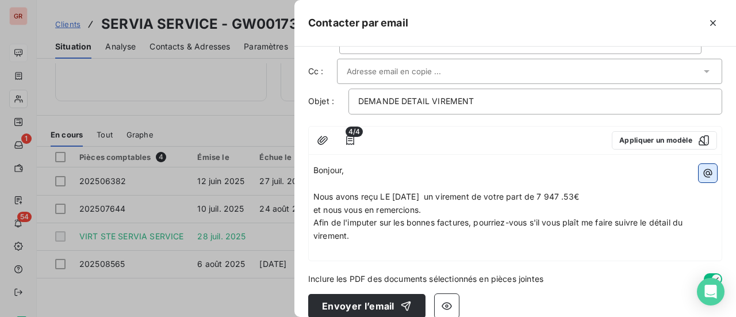
click at [702, 171] on icon "button" at bounding box center [708, 173] width 12 height 12
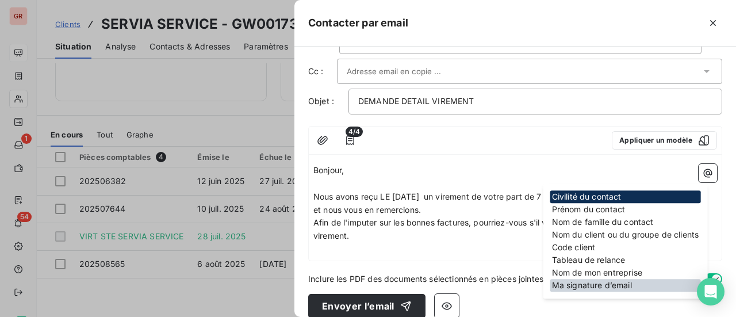
click at [616, 287] on div "Ma signature d’email" at bounding box center [625, 285] width 151 height 13
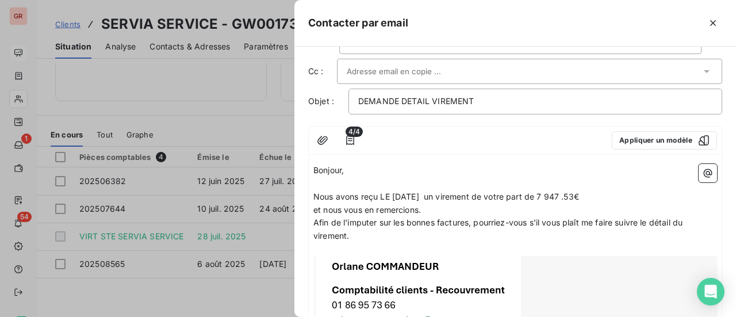
scroll to position [145, 0]
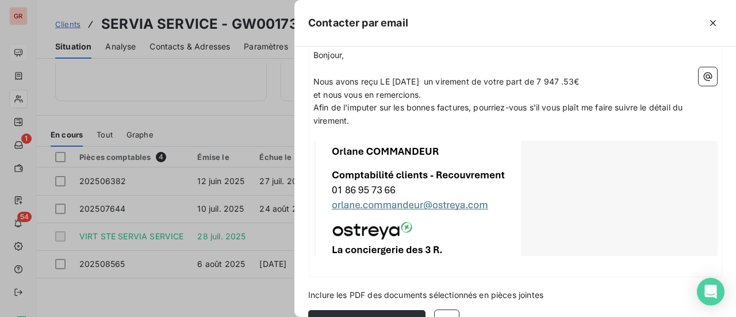
click at [370, 124] on p "Afin de l'imputer sur les bonnes factures, pourriez-vous s'il vous plaît me fai…" at bounding box center [515, 114] width 404 height 26
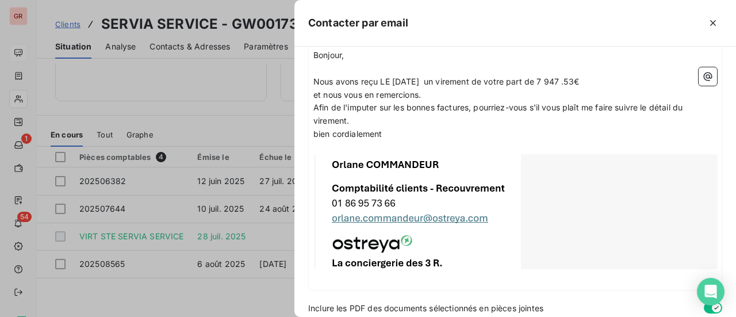
click at [369, 121] on p "Afin de l'imputer sur les bonnes factures, pourriez-vous s'il vous plaît me fai…" at bounding box center [515, 114] width 404 height 26
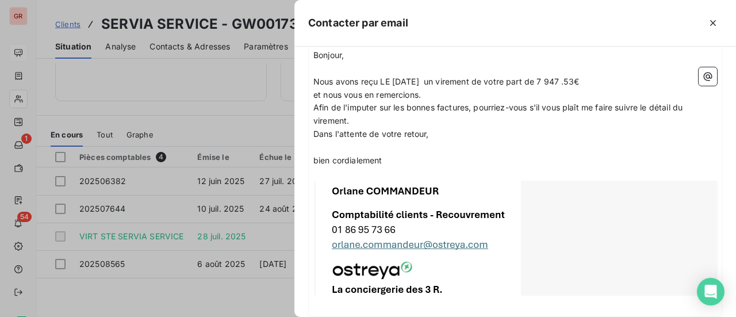
click at [386, 159] on p "bien cordialement" at bounding box center [515, 160] width 404 height 13
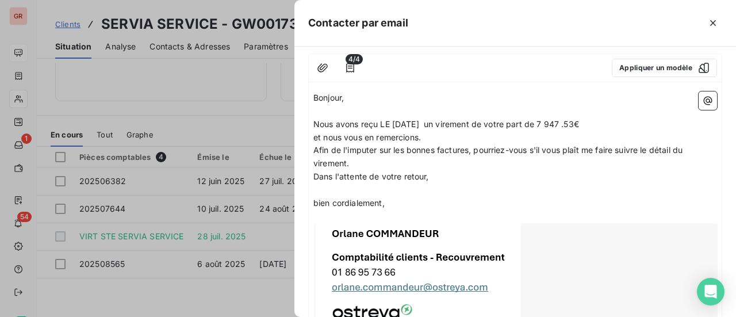
scroll to position [88, 0]
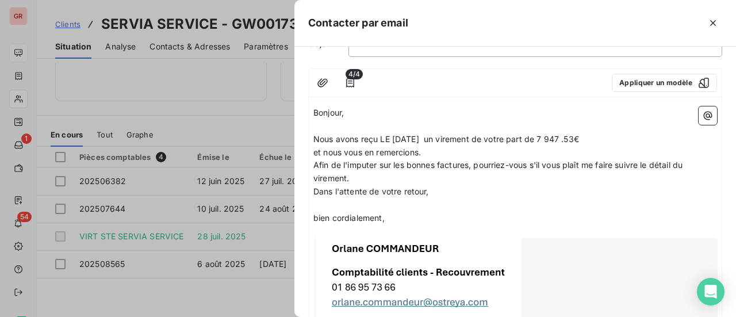
click at [436, 189] on p "Dans l'attente de votre retour," at bounding box center [515, 191] width 404 height 13
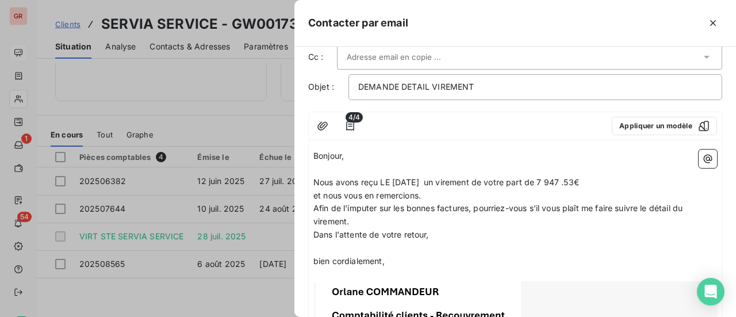
scroll to position [0, 0]
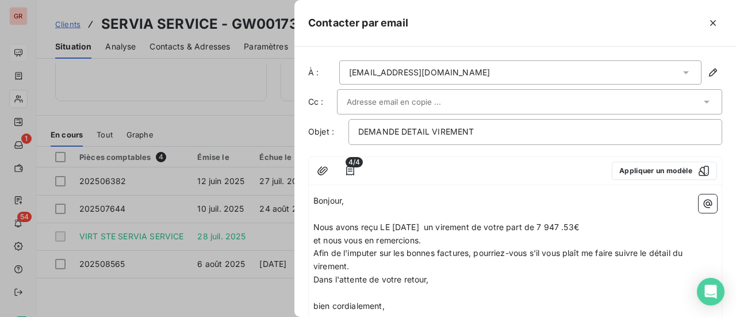
click at [426, 102] on input "text" at bounding box center [409, 101] width 124 height 17
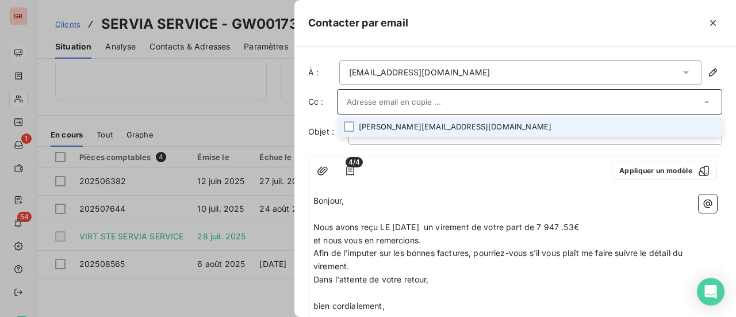
click at [426, 102] on input "text" at bounding box center [524, 101] width 354 height 17
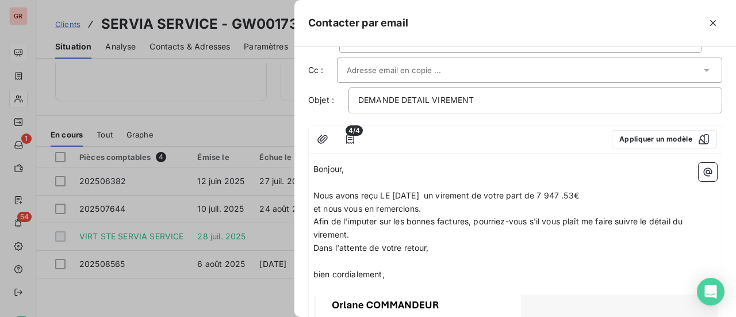
scroll to position [58, 0]
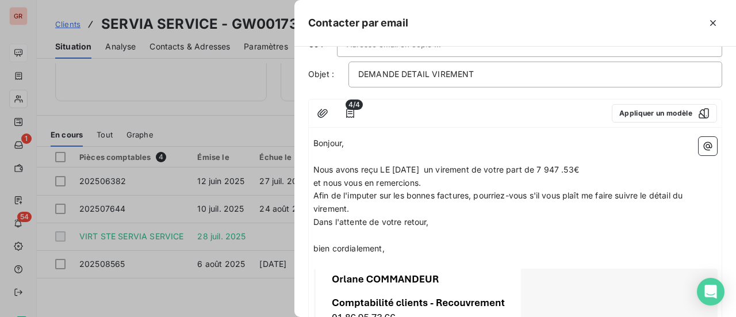
click at [390, 165] on span "Nous avons reçu LE 28 juillet un virement de votre part de 7 947 .53€" at bounding box center [446, 169] width 266 height 10
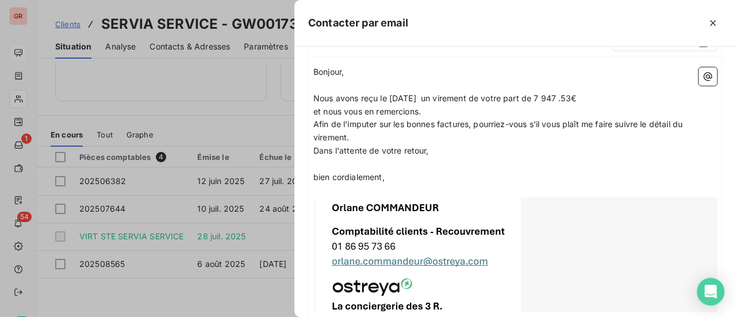
scroll to position [214, 0]
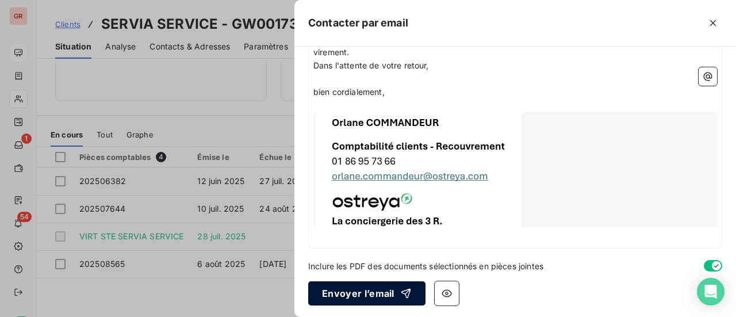
click at [386, 295] on button "Envoyer l’email" at bounding box center [366, 293] width 117 height 24
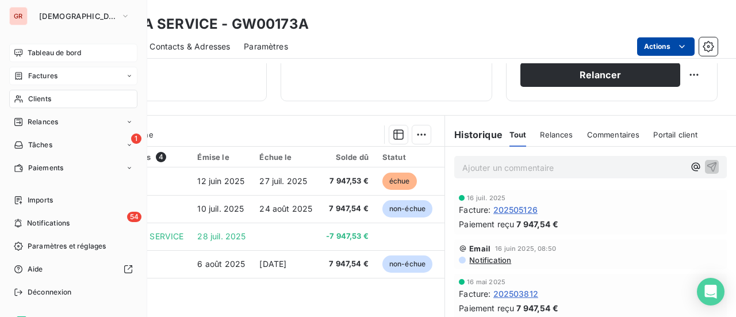
drag, startPoint x: 47, startPoint y: 81, endPoint x: 127, endPoint y: 80, distance: 79.4
click at [47, 81] on div "Factures" at bounding box center [73, 76] width 128 height 18
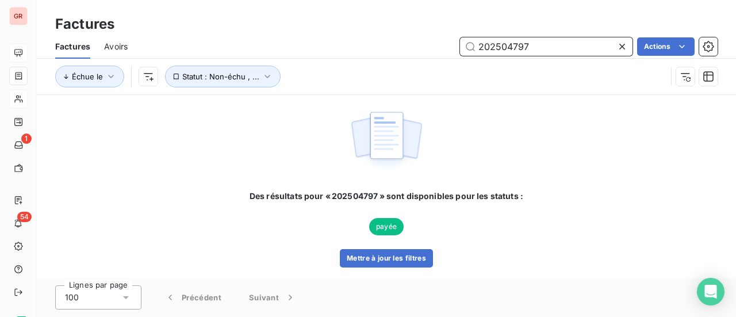
drag, startPoint x: 485, startPoint y: 45, endPoint x: 261, endPoint y: 52, distance: 223.8
click at [340, 48] on div "202504797 Actions" at bounding box center [429, 46] width 576 height 18
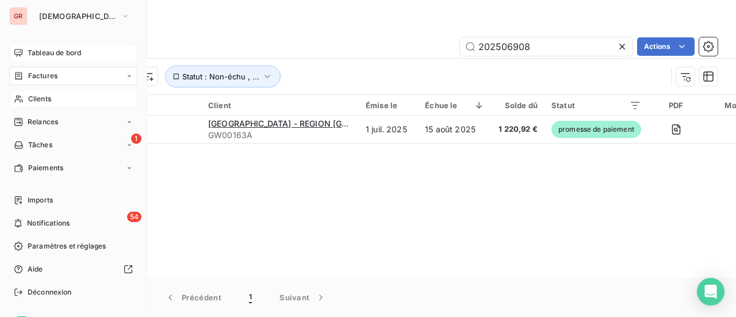
drag, startPoint x: 53, startPoint y: 75, endPoint x: 146, endPoint y: 86, distance: 93.7
click at [53, 75] on span "Factures" at bounding box center [42, 76] width 29 height 10
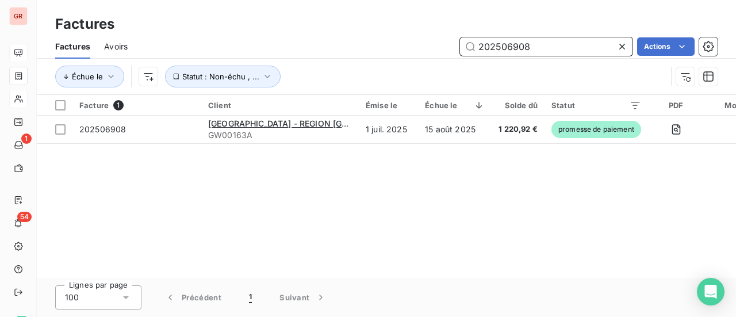
drag, startPoint x: 535, startPoint y: 47, endPoint x: 202, endPoint y: 49, distance: 333.0
click at [254, 49] on div "202506908 Actions" at bounding box center [429, 46] width 576 height 18
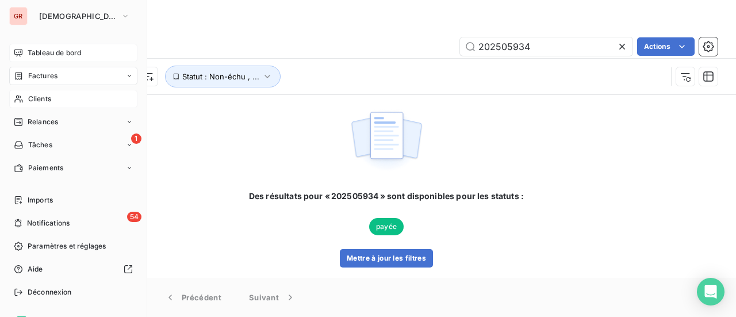
drag, startPoint x: 49, startPoint y: 78, endPoint x: 161, endPoint y: 78, distance: 111.6
click at [49, 78] on span "Factures" at bounding box center [42, 76] width 29 height 10
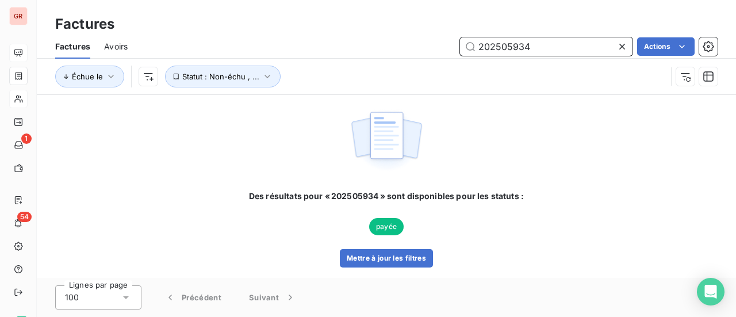
drag, startPoint x: 511, startPoint y: 45, endPoint x: 312, endPoint y: 66, distance: 199.4
click at [356, 60] on div "Factures Avoirs 202505934 Actions Échue le Statut : Non-échu , ..." at bounding box center [386, 65] width 699 height 60
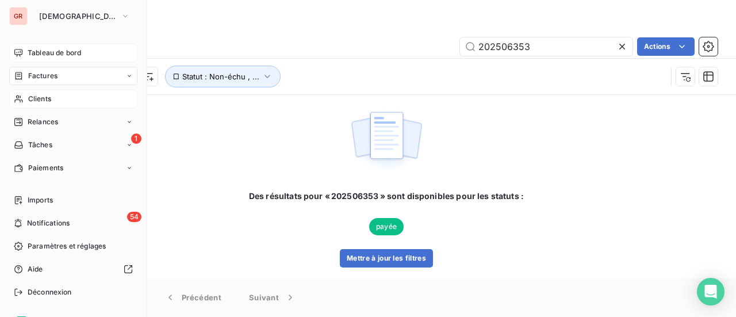
drag, startPoint x: 52, startPoint y: 80, endPoint x: 89, endPoint y: 80, distance: 37.4
click at [52, 80] on span "Factures" at bounding box center [42, 76] width 29 height 10
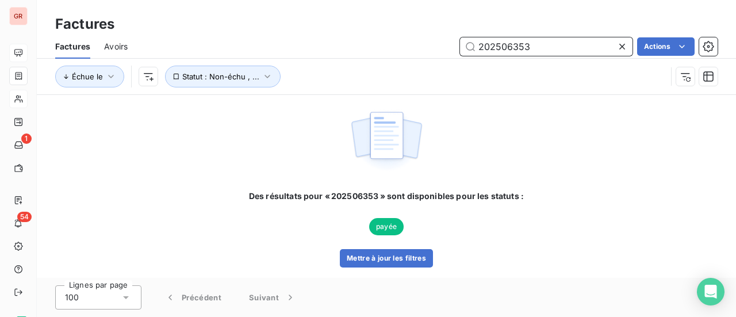
drag, startPoint x: 546, startPoint y: 48, endPoint x: 343, endPoint y: 55, distance: 203.1
click at [359, 50] on div "202506353 Actions" at bounding box center [429, 46] width 576 height 18
paste input "702"
type input "20250702"
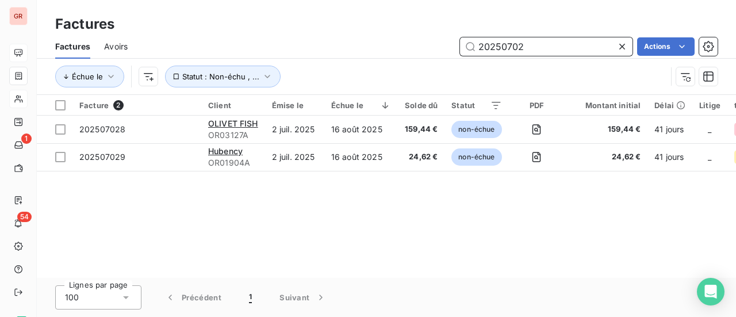
drag, startPoint x: 542, startPoint y: 49, endPoint x: 277, endPoint y: 63, distance: 265.5
click at [365, 51] on div "20250702 Actions" at bounding box center [429, 46] width 576 height 18
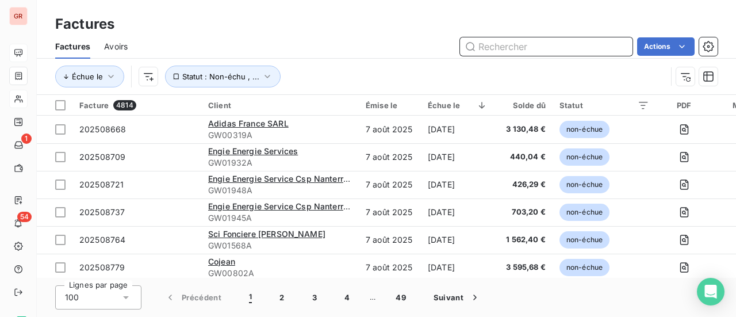
click at [529, 51] on input "text" at bounding box center [546, 46] width 173 height 18
click at [551, 50] on input "2025" at bounding box center [546, 46] width 173 height 18
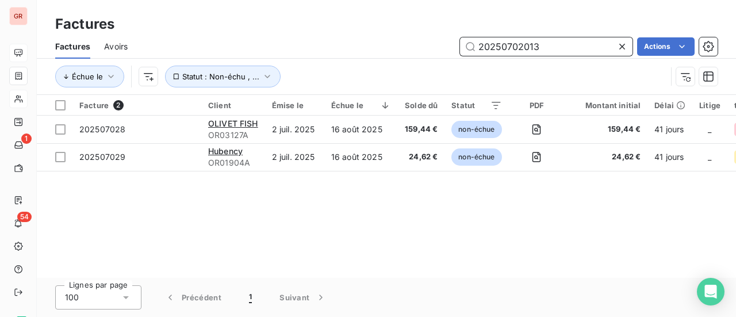
type input "202507020139"
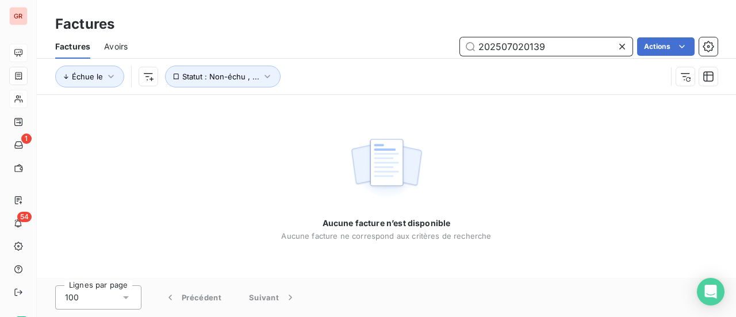
drag, startPoint x: 558, startPoint y: 47, endPoint x: 366, endPoint y: 52, distance: 192.1
click at [384, 50] on div "202507020139 Actions" at bounding box center [429, 46] width 576 height 18
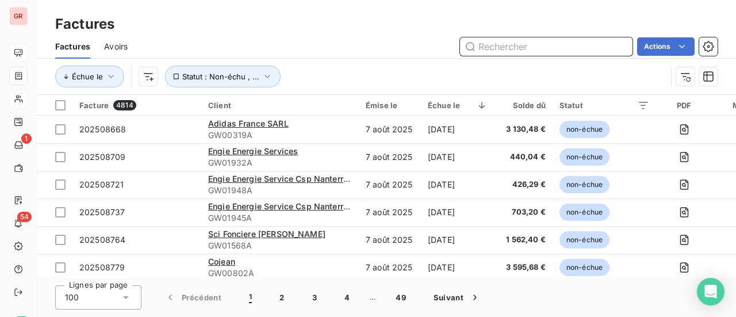
click at [514, 44] on input "text" at bounding box center [546, 46] width 173 height 18
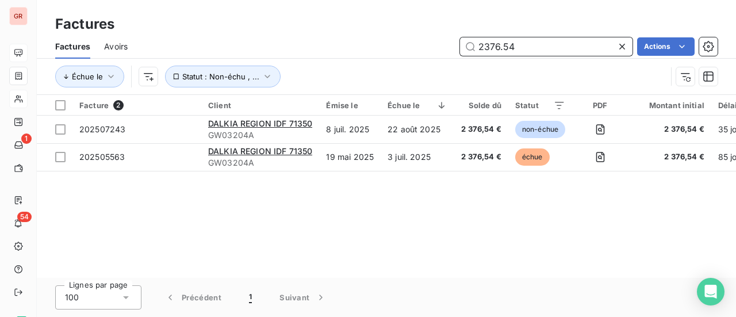
drag, startPoint x: 539, startPoint y: 53, endPoint x: 275, endPoint y: 49, distance: 264.0
click at [339, 45] on div "2376.54 Actions" at bounding box center [429, 46] width 576 height 18
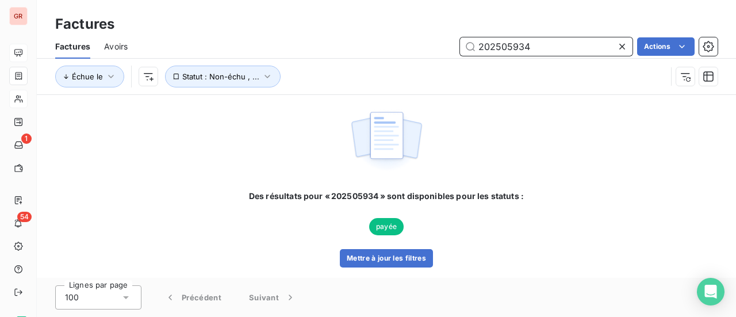
type input "202505934"
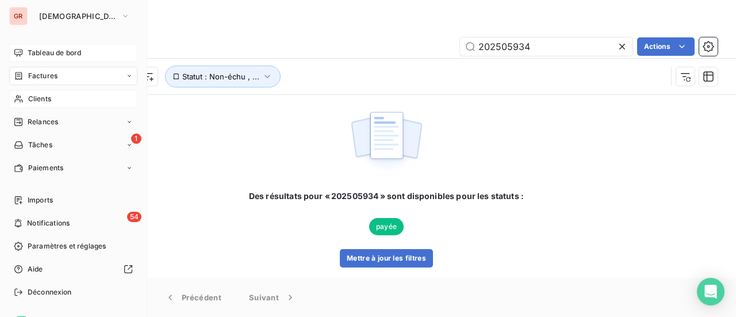
click at [46, 75] on span "Factures" at bounding box center [42, 76] width 29 height 10
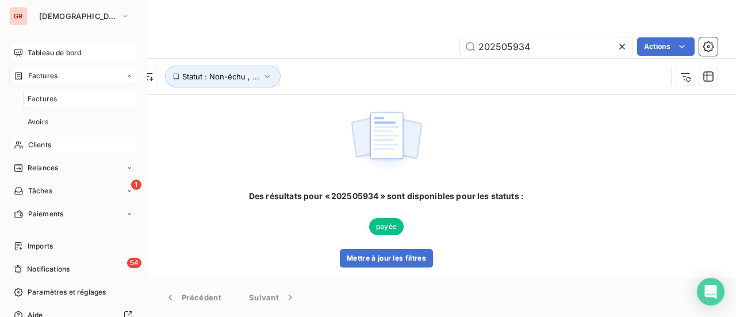
click at [70, 45] on div "Tableau de bord" at bounding box center [73, 53] width 128 height 18
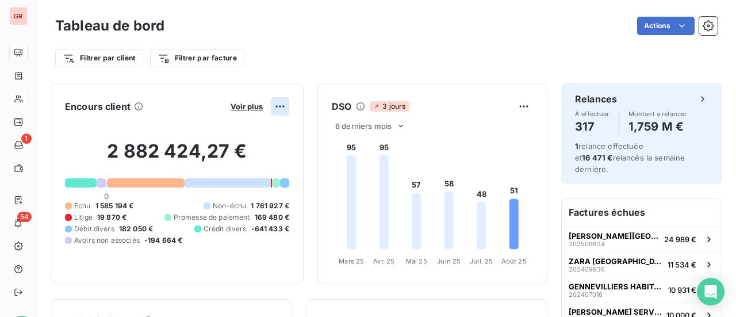
click at [271, 107] on html "GR 1 54 Tableau de bord Actions Filtrer par client Filtrer par facture Encours …" at bounding box center [368, 158] width 736 height 317
click at [235, 108] on html "GR 1 54 Tableau de bord Actions Filtrer par client Filtrer par facture Encours …" at bounding box center [368, 158] width 736 height 317
click at [240, 102] on span "Voir plus" at bounding box center [247, 106] width 32 height 9
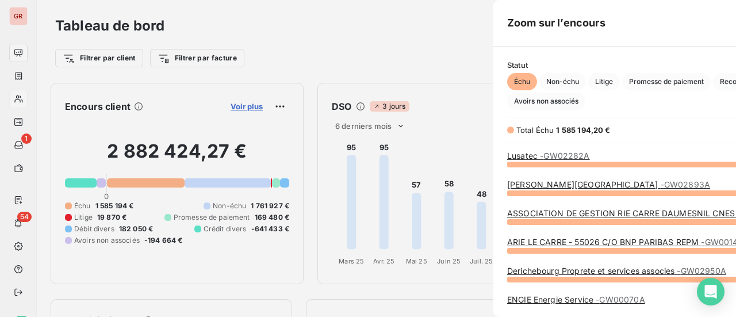
scroll to position [144, 432]
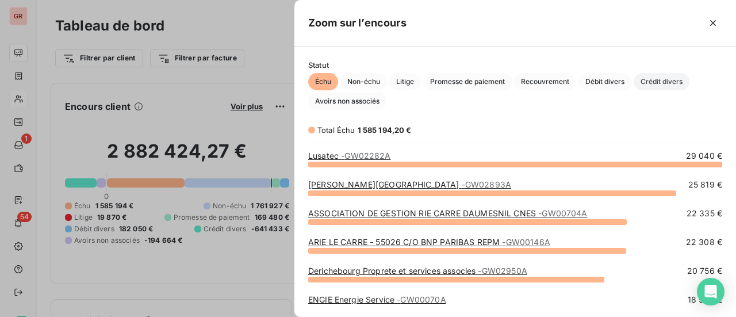
click at [657, 76] on span "Crédit divers" at bounding box center [662, 81] width 56 height 17
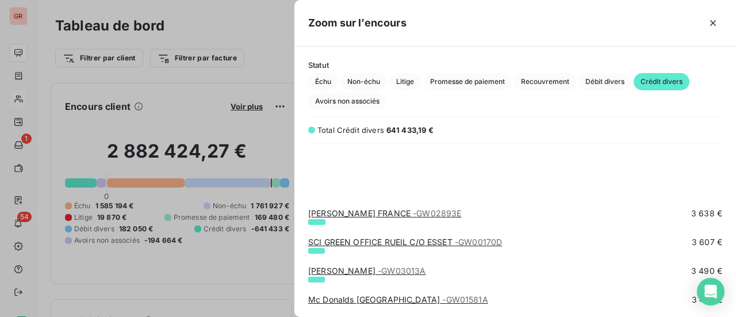
scroll to position [1438, 0]
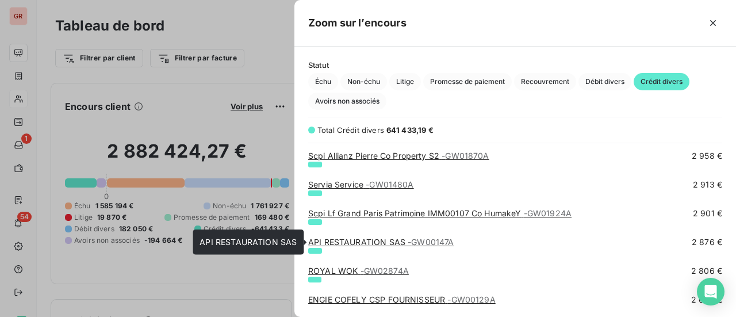
click at [378, 242] on link "API RESTAURATION SAS - GW00147A" at bounding box center [381, 242] width 146 height 10
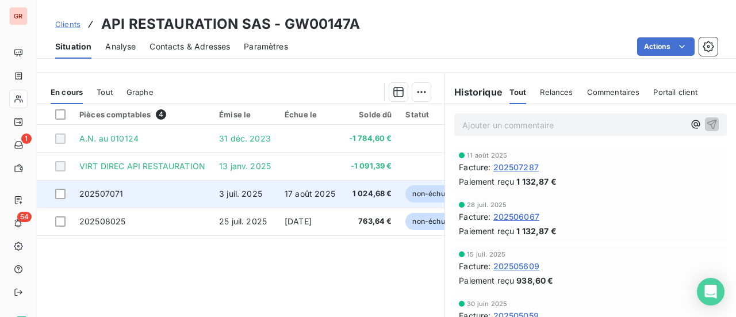
scroll to position [315, 0]
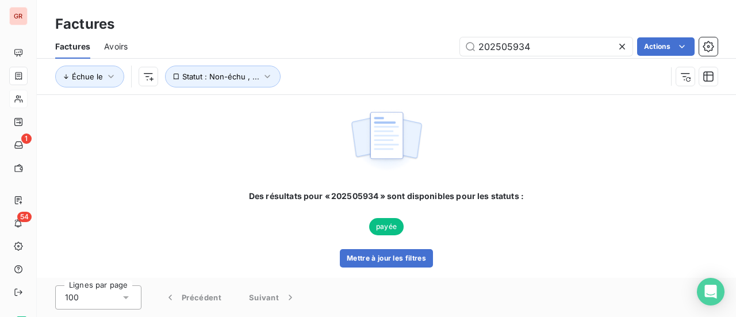
drag, startPoint x: 535, startPoint y: 49, endPoint x: 210, endPoint y: 51, distance: 324.3
click at [340, 47] on div "202505934 Actions" at bounding box center [429, 46] width 576 height 18
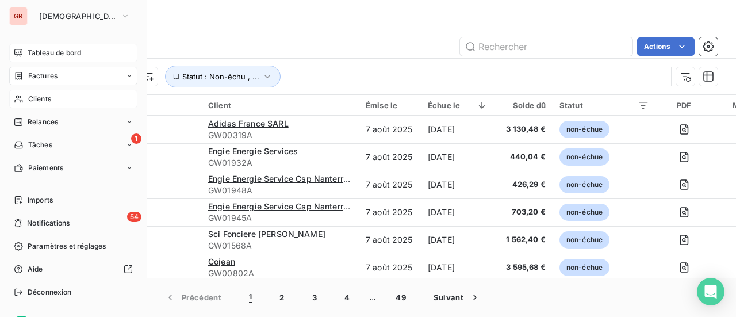
click at [45, 52] on span "Tableau de bord" at bounding box center [54, 53] width 53 height 10
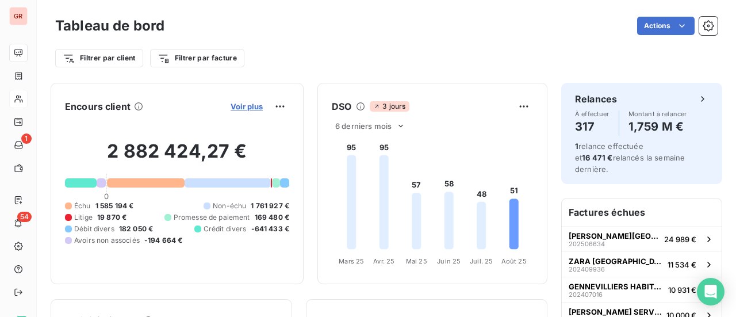
click at [249, 106] on span "Voir plus" at bounding box center [247, 106] width 32 height 9
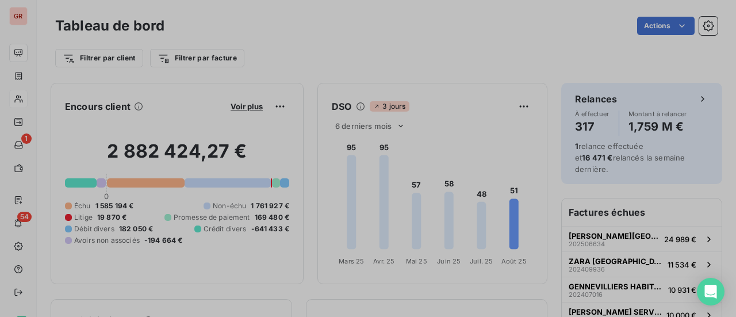
scroll to position [308, 432]
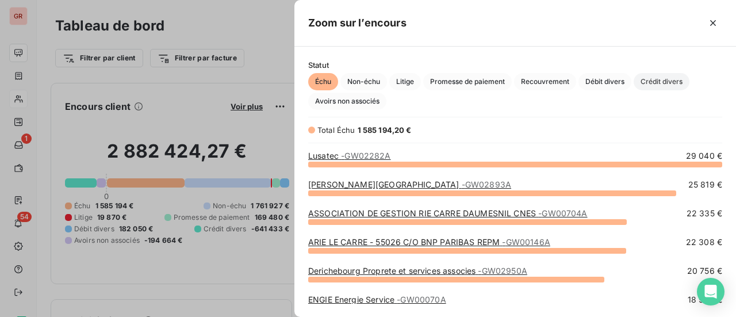
click at [674, 82] on span "Crédit divers" at bounding box center [662, 81] width 56 height 17
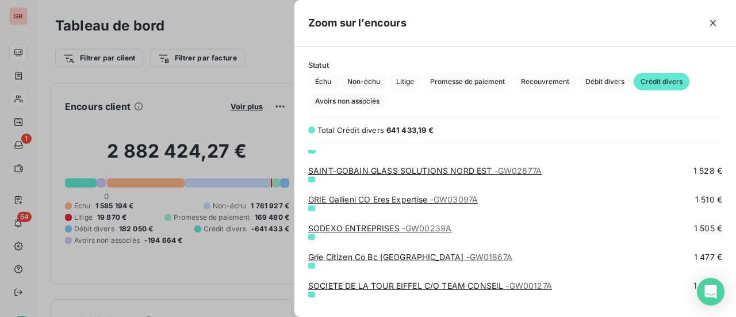
scroll to position [3105, 0]
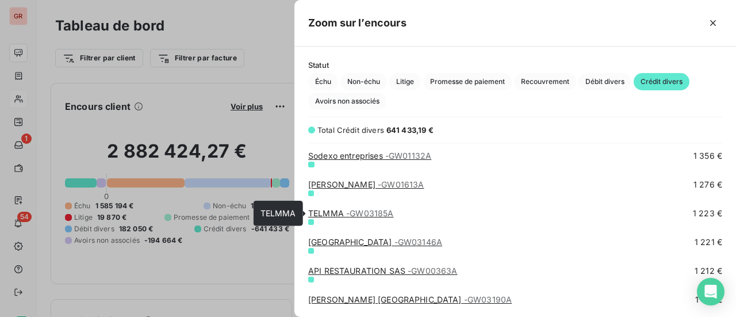
click at [333, 211] on link "TELMMA - GW03185A" at bounding box center [350, 213] width 85 height 10
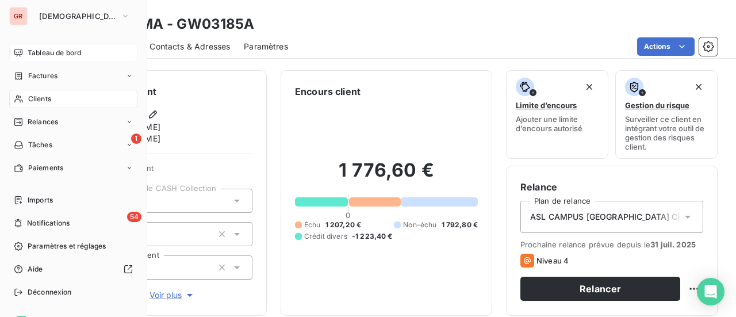
drag, startPoint x: 62, startPoint y: 78, endPoint x: 132, endPoint y: 78, distance: 70.2
click at [62, 78] on div "Factures" at bounding box center [73, 76] width 128 height 18
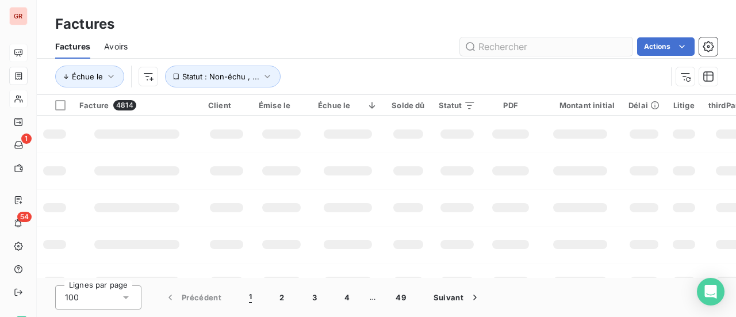
click at [569, 46] on input "text" at bounding box center [546, 46] width 173 height 18
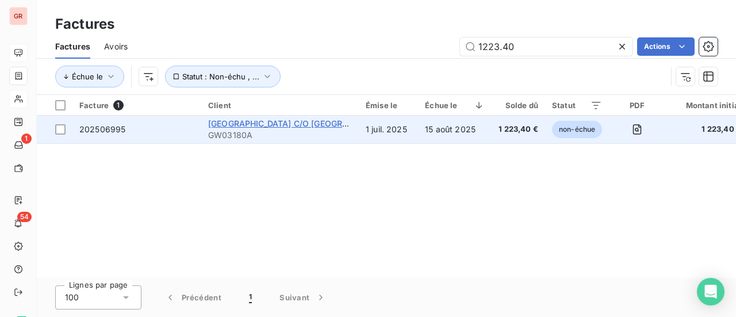
type input "1223.40"
click at [282, 121] on span "[GEOGRAPHIC_DATA] C/O [GEOGRAPHIC_DATA]" at bounding box center [301, 123] width 186 height 10
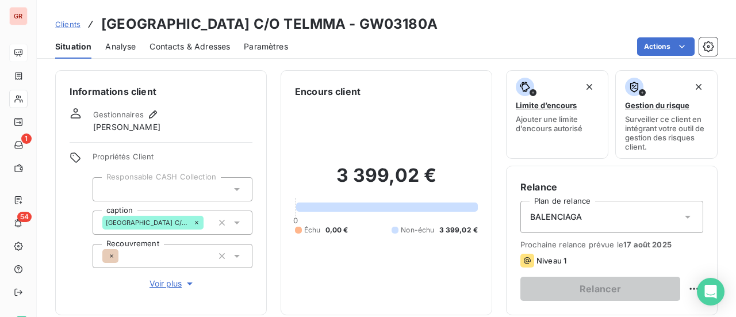
drag, startPoint x: 454, startPoint y: 26, endPoint x: 381, endPoint y: 22, distance: 73.7
click at [381, 22] on div "Clients MASSY SOUTH STATION C/O TELMMA - GW03180A" at bounding box center [386, 24] width 699 height 21
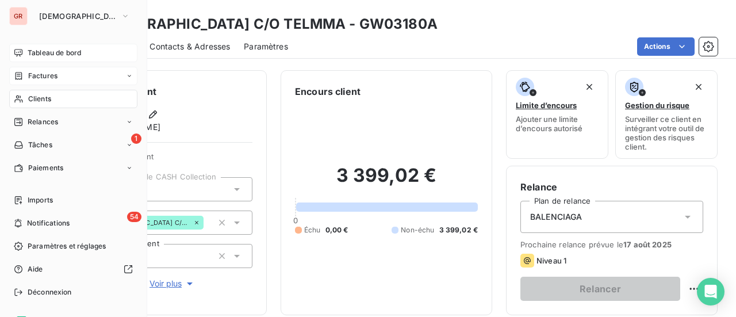
click at [49, 78] on span "Factures" at bounding box center [42, 76] width 29 height 10
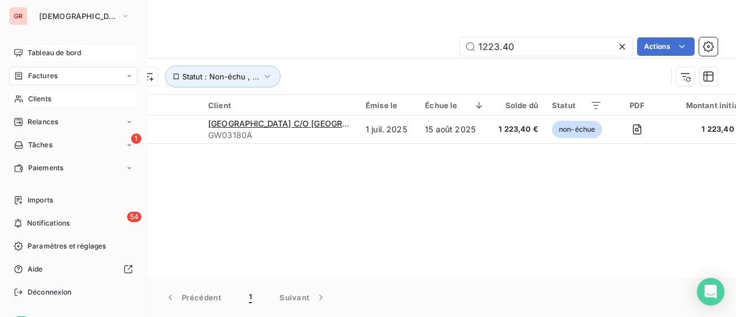
click at [53, 51] on span "Tableau de bord" at bounding box center [54, 53] width 53 height 10
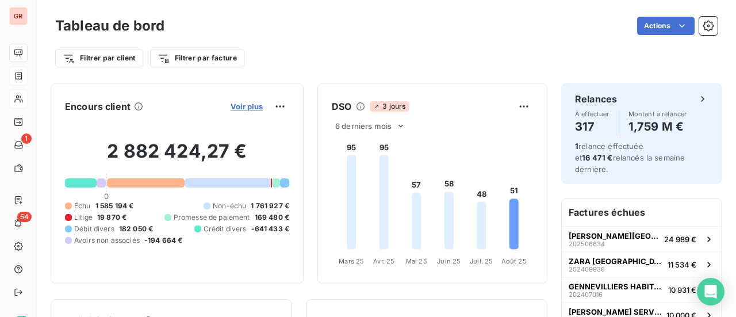
click at [250, 104] on span "Voir plus" at bounding box center [247, 106] width 32 height 9
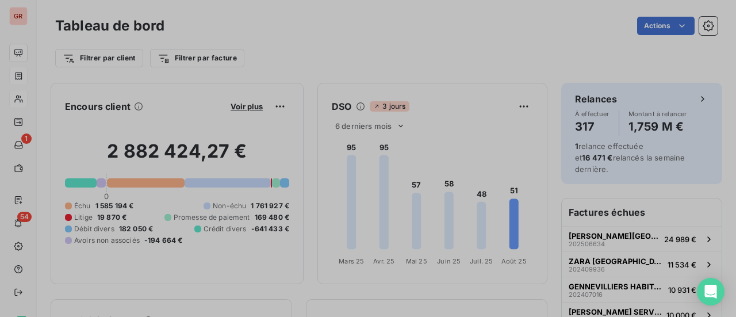
scroll to position [308, 432]
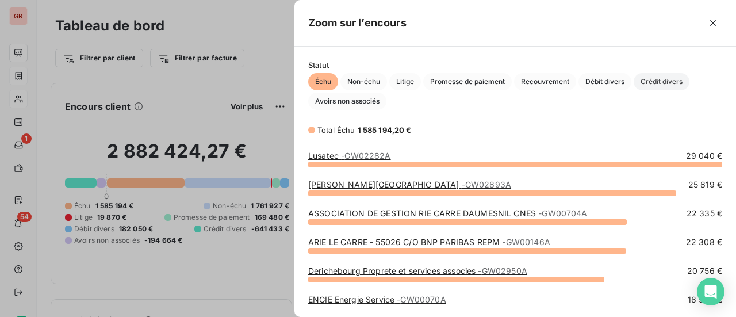
click at [656, 81] on span "Crédit divers" at bounding box center [662, 81] width 56 height 17
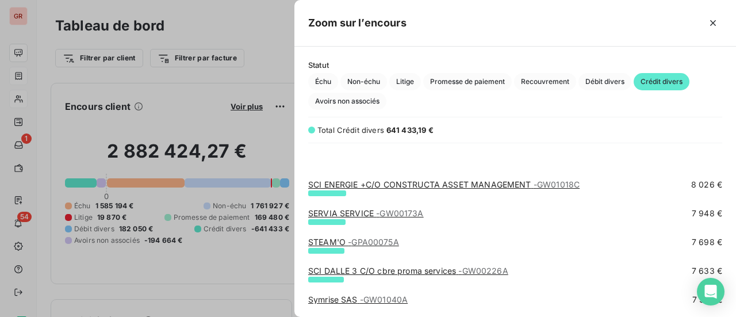
scroll to position [690, 0]
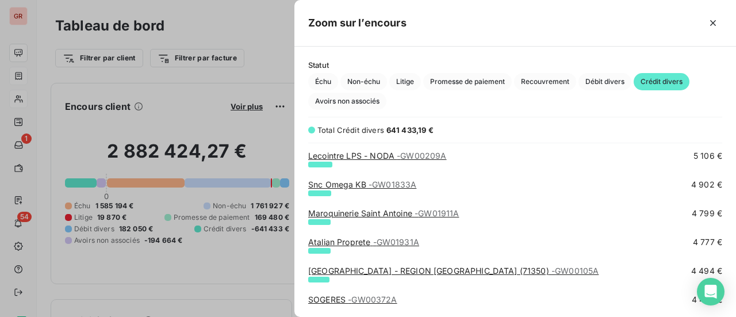
click at [400, 214] on link "Maroquinerie Saint Antoine - GW01911A" at bounding box center [383, 213] width 151 height 10
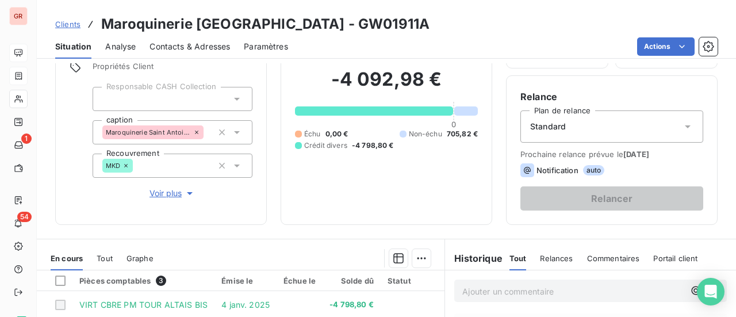
scroll to position [230, 0]
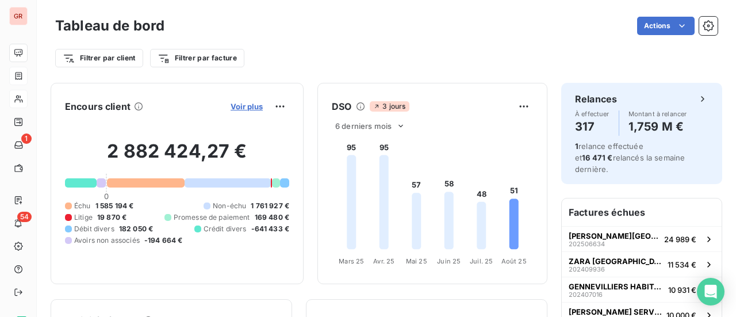
click at [243, 106] on span "Voir plus" at bounding box center [247, 106] width 32 height 9
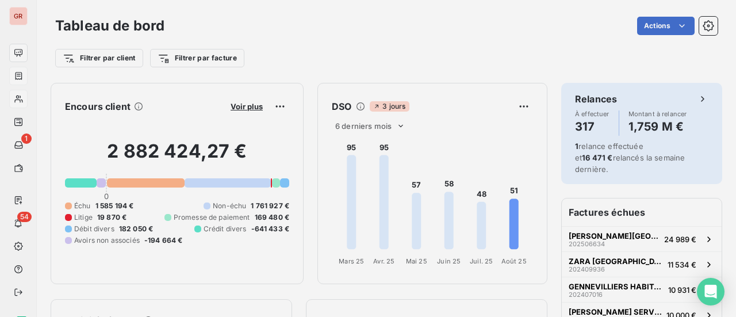
scroll to position [308, 432]
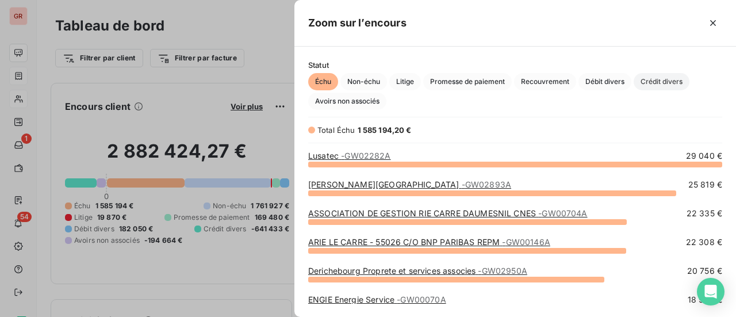
click at [666, 86] on span "Crédit divers" at bounding box center [662, 81] width 56 height 17
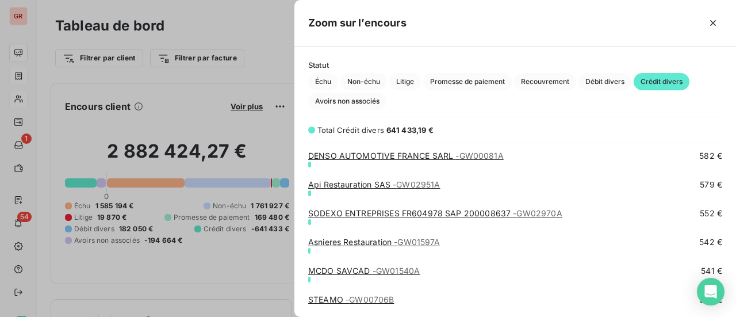
scroll to position [5118, 0]
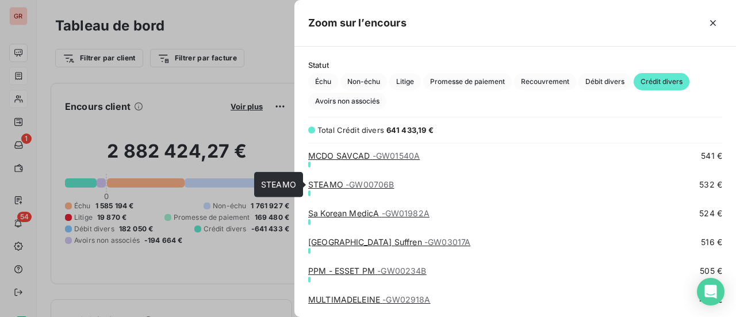
click at [367, 182] on span "- GW00706B" at bounding box center [370, 184] width 48 height 10
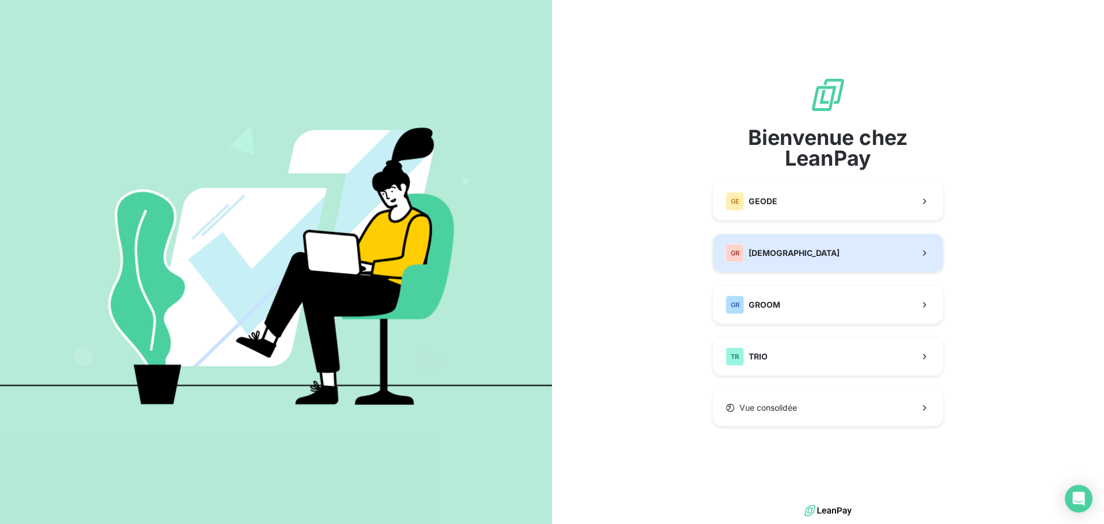
click at [735, 250] on span "[DEMOGRAPHIC_DATA]" at bounding box center [794, 253] width 91 height 12
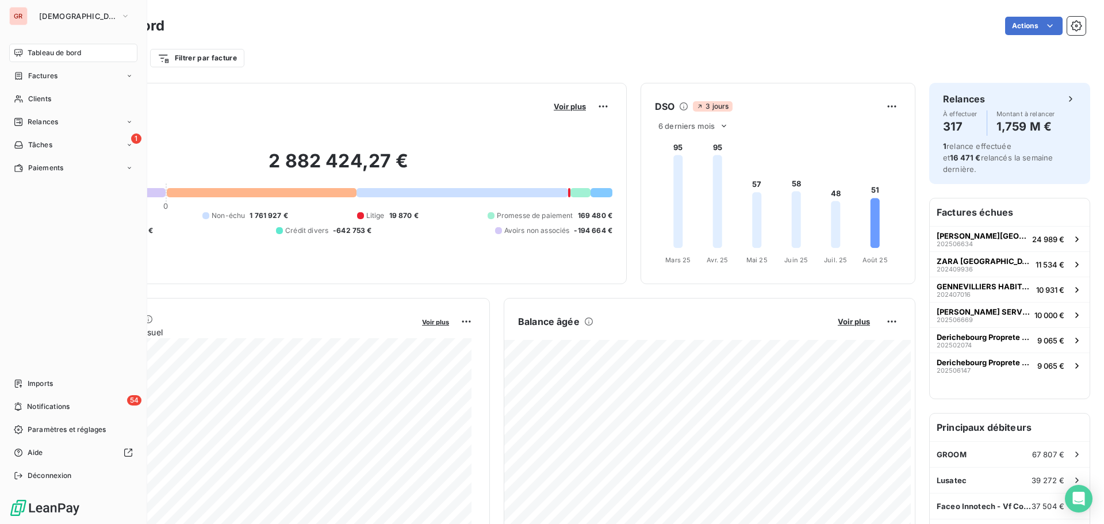
click at [59, 55] on span "Tableau de bord" at bounding box center [54, 53] width 53 height 10
click at [69, 49] on span "Tableau de bord" at bounding box center [54, 53] width 53 height 10
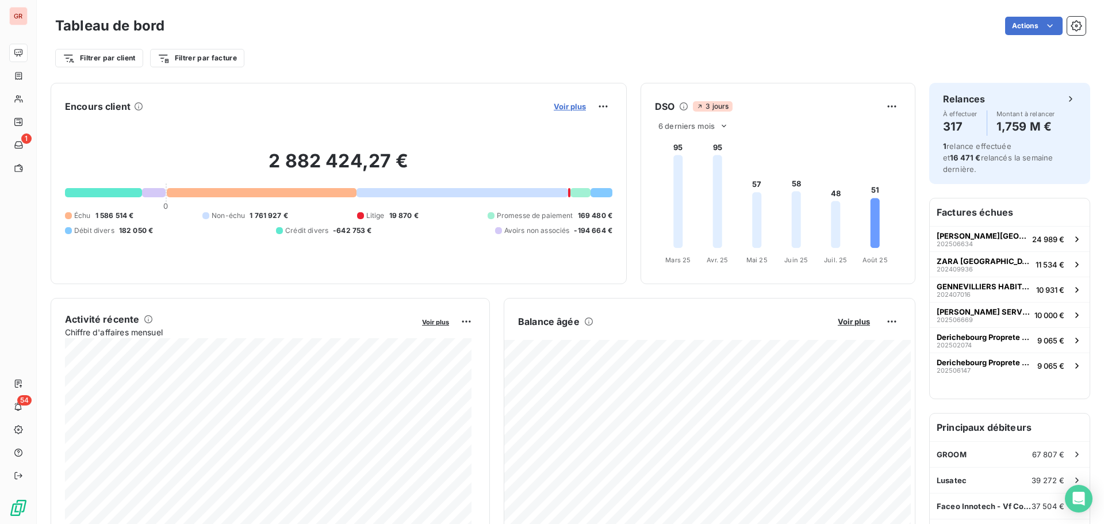
click at [570, 105] on span "Voir plus" at bounding box center [570, 106] width 32 height 9
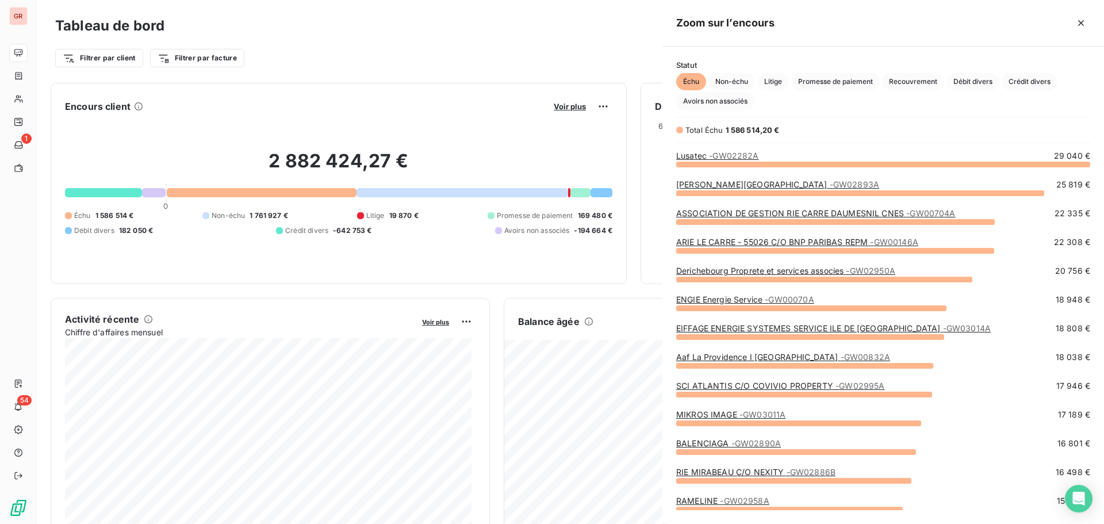
scroll to position [351, 433]
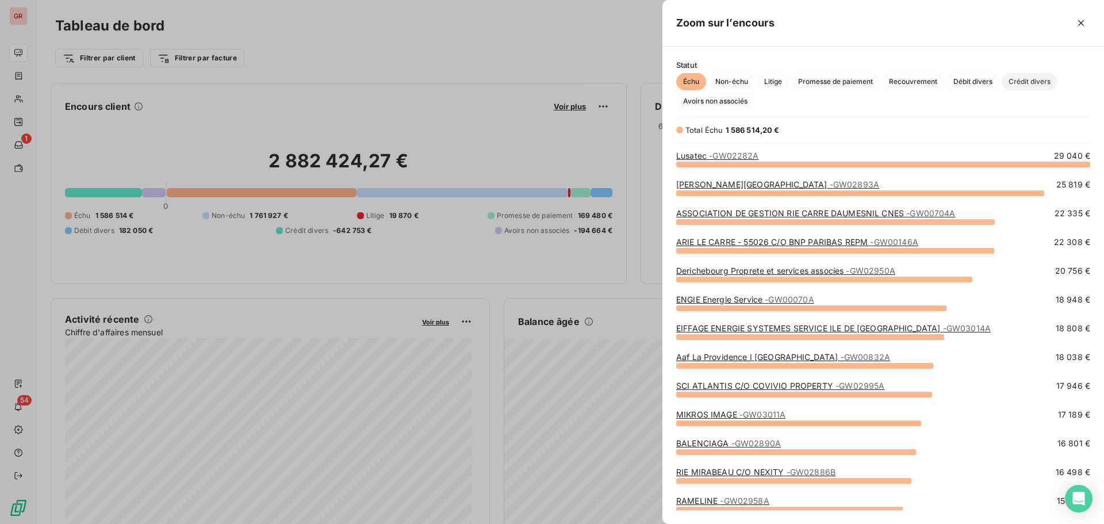
click at [1025, 85] on span "Crédit divers" at bounding box center [1030, 81] width 56 height 17
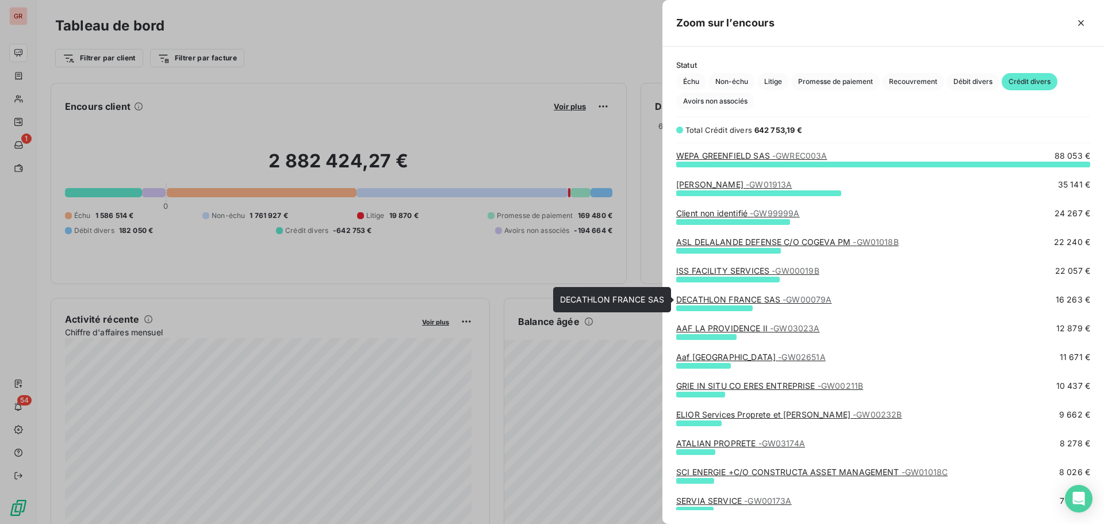
click at [748, 302] on link "DECATHLON FRANCE SAS - GW00079A" at bounding box center [754, 299] width 156 height 10
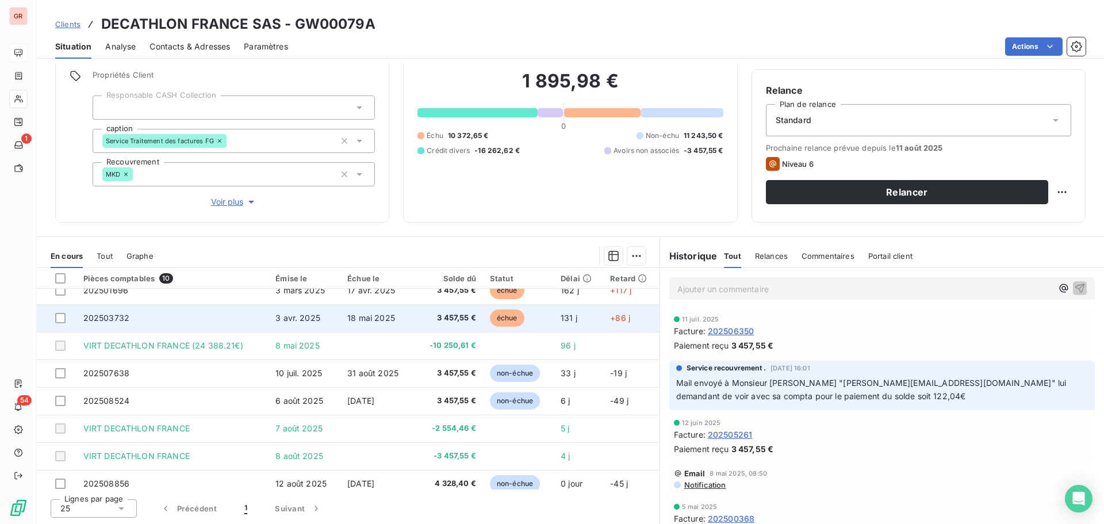
scroll to position [58, 0]
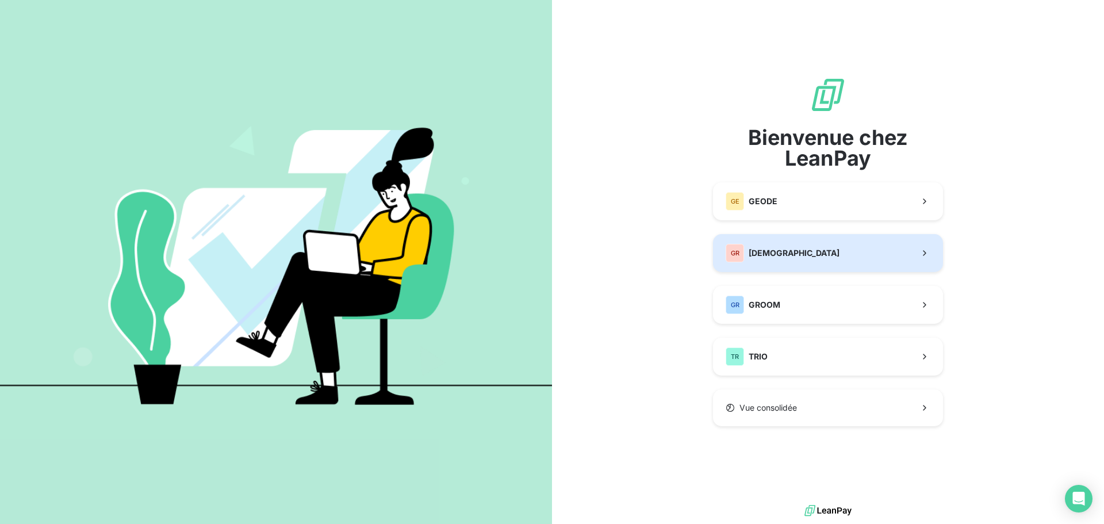
click at [784, 240] on button "GR GREENWISHES" at bounding box center [828, 253] width 230 height 38
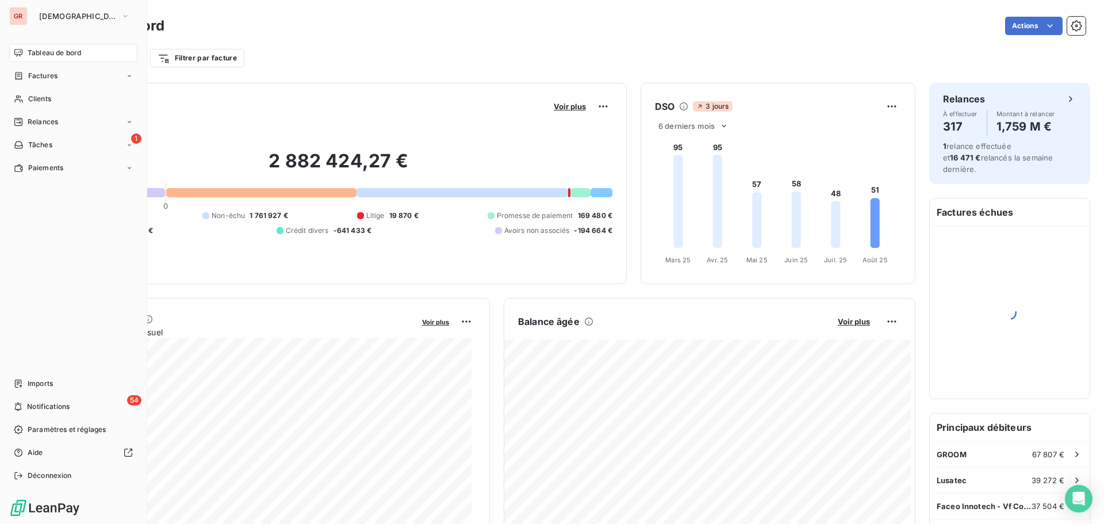
click at [45, 52] on span "Tableau de bord" at bounding box center [54, 53] width 53 height 10
click at [121, 56] on div "Tableau de bord" at bounding box center [73, 53] width 128 height 18
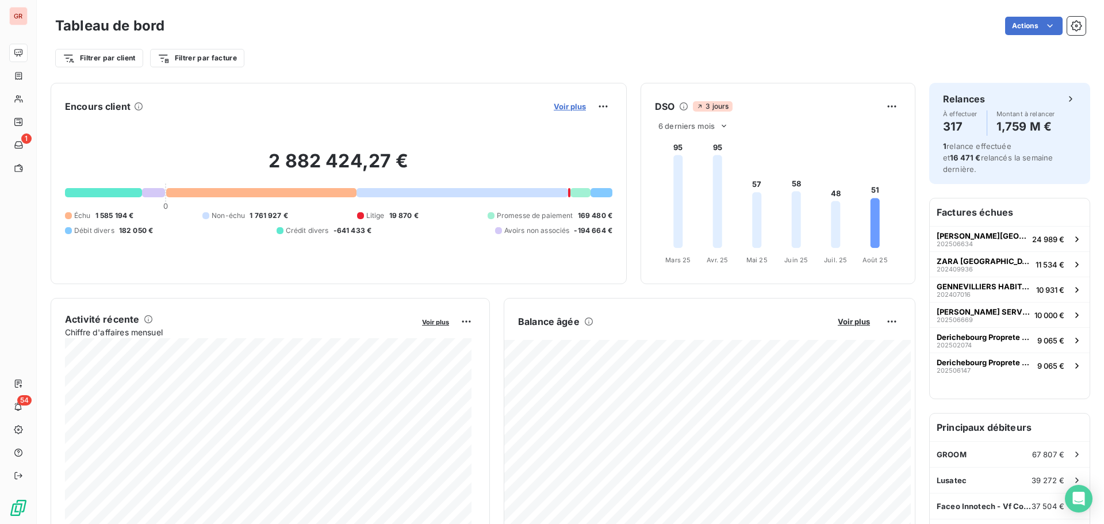
click at [568, 108] on span "Voir plus" at bounding box center [570, 106] width 32 height 9
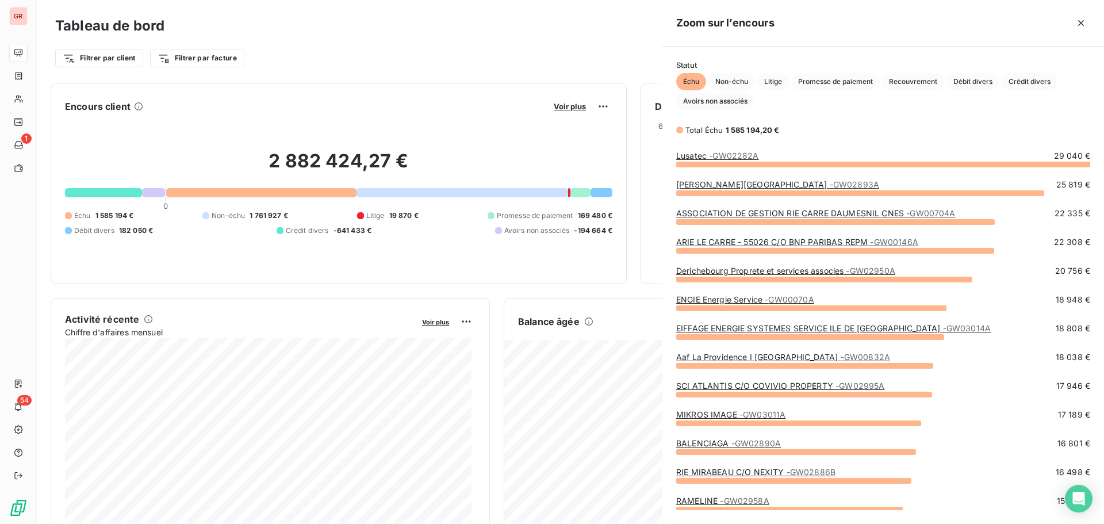
scroll to position [351, 433]
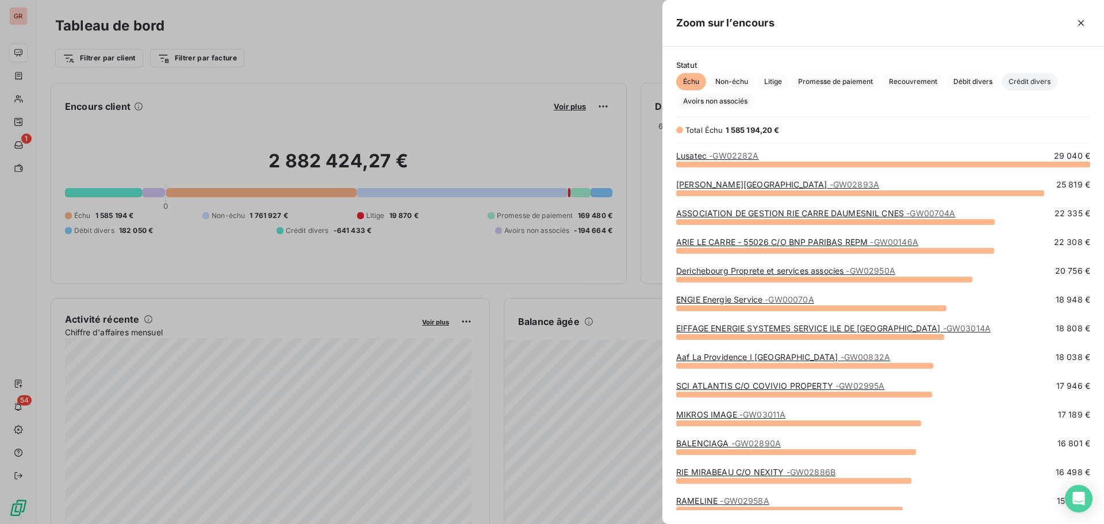
click at [1036, 83] on span "Crédit divers" at bounding box center [1030, 81] width 56 height 17
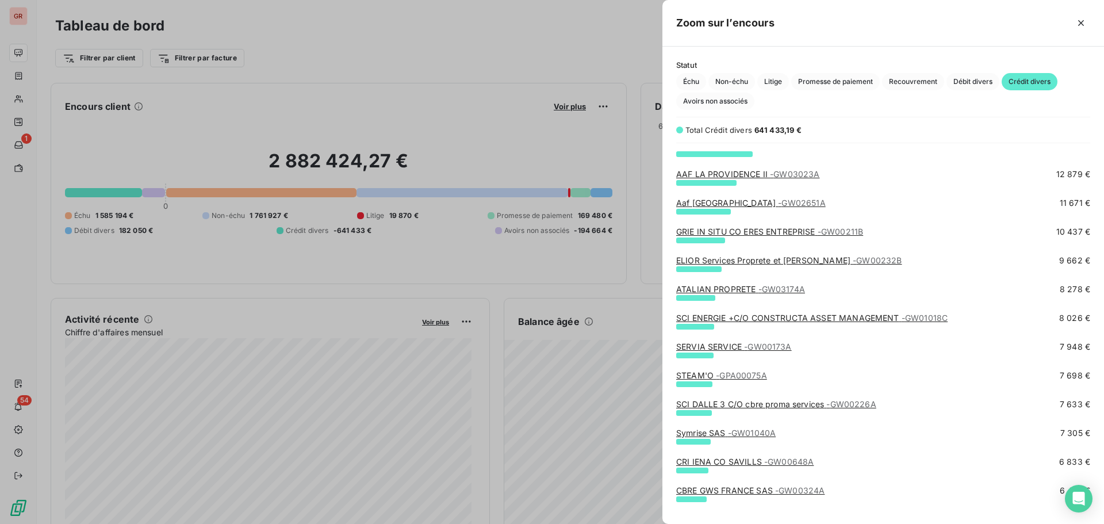
scroll to position [173, 0]
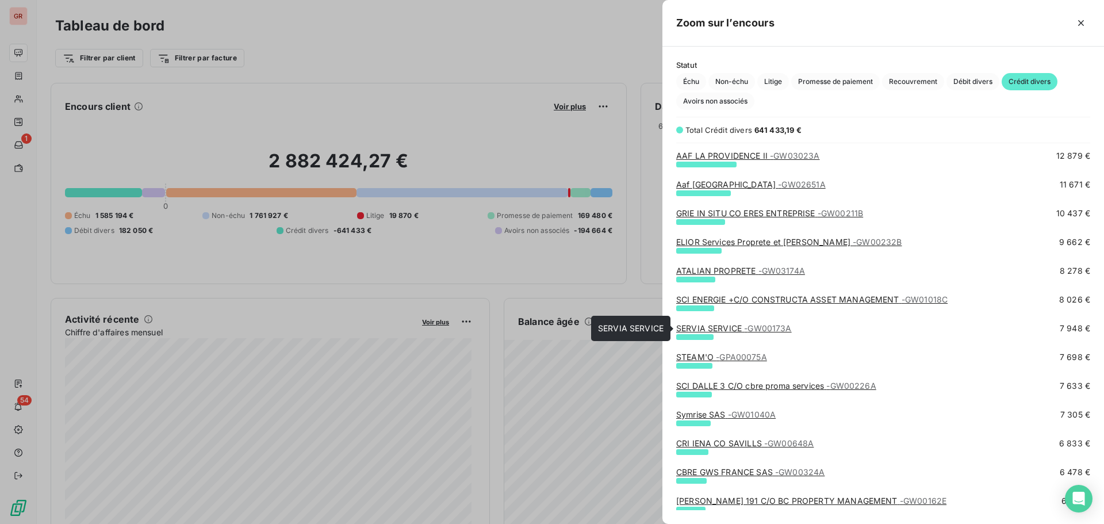
click at [728, 326] on link "SERVIA SERVICE - GW00173A" at bounding box center [734, 328] width 116 height 10
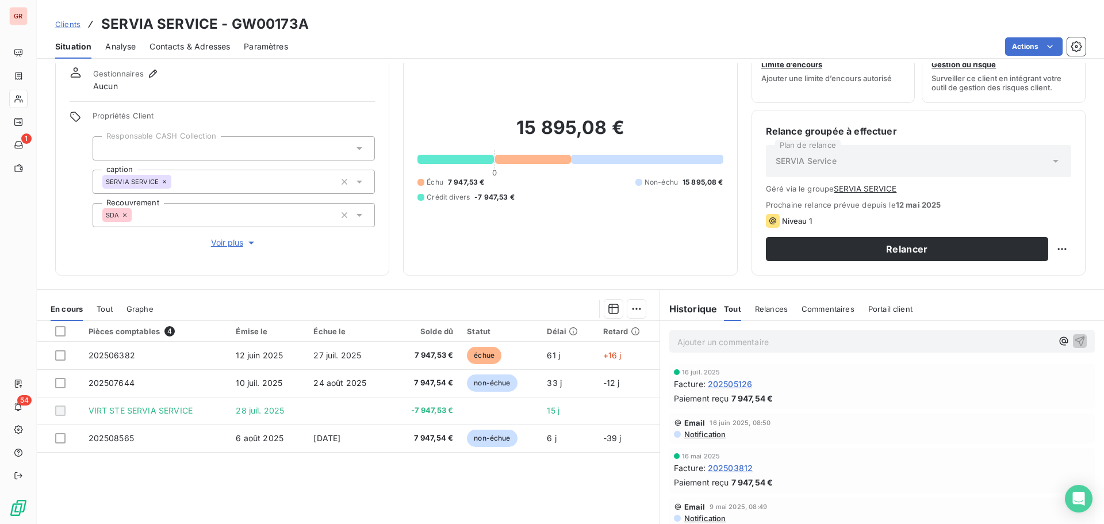
scroll to position [94, 0]
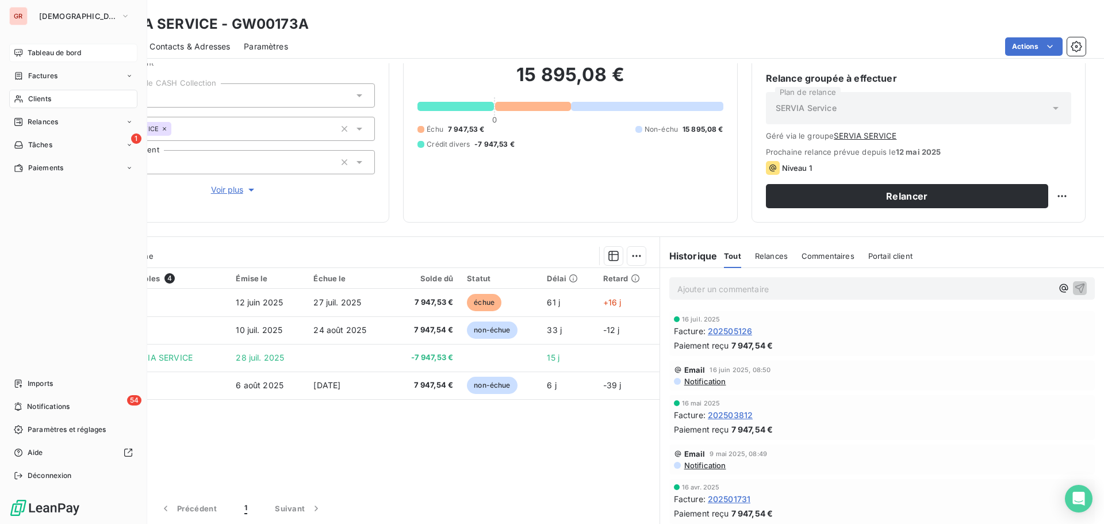
click at [60, 53] on span "Tableau de bord" at bounding box center [54, 53] width 53 height 10
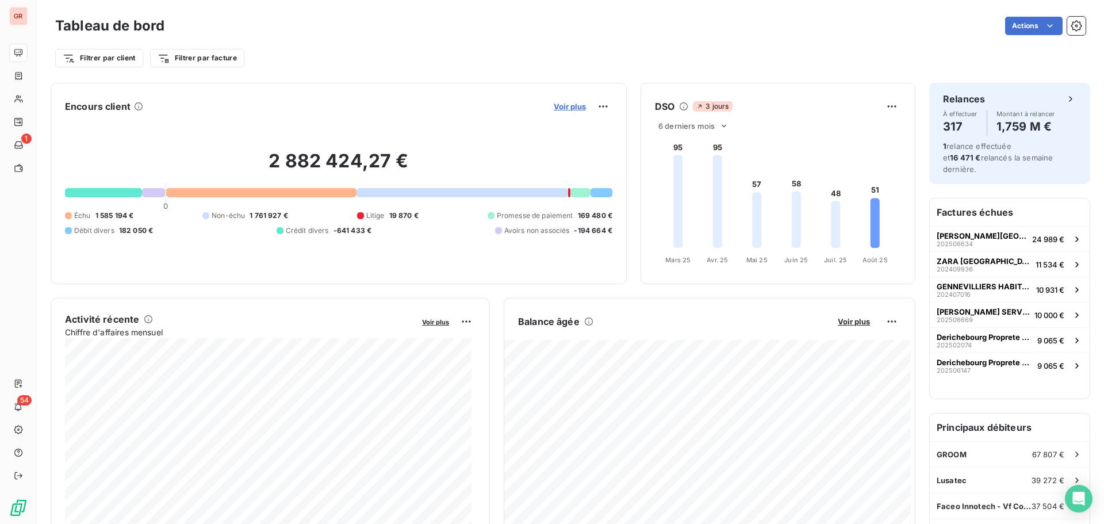
click at [565, 104] on span "Voir plus" at bounding box center [570, 106] width 32 height 9
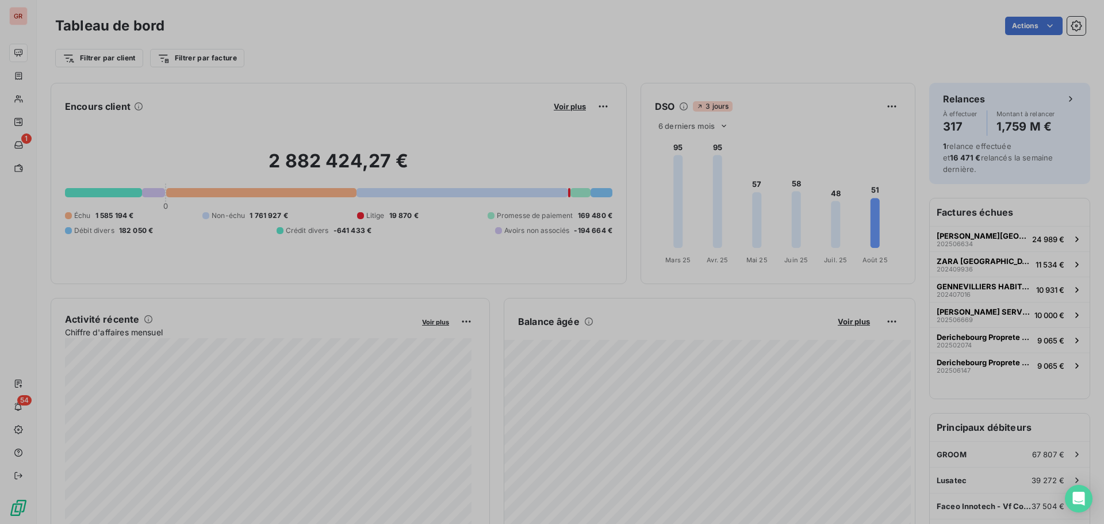
scroll to position [515, 433]
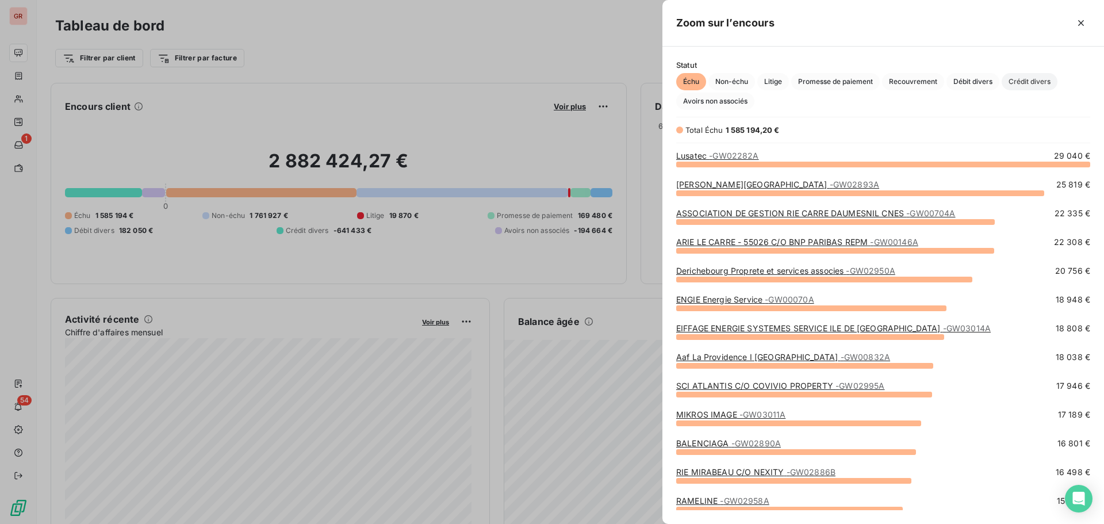
click at [1031, 82] on span "Crédit divers" at bounding box center [1030, 81] width 56 height 17
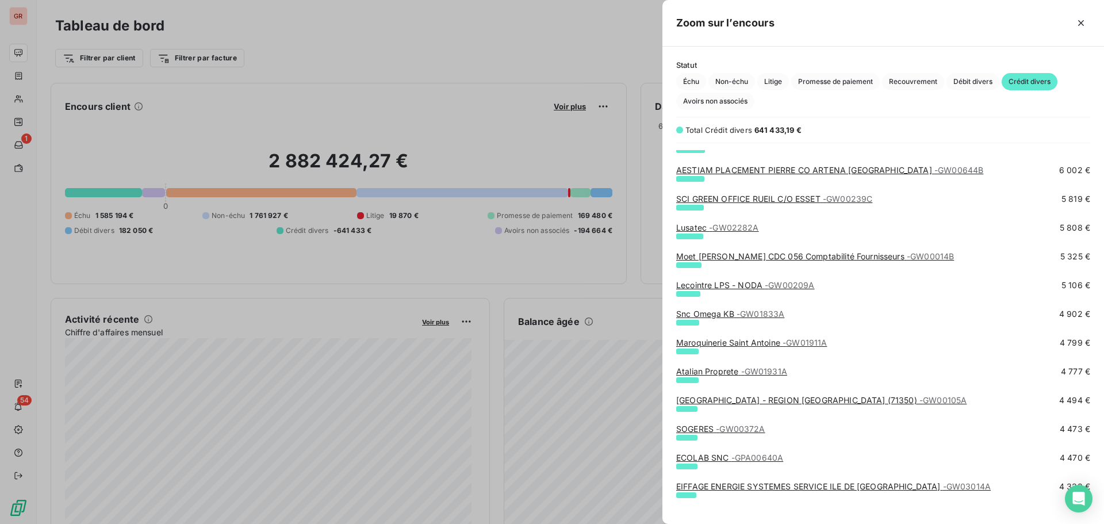
scroll to position [575, 0]
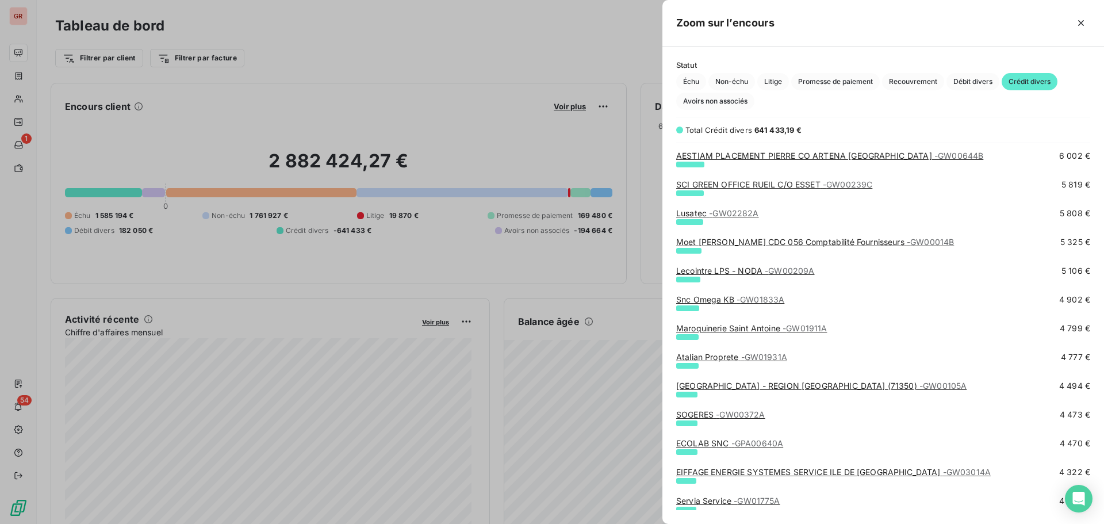
click at [696, 214] on link "Lusatec - GW02282A" at bounding box center [717, 213] width 83 height 10
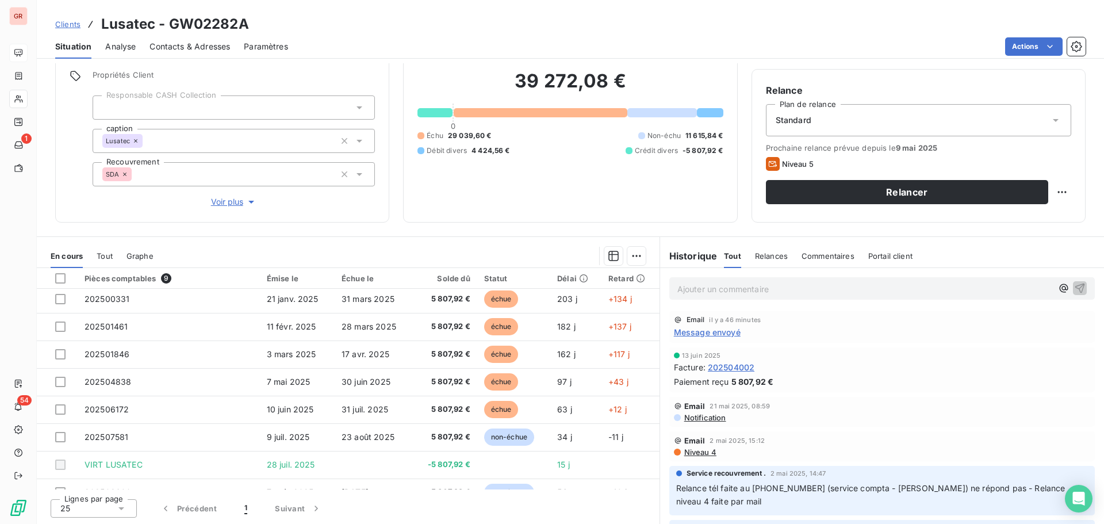
scroll to position [48, 0]
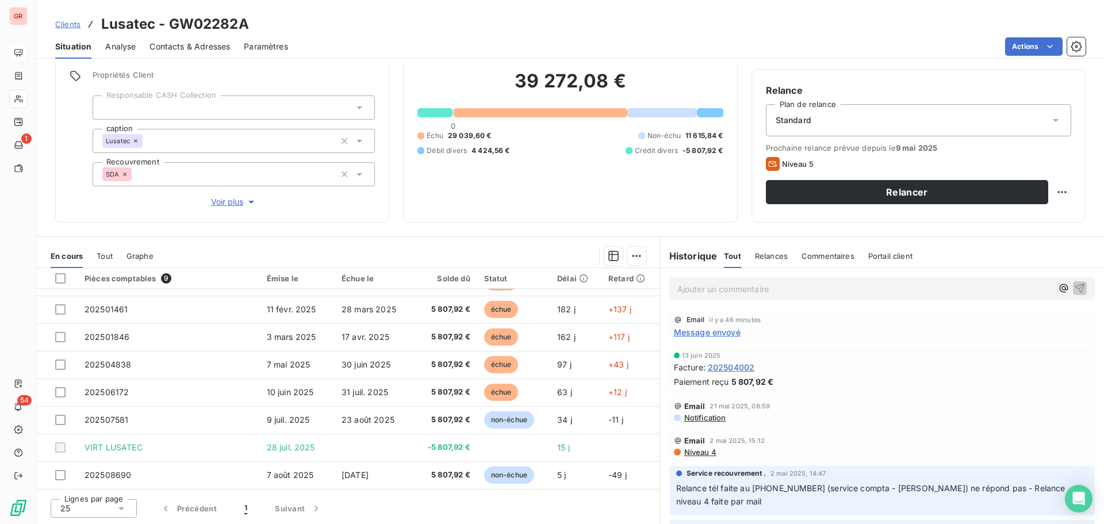
click at [719, 334] on span "Message envoyé" at bounding box center [707, 332] width 67 height 12
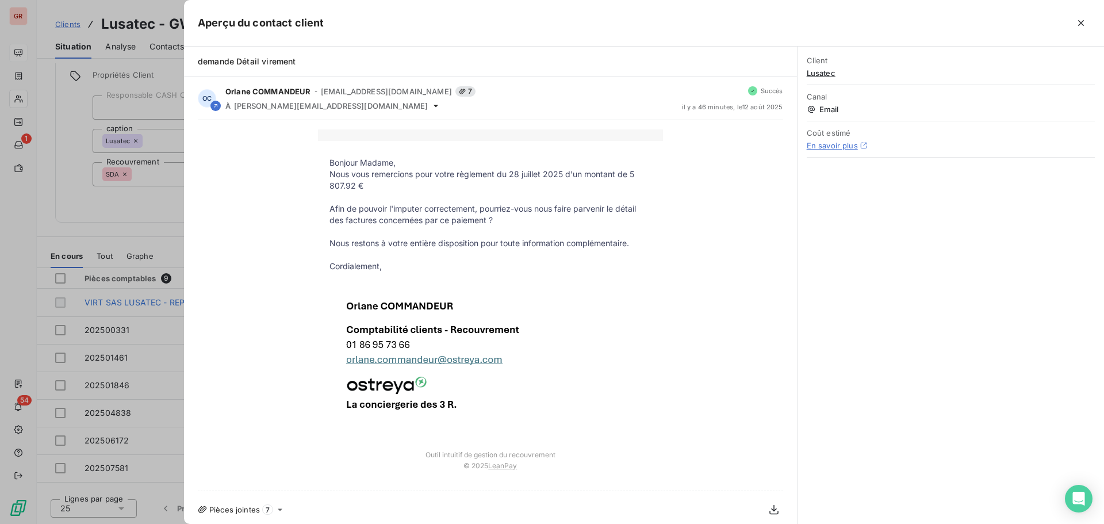
click at [629, 173] on p "Nous vous remercions pour votre règlement du 28 juillet 2025 d'un montant de 5 …" at bounding box center [491, 179] width 322 height 23
click at [1081, 22] on icon "button" at bounding box center [1081, 23] width 6 height 6
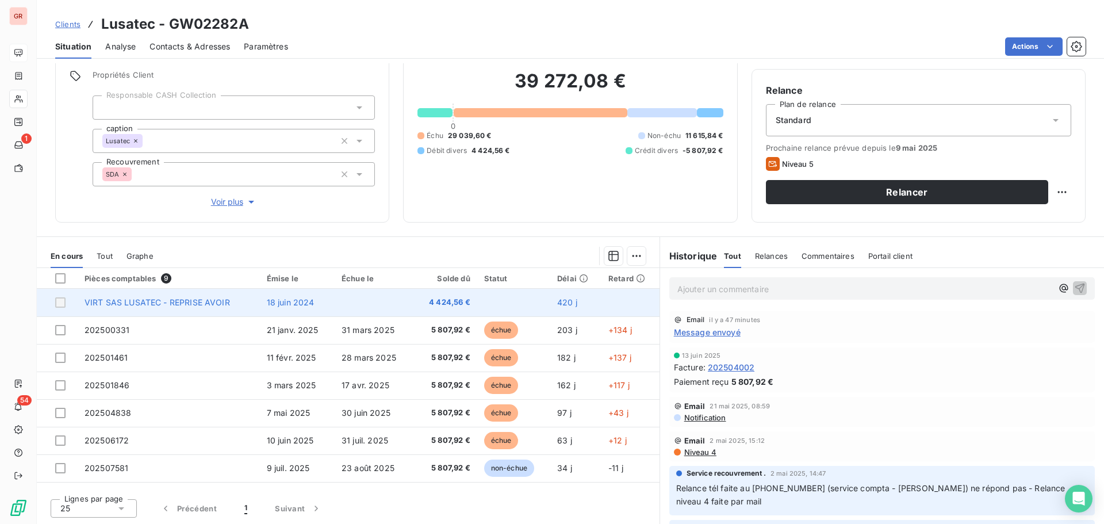
scroll to position [48, 0]
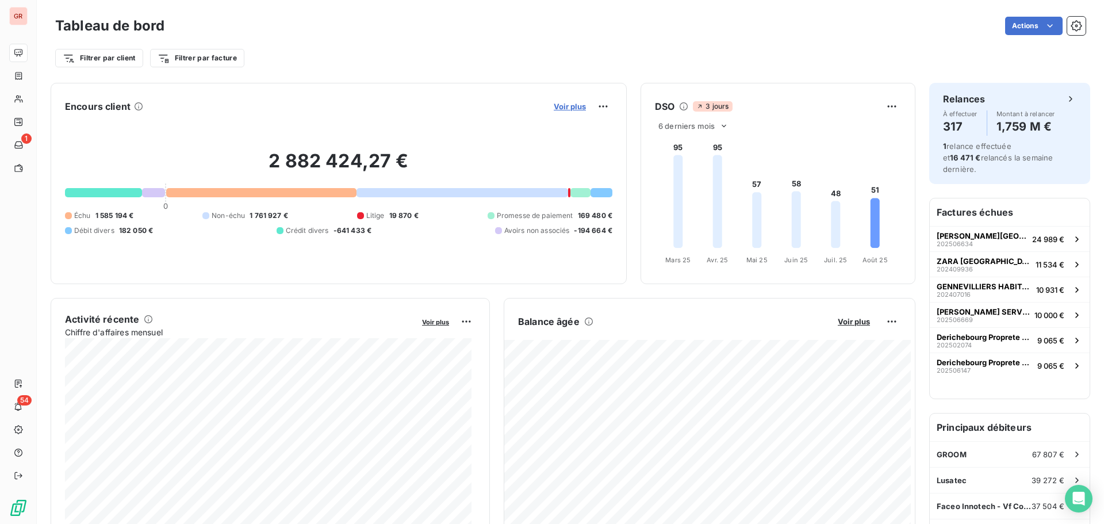
click at [577, 104] on span "Voir plus" at bounding box center [570, 106] width 32 height 9
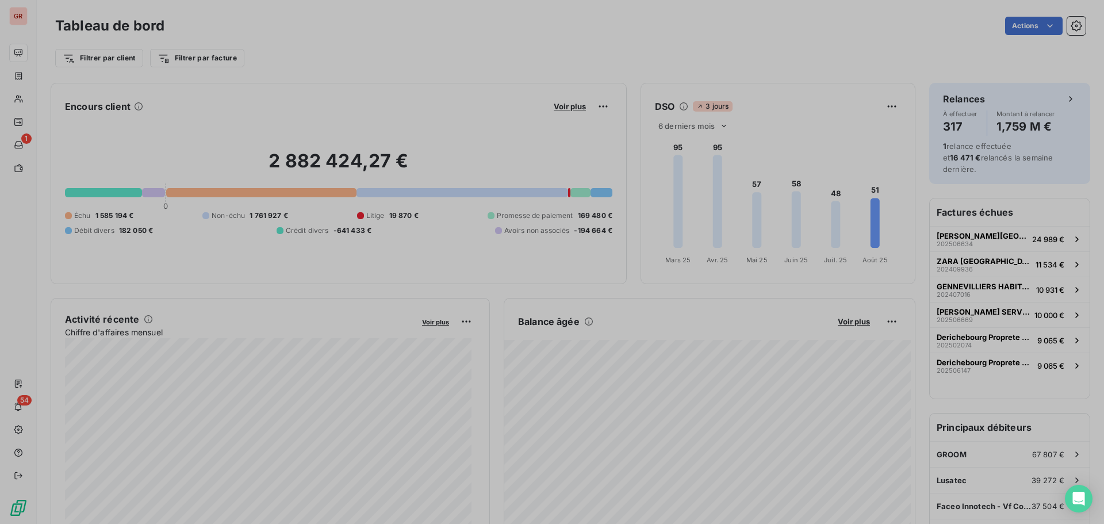
scroll to position [515, 433]
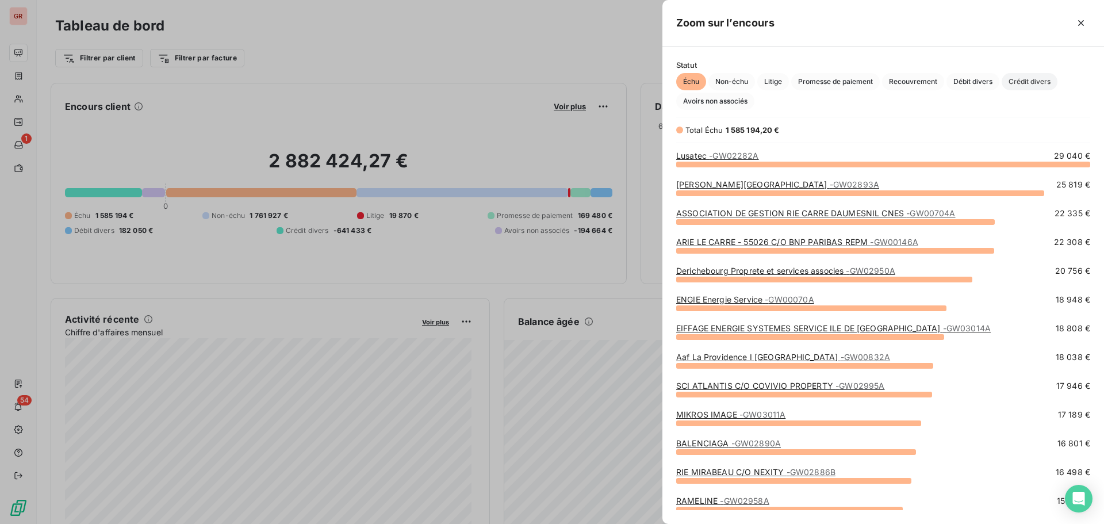
click at [1026, 82] on span "Crédit divers" at bounding box center [1030, 81] width 56 height 17
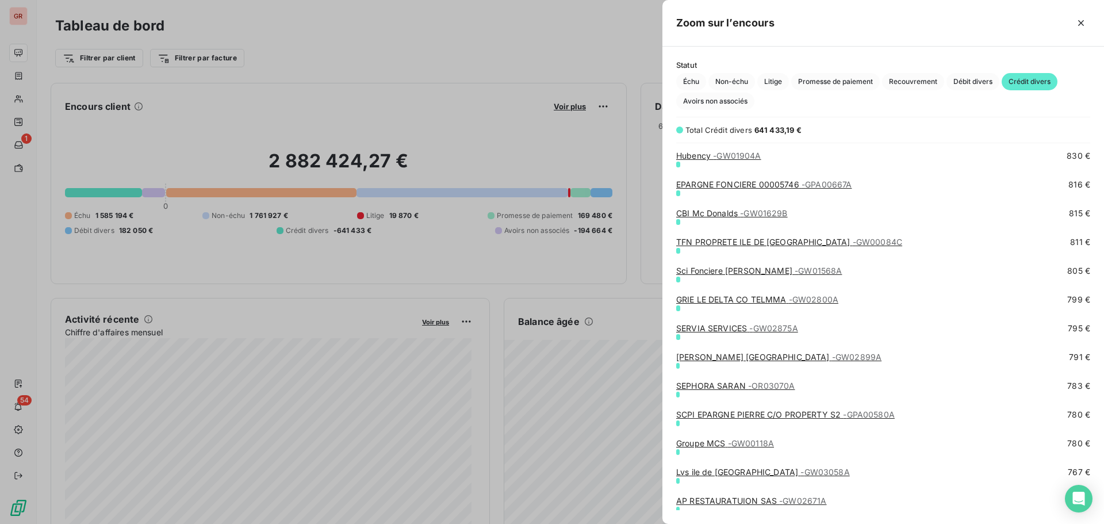
scroll to position [4198, 0]
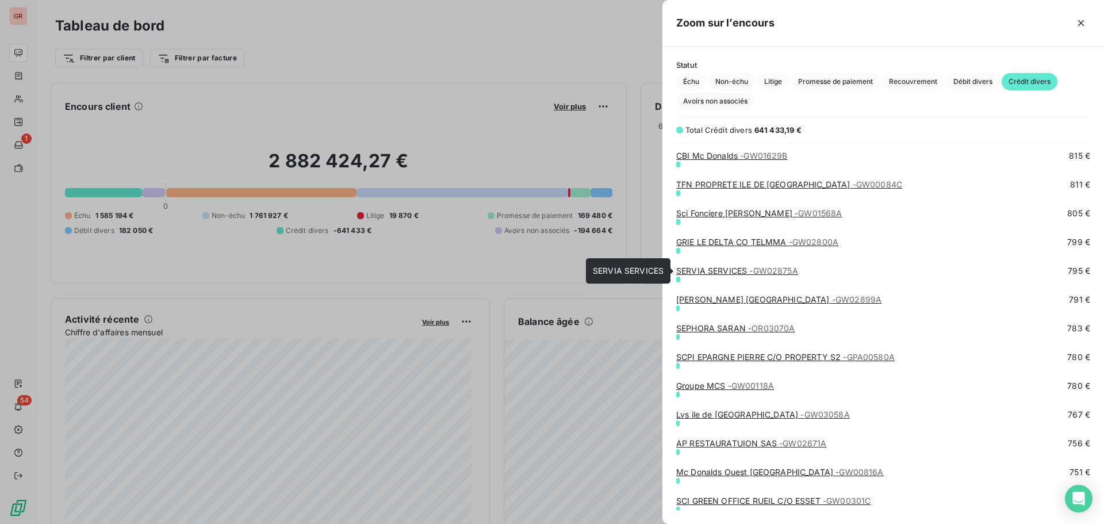
click at [738, 272] on link "SERVIA SERVICES - GW02875A" at bounding box center [737, 271] width 122 height 10
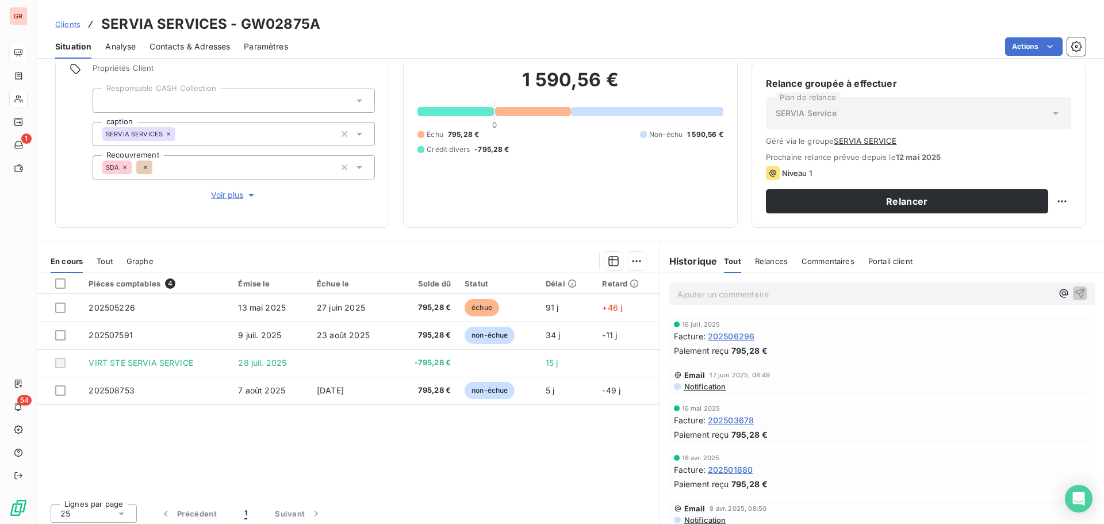
scroll to position [94, 0]
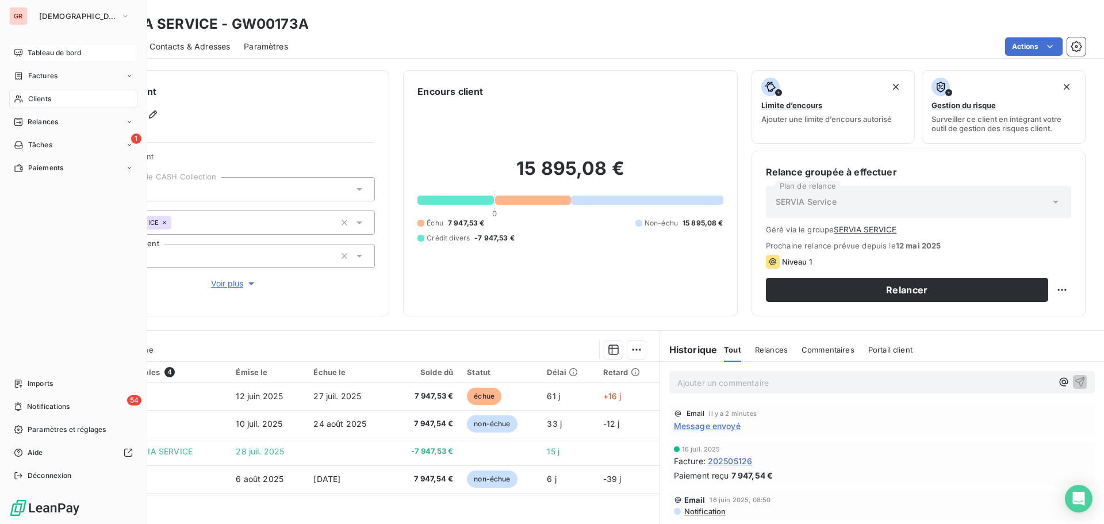
click at [59, 53] on span "Tableau de bord" at bounding box center [54, 53] width 53 height 10
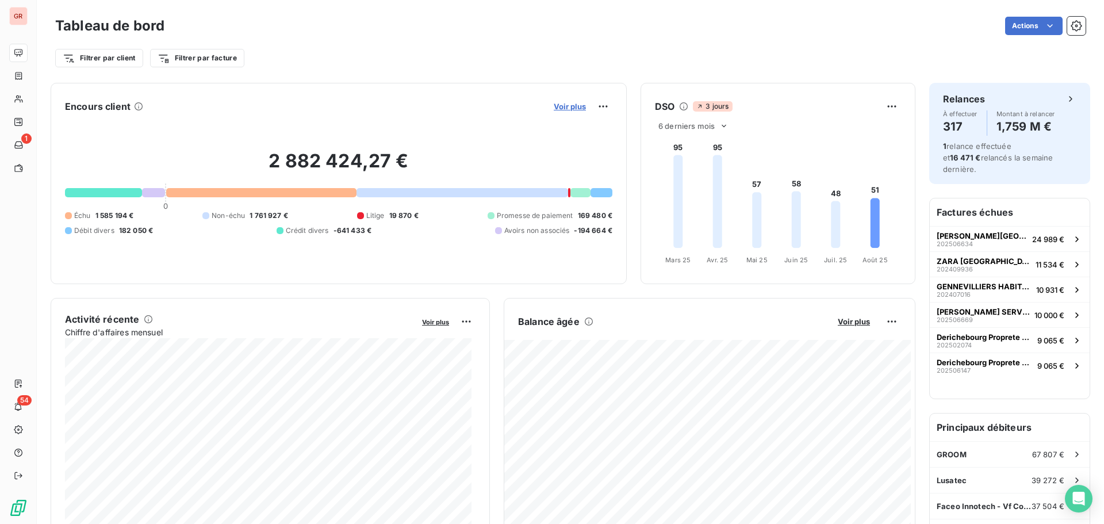
click at [571, 104] on span "Voir plus" at bounding box center [570, 106] width 32 height 9
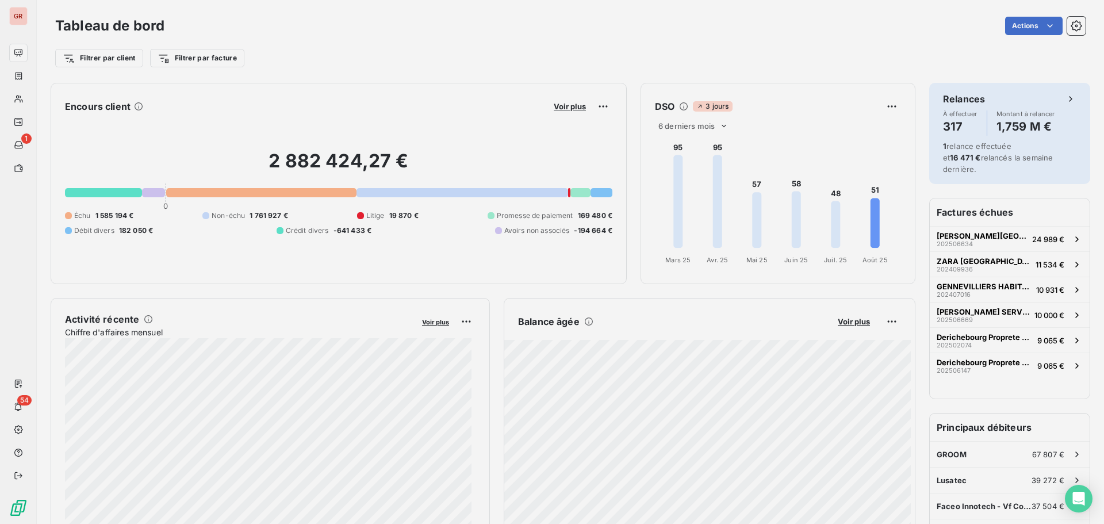
scroll to position [515, 433]
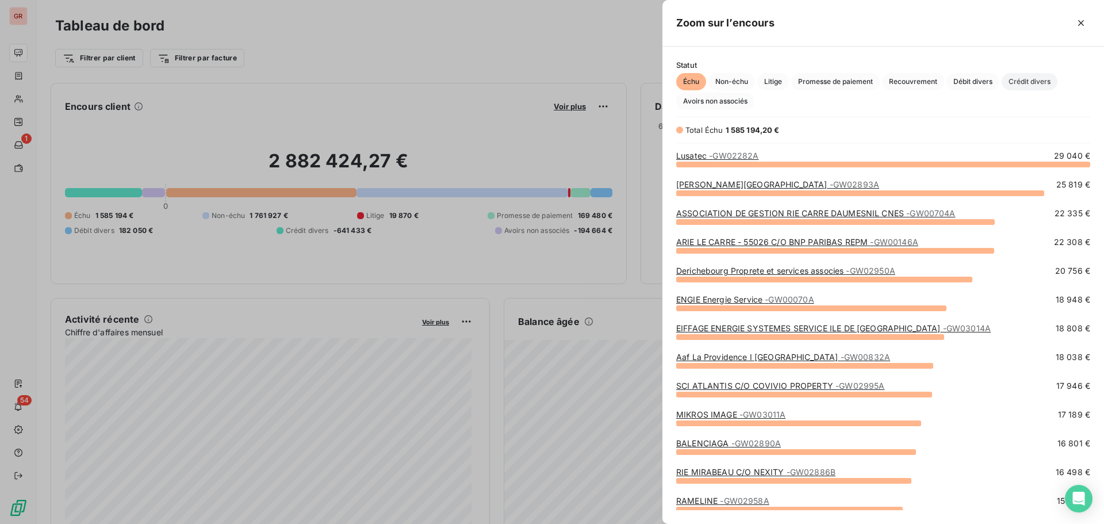
click at [1039, 85] on span "Crédit divers" at bounding box center [1030, 81] width 56 height 17
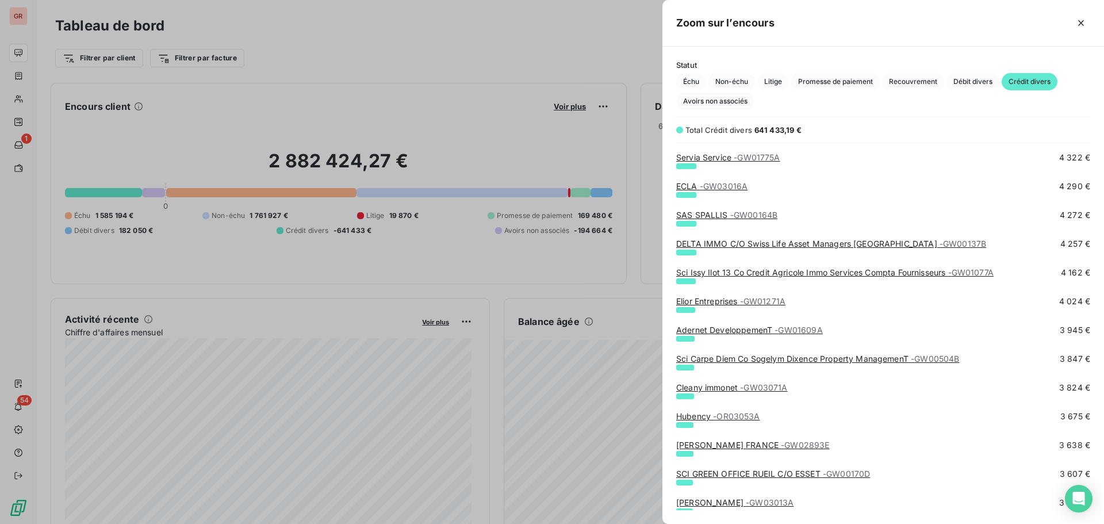
scroll to position [1093, 0]
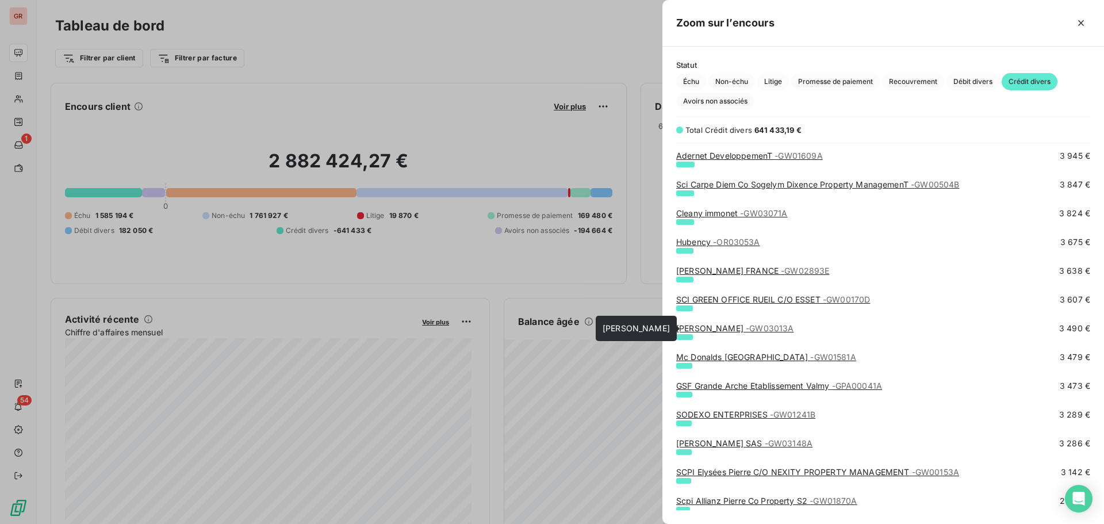
click at [720, 327] on link "[PERSON_NAME] - GW03013A" at bounding box center [734, 328] width 117 height 10
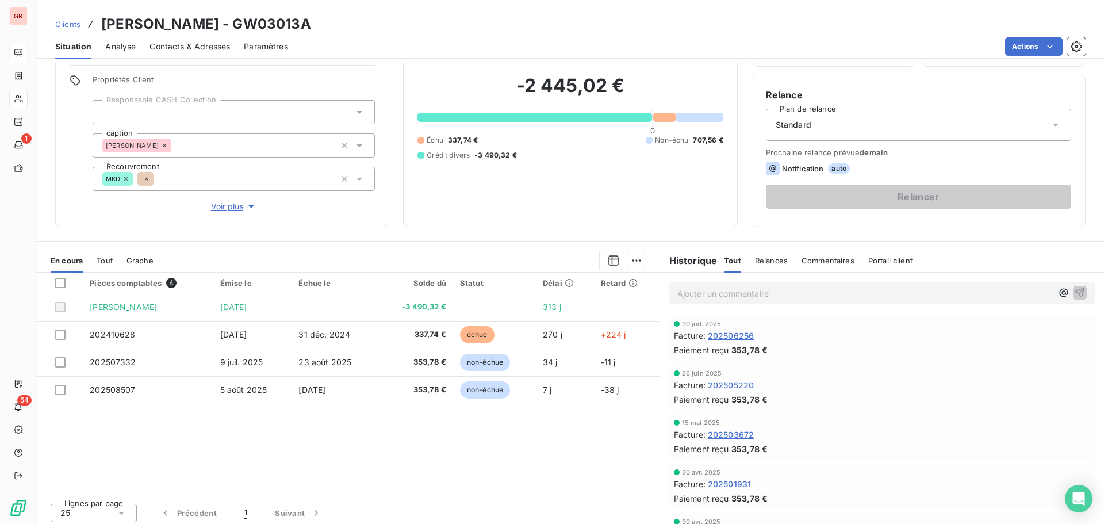
scroll to position [82, 0]
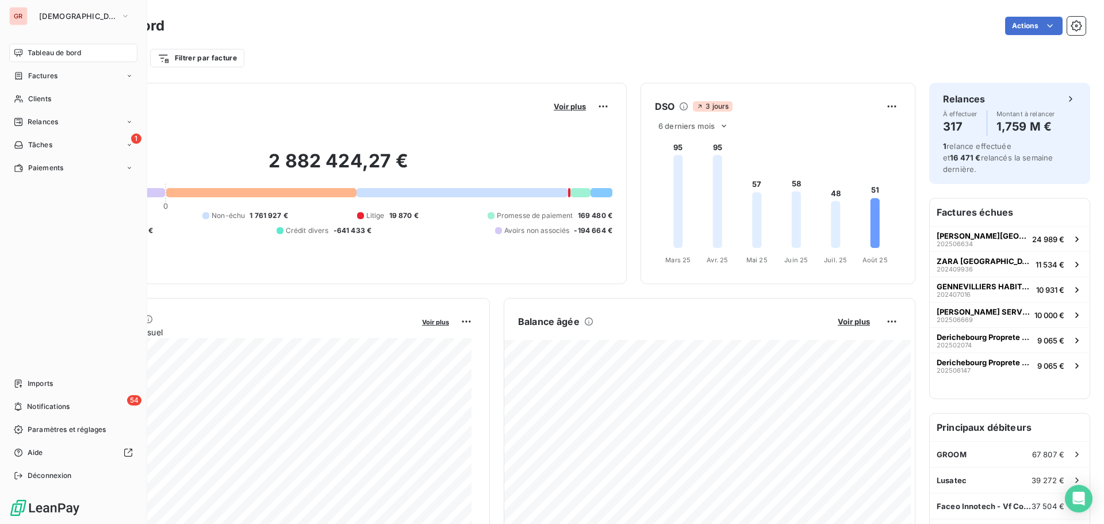
click at [72, 52] on span "Tableau de bord" at bounding box center [54, 53] width 53 height 10
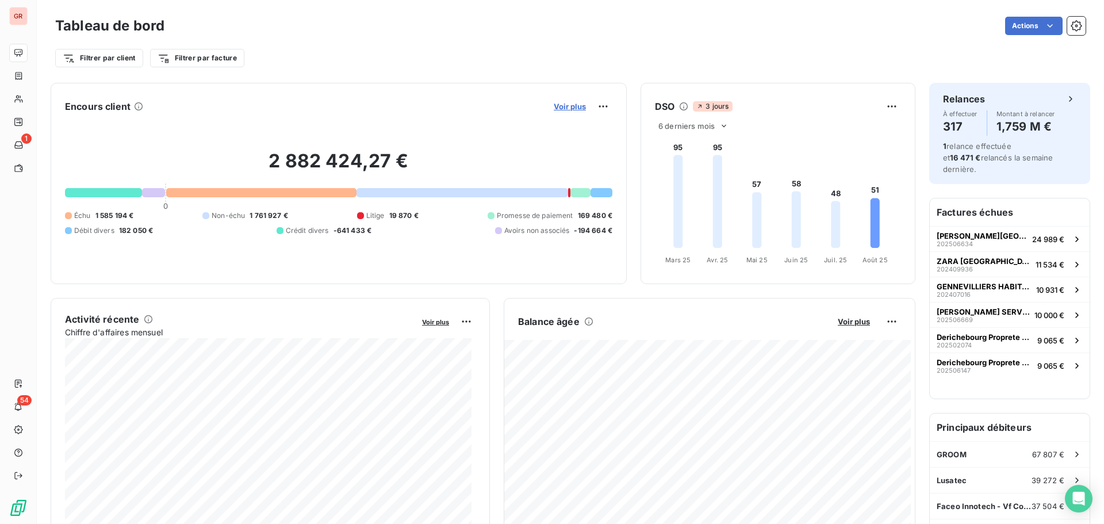
click at [560, 107] on span "Voir plus" at bounding box center [570, 106] width 32 height 9
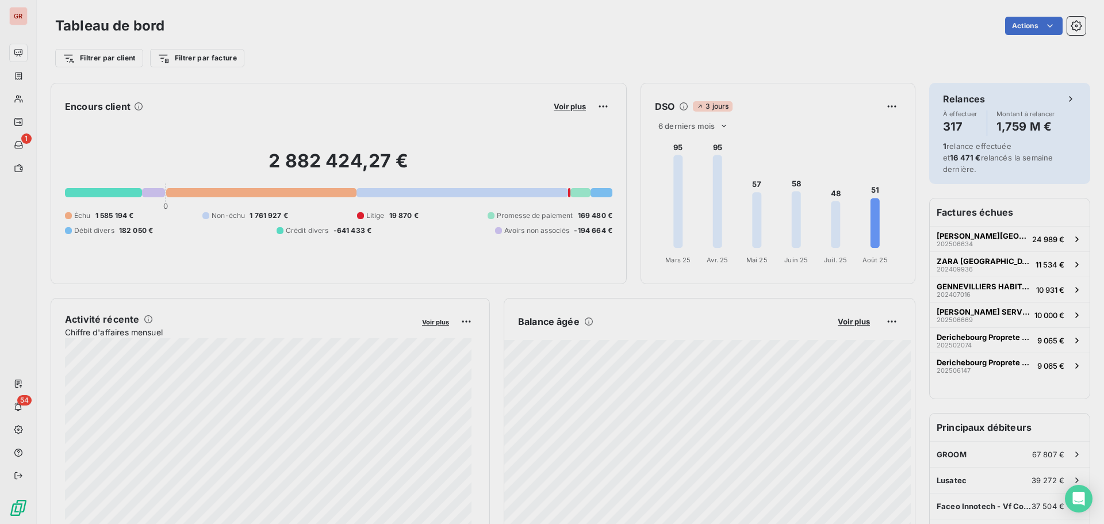
scroll to position [9, 9]
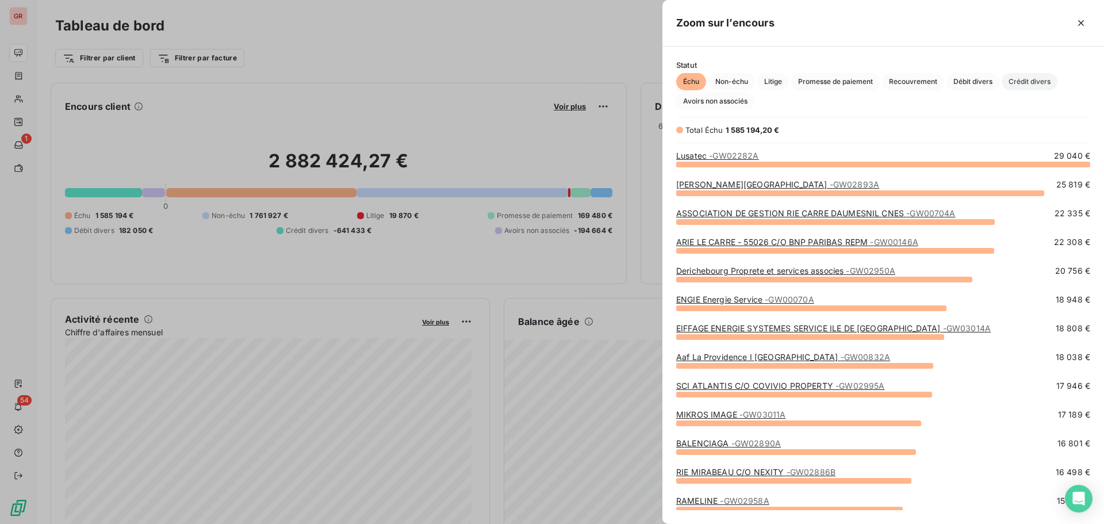
click at [1037, 79] on span "Crédit divers" at bounding box center [1030, 81] width 56 height 17
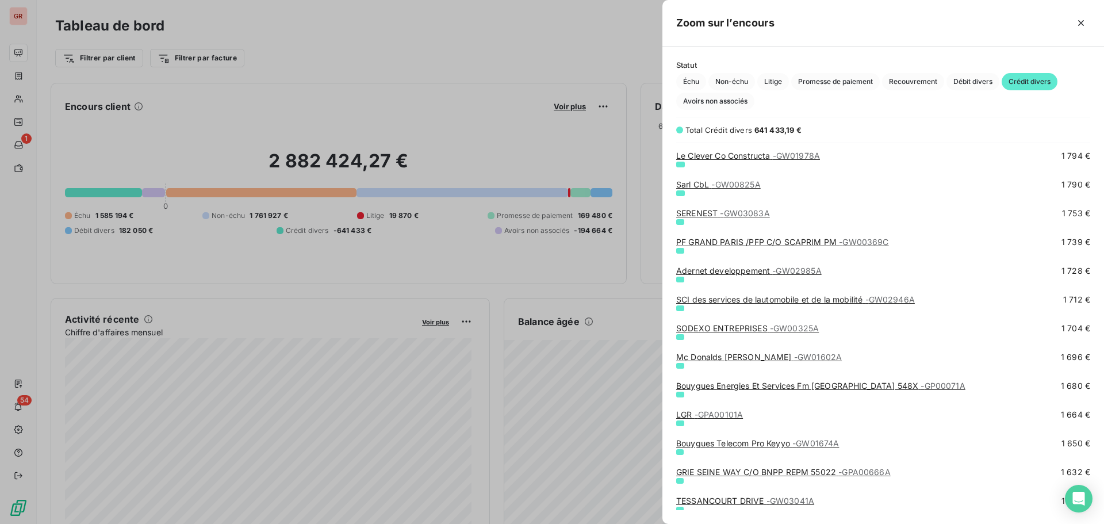
scroll to position [2128, 0]
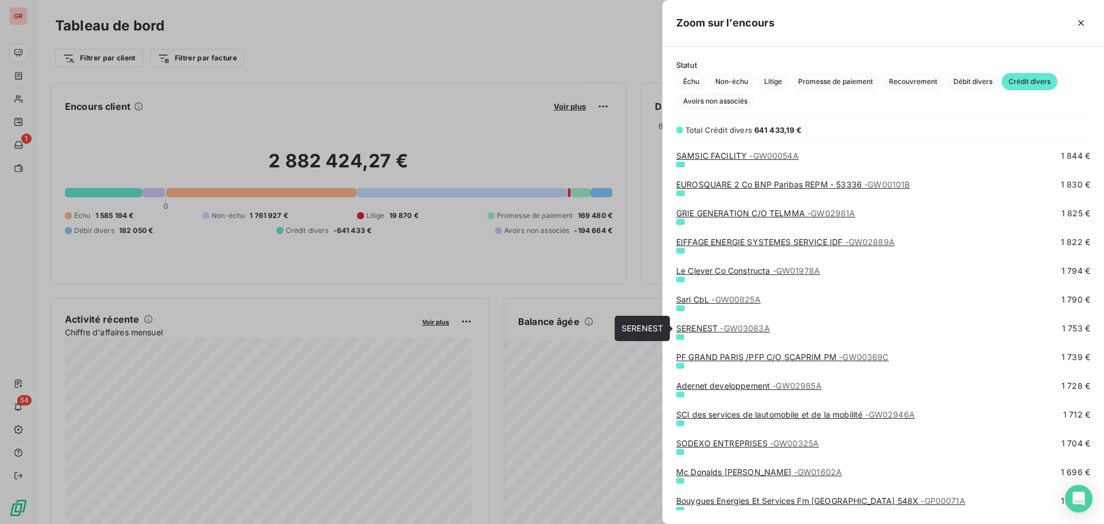
click at [711, 330] on link "SERENEST - GW03083A" at bounding box center [723, 328] width 94 height 10
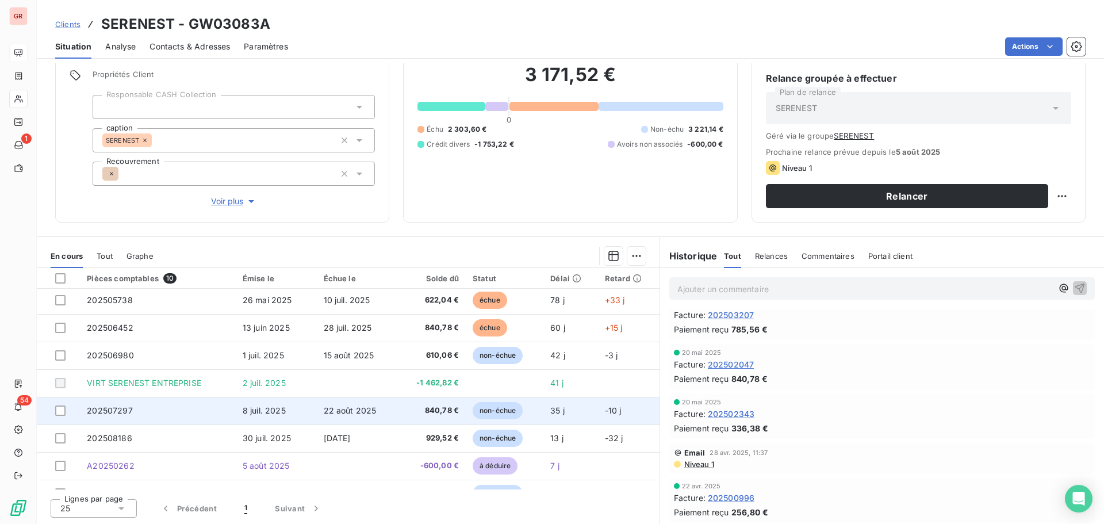
scroll to position [76, 0]
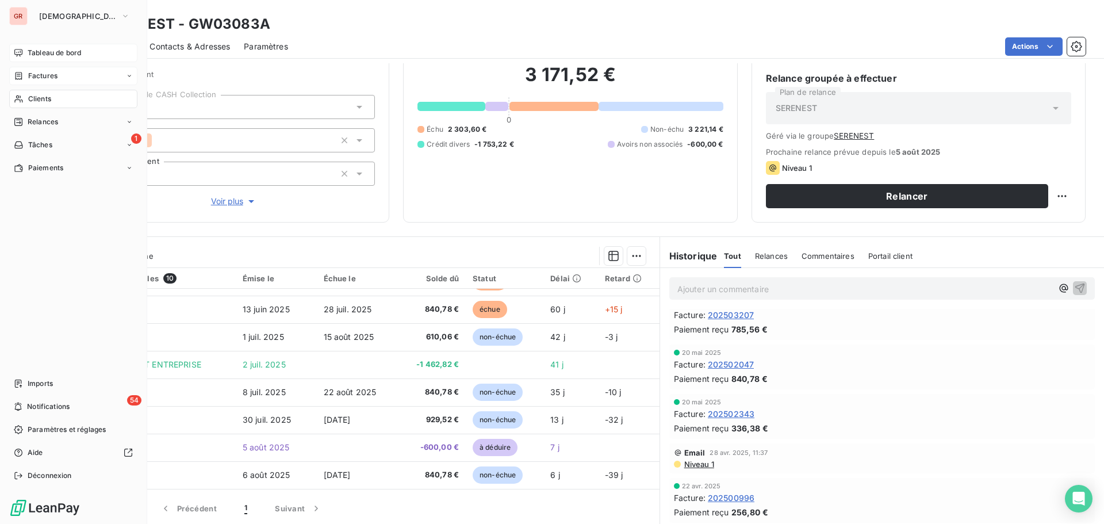
click at [48, 73] on span "Factures" at bounding box center [42, 76] width 29 height 10
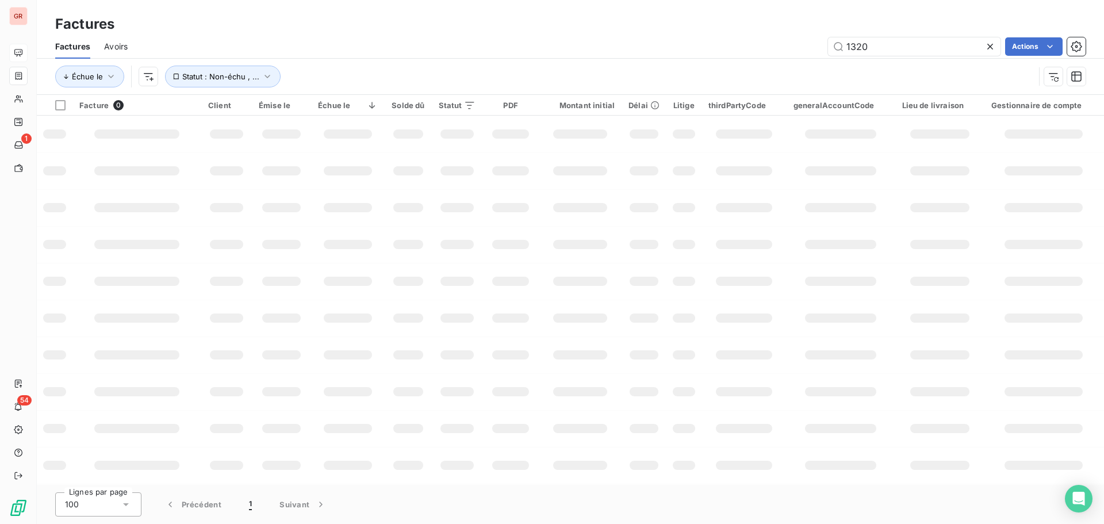
drag, startPoint x: 894, startPoint y: 49, endPoint x: 700, endPoint y: 47, distance: 193.2
click at [734, 45] on div "1320 Actions" at bounding box center [613, 46] width 944 height 18
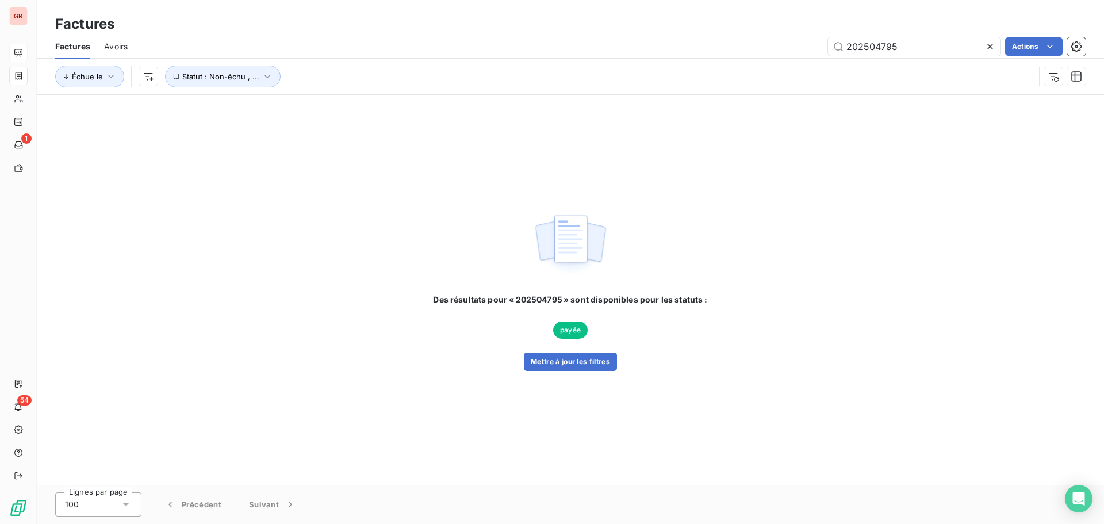
drag, startPoint x: 889, startPoint y: 45, endPoint x: 658, endPoint y: 76, distance: 233.3
click at [733, 63] on div "Factures Avoirs 202504795 Actions Échue le Statut : Non-échu , ..." at bounding box center [570, 65] width 1067 height 60
click at [910, 39] on input "202504795" at bounding box center [914, 46] width 173 height 18
type input "202504797"
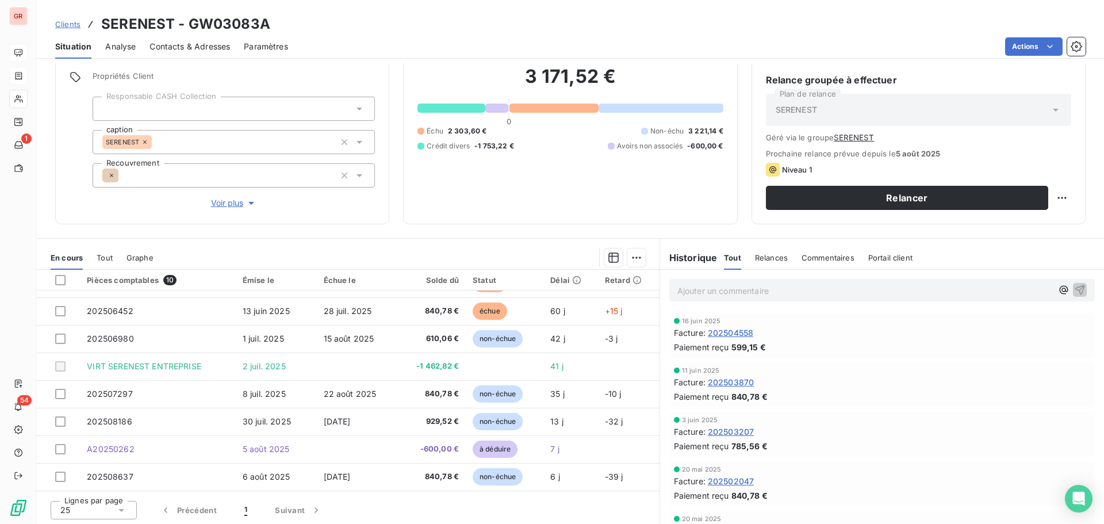
scroll to position [94, 0]
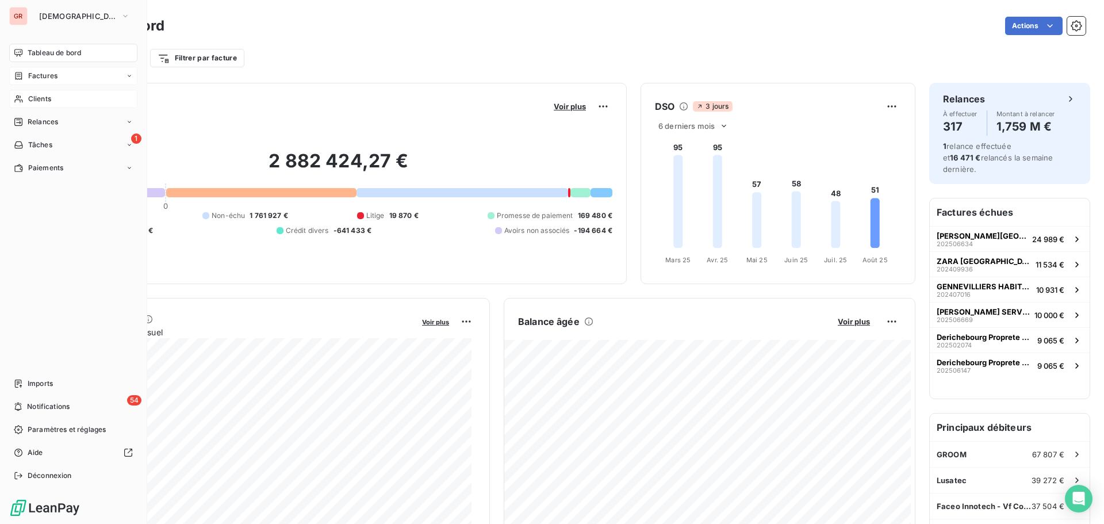
click at [40, 99] on span "Clients" at bounding box center [39, 99] width 23 height 10
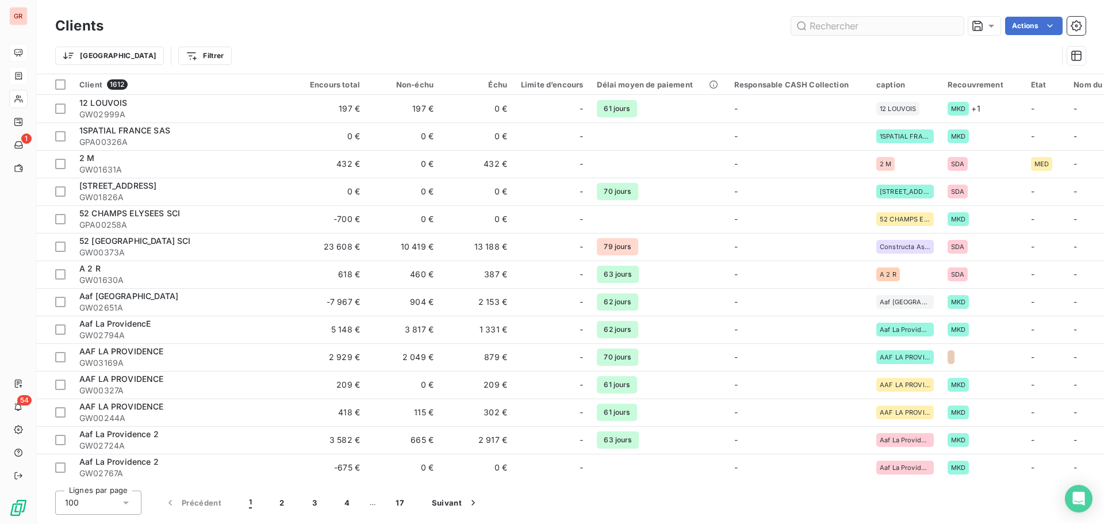
click at [821, 24] on input "text" at bounding box center [877, 26] width 173 height 18
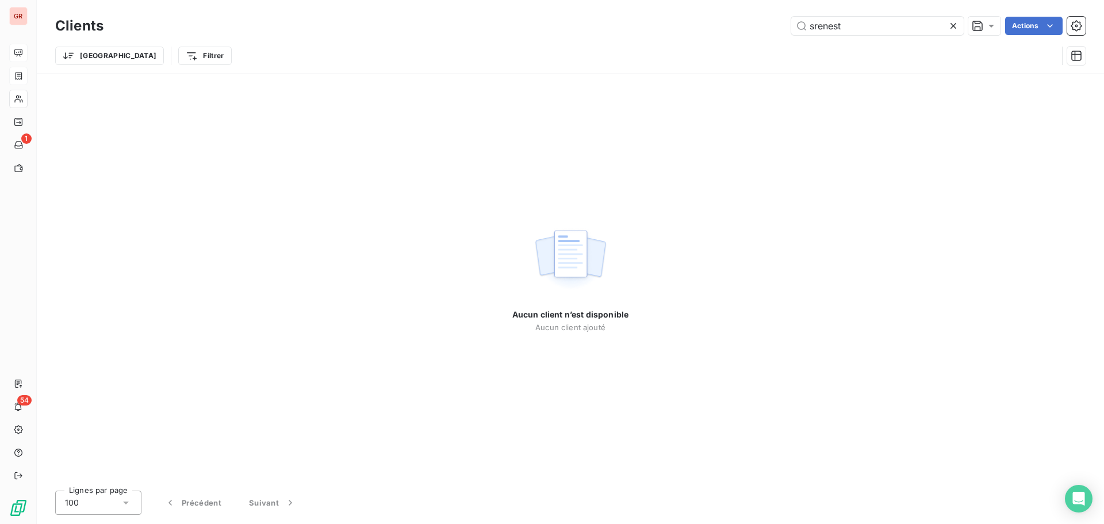
drag, startPoint x: 857, startPoint y: 25, endPoint x: 718, endPoint y: 41, distance: 140.2
click at [753, 36] on div "Clients srenest Actions" at bounding box center [570, 26] width 1030 height 24
click at [813, 28] on input "srenest" at bounding box center [877, 26] width 173 height 18
click at [818, 20] on input "srenest" at bounding box center [877, 26] width 173 height 18
click at [814, 28] on input "srenest" at bounding box center [877, 26] width 173 height 18
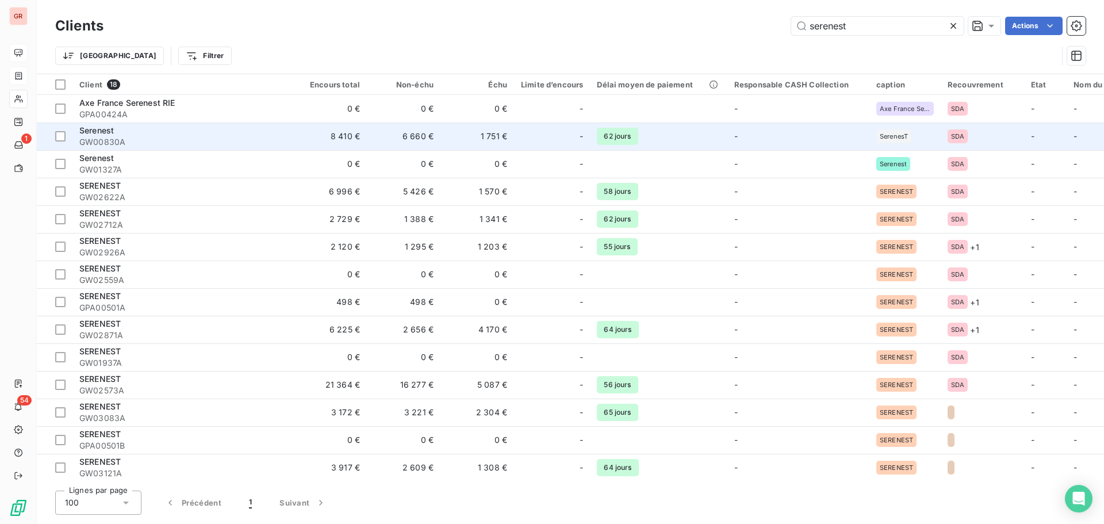
type input "serenest"
click at [177, 143] on span "GW00830A" at bounding box center [182, 142] width 207 height 12
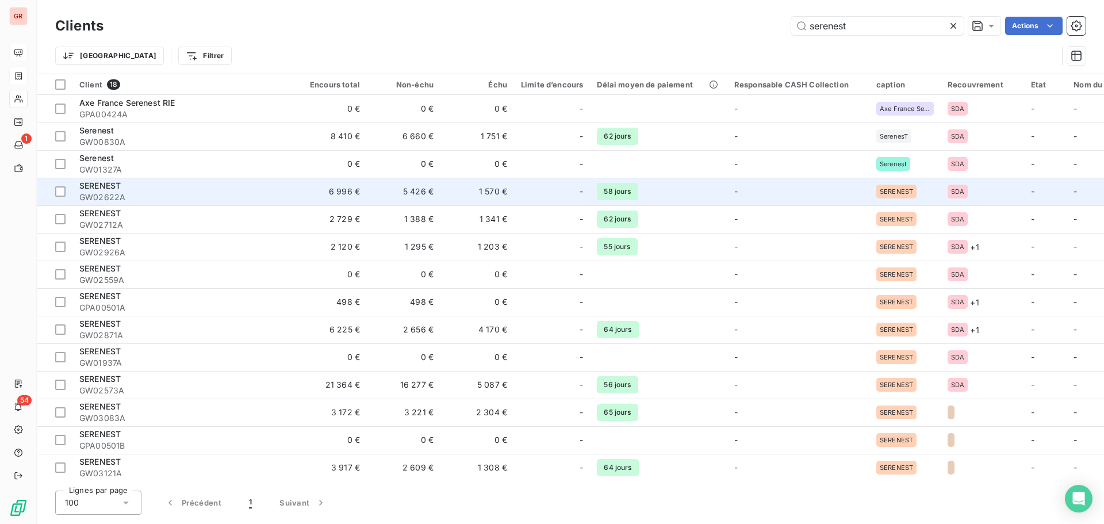
click at [293, 190] on td "6 996 €" at bounding box center [330, 192] width 74 height 28
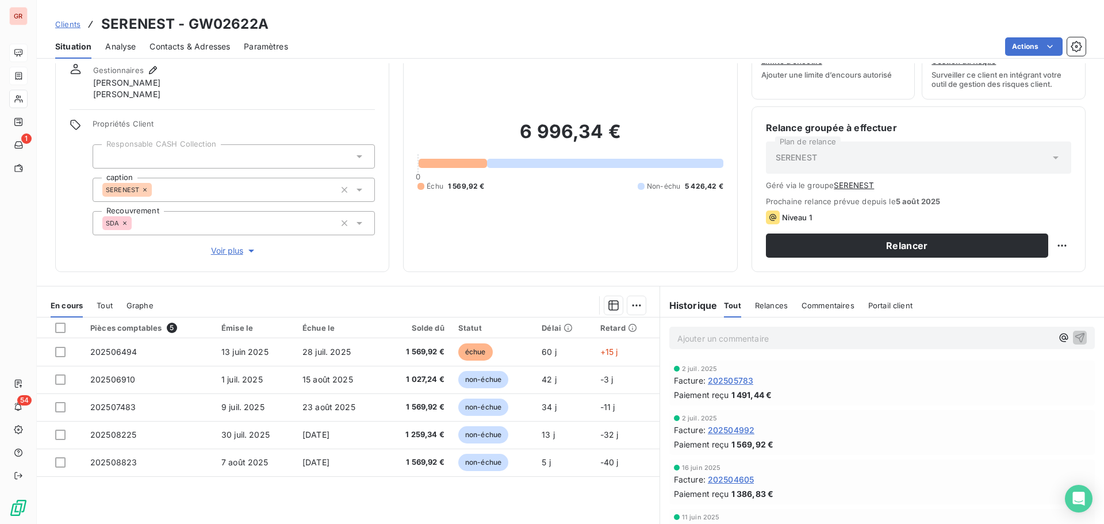
scroll to position [94, 0]
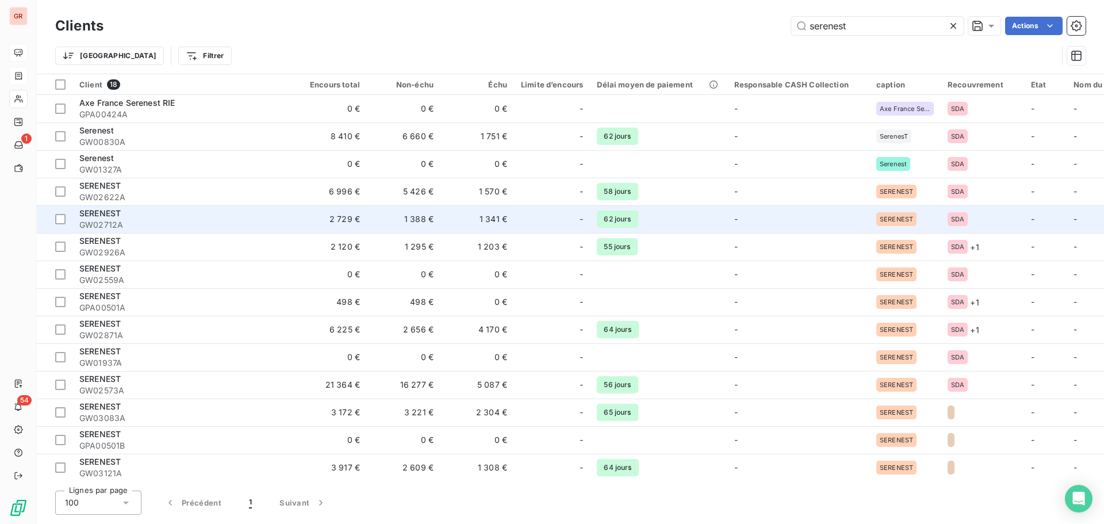
click at [313, 216] on td "2 729 €" at bounding box center [330, 219] width 74 height 28
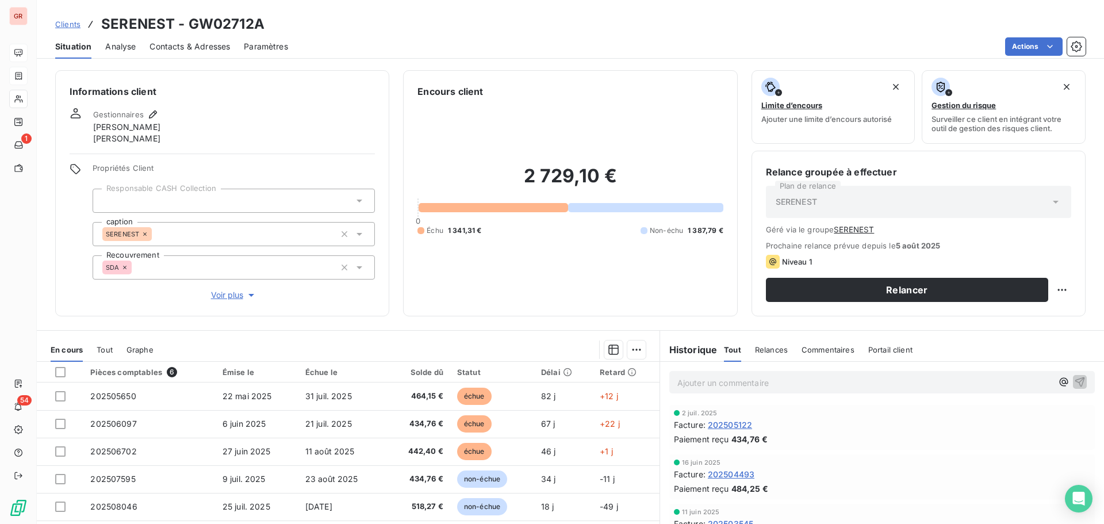
scroll to position [94, 0]
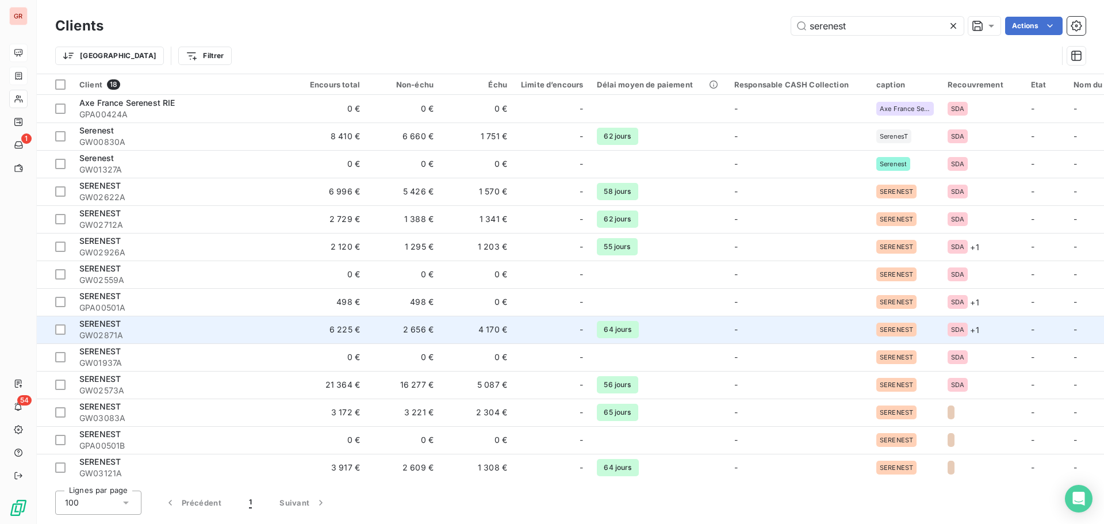
click at [315, 330] on td "6 225 €" at bounding box center [330, 330] width 74 height 28
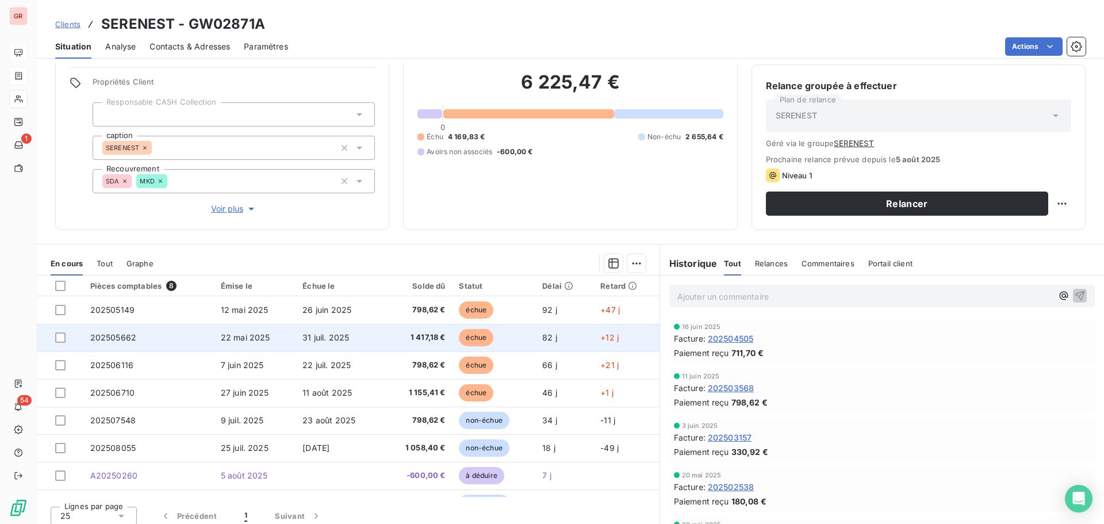
scroll to position [94, 0]
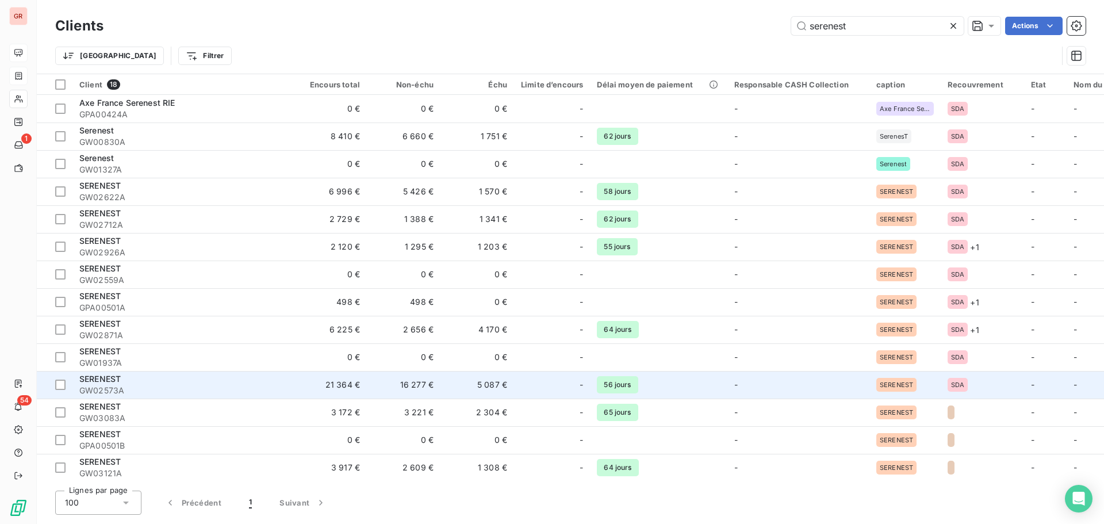
click at [351, 382] on td "21 364 €" at bounding box center [330, 385] width 74 height 28
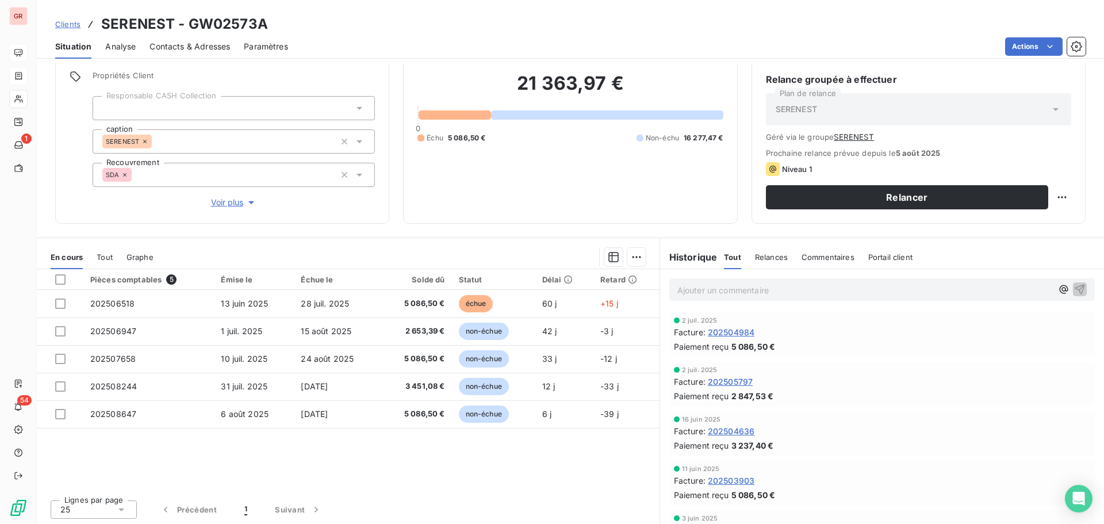
scroll to position [94, 0]
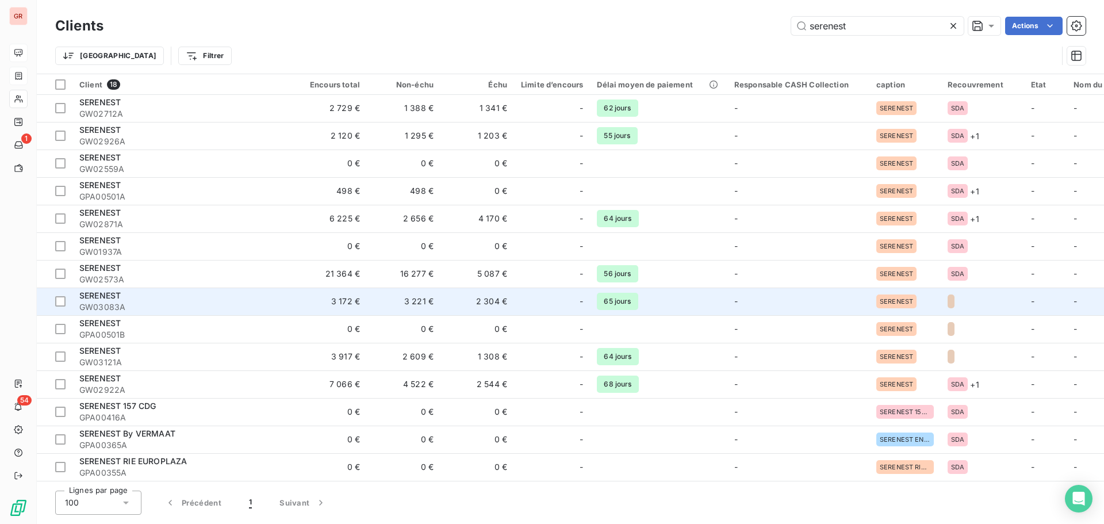
scroll to position [116, 0]
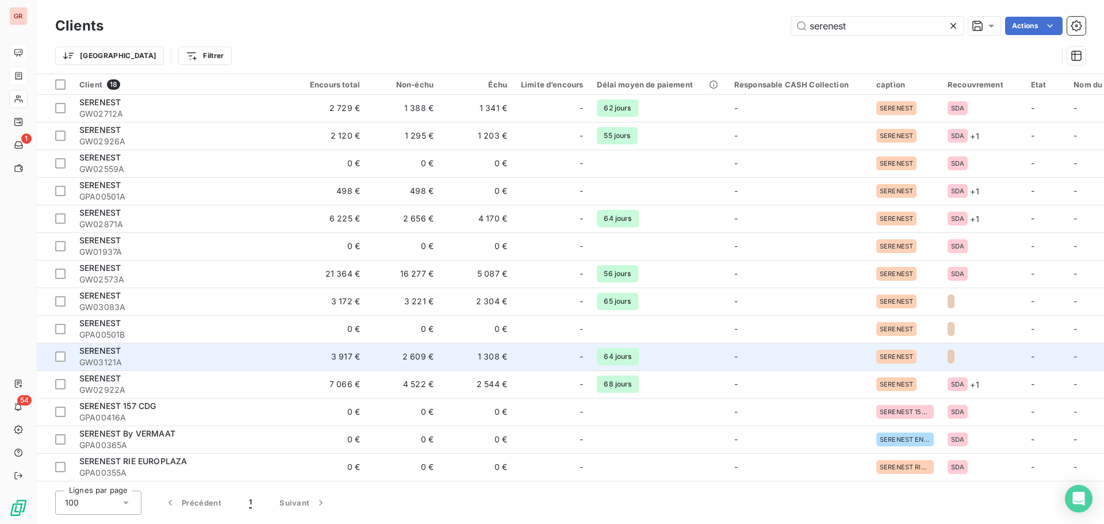
click at [349, 356] on td "3 917 €" at bounding box center [330, 357] width 74 height 28
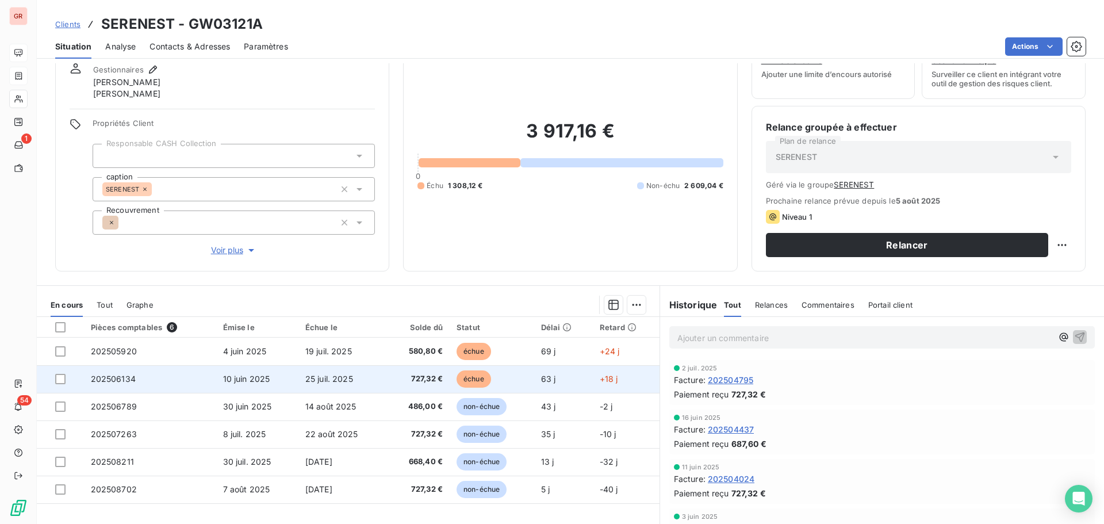
scroll to position [94, 0]
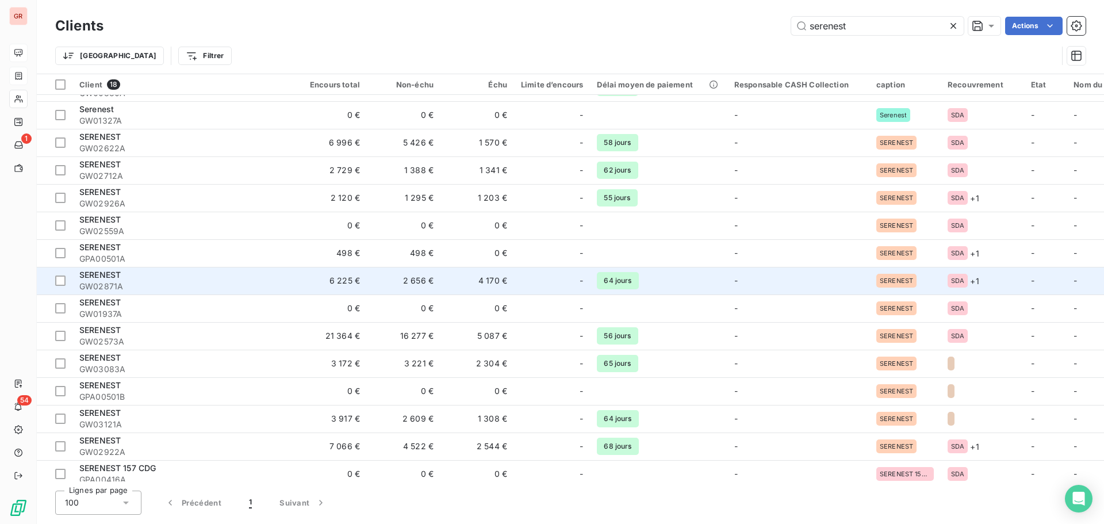
scroll to position [116, 0]
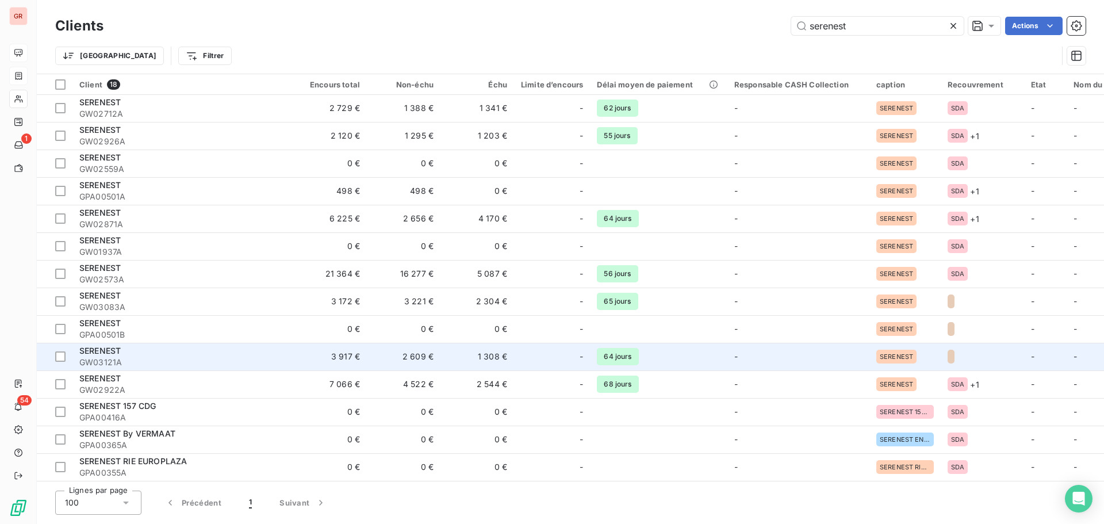
click at [303, 353] on td "3 917 €" at bounding box center [330, 357] width 74 height 28
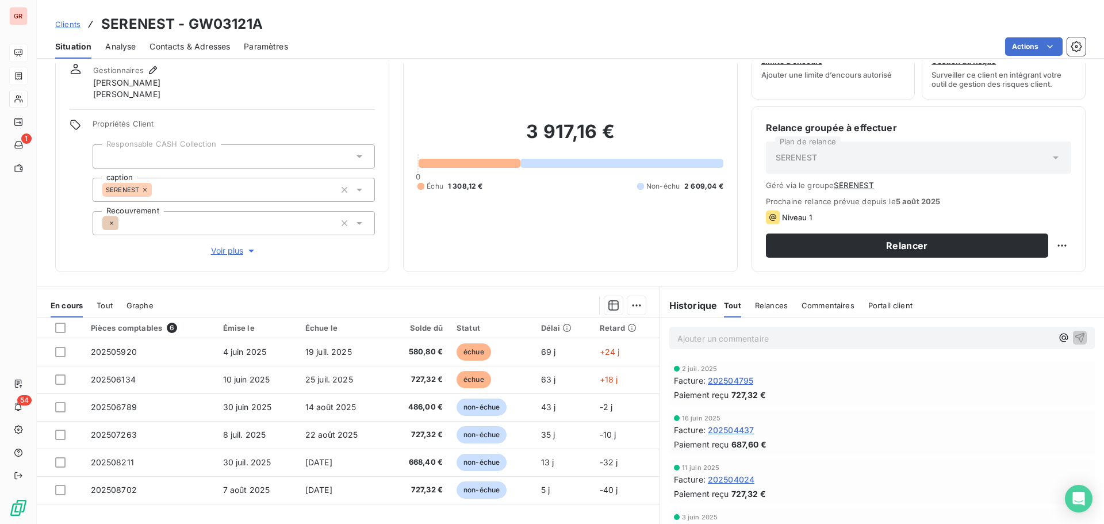
scroll to position [94, 0]
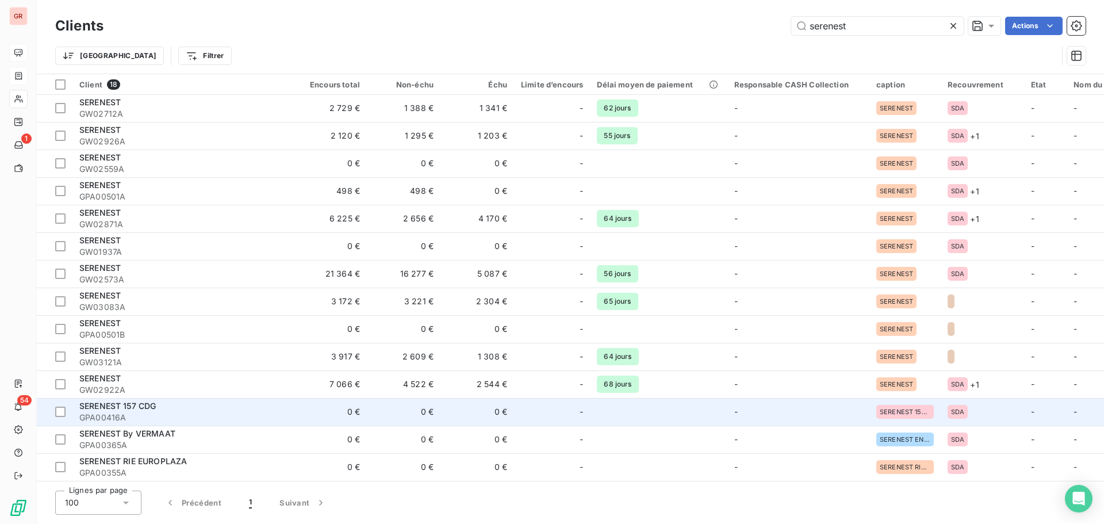
scroll to position [116, 0]
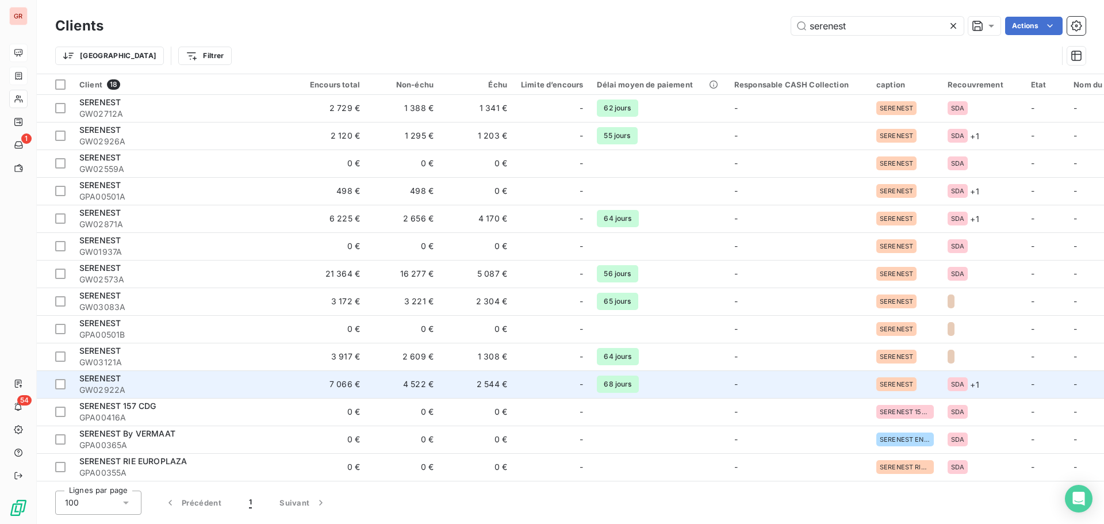
click at [331, 383] on td "7 066 €" at bounding box center [330, 384] width 74 height 28
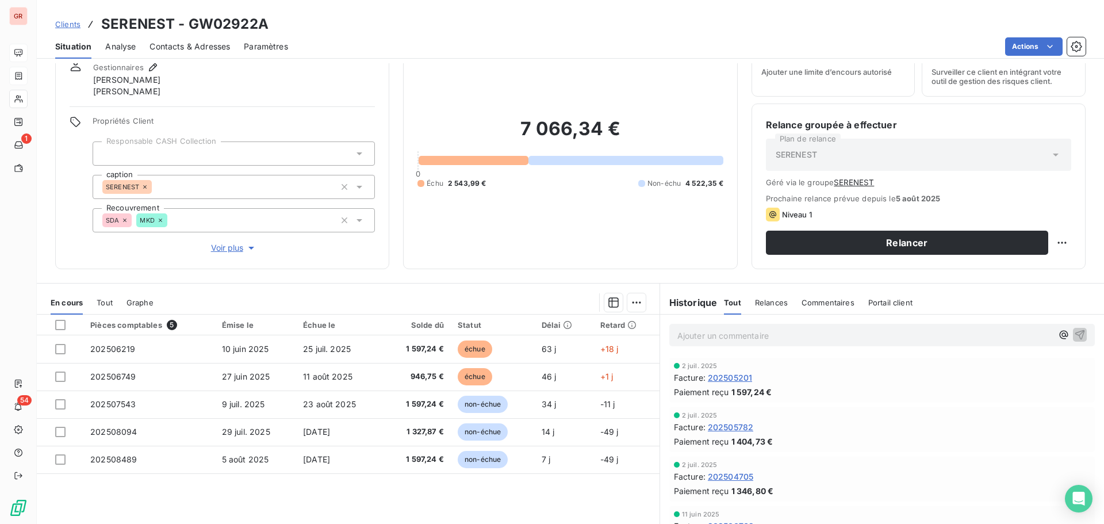
scroll to position [94, 0]
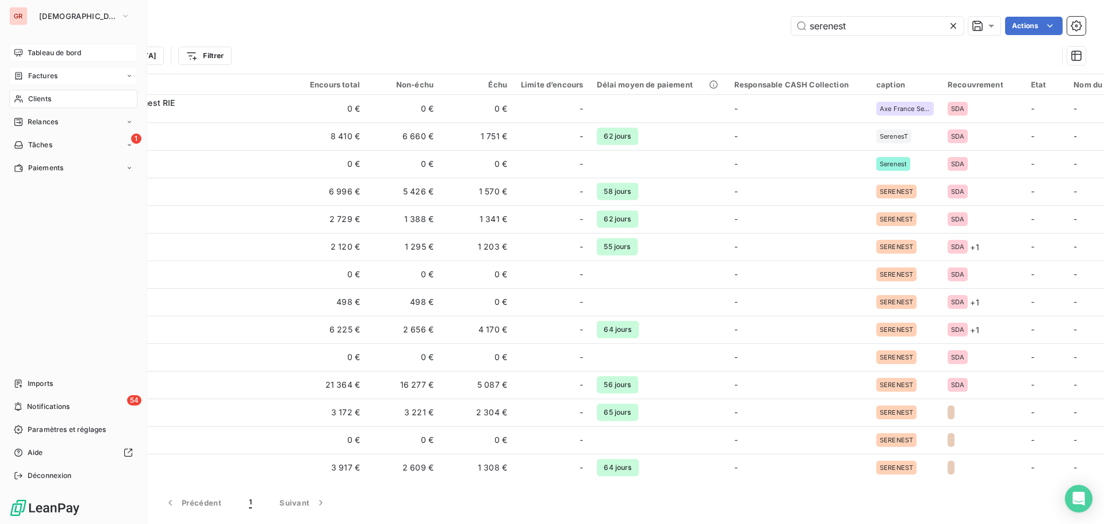
click at [46, 55] on span "Tableau de bord" at bounding box center [54, 53] width 53 height 10
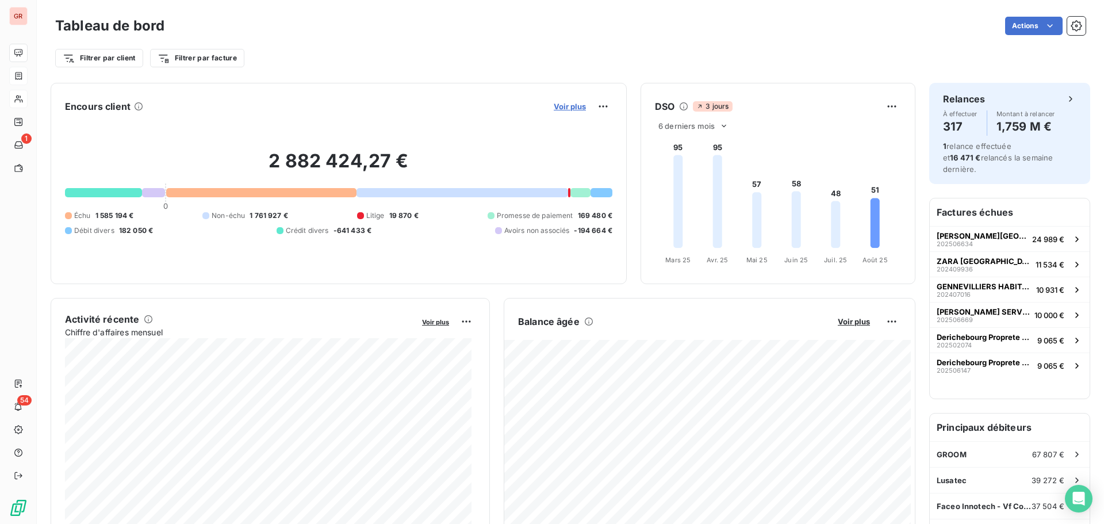
click at [570, 105] on span "Voir plus" at bounding box center [570, 106] width 32 height 9
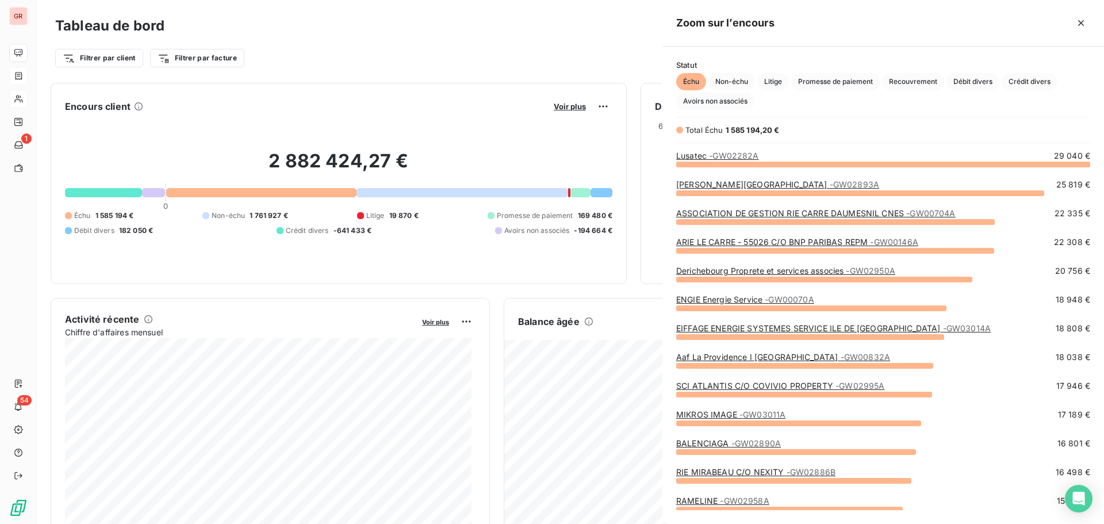
scroll to position [351, 433]
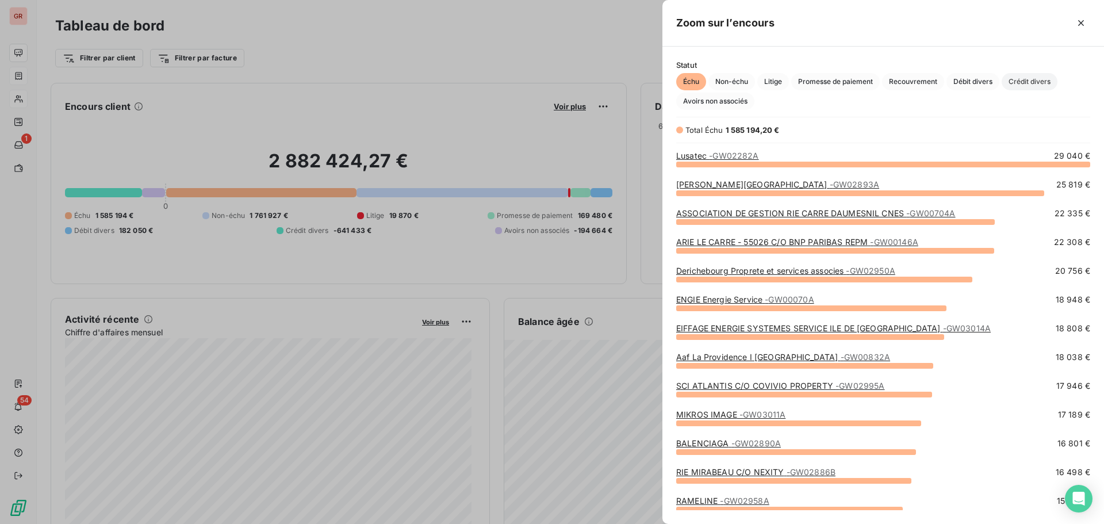
click at [1033, 81] on span "Crédit divers" at bounding box center [1030, 81] width 56 height 17
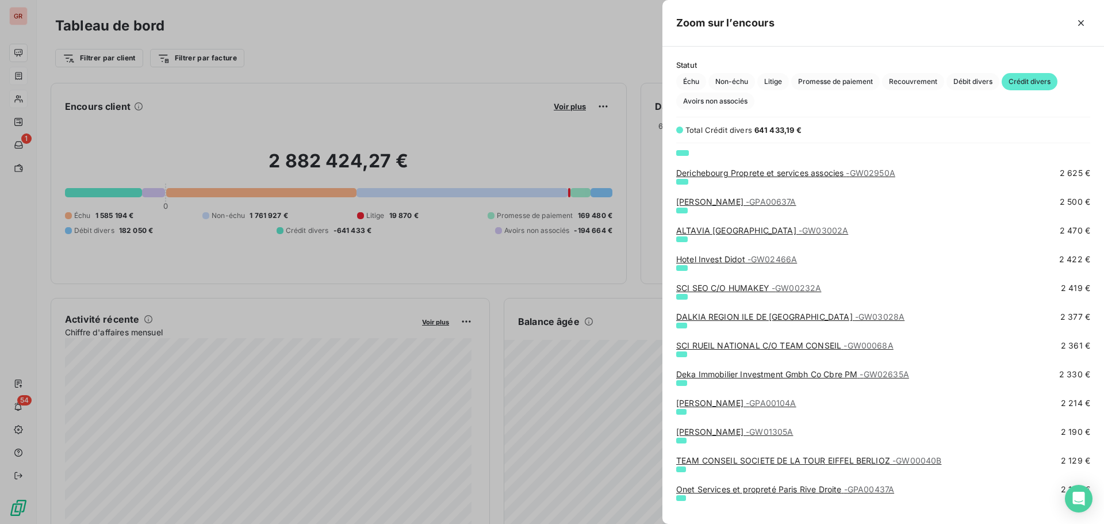
scroll to position [1610, 0]
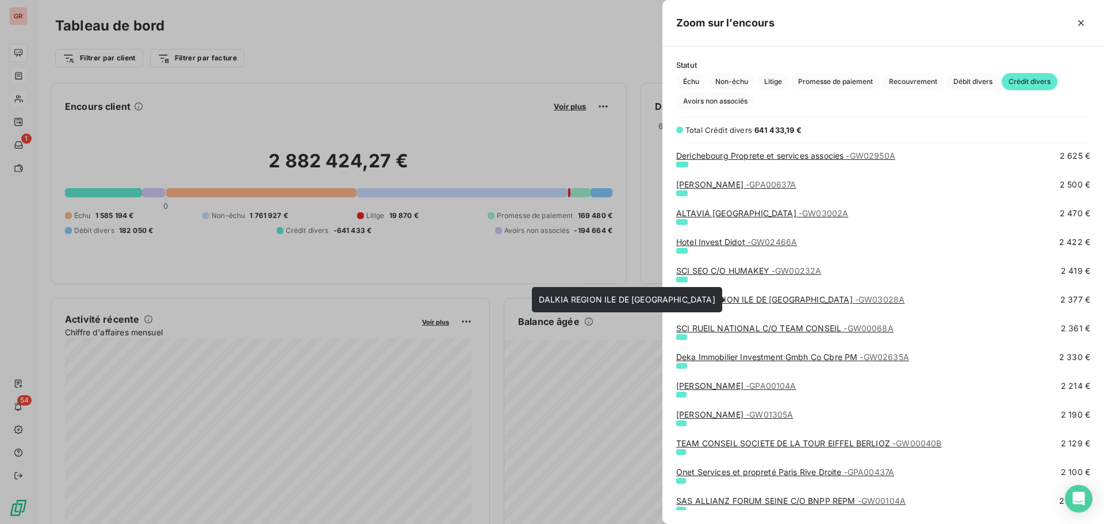
click at [747, 300] on link "DALKIA REGION ILE DE FRANCE - GW03028A" at bounding box center [790, 299] width 228 height 10
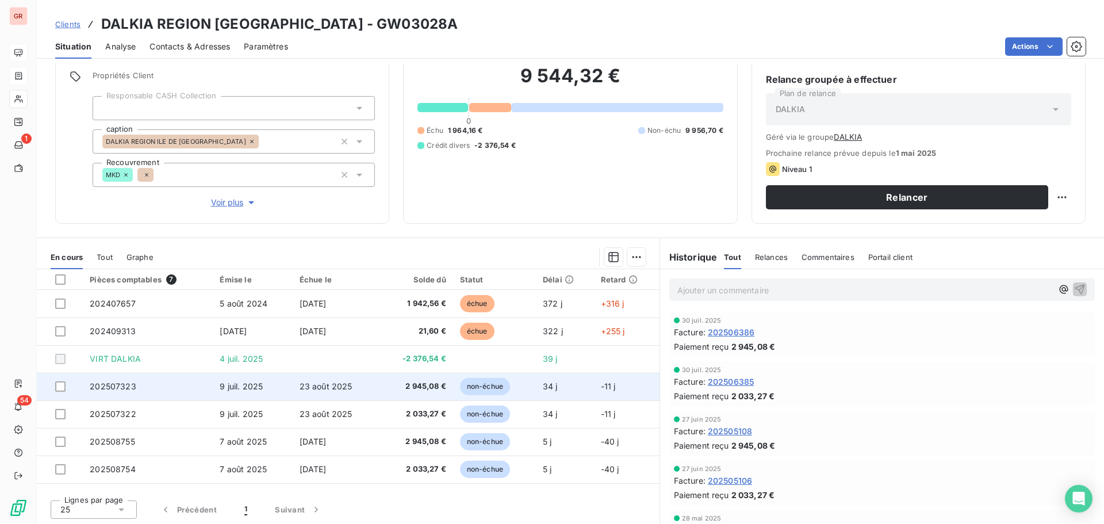
scroll to position [94, 0]
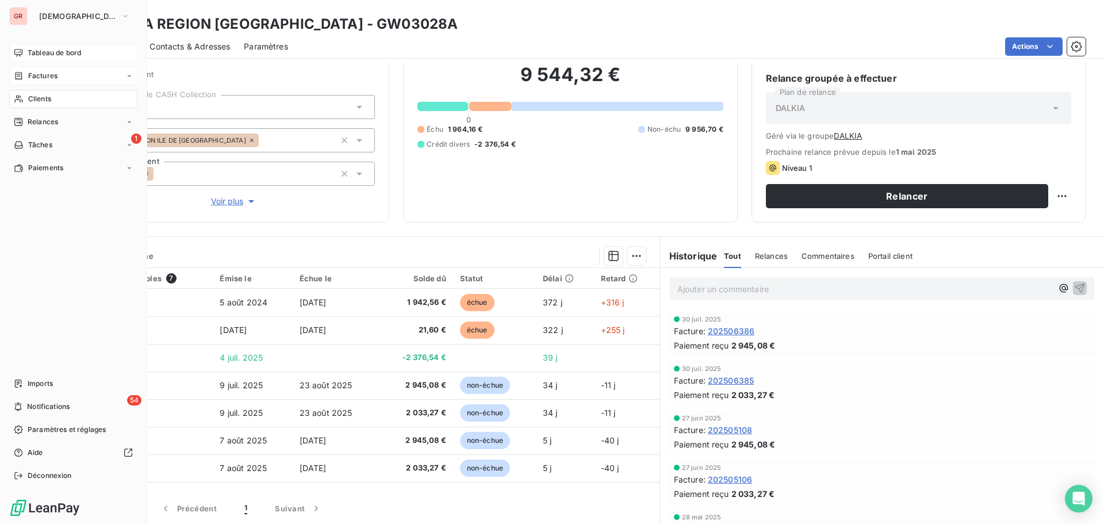
click at [51, 75] on span "Factures" at bounding box center [42, 76] width 29 height 10
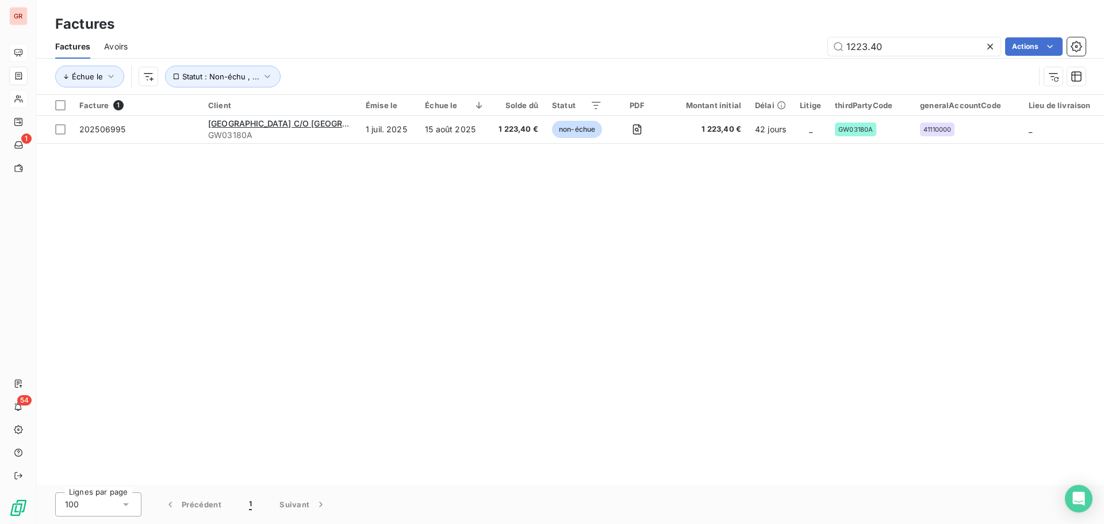
drag, startPoint x: 902, startPoint y: 45, endPoint x: 661, endPoint y: 52, distance: 241.0
click at [661, 52] on div "1223.40 Actions" at bounding box center [613, 46] width 944 height 18
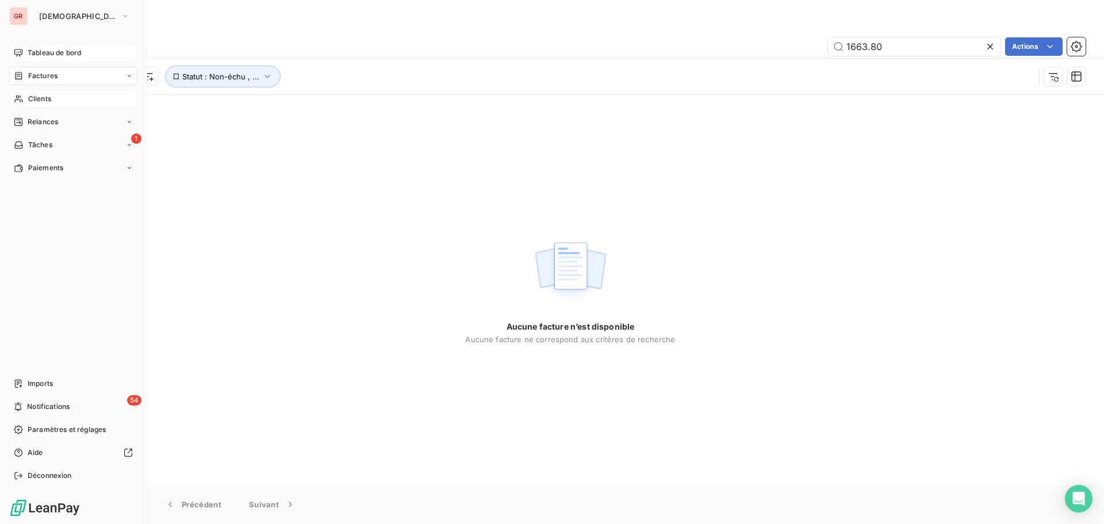
click at [46, 77] on span "Factures" at bounding box center [42, 76] width 29 height 10
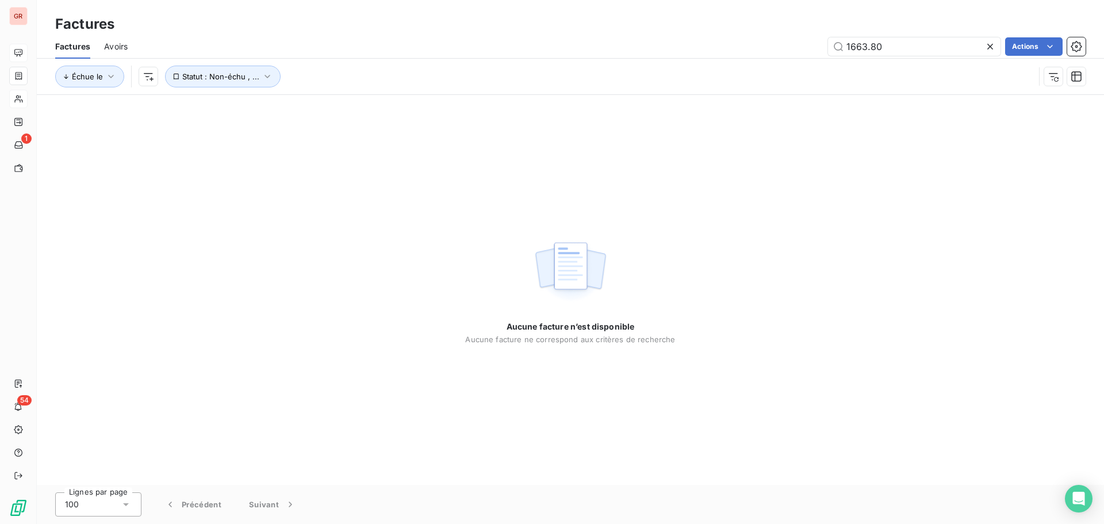
click at [204, 297] on div "Aucune facture n’est disponible Aucune facture ne correspond aux critères de re…" at bounding box center [570, 290] width 1067 height 390
type input "67.20"
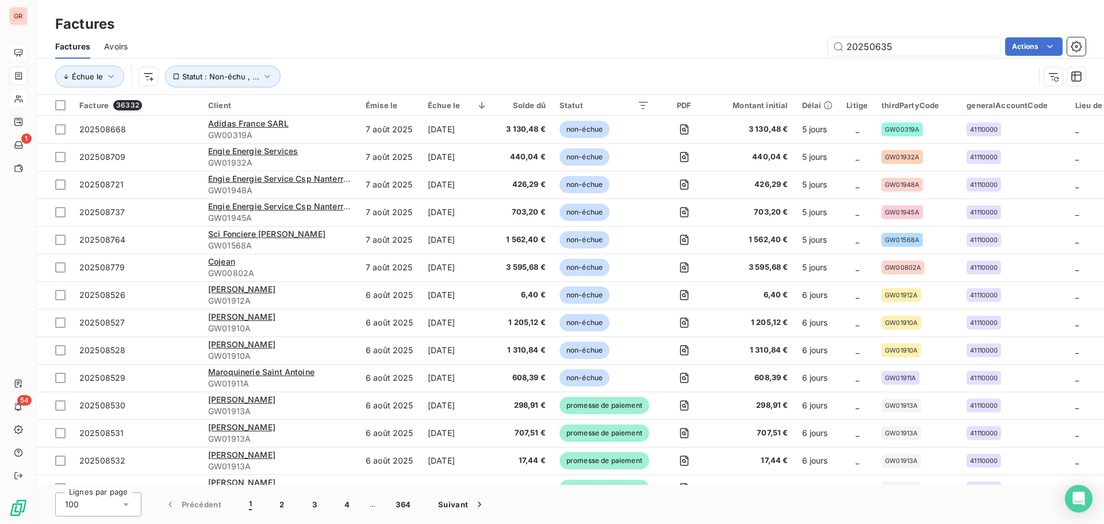
type input "202506355"
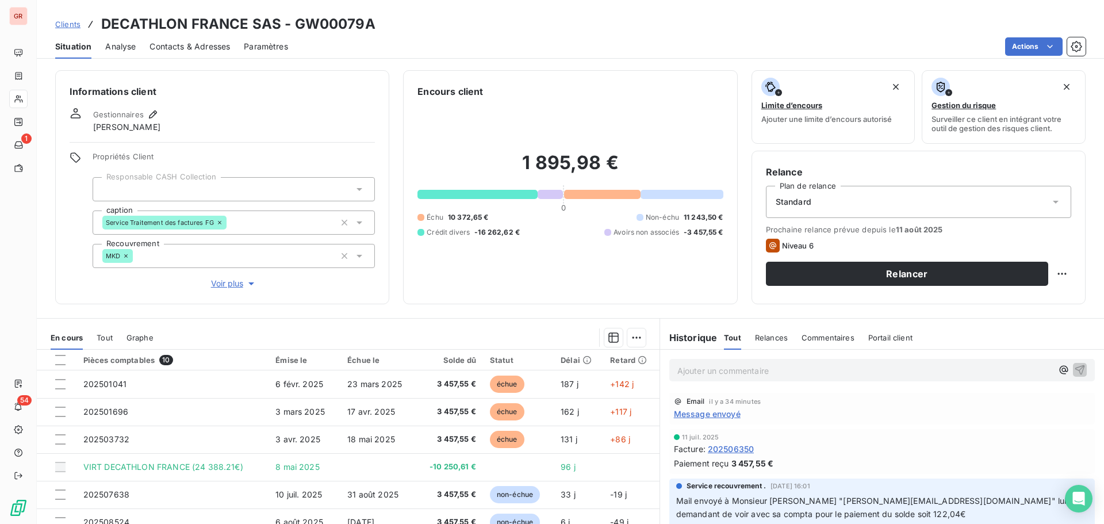
scroll to position [58, 0]
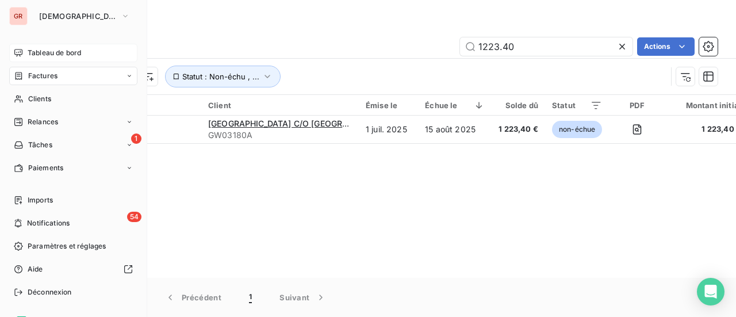
click at [63, 49] on span "Tableau de bord" at bounding box center [54, 53] width 53 height 10
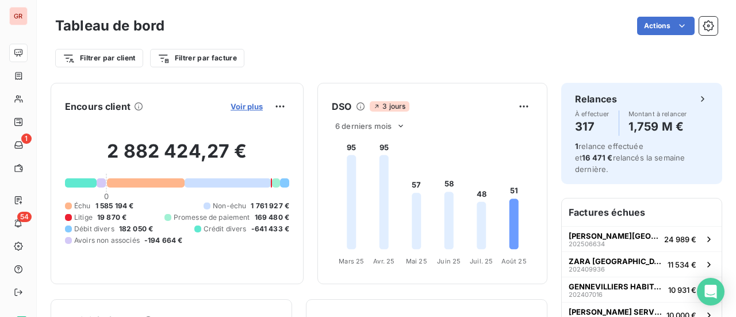
click at [235, 106] on span "Voir plus" at bounding box center [247, 106] width 32 height 9
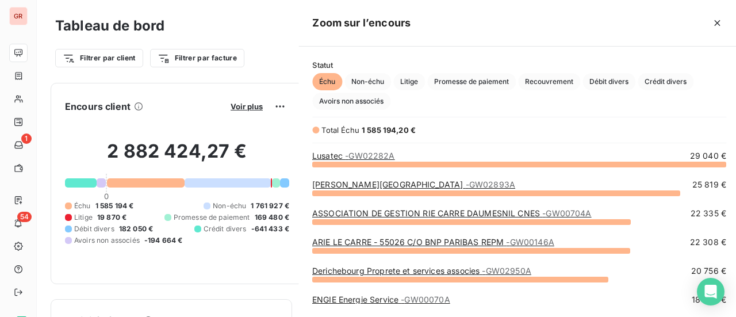
scroll to position [308, 432]
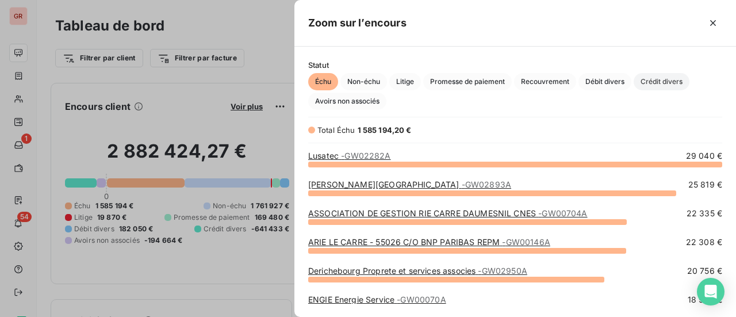
click at [656, 81] on span "Crédit divers" at bounding box center [662, 81] width 56 height 17
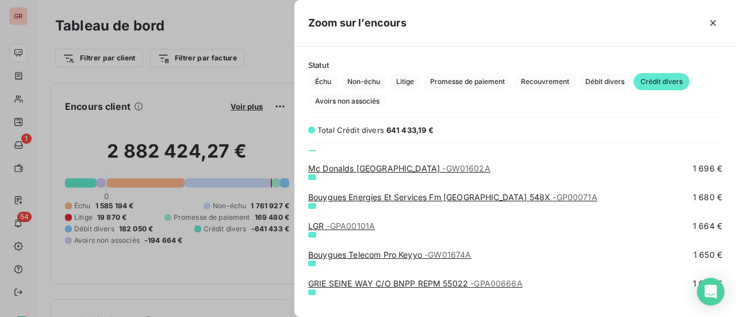
scroll to position [2415, 0]
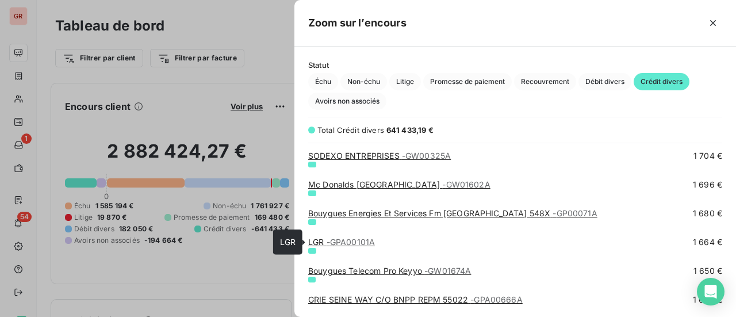
click at [342, 242] on span "- GPA00101A" at bounding box center [351, 242] width 49 height 10
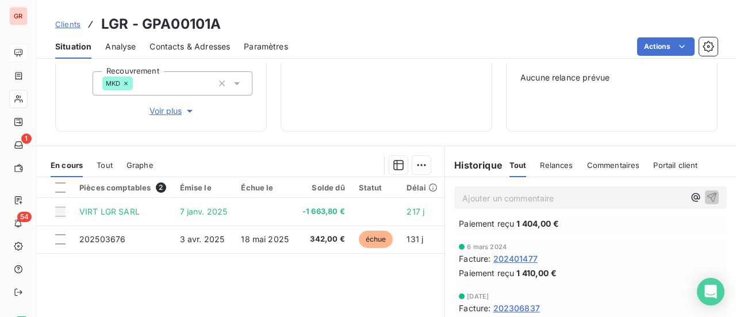
scroll to position [848, 0]
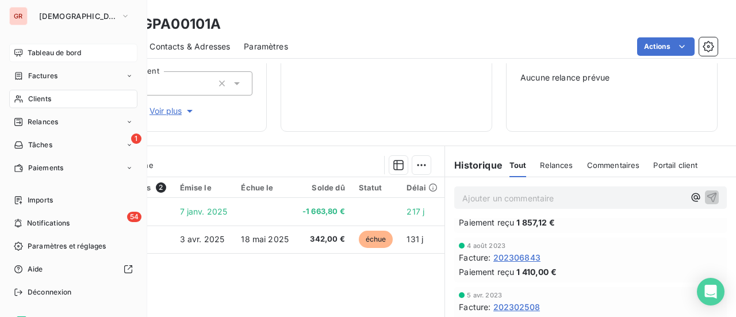
click at [60, 56] on span "Tableau de bord" at bounding box center [54, 53] width 53 height 10
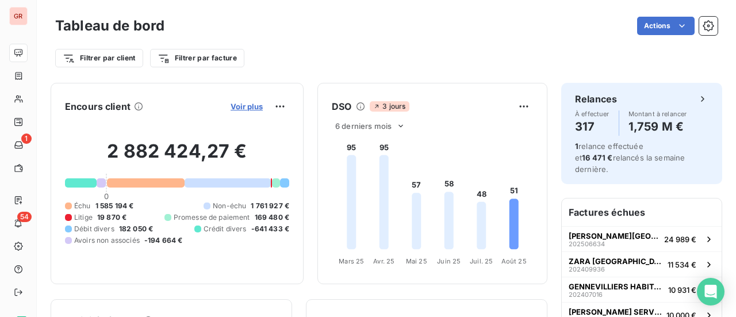
click at [242, 109] on span "Voir plus" at bounding box center [247, 106] width 32 height 9
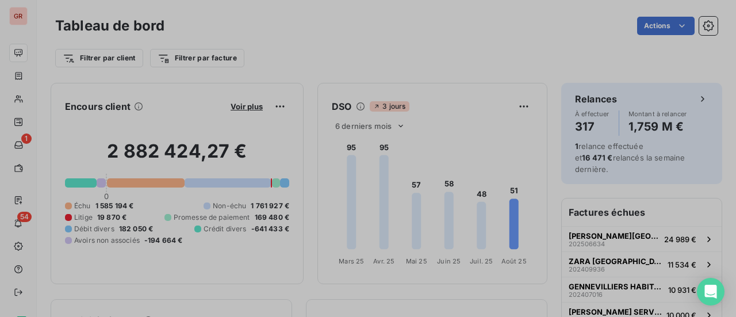
scroll to position [9, 9]
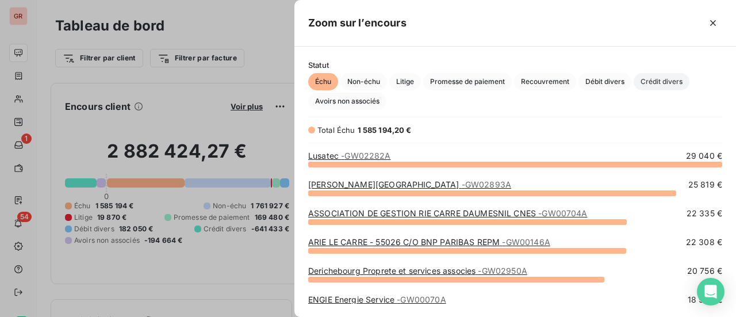
click at [671, 81] on span "Crédit divers" at bounding box center [662, 81] width 56 height 17
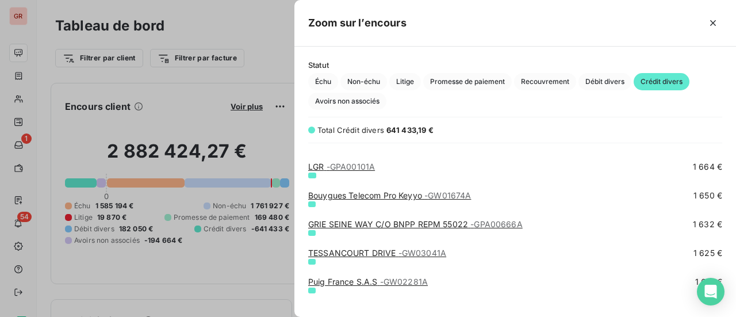
scroll to position [2473, 0]
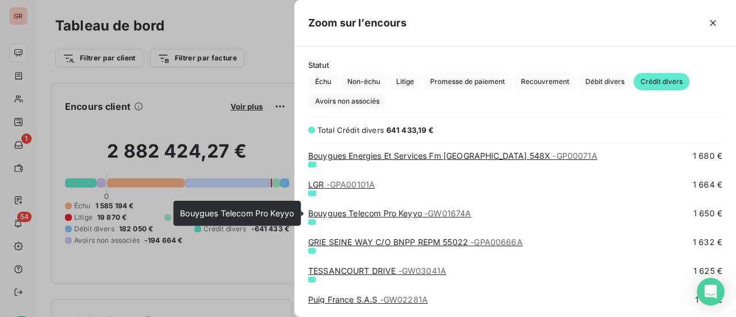
click at [388, 212] on link "Bouygues Telecom Pro Keyyo - GW01674A" at bounding box center [389, 213] width 163 height 10
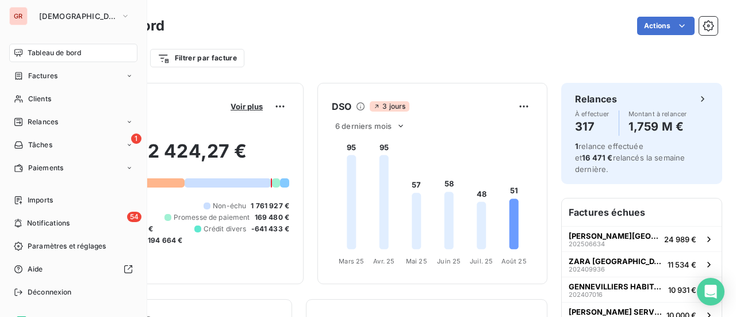
click at [83, 55] on div "Tableau de bord" at bounding box center [73, 53] width 128 height 18
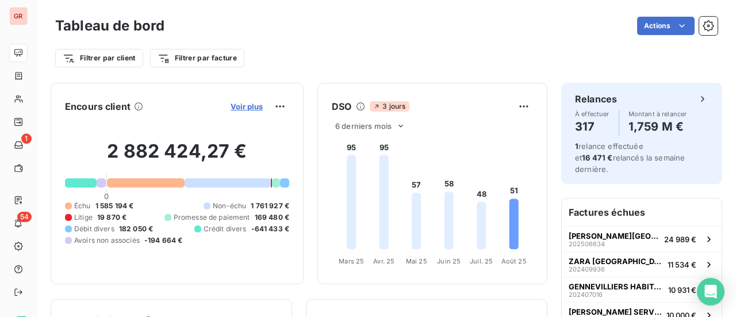
click at [232, 109] on span "Voir plus" at bounding box center [247, 106] width 32 height 9
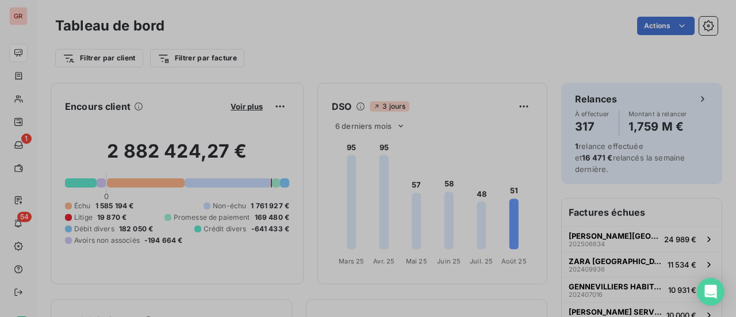
scroll to position [308, 432]
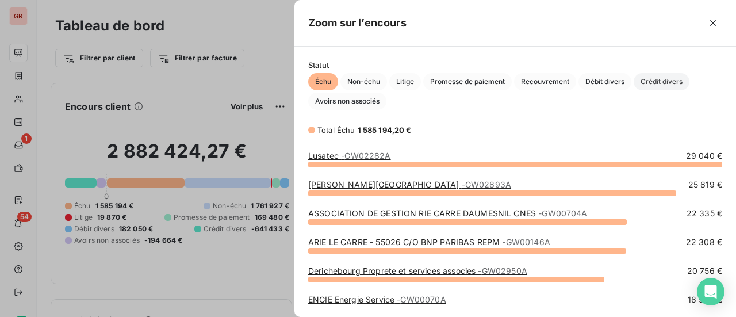
click at [666, 85] on span "Crédit divers" at bounding box center [662, 81] width 56 height 17
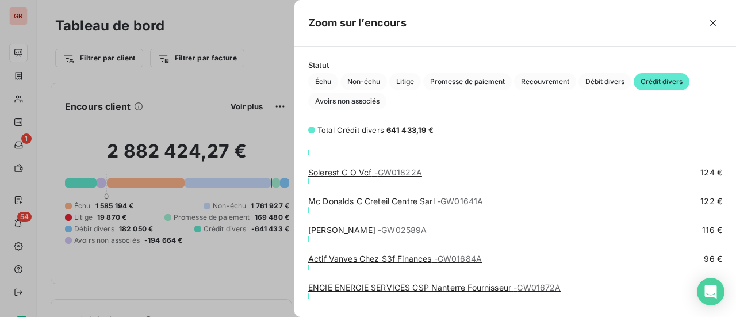
scroll to position [6383, 0]
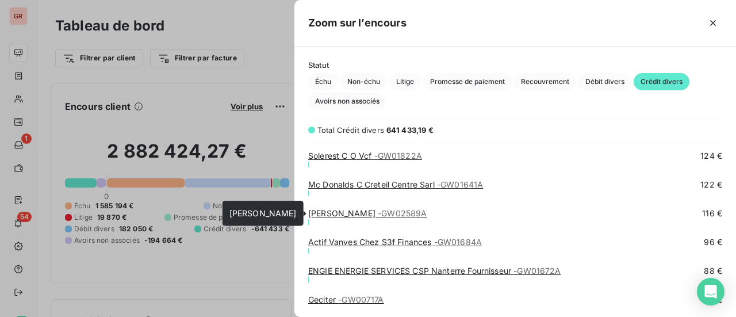
click at [351, 216] on link "[PERSON_NAME] - GW02589A" at bounding box center [367, 213] width 118 height 10
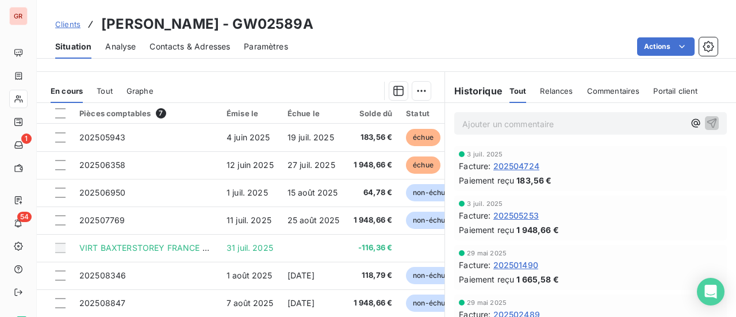
scroll to position [315, 0]
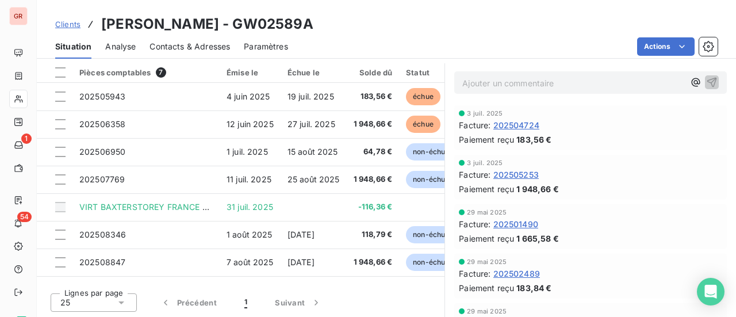
click at [595, 3] on div "Clients [PERSON_NAME] - GW02589A Situation Analyse Contacts & Adresses Paramètr…" at bounding box center [386, 29] width 699 height 59
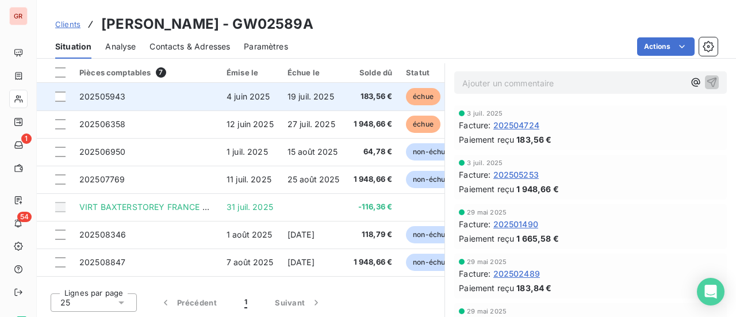
click at [66, 95] on td at bounding box center [55, 97] width 36 height 28
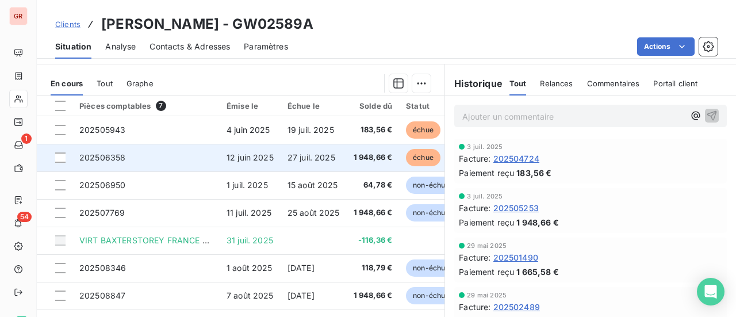
scroll to position [288, 0]
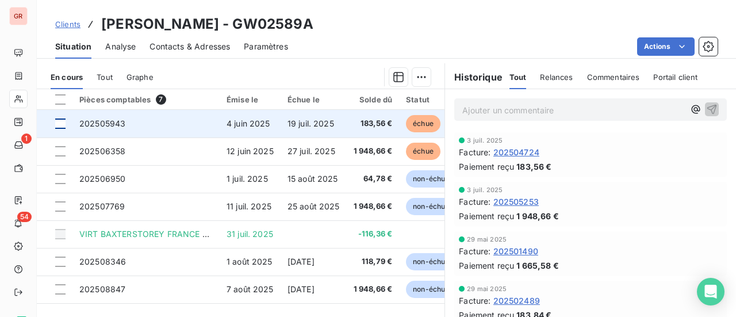
click at [63, 123] on div at bounding box center [60, 123] width 10 height 10
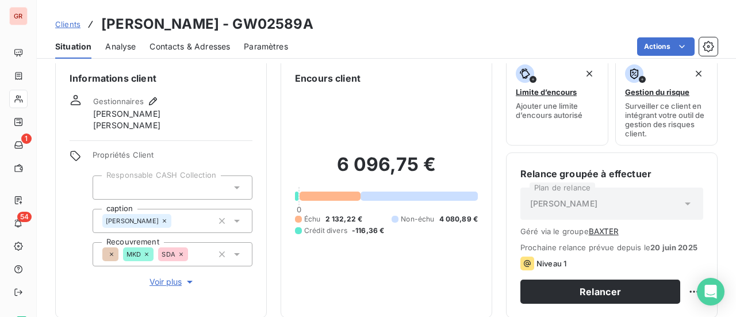
scroll to position [0, 0]
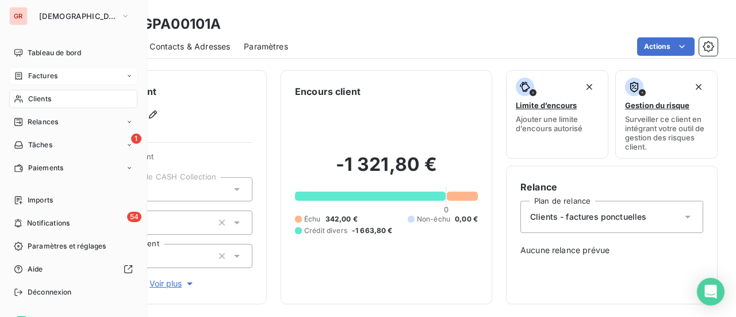
click at [51, 79] on span "Factures" at bounding box center [42, 76] width 29 height 10
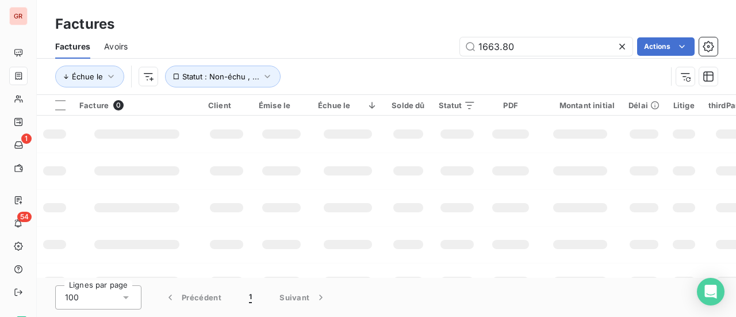
click at [224, 42] on div "1663.80 Actions" at bounding box center [429, 46] width 576 height 18
click at [123, 45] on span "Avoirs" at bounding box center [116, 47] width 24 height 12
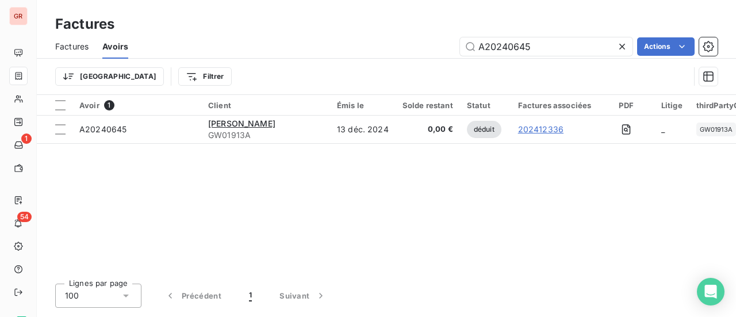
drag, startPoint x: 542, startPoint y: 49, endPoint x: 453, endPoint y: 52, distance: 89.2
click at [454, 52] on div "A20240645 Actions" at bounding box center [430, 46] width 576 height 18
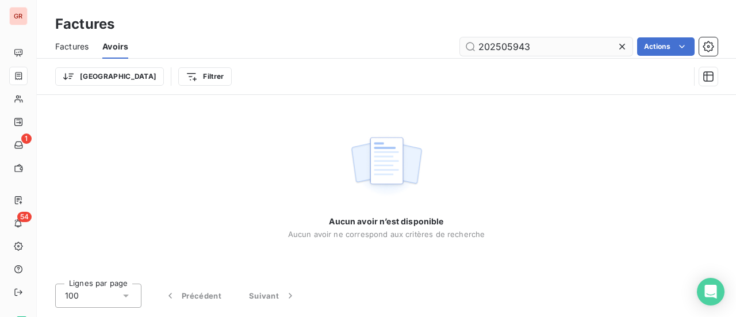
click at [480, 50] on input "202505943" at bounding box center [546, 46] width 173 height 18
type input "a202505943"
drag, startPoint x: 535, startPoint y: 45, endPoint x: 435, endPoint y: 60, distance: 101.2
click at [461, 40] on input "a202505943" at bounding box center [546, 46] width 173 height 18
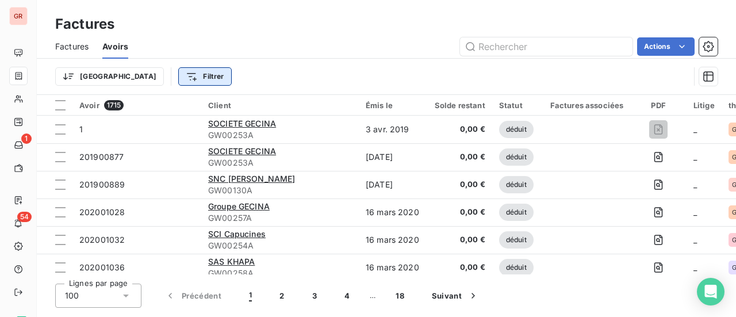
click at [153, 81] on html "GR 1 54 Factures Factures Avoirs Actions Trier Filtrer Avoir 1715 Client Émis l…" at bounding box center [368, 158] width 736 height 317
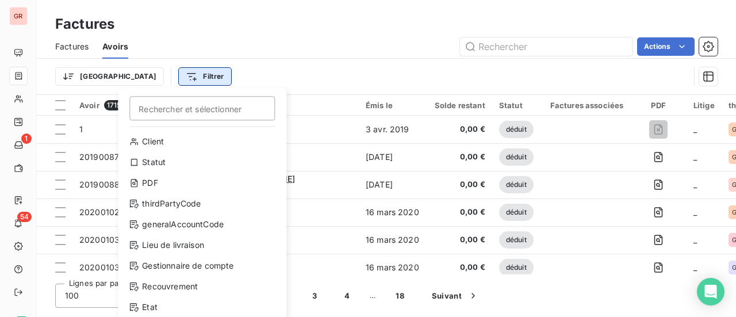
click at [153, 81] on html "GR 1 54 Factures Factures Avoirs Actions Trier Filtrer Rechercher et sélectionn…" at bounding box center [368, 158] width 736 height 317
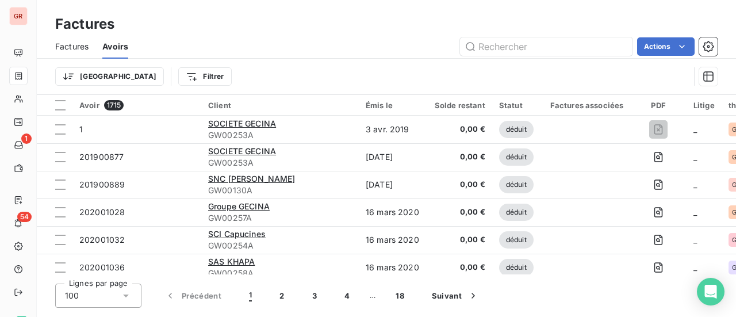
click at [71, 44] on span "Factures" at bounding box center [71, 47] width 33 height 12
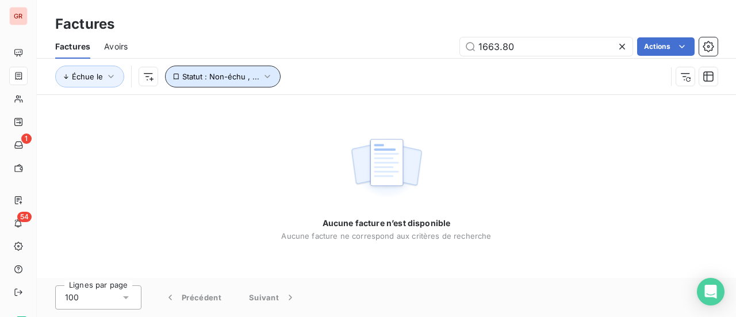
click at [266, 74] on icon "button" at bounding box center [268, 77] width 12 height 12
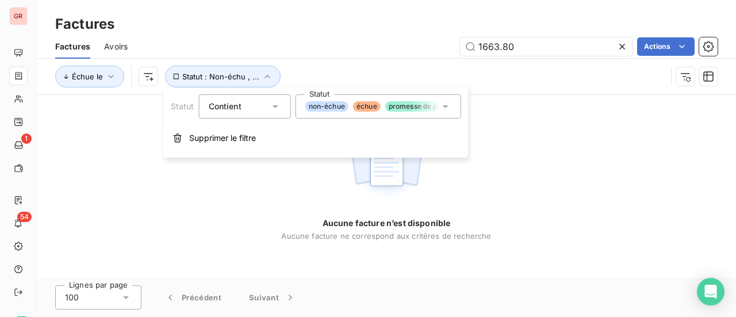
click at [447, 106] on icon at bounding box center [446, 107] width 12 height 12
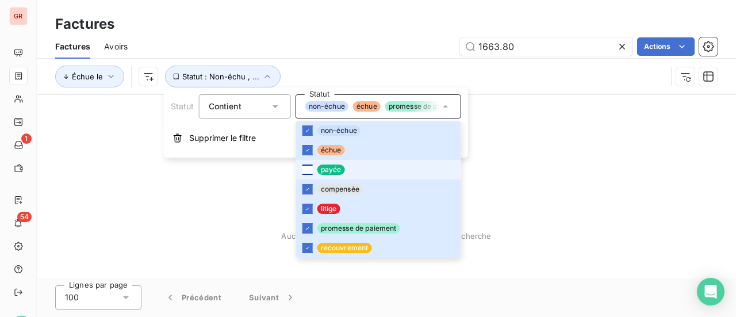
click at [309, 168] on div at bounding box center [307, 169] width 10 height 10
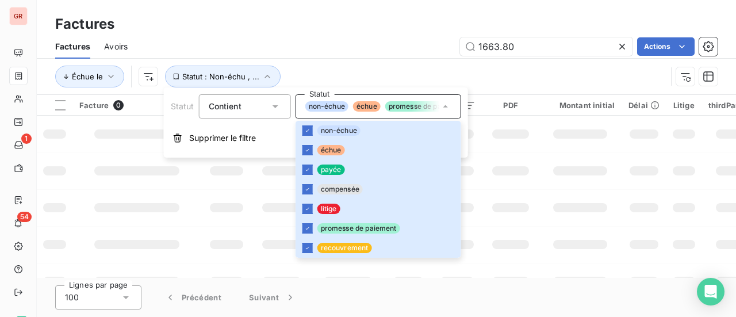
click at [555, 158] on td at bounding box center [580, 170] width 83 height 37
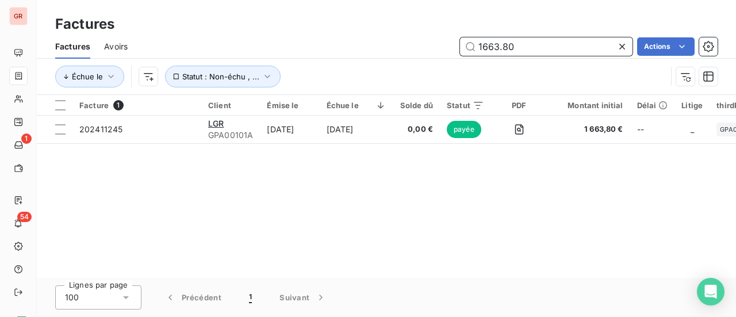
drag, startPoint x: 470, startPoint y: 44, endPoint x: 345, endPoint y: 46, distance: 125.4
click at [365, 45] on div "1663.80 Actions" at bounding box center [429, 46] width 576 height 18
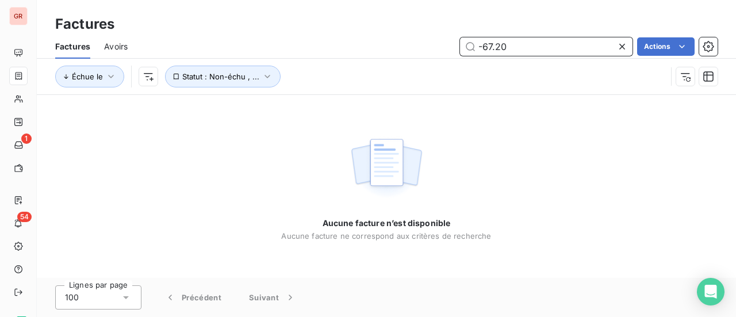
click at [485, 47] on input "-67.20" at bounding box center [546, 46] width 173 height 18
click at [482, 46] on input "-67.20" at bounding box center [546, 46] width 173 height 18
type input "67.20"
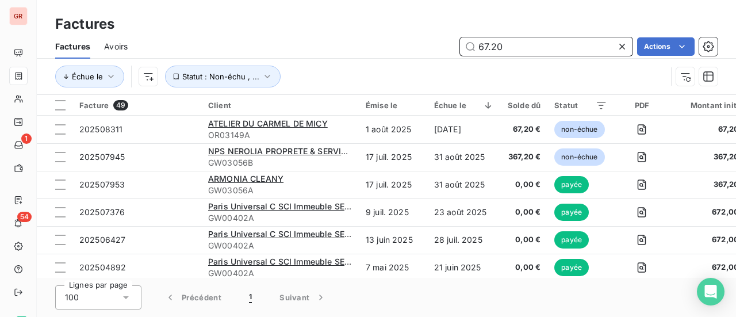
drag, startPoint x: 505, startPoint y: 48, endPoint x: 325, endPoint y: 60, distance: 180.4
click at [431, 51] on div "67.20 Actions" at bounding box center [429, 46] width 576 height 18
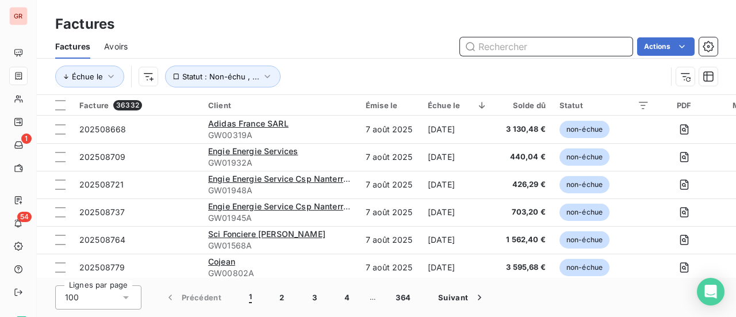
click at [121, 45] on span "Avoirs" at bounding box center [116, 47] width 24 height 12
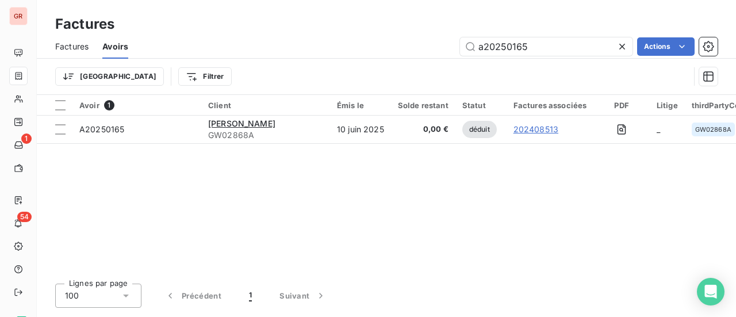
type input "a20250165"
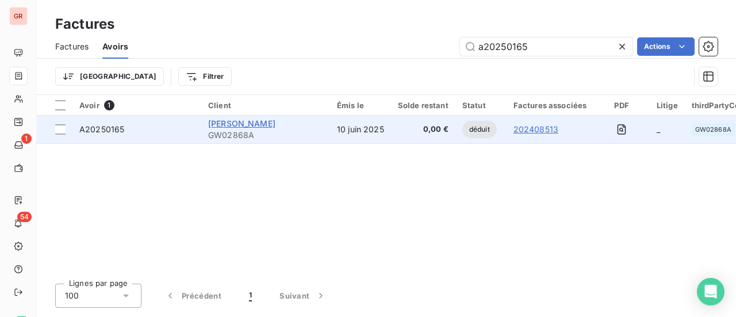
click at [242, 126] on span "[PERSON_NAME]" at bounding box center [241, 123] width 67 height 10
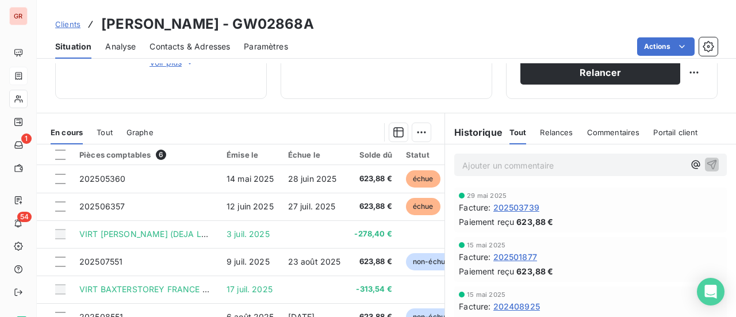
scroll to position [257, 0]
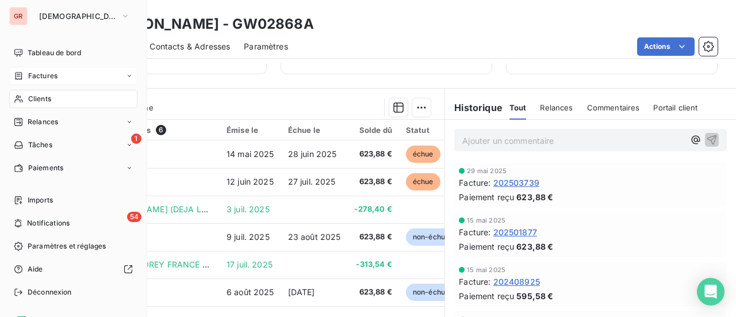
drag, startPoint x: 50, startPoint y: 75, endPoint x: 121, endPoint y: 74, distance: 71.3
click at [50, 75] on span "Factures" at bounding box center [42, 76] width 29 height 10
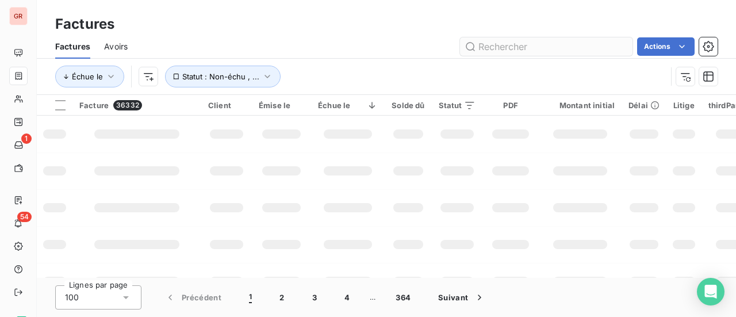
click at [513, 41] on input "text" at bounding box center [546, 46] width 173 height 18
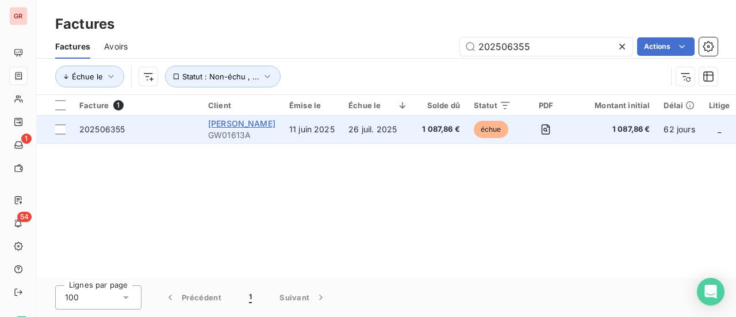
type input "202506355"
click at [230, 125] on span "[PERSON_NAME]" at bounding box center [241, 123] width 67 height 10
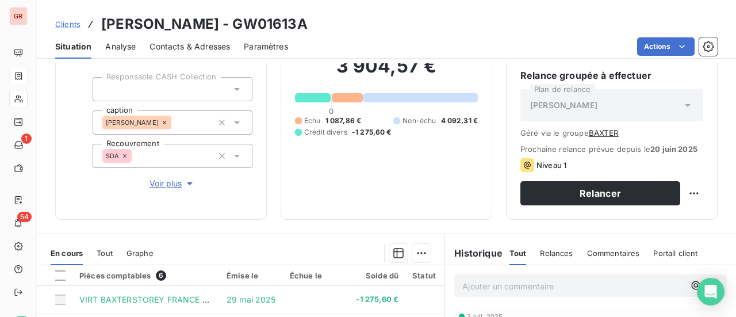
scroll to position [85, 0]
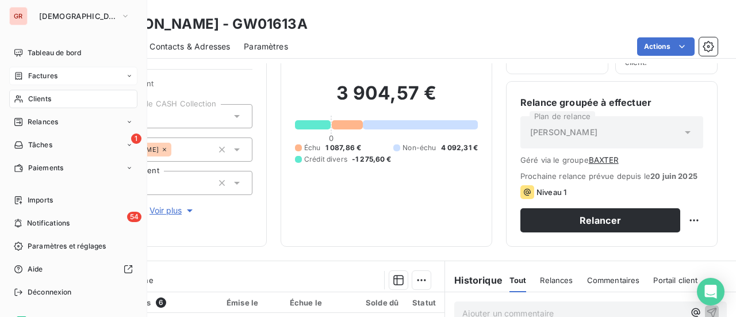
click at [44, 101] on span "Clients" at bounding box center [39, 99] width 23 height 10
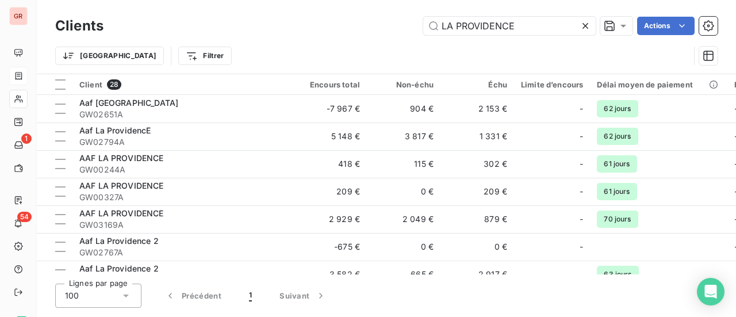
drag, startPoint x: 523, startPoint y: 21, endPoint x: 160, endPoint y: 64, distance: 365.9
click at [182, 55] on div "Clients LA PROVIDENCE Actions Trier Filtrer" at bounding box center [386, 44] width 662 height 60
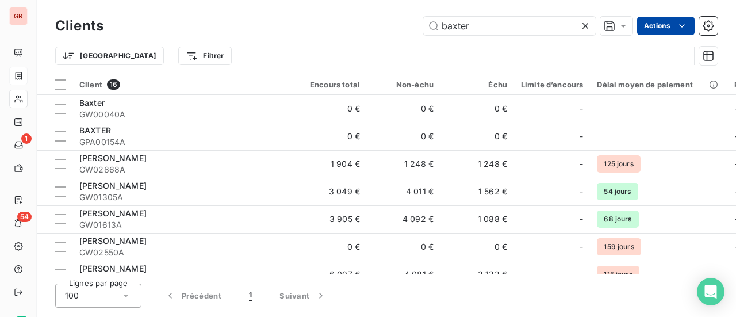
type input "baxter"
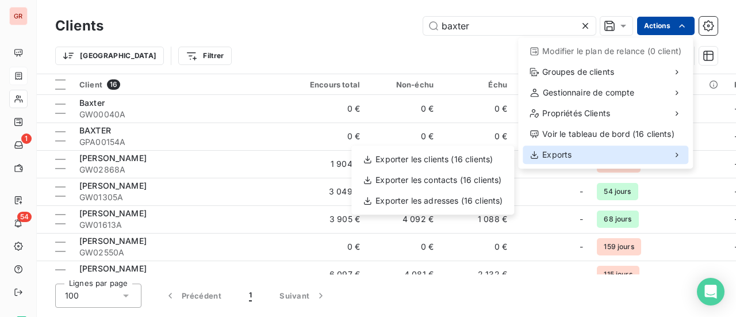
click at [557, 156] on span "Exports" at bounding box center [556, 155] width 29 height 12
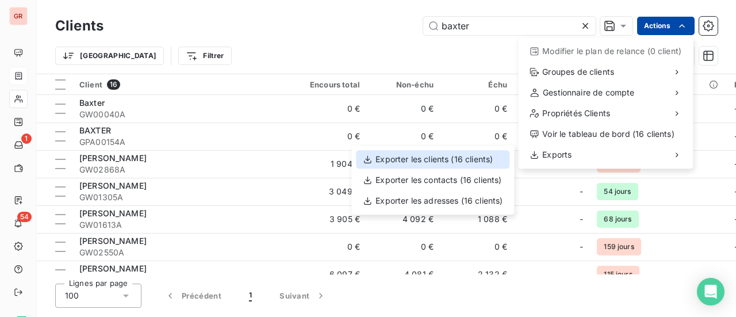
click at [439, 161] on div "Exporter les clients (16 clients)" at bounding box center [433, 159] width 154 height 18
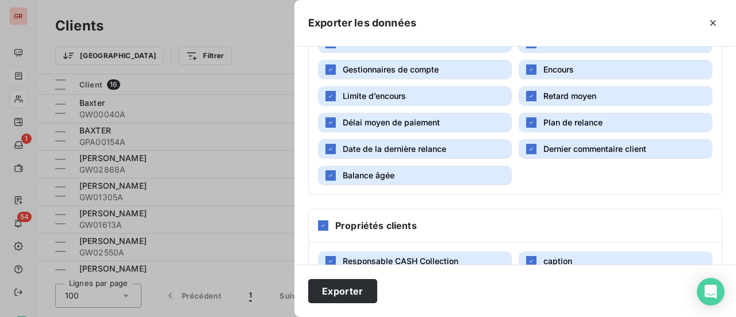
scroll to position [275, 0]
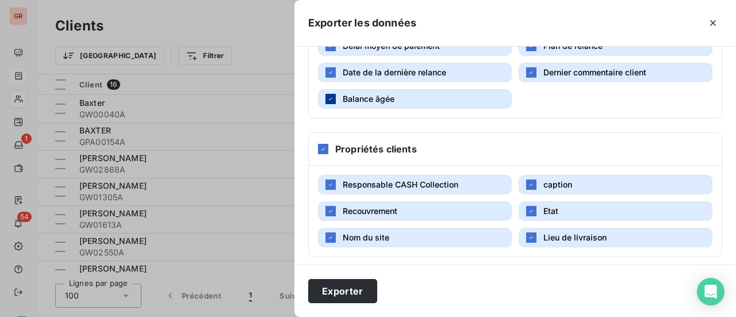
click at [330, 95] on icon "button" at bounding box center [330, 98] width 7 height 7
click at [330, 71] on icon "button" at bounding box center [330, 72] width 7 height 7
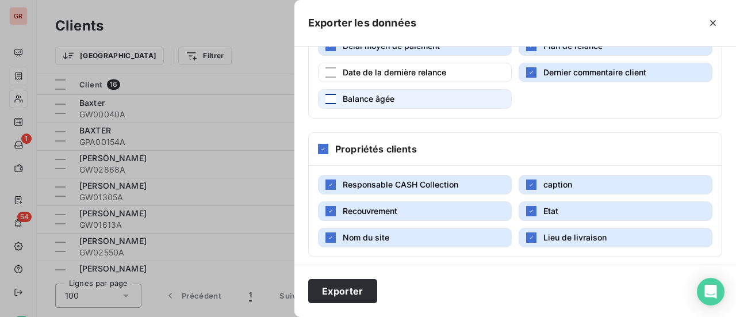
click at [528, 69] on icon "button" at bounding box center [531, 72] width 7 height 7
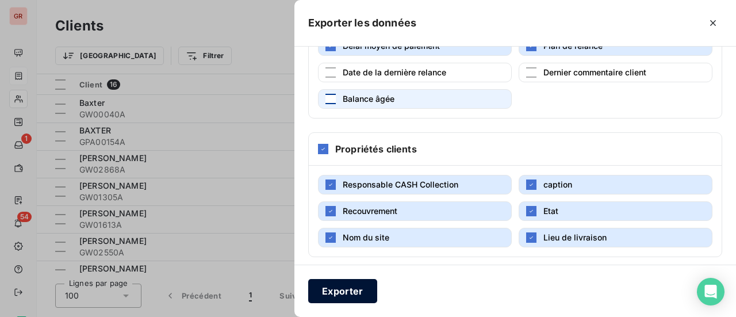
click at [363, 291] on button "Exporter" at bounding box center [342, 291] width 69 height 24
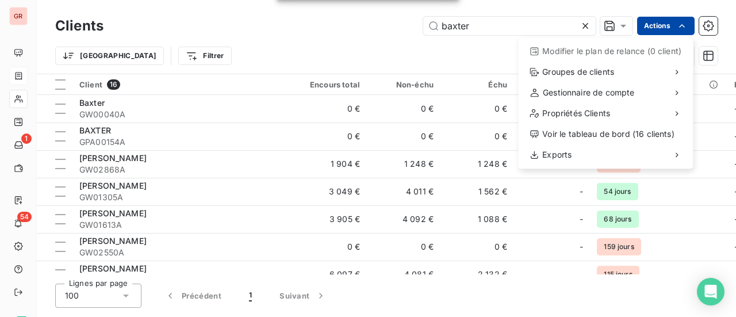
click at [502, 2] on html "GR 1 54 Clients baxter Actions Modifier le plan de relance (0 client) Groupes d…" at bounding box center [368, 158] width 736 height 317
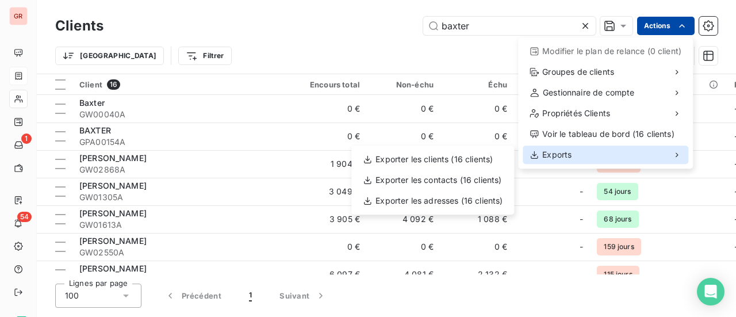
click at [561, 157] on span "Exports" at bounding box center [556, 155] width 29 height 12
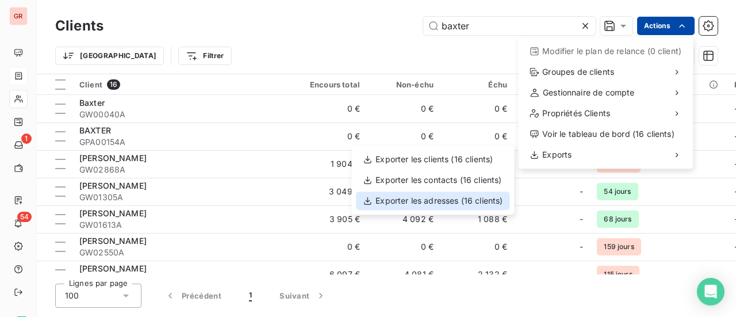
click at [437, 202] on div "Exporter les adresses (16 clients)" at bounding box center [433, 200] width 154 height 18
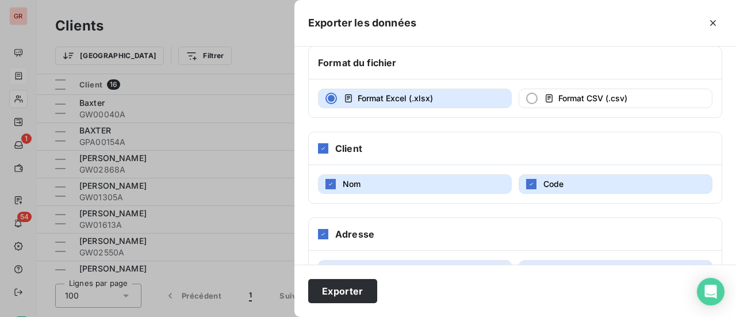
scroll to position [56, 0]
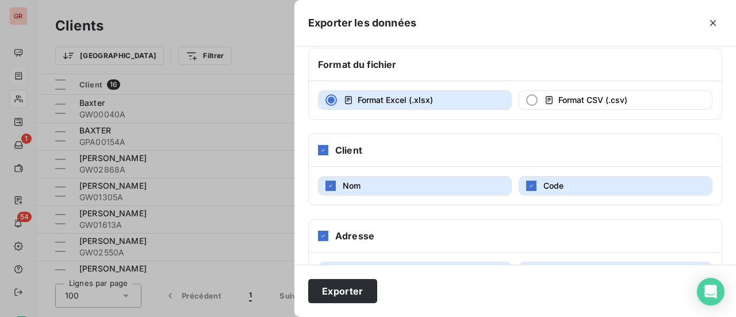
click at [239, 60] on div at bounding box center [368, 158] width 736 height 317
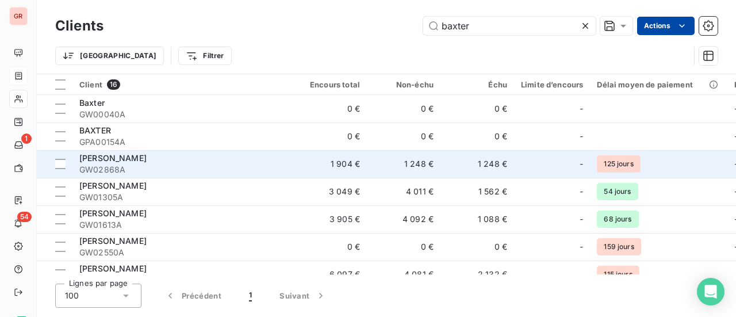
click at [131, 160] on span "[PERSON_NAME]" at bounding box center [112, 158] width 67 height 10
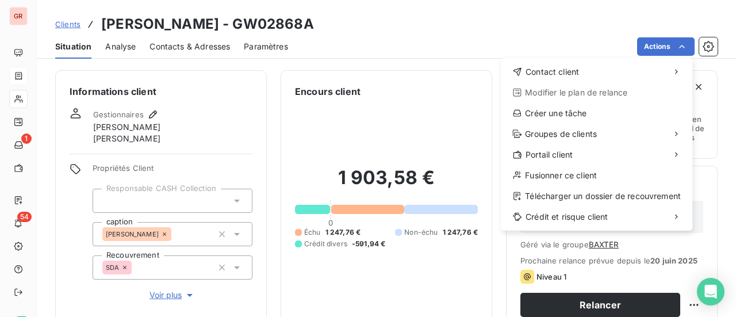
click at [467, 28] on html "GR 1 54 Clients [PERSON_NAME] - GW02868A Situation Analyse Contacts & Adresses …" at bounding box center [368, 158] width 736 height 317
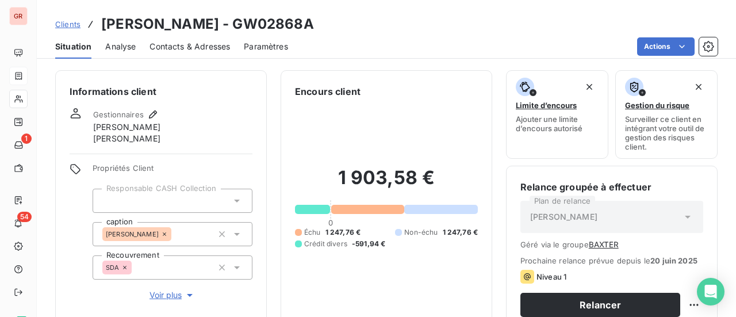
click at [254, 24] on h3 "[PERSON_NAME] - GW02868A" at bounding box center [207, 24] width 213 height 21
